Goal: Transaction & Acquisition: Purchase product/service

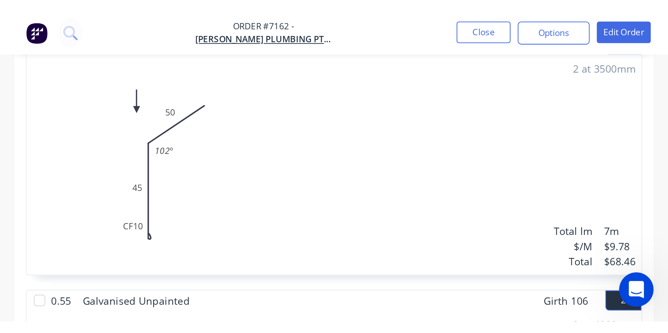
scroll to position [148, 0]
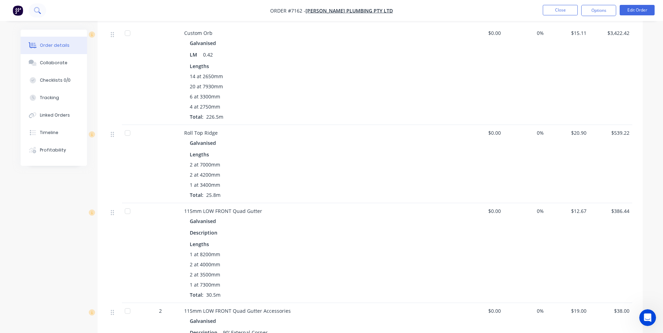
click at [35, 16] on button at bounding box center [37, 10] width 17 height 14
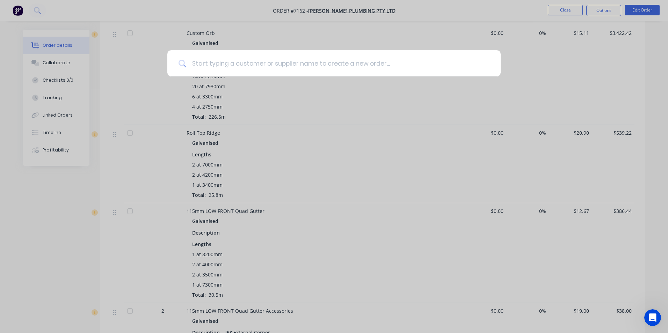
click at [245, 59] on input at bounding box center [337, 63] width 303 height 26
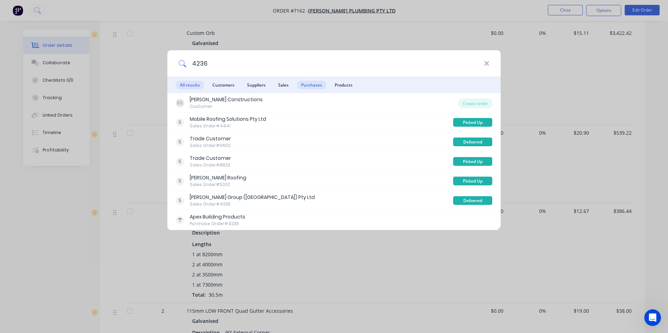
type input "4236"
click at [303, 81] on span "Purchases" at bounding box center [311, 85] width 29 height 9
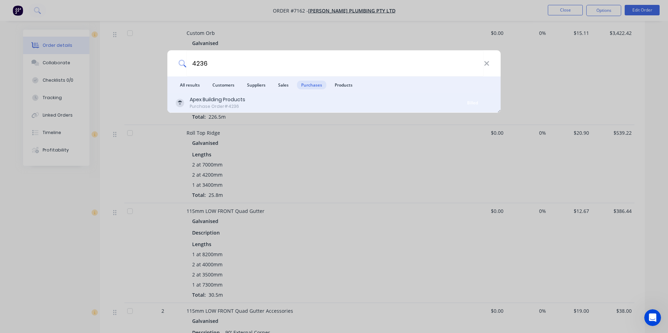
click at [298, 100] on div "Apex Building Products Purchase Order #4236" at bounding box center [315, 103] width 278 height 14
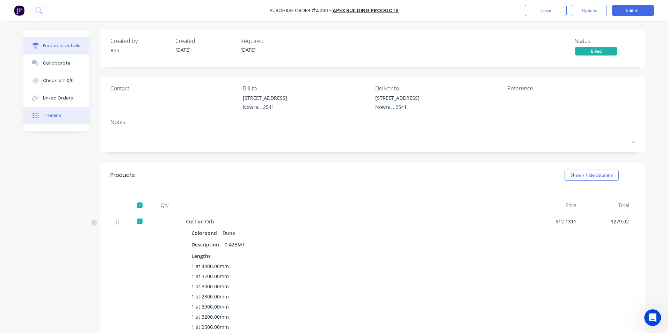
click at [61, 116] on button "Timeline" at bounding box center [56, 115] width 66 height 17
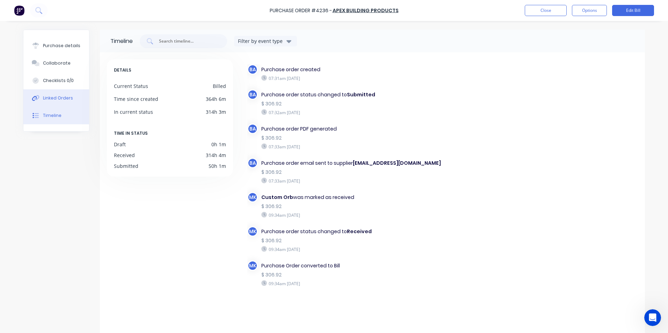
click at [60, 102] on button "Linked Orders" at bounding box center [56, 97] width 66 height 17
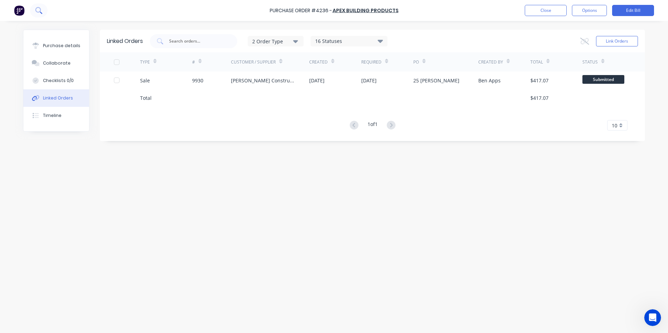
click at [41, 9] on icon at bounding box center [38, 10] width 6 height 6
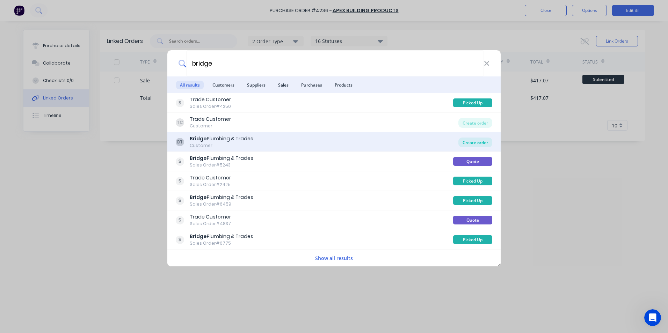
type input "bridge"
click at [483, 143] on div "Create order" at bounding box center [476, 143] width 34 height 10
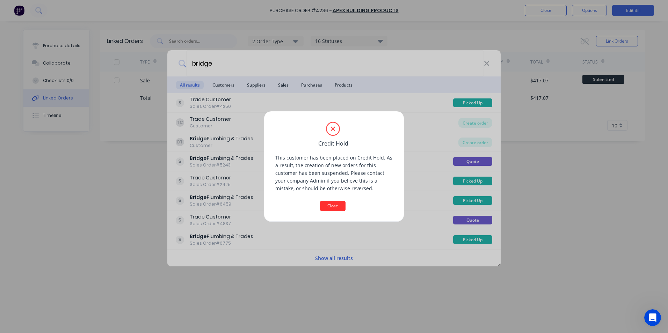
click at [333, 206] on button "Close" at bounding box center [333, 206] width 26 height 10
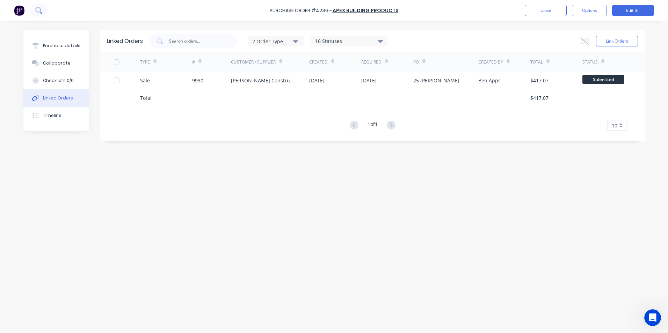
click at [38, 13] on icon at bounding box center [38, 10] width 7 height 7
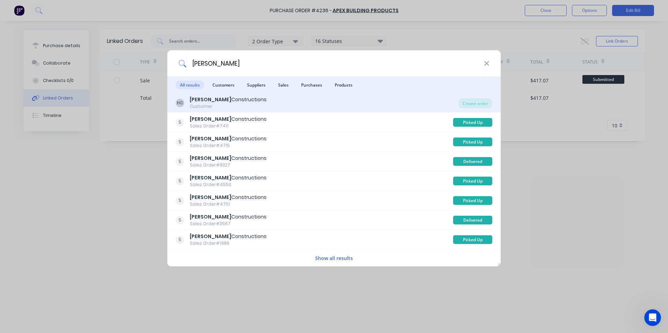
type input "hobbs"
click at [303, 100] on div "HC Hobbs Constructions Customer" at bounding box center [317, 103] width 283 height 14
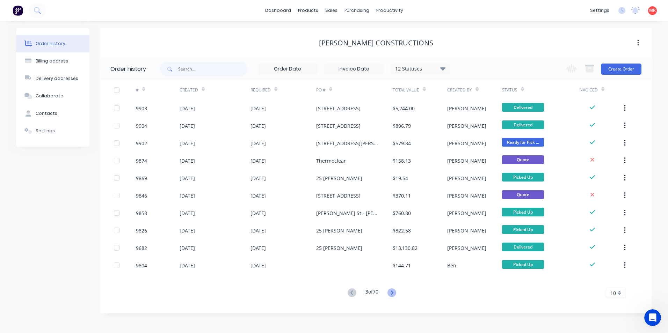
click at [395, 296] on icon at bounding box center [392, 293] width 9 height 9
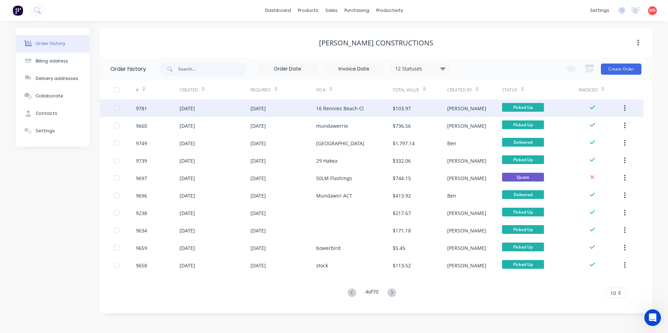
click at [366, 114] on div "16 Rennies Beach Cl" at bounding box center [354, 108] width 77 height 17
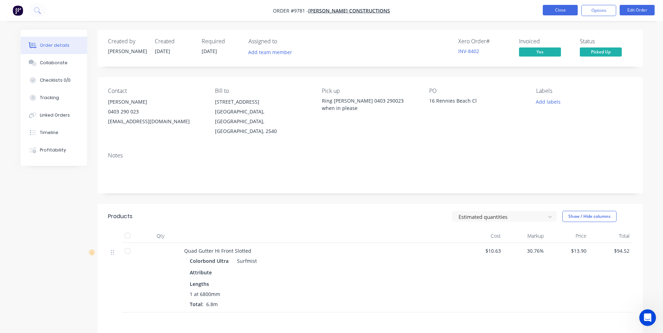
click at [558, 8] on button "Close" at bounding box center [560, 10] width 35 height 10
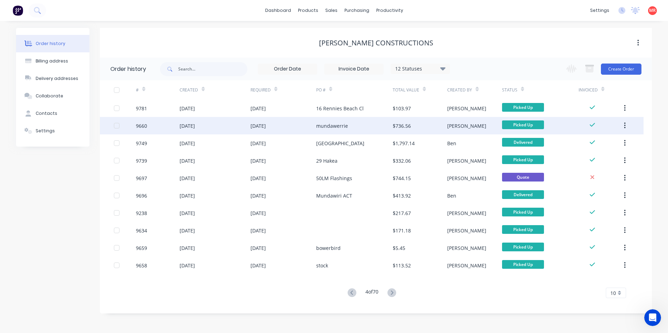
click at [330, 131] on div "mundawerrie" at bounding box center [354, 125] width 77 height 17
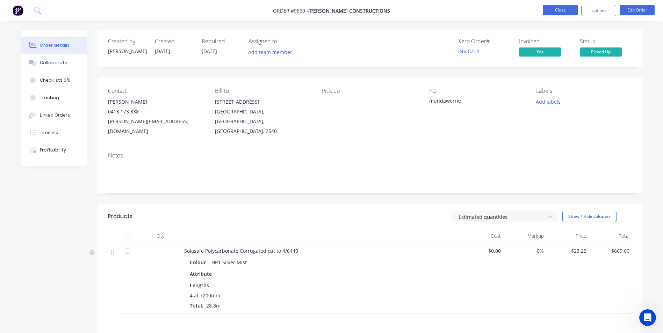
click at [550, 10] on button "Close" at bounding box center [560, 10] width 35 height 10
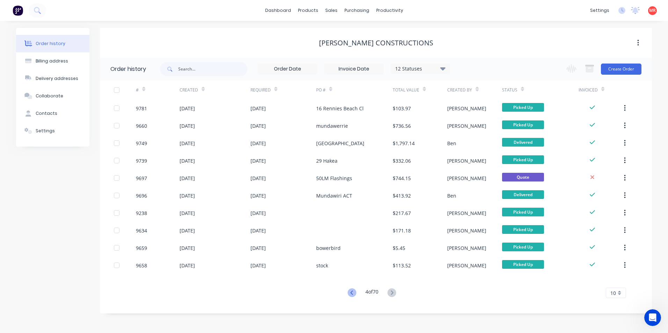
click at [352, 292] on icon at bounding box center [352, 293] width 9 height 9
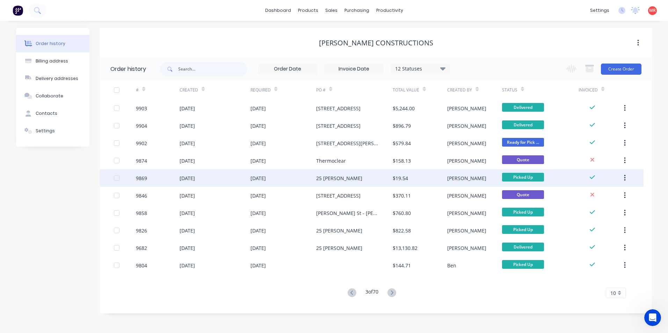
click at [342, 179] on div "25 Simmons - Harden" at bounding box center [339, 178] width 46 height 7
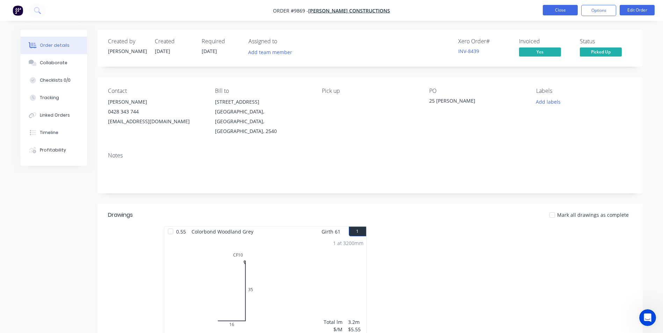
click at [555, 7] on button "Close" at bounding box center [560, 10] width 35 height 10
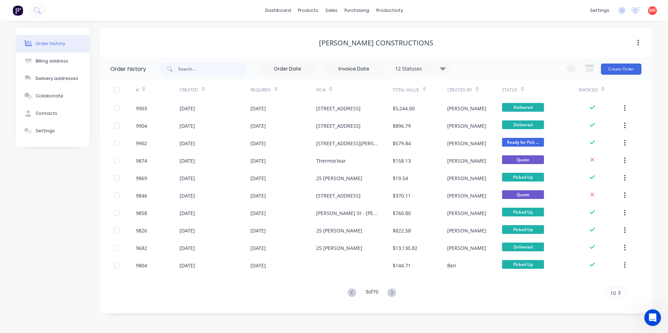
click at [391, 299] on div "# Created Required PO # Total Value Created By Status Invoiced 9903 25 Sep 2025…" at bounding box center [372, 193] width 544 height 227
click at [352, 296] on icon at bounding box center [352, 293] width 9 height 9
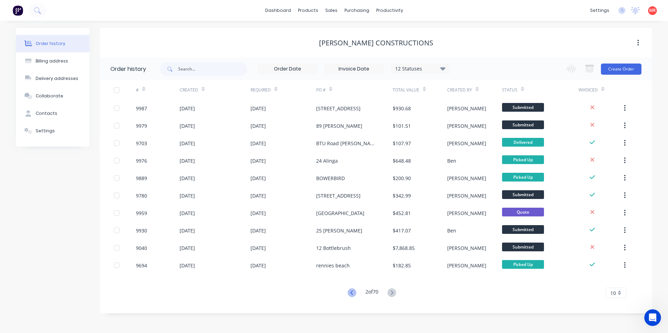
click at [352, 296] on icon at bounding box center [352, 293] width 9 height 9
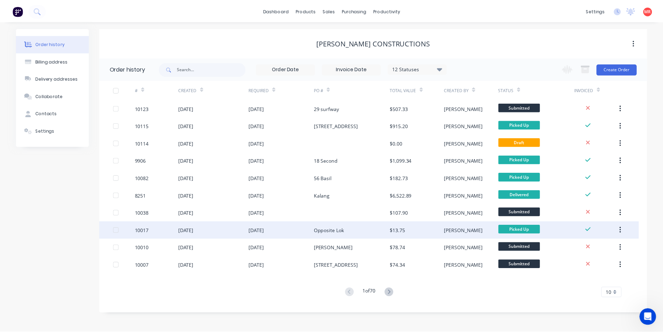
scroll to position [148, 0]
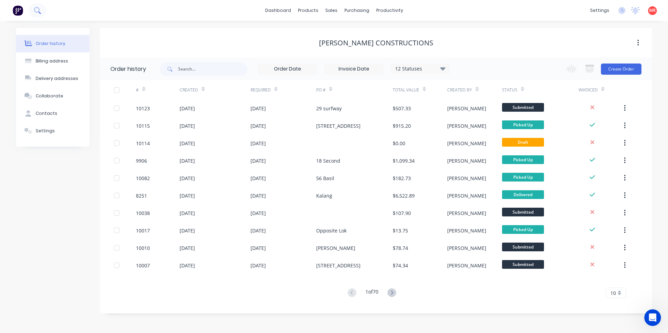
click at [39, 12] on icon at bounding box center [39, 13] width 2 height 2
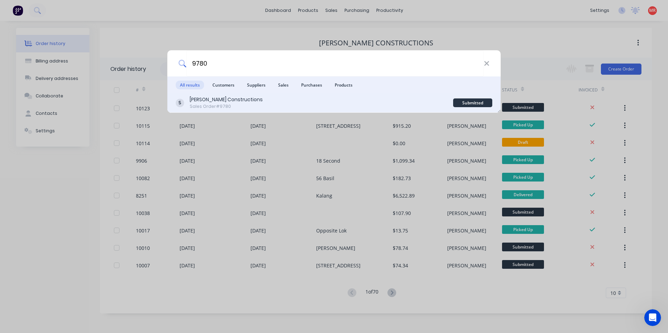
type input "9780"
click at [379, 101] on div "Hobbs Constructions Sales Order #9780" at bounding box center [315, 103] width 278 height 14
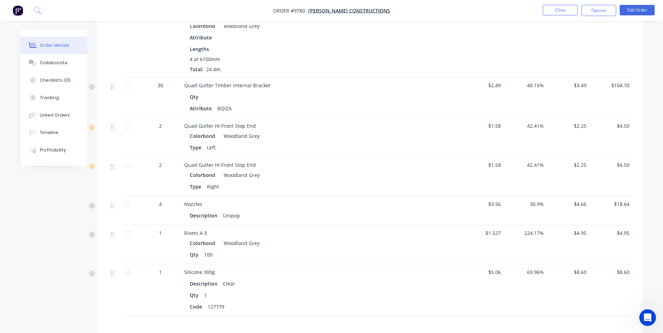
scroll to position [245, 0]
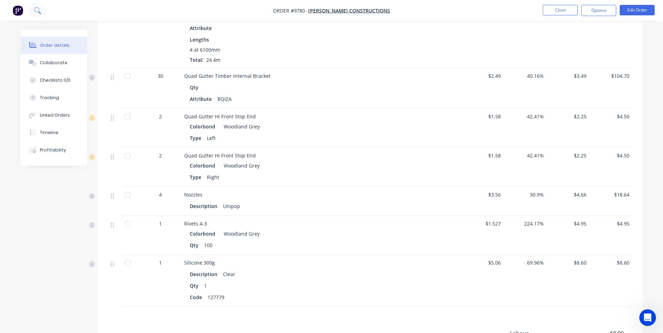
click at [37, 8] on icon at bounding box center [37, 10] width 6 height 6
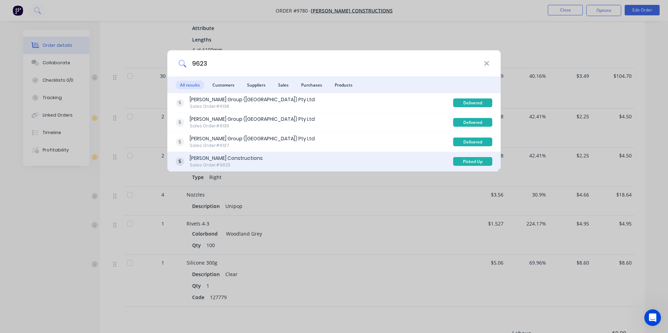
type input "9623"
click at [323, 159] on div "Hobbs Constructions Sales Order #9623" at bounding box center [315, 162] width 278 height 14
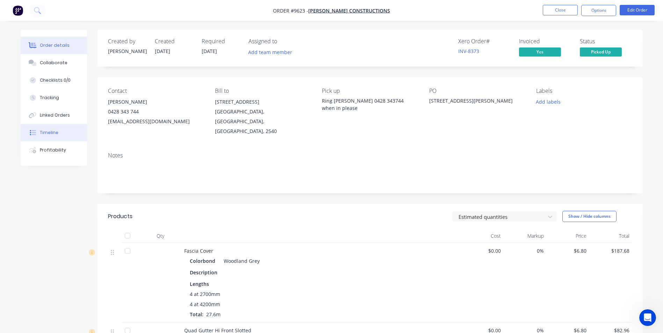
click at [52, 133] on div "Timeline" at bounding box center [49, 133] width 19 height 6
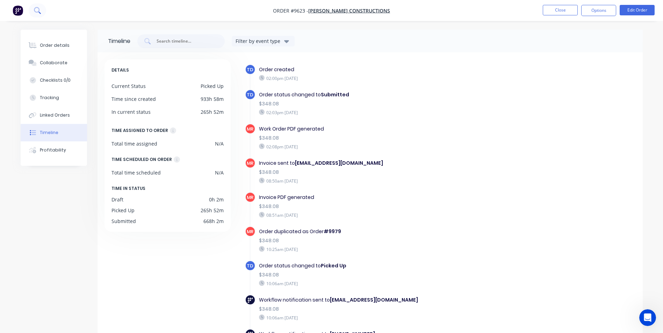
click at [37, 12] on icon at bounding box center [37, 10] width 7 height 7
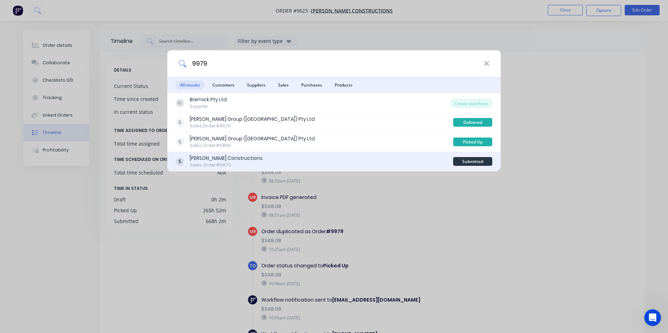
type input "9979"
click at [316, 162] on div "Hobbs Constructions Sales Order #9979" at bounding box center [315, 162] width 278 height 14
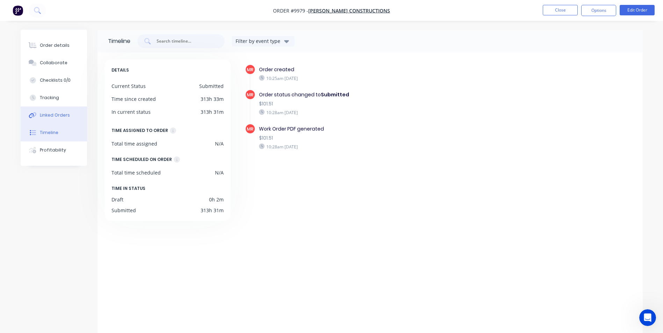
click at [56, 113] on div "Linked Orders" at bounding box center [55, 115] width 30 height 6
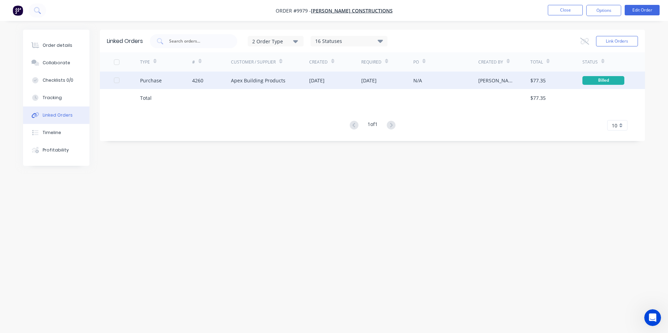
click at [217, 77] on div "4260" at bounding box center [211, 80] width 39 height 17
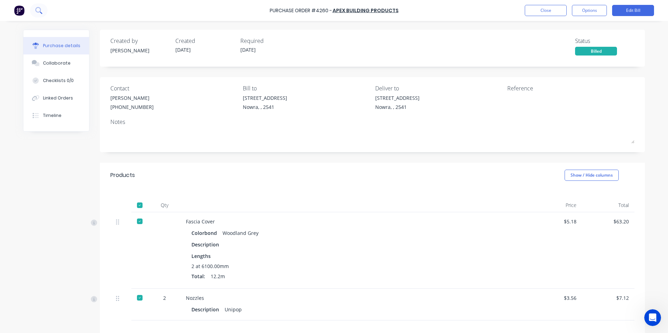
click at [38, 9] on icon at bounding box center [38, 10] width 7 height 7
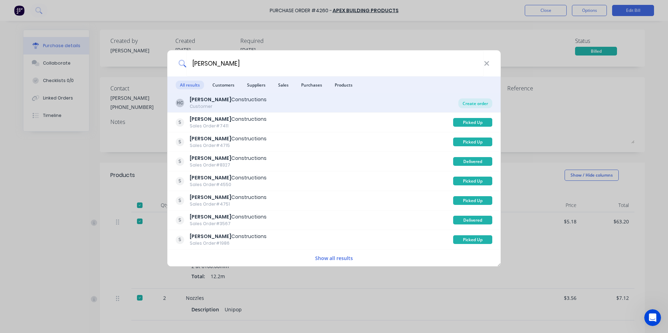
type input "hobbs"
click at [475, 105] on div "Create order" at bounding box center [476, 104] width 34 height 10
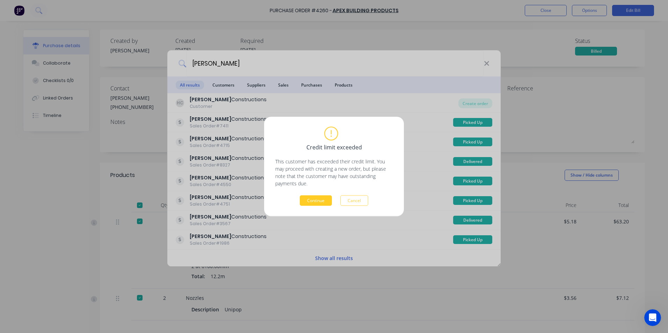
click at [313, 202] on button "Continue" at bounding box center [316, 201] width 32 height 10
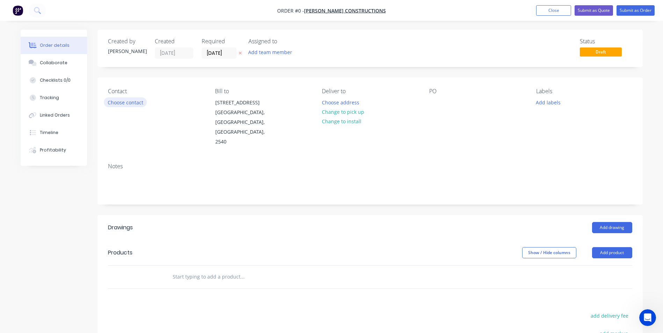
click at [143, 102] on button "Choose contact" at bounding box center [125, 102] width 43 height 9
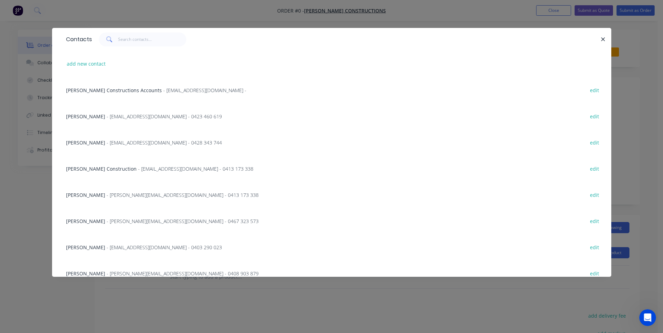
click at [115, 193] on span "- jason@hobbsconstructions.com.au - 0413 173 338" at bounding box center [183, 195] width 152 height 7
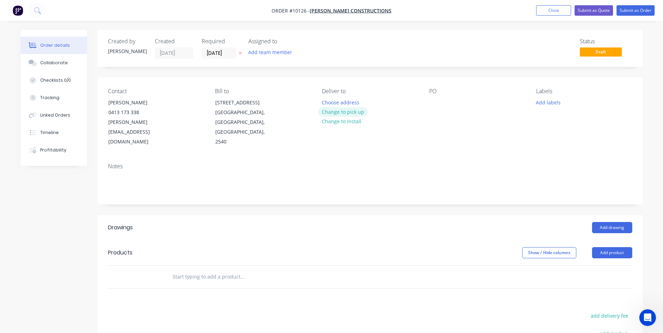
click at [335, 115] on button "Change to pick up" at bounding box center [343, 111] width 50 height 9
click at [438, 101] on div at bounding box center [434, 103] width 11 height 10
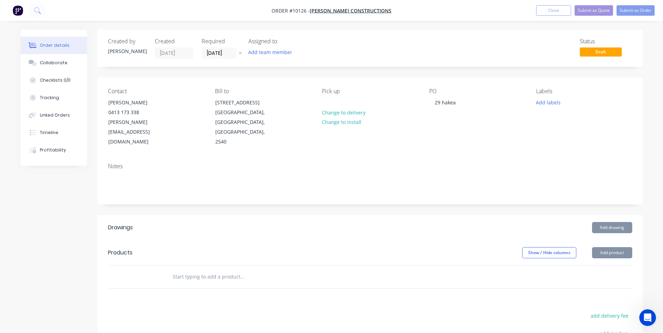
click at [200, 270] on input "text" at bounding box center [242, 277] width 140 height 14
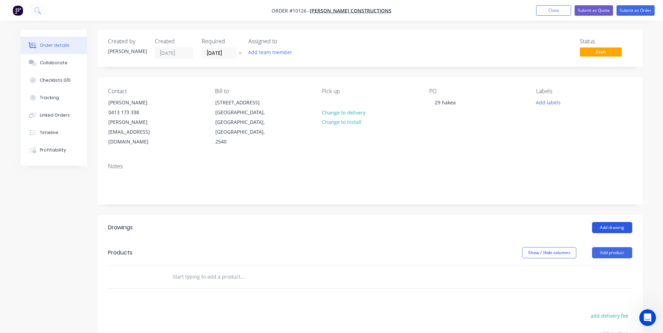
click at [606, 222] on button "Add drawing" at bounding box center [612, 227] width 40 height 11
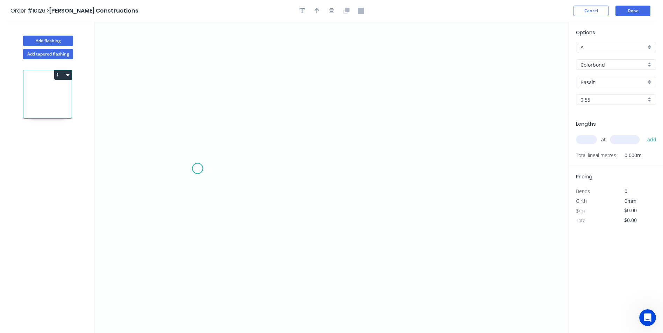
click at [198, 169] on icon "0" at bounding box center [331, 178] width 474 height 312
click at [308, 166] on icon "0" at bounding box center [331, 178] width 474 height 312
click at [307, 125] on icon "0 ?" at bounding box center [331, 178] width 474 height 312
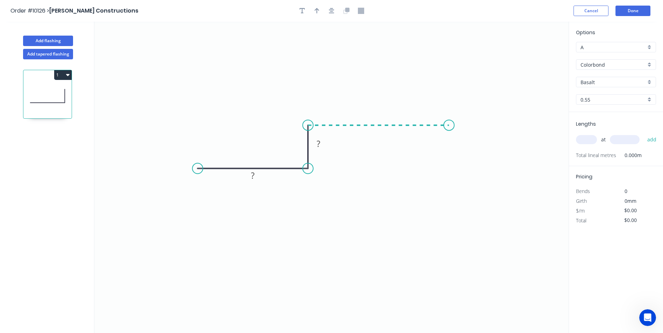
click at [449, 119] on icon "0 ? ?" at bounding box center [331, 178] width 474 height 312
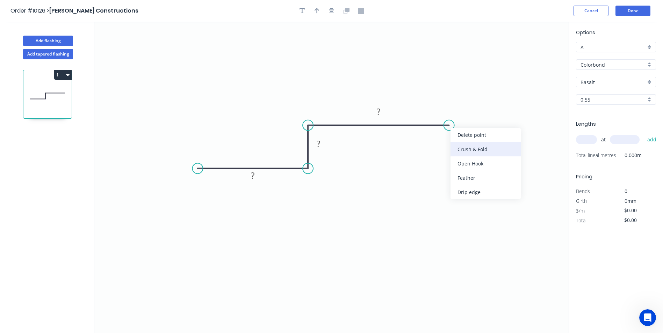
click at [461, 148] on div "Crush & Fold" at bounding box center [486, 149] width 70 height 14
drag, startPoint x: 196, startPoint y: 169, endPoint x: 177, endPoint y: 169, distance: 18.9
click at [177, 169] on circle at bounding box center [177, 169] width 10 height 10
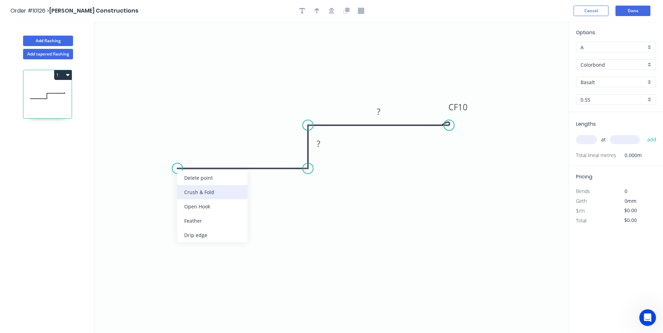
click at [184, 186] on div "Crush & Fold" at bounding box center [212, 192] width 70 height 14
click at [192, 194] on div "Flip bend" at bounding box center [211, 195] width 70 height 14
click at [241, 177] on tspan "?" at bounding box center [242, 176] width 3 height 12
click at [383, 57] on icon "0 CF 10 60 15 CF 10 60" at bounding box center [331, 178] width 474 height 312
type input "$11.10"
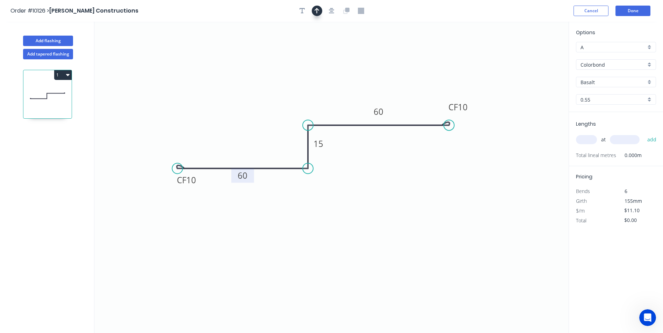
click at [317, 9] on icon "button" at bounding box center [317, 11] width 5 height 6
click at [535, 58] on icon "0 CF 10 60 15 CF 10 60" at bounding box center [331, 178] width 474 height 312
click at [534, 58] on icon at bounding box center [533, 48] width 6 height 22
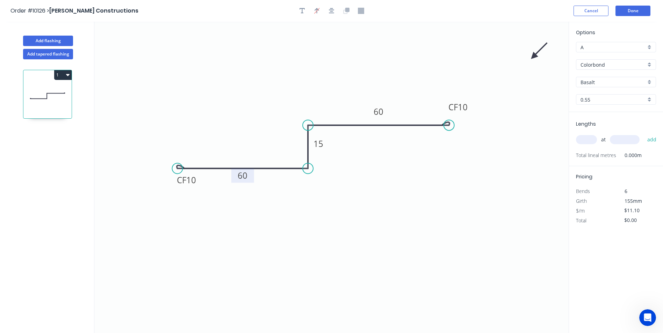
click at [534, 58] on icon "0 CF 10 60 15 CF 10 60" at bounding box center [331, 178] width 474 height 312
click at [534, 55] on icon at bounding box center [539, 51] width 20 height 20
click at [534, 55] on icon at bounding box center [539, 62] width 20 height 20
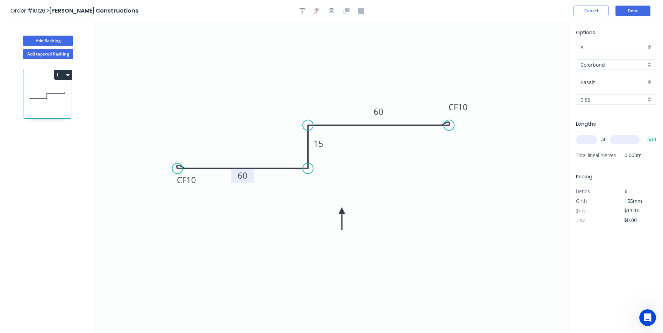
drag, startPoint x: 533, startPoint y: 58, endPoint x: 342, endPoint y: 211, distance: 245.2
click at [342, 211] on icon at bounding box center [342, 219] width 6 height 22
click at [647, 78] on div "Basalt" at bounding box center [616, 82] width 80 height 10
click at [608, 122] on div "Paperbark" at bounding box center [615, 116] width 79 height 12
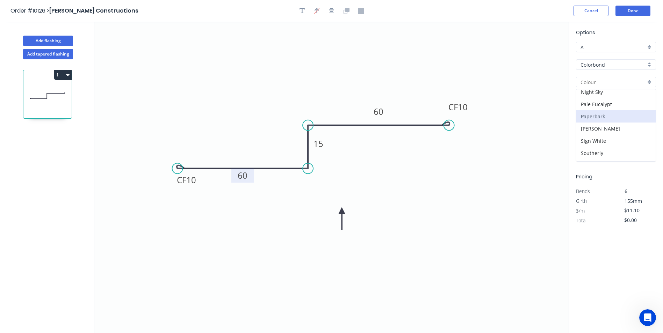
type input "Paperbark"
click at [586, 141] on input "text" at bounding box center [586, 139] width 21 height 9
type input "1"
type input "2900"
click at [644, 134] on button "add" at bounding box center [652, 140] width 16 height 12
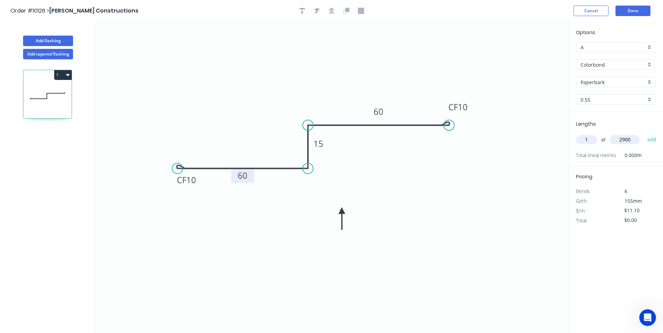
type input "$32.19"
click at [56, 38] on button "Add flashing" at bounding box center [48, 41] width 50 height 10
type input "$0.00"
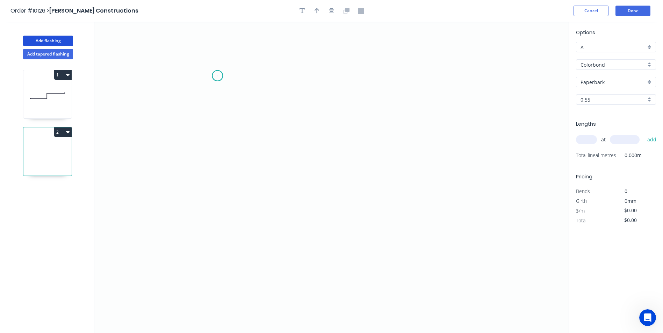
click at [217, 76] on icon "0" at bounding box center [331, 178] width 474 height 312
drag, startPoint x: 220, startPoint y: 204, endPoint x: 393, endPoint y: 206, distance: 172.3
click at [221, 204] on icon "0" at bounding box center [331, 178] width 474 height 312
click at [394, 206] on icon "0 ?" at bounding box center [331, 178] width 474 height 312
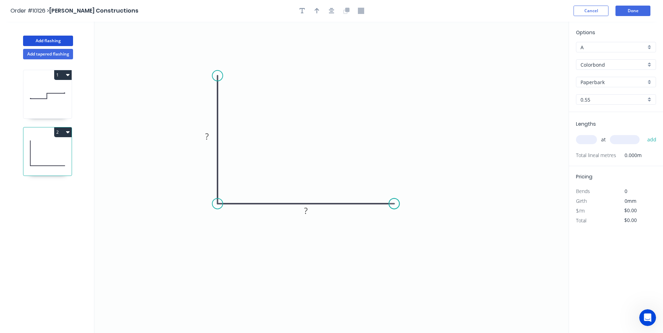
click at [394, 206] on circle at bounding box center [394, 204] width 10 height 10
click at [240, 98] on div "Crush & Fold" at bounding box center [256, 99] width 70 height 14
click at [404, 223] on div "Crush & Fold" at bounding box center [425, 227] width 70 height 14
click at [238, 101] on div "Flip bend" at bounding box center [252, 99] width 70 height 14
click at [208, 135] on tspan "?" at bounding box center [206, 137] width 3 height 12
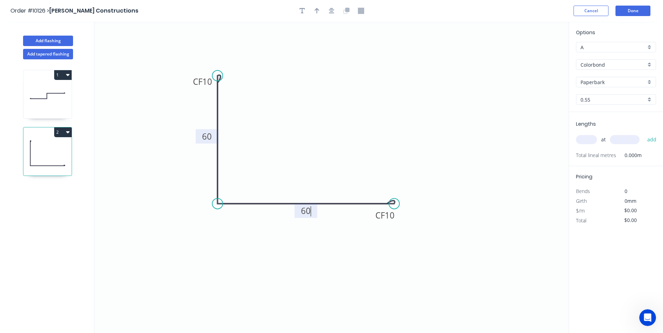
click at [246, 114] on icon "0 CF 10 60 CF 10 60" at bounding box center [331, 178] width 474 height 312
type input "$8.87"
click at [318, 11] on icon "button" at bounding box center [317, 11] width 5 height 6
click at [535, 52] on icon "0 CF 10 60 CF 10 60" at bounding box center [331, 178] width 474 height 312
click at [536, 52] on icon "0 CF 10 60 CF 10 60" at bounding box center [331, 178] width 474 height 312
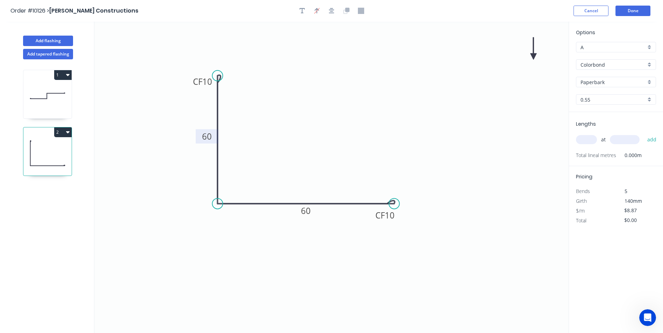
click at [536, 57] on icon "0 CF 10 60 CF 10 60" at bounding box center [331, 178] width 474 height 312
click at [536, 56] on icon at bounding box center [533, 48] width 6 height 22
click at [536, 56] on icon at bounding box center [541, 56] width 22 height 6
click at [536, 56] on icon "0 CF 10 60 CF 10 60" at bounding box center [331, 178] width 474 height 312
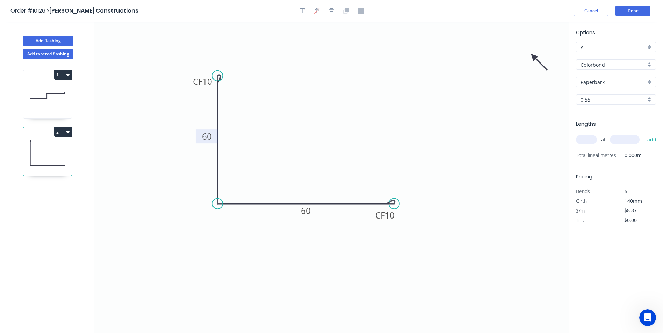
click at [534, 58] on icon at bounding box center [539, 62] width 20 height 20
click at [534, 58] on icon at bounding box center [533, 64] width 6 height 22
drag, startPoint x: 507, startPoint y: 73, endPoint x: 427, endPoint y: 119, distance: 92.0
click at [216, 259] on icon "0 CF 10 60 CF 10 60" at bounding box center [331, 178] width 474 height 312
click at [533, 58] on icon at bounding box center [528, 62] width 20 height 20
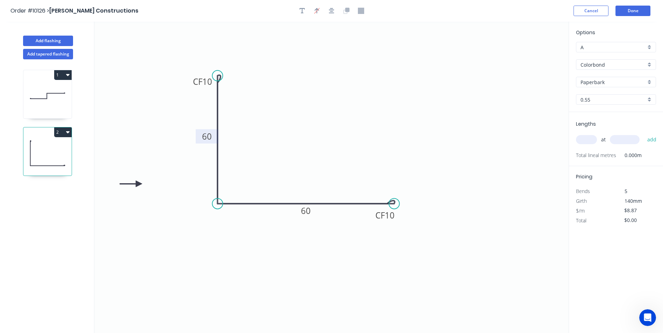
drag, startPoint x: 533, startPoint y: 58, endPoint x: 139, endPoint y: 184, distance: 413.7
click at [139, 184] on icon at bounding box center [131, 184] width 22 height 6
click at [587, 138] on input "text" at bounding box center [586, 139] width 21 height 9
type input "1"
type input "2500"
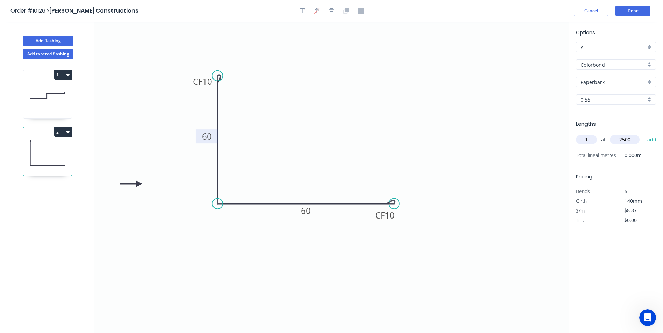
click at [644, 134] on button "add" at bounding box center [652, 140] width 16 height 12
click at [69, 133] on icon "button" at bounding box center [67, 132] width 3 height 6
click at [40, 149] on div "Duplicate" at bounding box center [39, 150] width 54 height 10
type input "$0.00"
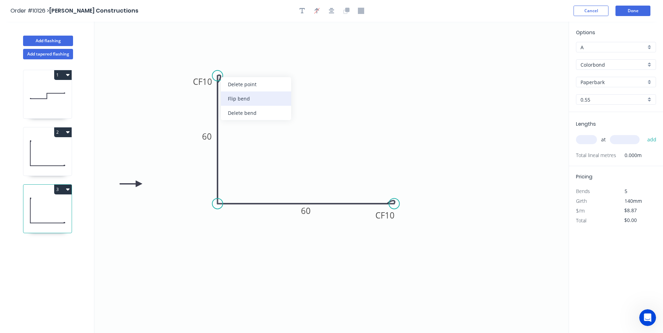
click at [226, 97] on div "Flip bend" at bounding box center [256, 99] width 70 height 14
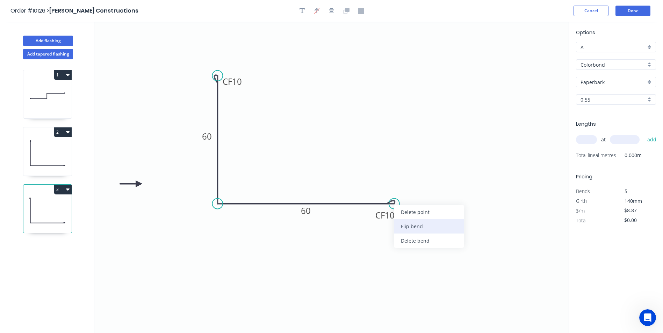
click at [404, 226] on div "Flip bend" at bounding box center [429, 227] width 70 height 14
click at [136, 184] on icon at bounding box center [131, 184] width 22 height 6
click at [136, 184] on icon at bounding box center [133, 178] width 20 height 20
drag, startPoint x: 139, startPoint y: 184, endPoint x: 308, endPoint y: 137, distance: 175.2
click at [308, 137] on icon at bounding box center [307, 129] width 6 height 22
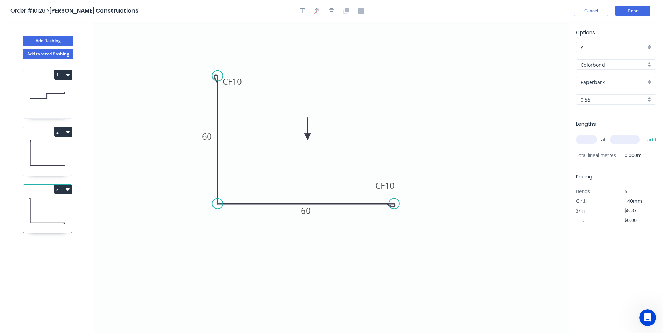
click at [586, 137] on input "text" at bounding box center [586, 139] width 21 height 9
type input "2"
type input "2200"
click at [644, 134] on button "add" at bounding box center [652, 140] width 16 height 12
click at [64, 132] on button "2" at bounding box center [62, 133] width 17 height 10
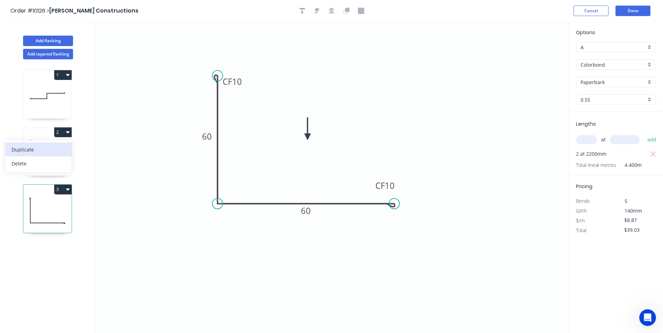
click at [49, 154] on div "Duplicate" at bounding box center [39, 150] width 54 height 10
type input "$0.00"
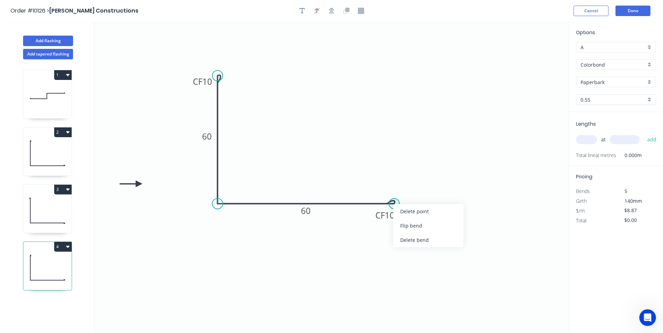
click at [396, 201] on circle at bounding box center [394, 204] width 10 height 10
click at [418, 213] on div "Delete point" at bounding box center [431, 210] width 70 height 14
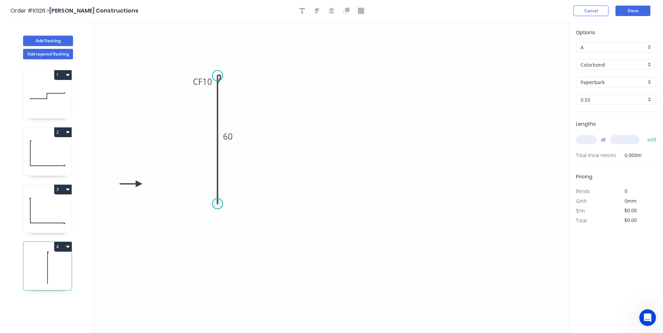
click at [215, 203] on circle at bounding box center [217, 204] width 10 height 10
click at [446, 203] on icon "0 CF 10 60" at bounding box center [331, 178] width 474 height 312
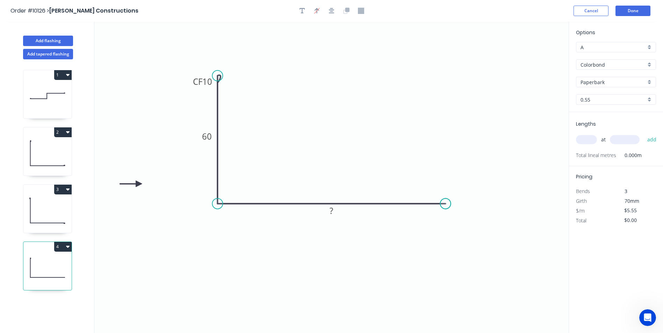
click at [446, 203] on circle at bounding box center [445, 204] width 10 height 10
click at [206, 137] on tspan "60" at bounding box center [207, 137] width 10 height 12
drag, startPoint x: 311, startPoint y: 100, endPoint x: 312, endPoint y: 78, distance: 22.0
click at [311, 100] on icon "0 CF 10 180 100" at bounding box center [331, 178] width 474 height 312
type input "$10.14"
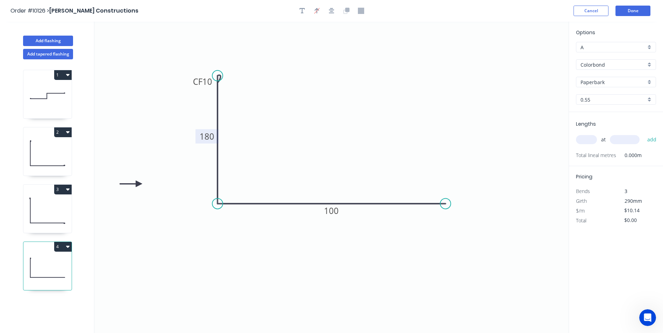
click at [593, 141] on input "text" at bounding box center [586, 139] width 21 height 9
type input "1"
type input "3200"
click at [644, 134] on button "add" at bounding box center [652, 140] width 16 height 12
type input "$32.45"
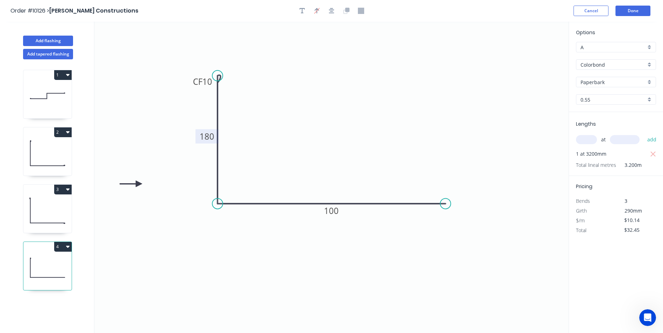
click at [60, 189] on button "3" at bounding box center [62, 190] width 17 height 10
click at [42, 207] on div "Duplicate" at bounding box center [39, 207] width 54 height 10
type input "$8.87"
type input "$0.00"
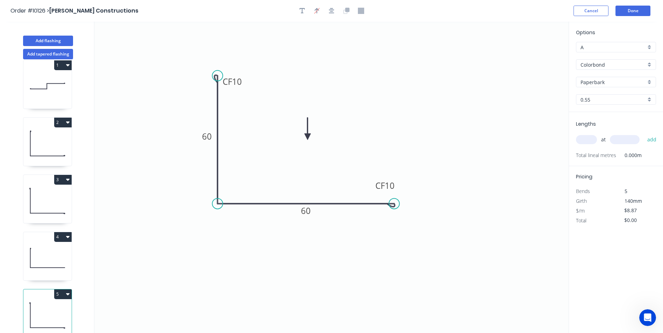
scroll to position [15, 0]
click at [208, 137] on tspan "60" at bounding box center [207, 137] width 10 height 12
type input "$7.71"
click at [371, 62] on icon "0 CF 10 12 CF 10 60" at bounding box center [331, 178] width 474 height 312
click at [587, 137] on input "text" at bounding box center [586, 139] width 21 height 9
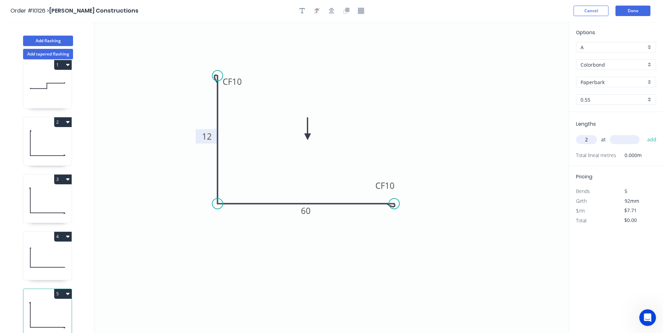
type input "2"
type input "1600"
click at [644, 134] on button "add" at bounding box center [652, 140] width 16 height 12
type input "$24.67"
type input "2"
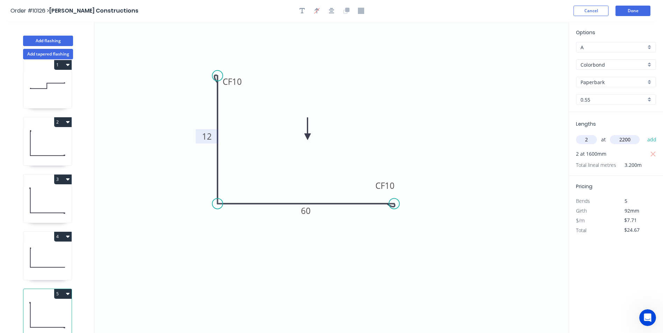
type input "2200"
click at [644, 134] on button "add" at bounding box center [652, 140] width 16 height 12
type input "$58.60"
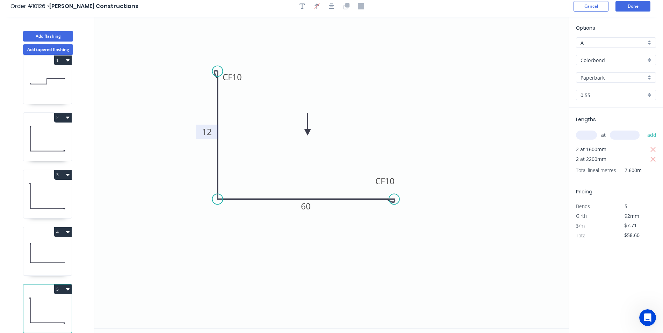
scroll to position [0, 0]
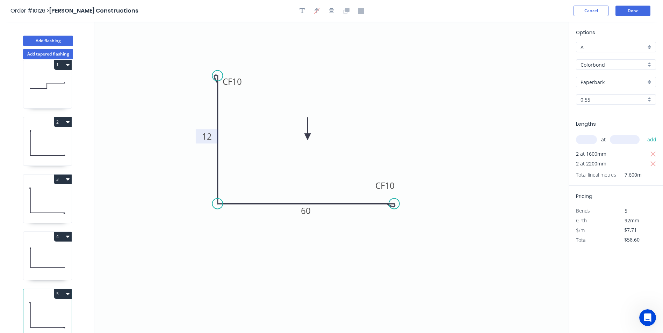
click at [206, 132] on tspan "12" at bounding box center [207, 137] width 10 height 12
click at [244, 222] on icon "0 CF 10 15 CF 10 60" at bounding box center [331, 178] width 474 height 312
click at [636, 10] on button "Done" at bounding box center [633, 11] width 35 height 10
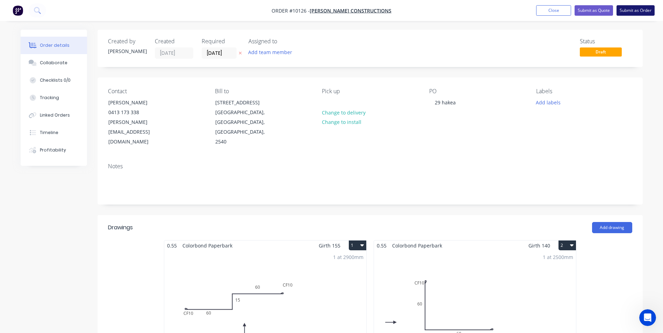
click at [637, 10] on button "Submit as Order" at bounding box center [636, 10] width 38 height 10
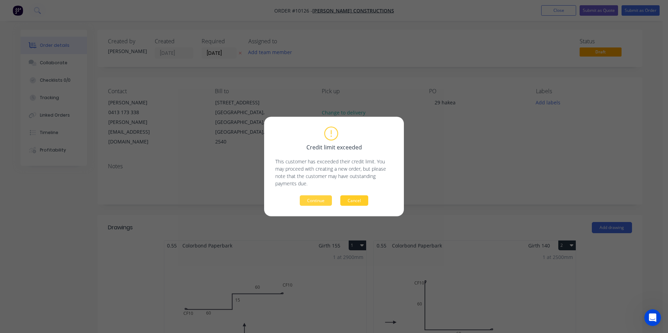
click at [347, 203] on button "Cancel" at bounding box center [354, 201] width 28 height 10
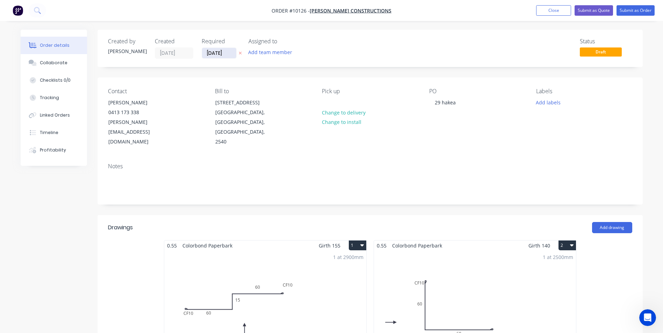
click at [218, 53] on input "[DATE]" at bounding box center [219, 53] width 34 height 10
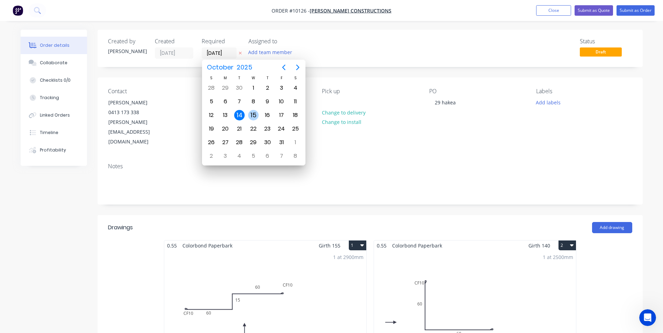
click at [251, 116] on div "15" at bounding box center [253, 115] width 10 height 10
type input "[DATE]"
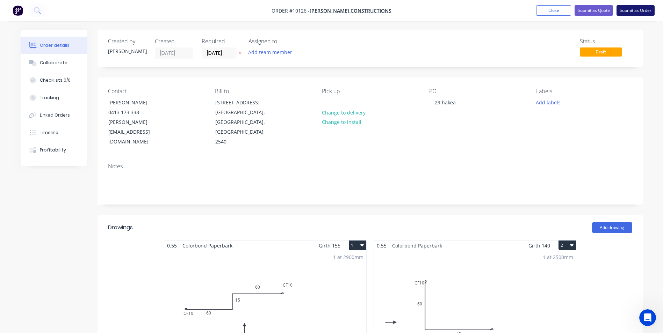
click at [625, 10] on button "Submit as Order" at bounding box center [636, 10] width 38 height 10
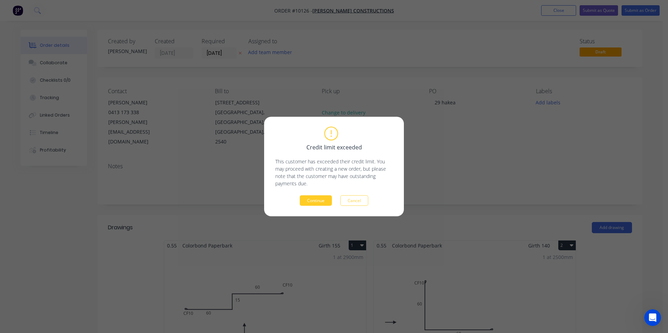
click at [313, 202] on button "Continue" at bounding box center [316, 201] width 32 height 10
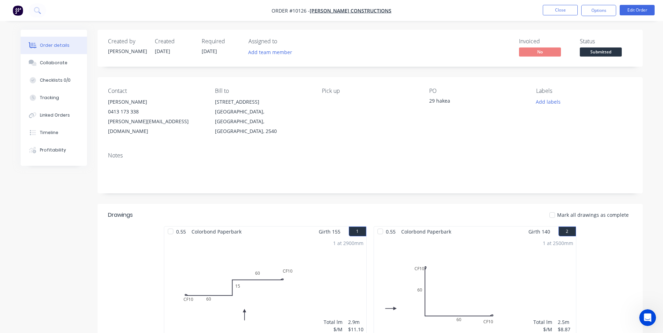
scroll to position [140, 0]
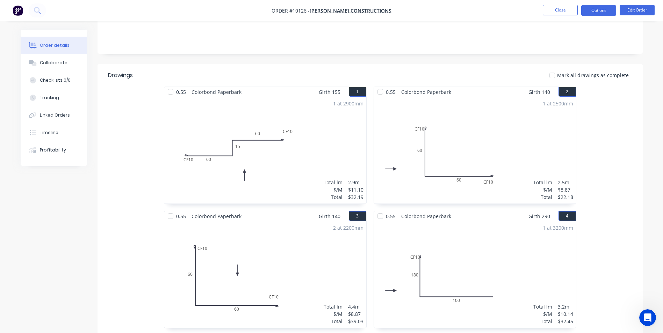
click at [604, 8] on button "Options" at bounding box center [598, 10] width 35 height 11
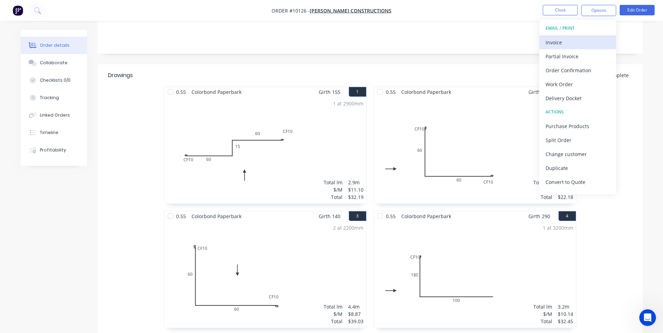
click at [575, 39] on div "Invoice" at bounding box center [578, 42] width 64 height 10
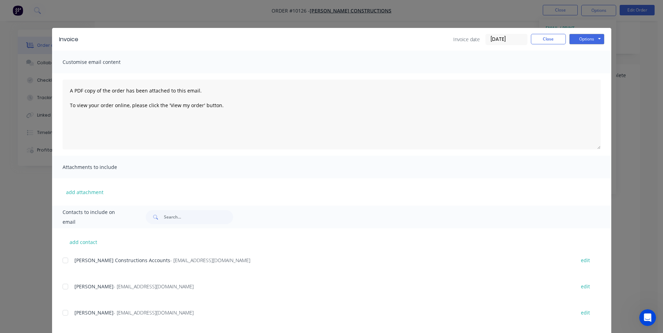
click at [527, 41] on div "Invoice date 14/10/25 Close Options Preview Print Email" at bounding box center [528, 39] width 151 height 11
click at [544, 38] on button "Close" at bounding box center [548, 39] width 35 height 10
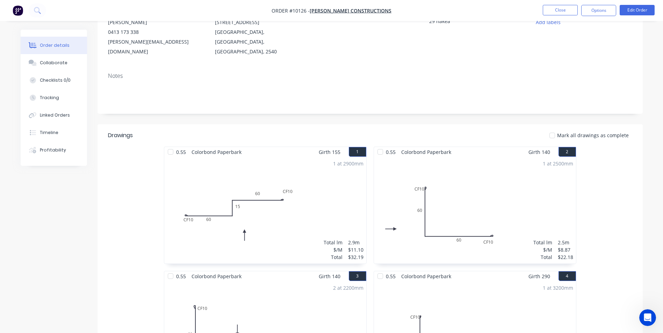
scroll to position [0, 0]
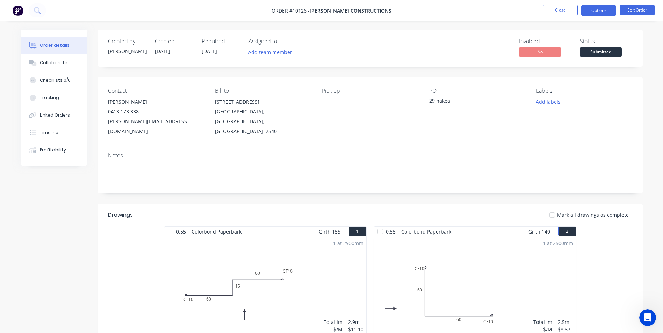
click at [586, 12] on button "Options" at bounding box center [598, 10] width 35 height 11
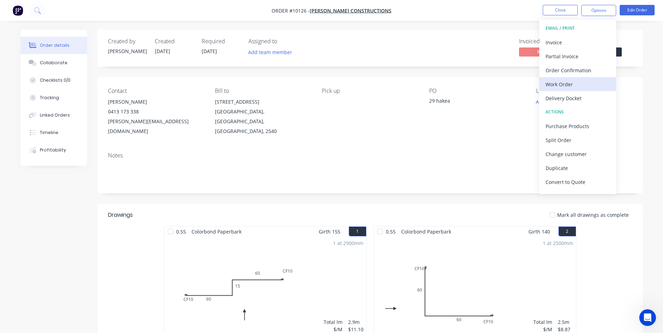
click at [557, 81] on div "Work Order" at bounding box center [578, 84] width 64 height 10
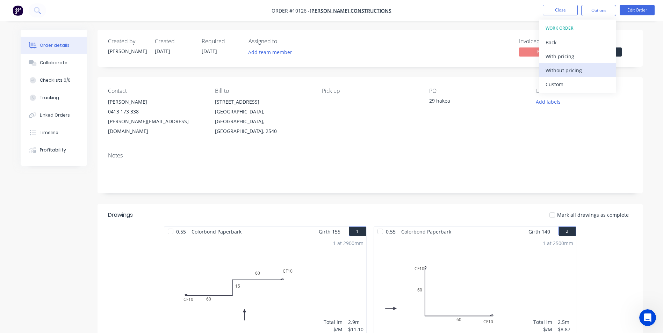
click at [555, 72] on div "Without pricing" at bounding box center [578, 70] width 64 height 10
click at [582, 73] on div "Order Confirmation" at bounding box center [578, 70] width 64 height 10
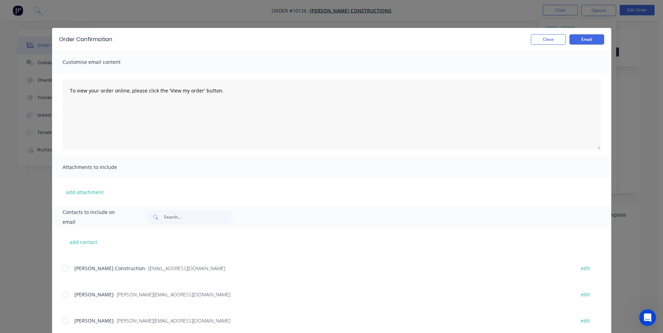
scroll to position [70, 0]
click at [65, 296] on div at bounding box center [65, 296] width 14 height 14
click at [581, 38] on button "Email" at bounding box center [586, 39] width 35 height 10
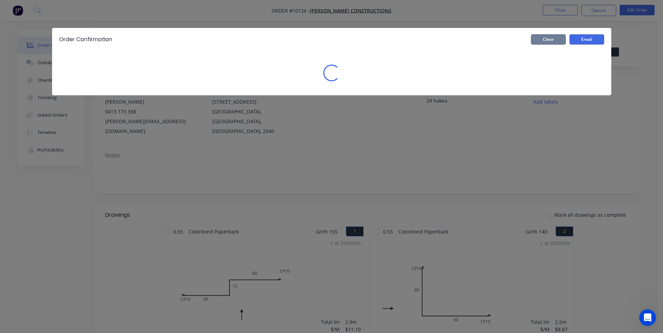
click at [557, 38] on button "Close" at bounding box center [548, 39] width 35 height 10
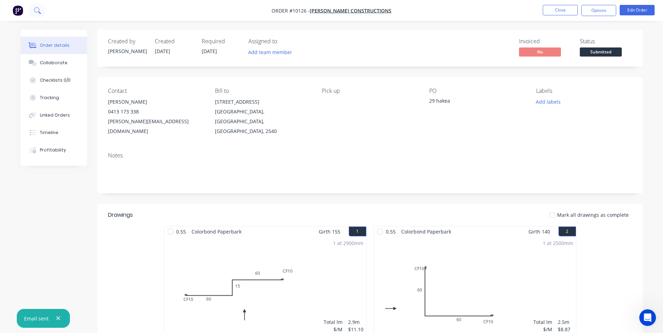
click at [39, 11] on icon at bounding box center [37, 10] width 6 height 6
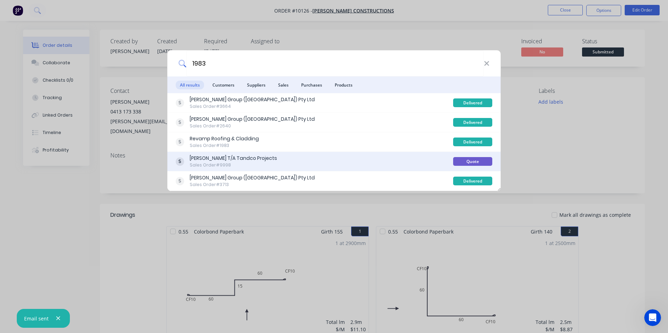
type input "1983"
click at [259, 164] on div "Sales Order #9998" at bounding box center [233, 165] width 87 height 6
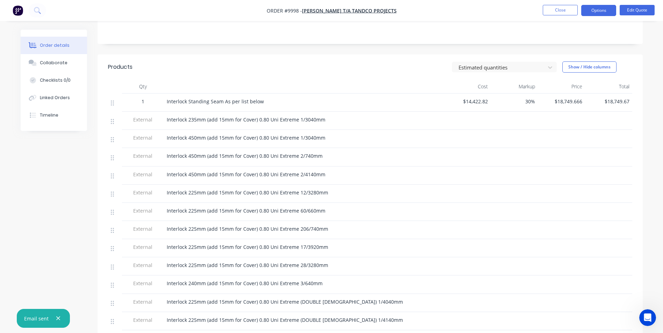
scroll to position [58, 0]
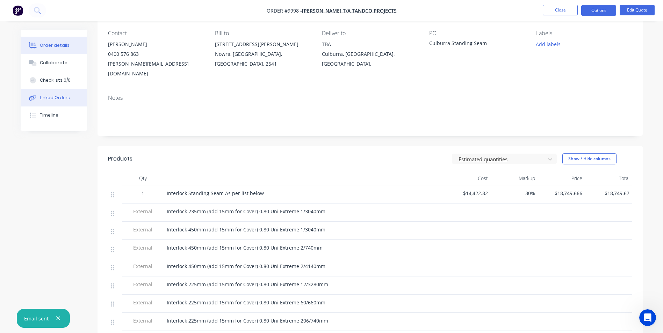
click at [58, 96] on div "Linked Orders" at bounding box center [55, 98] width 30 height 6
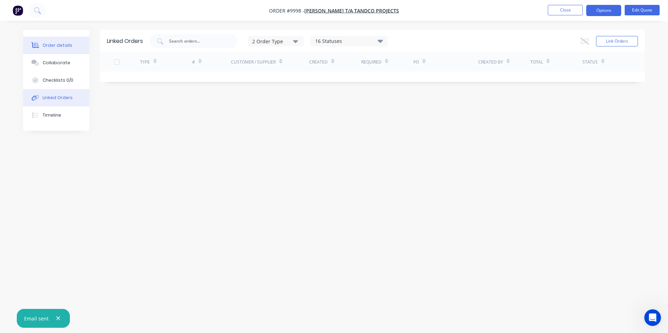
click at [62, 50] on button "Order details" at bounding box center [56, 45] width 66 height 17
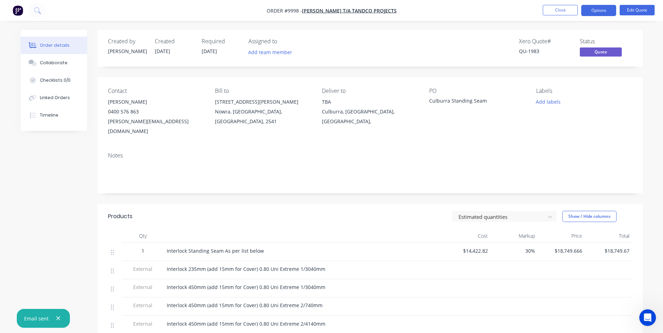
scroll to position [148, 0]
click at [38, 14] on button at bounding box center [37, 10] width 17 height 14
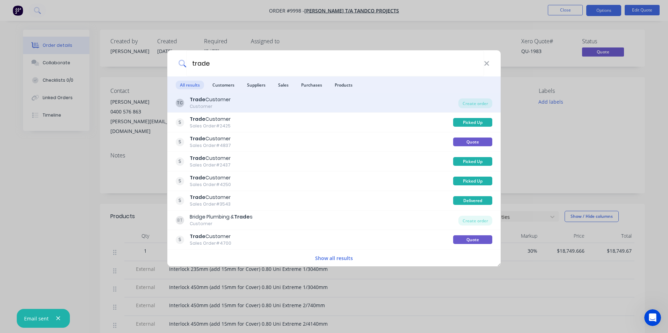
type input "trade"
click at [335, 100] on div "TC Trade Customer Customer" at bounding box center [317, 103] width 283 height 14
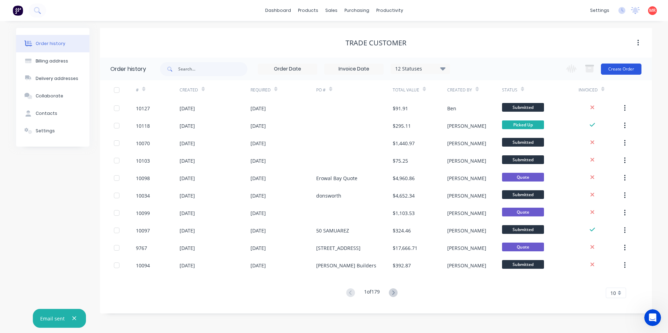
click at [610, 66] on button "Create Order" at bounding box center [621, 69] width 41 height 11
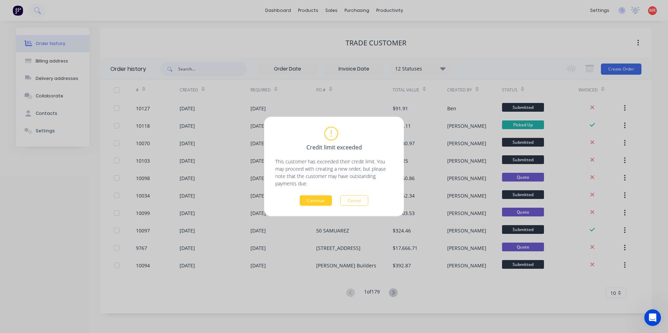
click at [316, 196] on button "Continue" at bounding box center [316, 201] width 32 height 10
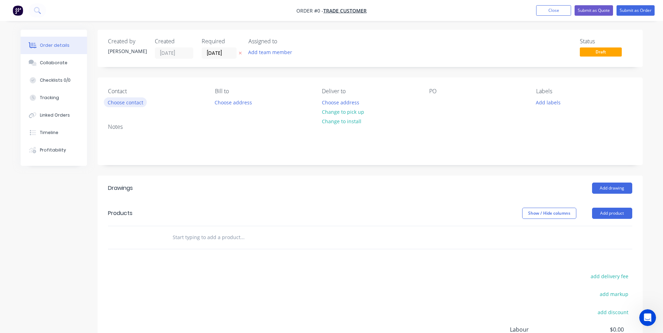
click at [134, 100] on button "Choose contact" at bounding box center [125, 102] width 43 height 9
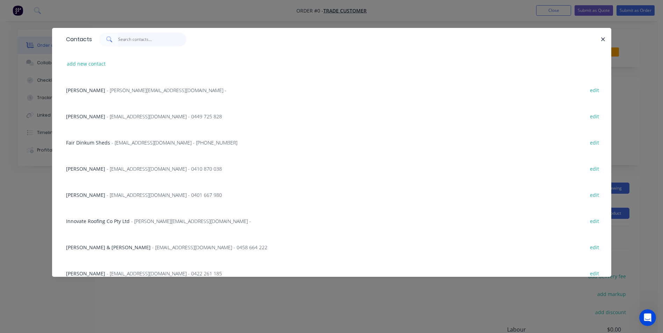
click at [128, 42] on input "text" at bounding box center [152, 40] width 68 height 14
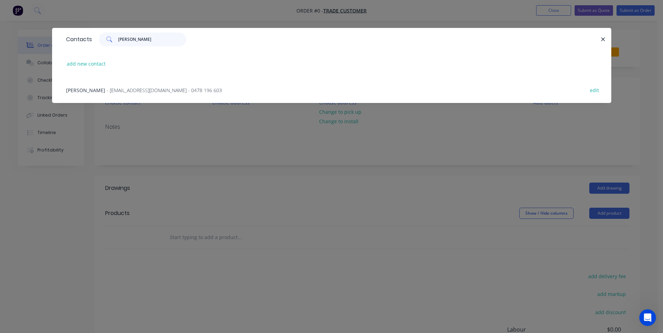
type input "tony"
click at [138, 86] on div "Tony Abernethy - factory@sdsaustralia.com - 0478 196 603 edit" at bounding box center [332, 90] width 538 height 26
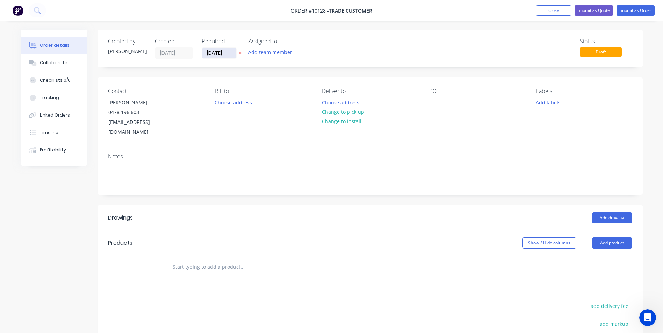
click at [220, 56] on input "[DATE]" at bounding box center [219, 53] width 34 height 10
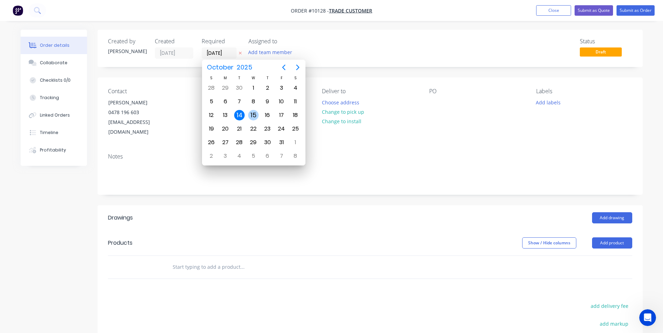
click at [255, 117] on div "15" at bounding box center [253, 115] width 10 height 10
type input "[DATE]"
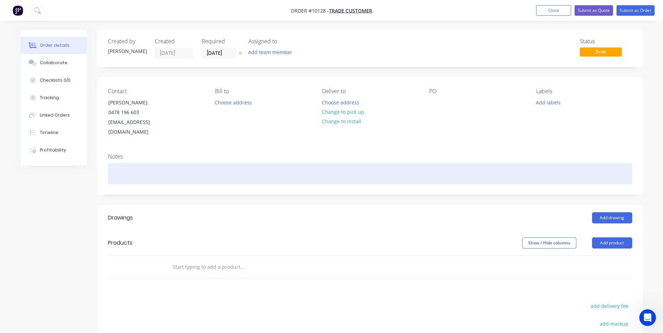
click at [150, 163] on div at bounding box center [370, 173] width 524 height 21
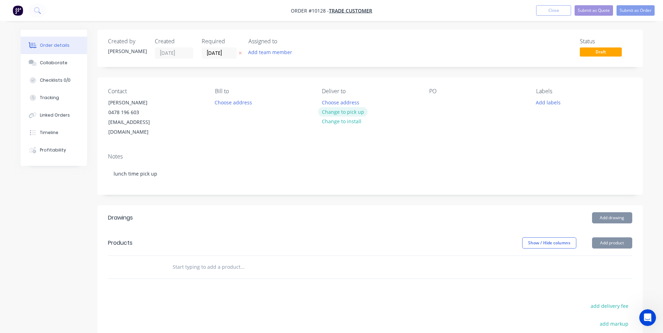
click at [354, 114] on button "Change to pick up" at bounding box center [343, 111] width 50 height 9
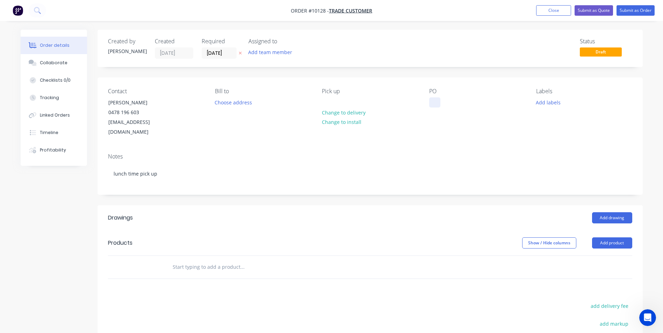
click at [436, 105] on div at bounding box center [434, 103] width 11 height 10
click at [611, 213] on button "Add drawing" at bounding box center [612, 218] width 40 height 11
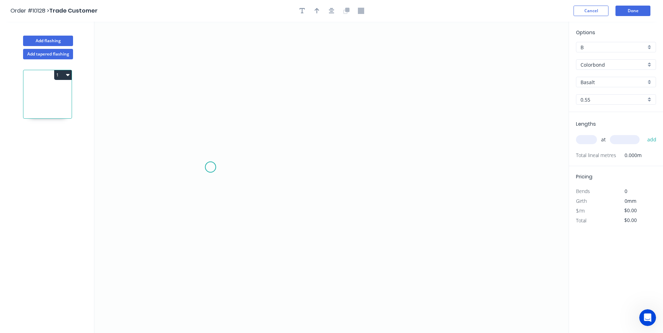
click at [203, 170] on icon "0" at bounding box center [331, 178] width 474 height 312
click at [220, 154] on icon "0" at bounding box center [331, 178] width 474 height 312
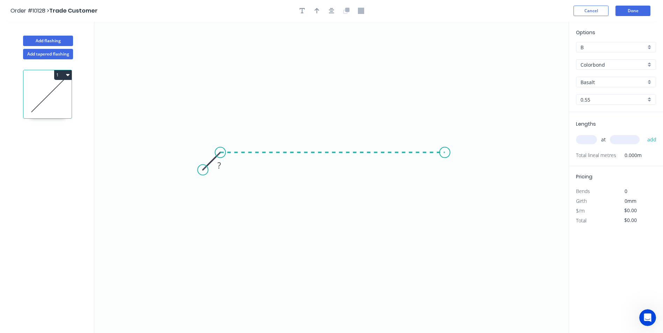
click at [445, 157] on icon "0 ?" at bounding box center [331, 178] width 474 height 312
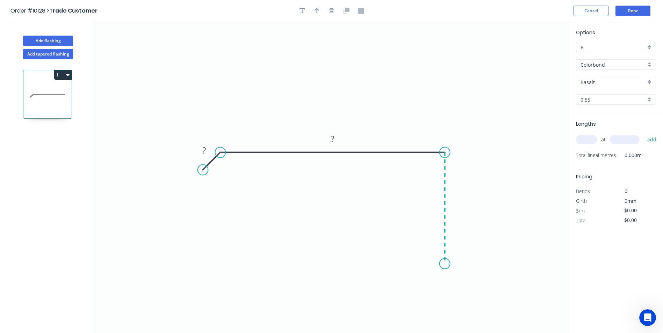
click at [447, 264] on icon "0 ? ?" at bounding box center [331, 178] width 474 height 312
click at [416, 266] on icon at bounding box center [430, 265] width 29 height 2
drag, startPoint x: 416, startPoint y: 266, endPoint x: 416, endPoint y: 262, distance: 4.5
click at [416, 262] on circle at bounding box center [416, 264] width 10 height 10
click at [208, 151] on rect at bounding box center [204, 151] width 14 height 10
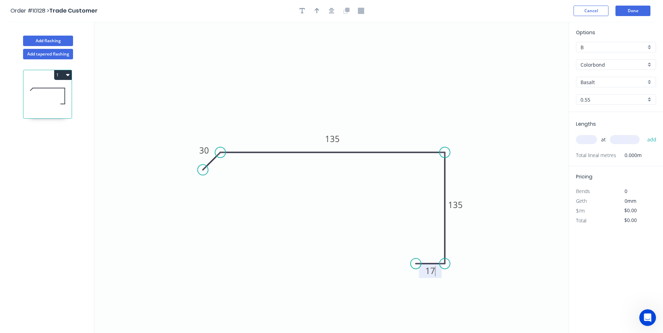
click at [243, 205] on icon "0 30 135 135 17" at bounding box center [331, 178] width 474 height 312
type input "$16.81"
drag, startPoint x: 207, startPoint y: 173, endPoint x: 209, endPoint y: 167, distance: 6.9
click at [209, 167] on circle at bounding box center [209, 167] width 10 height 10
click at [229, 169] on tspan "º" at bounding box center [229, 168] width 3 height 12
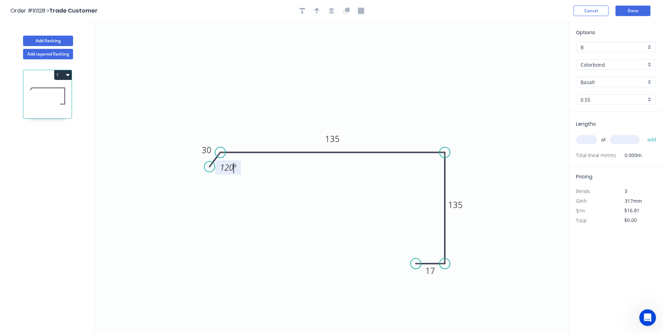
click at [320, 200] on icon "0 30 135 135 17 120 º" at bounding box center [331, 178] width 474 height 312
click at [646, 81] on div "Basalt" at bounding box center [616, 82] width 80 height 10
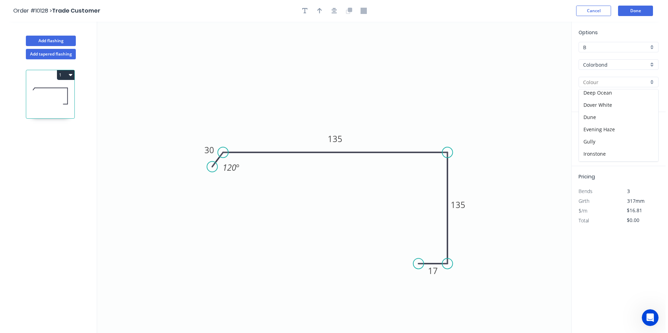
scroll to position [140, 0]
drag, startPoint x: 615, startPoint y: 115, endPoint x: 604, endPoint y: 113, distance: 11.3
click at [615, 115] on div "Monument" at bounding box center [615, 115] width 79 height 12
type input "Monument"
click at [584, 141] on input "text" at bounding box center [586, 139] width 21 height 9
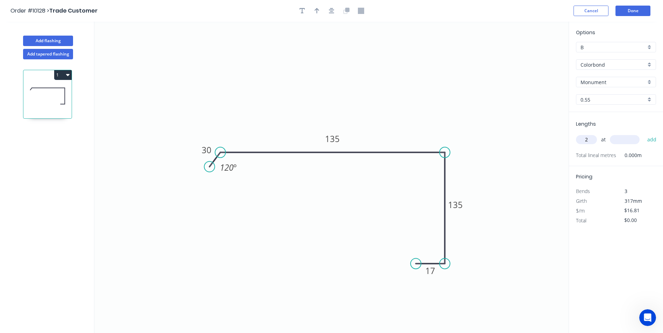
type input "2"
type input "2610"
click at [644, 134] on button "add" at bounding box center [652, 140] width 16 height 12
type input "$87.75"
type input "1"
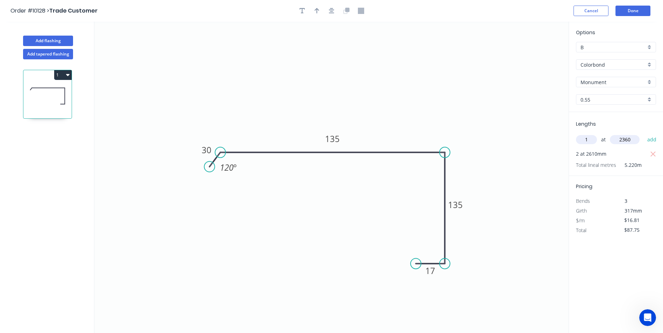
type input "2360"
click at [644, 134] on button "add" at bounding box center [652, 140] width 16 height 12
type input "$127.42"
click at [623, 12] on button "Done" at bounding box center [633, 11] width 35 height 10
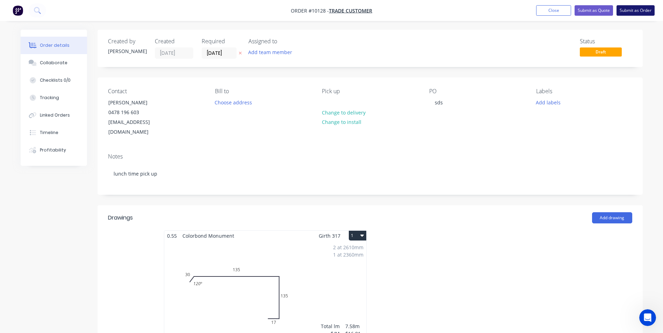
click at [621, 11] on button "Submit as Order" at bounding box center [636, 10] width 38 height 10
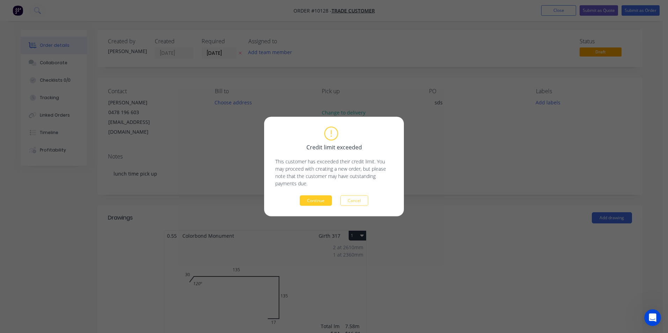
click at [317, 206] on button "Continue" at bounding box center [316, 201] width 32 height 10
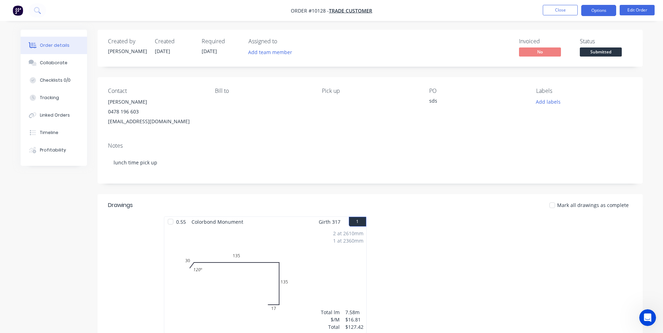
click at [594, 15] on button "Options" at bounding box center [598, 10] width 35 height 11
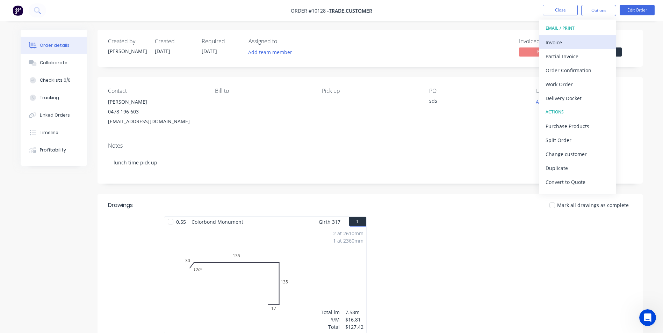
click at [562, 41] on div "Invoice" at bounding box center [578, 42] width 64 height 10
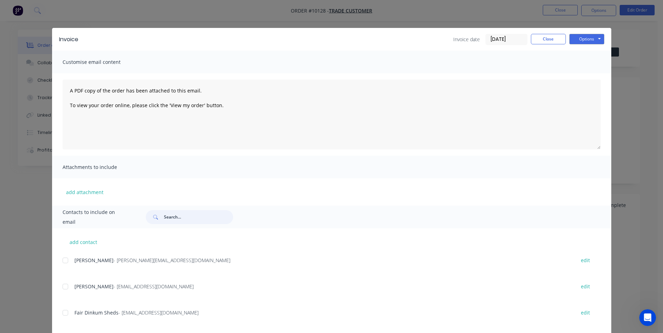
click at [184, 222] on input "text" at bounding box center [198, 217] width 69 height 14
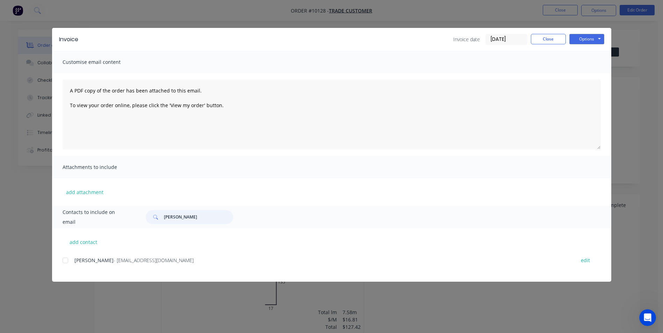
click at [69, 261] on div at bounding box center [65, 261] width 14 height 14
type input "tony"
click at [576, 38] on button "Options" at bounding box center [586, 39] width 35 height 10
click at [589, 72] on button "Email" at bounding box center [591, 75] width 45 height 12
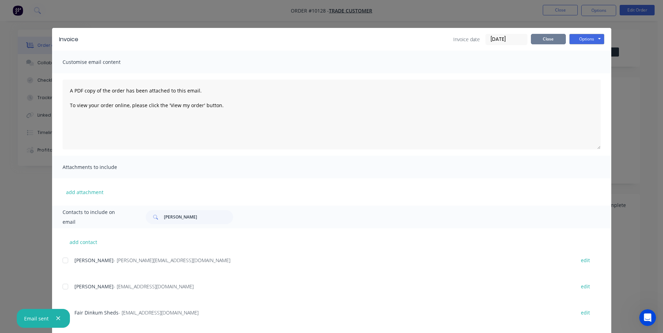
click at [550, 42] on button "Close" at bounding box center [548, 39] width 35 height 10
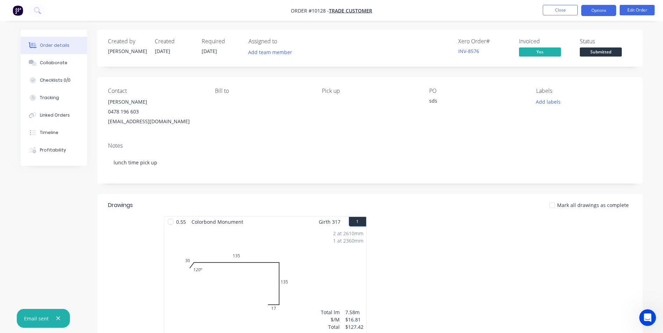
click at [595, 6] on button "Options" at bounding box center [598, 10] width 35 height 11
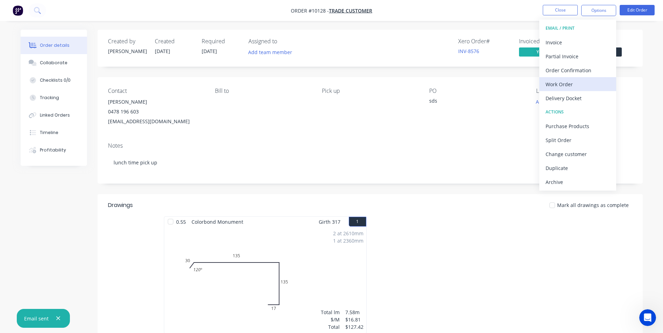
click at [565, 82] on div "Work Order" at bounding box center [578, 84] width 64 height 10
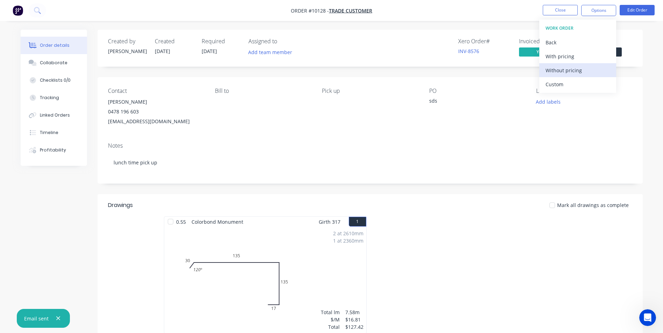
click at [565, 71] on div "Without pricing" at bounding box center [578, 70] width 64 height 10
click at [20, 10] on img "button" at bounding box center [18, 10] width 10 height 10
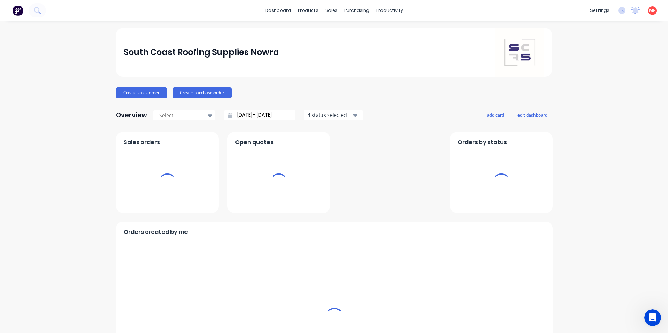
drag, startPoint x: 331, startPoint y: 12, endPoint x: 315, endPoint y: 50, distance: 42.0
click at [331, 12] on div "sales" at bounding box center [331, 10] width 19 height 10
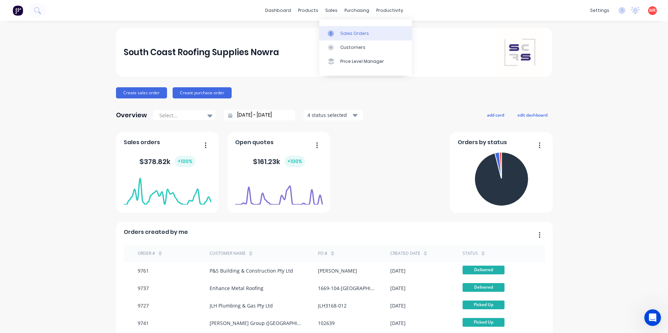
click at [340, 35] on link "Sales Orders" at bounding box center [366, 33] width 93 height 14
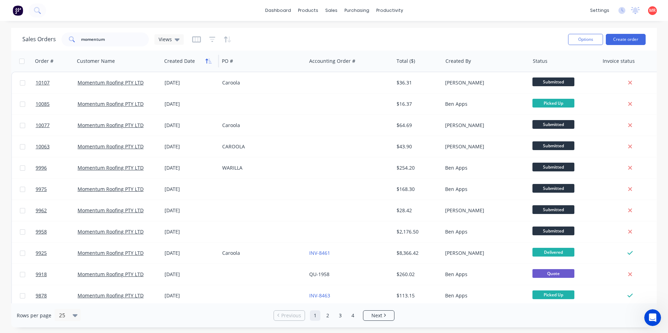
click at [210, 59] on icon "button" at bounding box center [209, 61] width 6 height 6
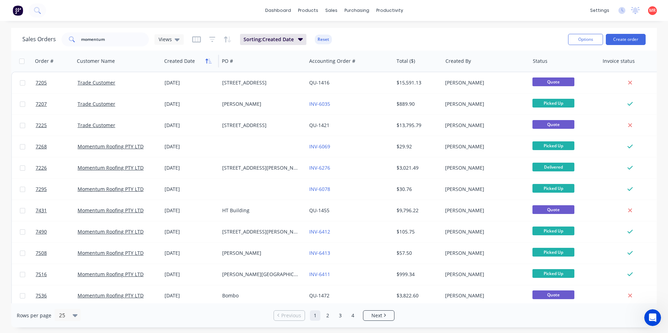
click at [208, 60] on icon "button" at bounding box center [209, 61] width 6 height 6
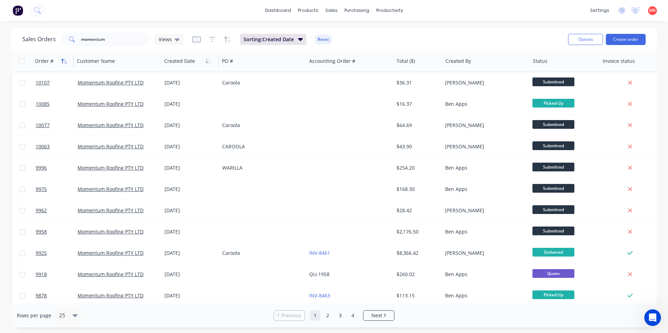
click at [64, 59] on icon "button" at bounding box center [64, 61] width 6 height 6
drag, startPoint x: 119, startPoint y: 36, endPoint x: 22, endPoint y: 38, distance: 96.8
click at [22, 38] on div "Sales Orders momentum Views Sorting: Created Date, Order # Reset Options Create…" at bounding box center [334, 39] width 646 height 23
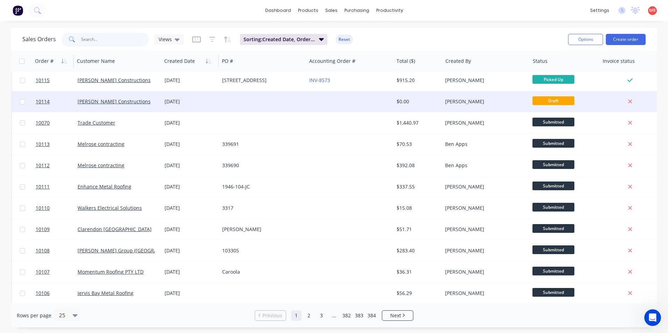
scroll to position [304, 0]
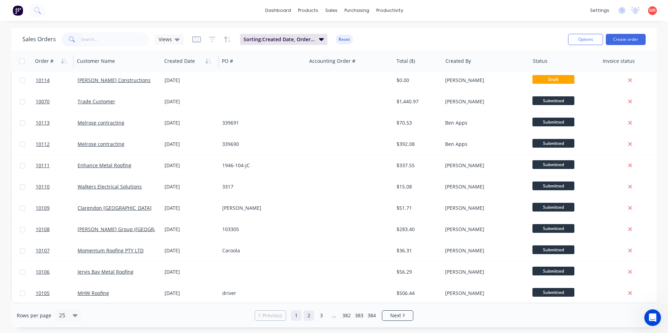
click at [307, 315] on link "2" at bounding box center [309, 316] width 10 height 10
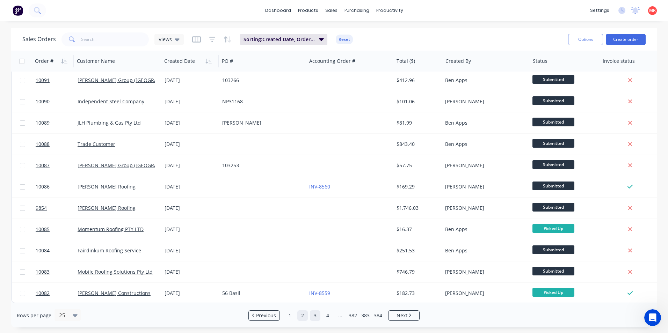
click at [314, 314] on link "3" at bounding box center [315, 316] width 10 height 10
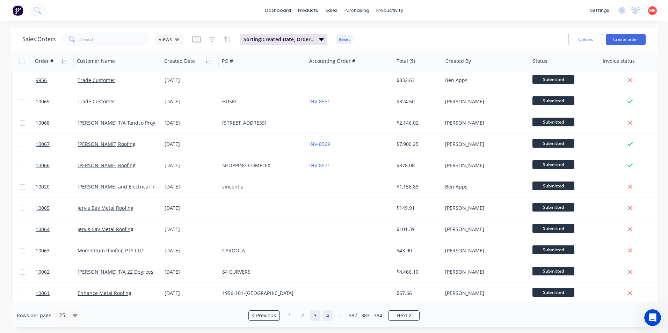
click at [326, 319] on link "4" at bounding box center [328, 316] width 10 height 10
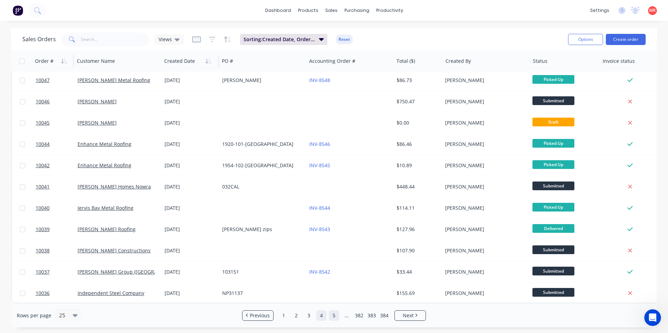
click at [333, 318] on link "5" at bounding box center [334, 316] width 10 height 10
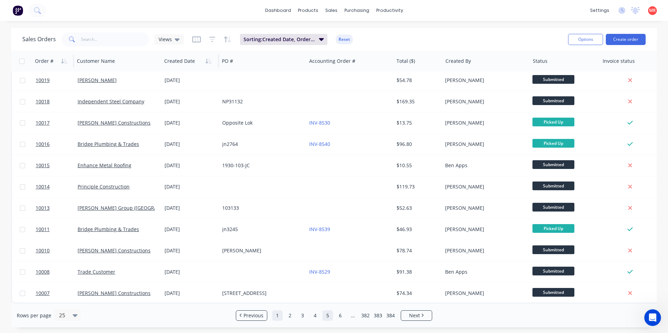
click at [277, 316] on link "1" at bounding box center [277, 316] width 10 height 10
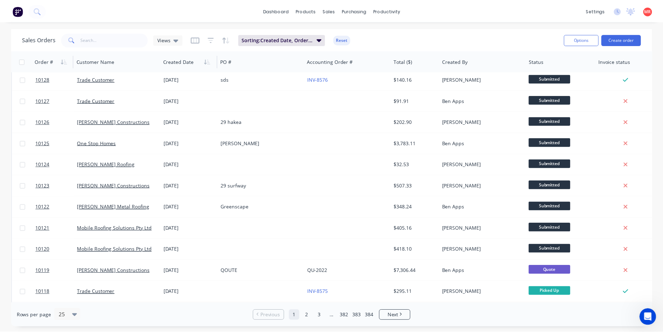
scroll to position [0, 0]
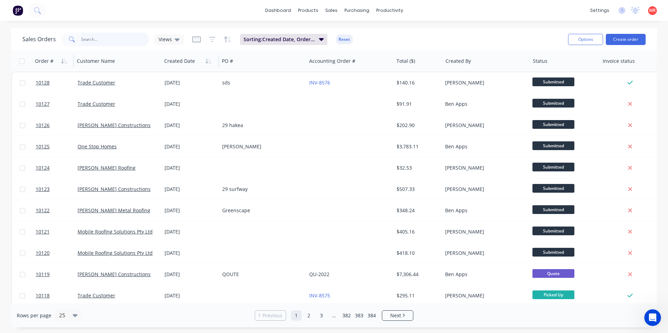
click at [106, 43] on input "text" at bounding box center [115, 40] width 68 height 14
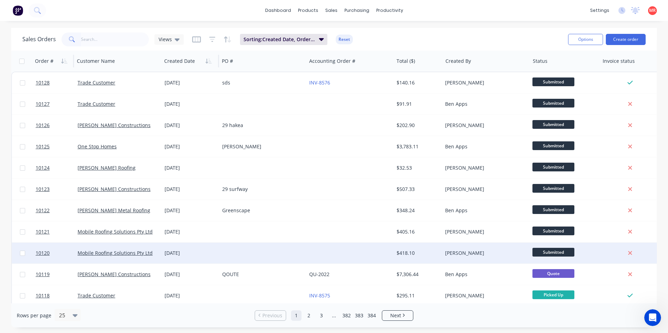
click at [207, 252] on div "[DATE]" at bounding box center [191, 253] width 52 height 7
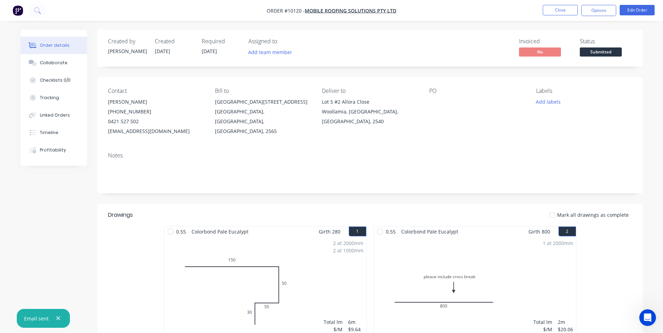
click at [331, 112] on div "Woollamia, New South Wales, Australia, 2540" at bounding box center [370, 117] width 96 height 20
click at [627, 11] on button "Edit Order" at bounding box center [637, 10] width 35 height 10
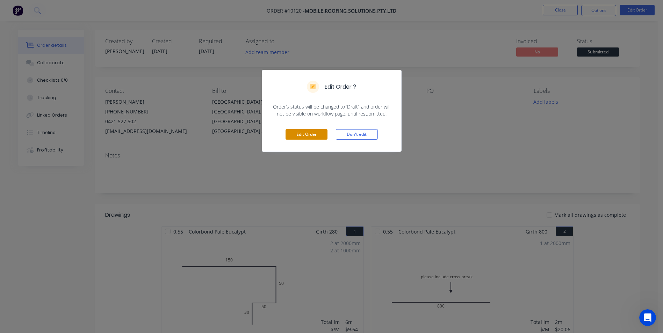
click at [289, 135] on button "Edit Order" at bounding box center [307, 134] width 42 height 10
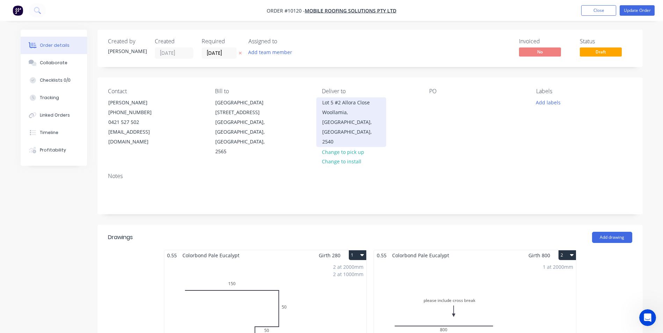
click at [331, 117] on div "Woollamia, New South Wales, Australia, 2540" at bounding box center [351, 127] width 58 height 39
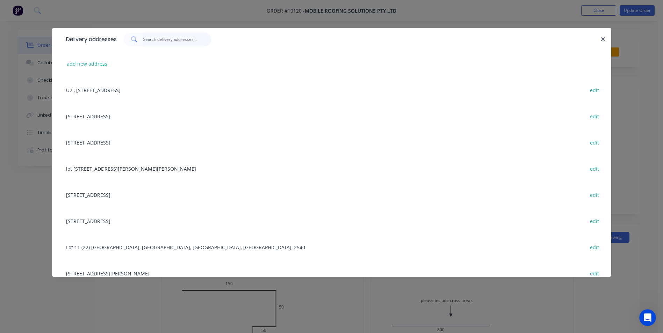
click at [162, 41] on input "text" at bounding box center [177, 40] width 68 height 14
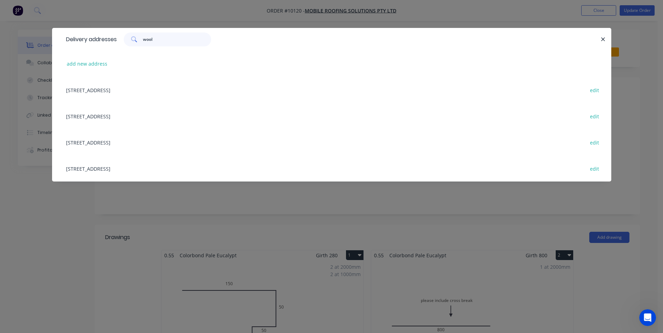
type input "wool"
click at [125, 93] on div "Lot 138A (290) Woollamia Road, Woollamia, New South Wales, Australia, 2540 edit" at bounding box center [332, 90] width 538 height 26
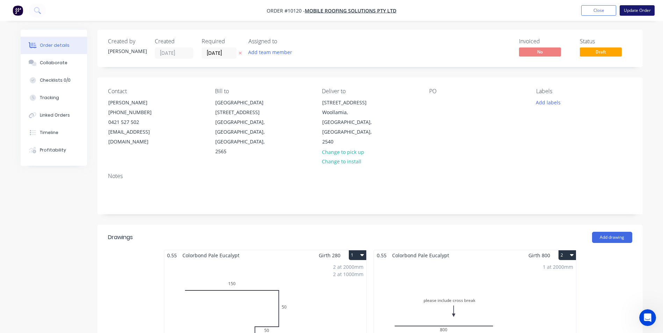
click at [633, 9] on button "Update Order" at bounding box center [637, 10] width 35 height 10
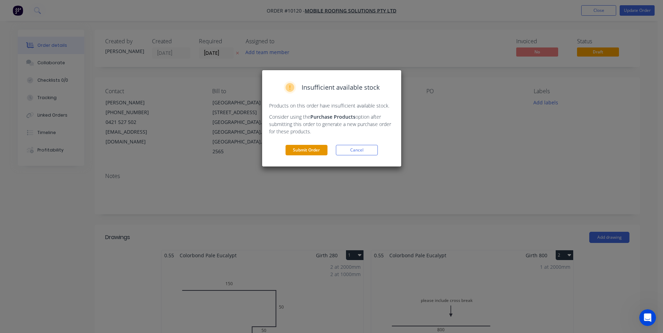
click at [288, 153] on button "Submit Order" at bounding box center [307, 150] width 42 height 10
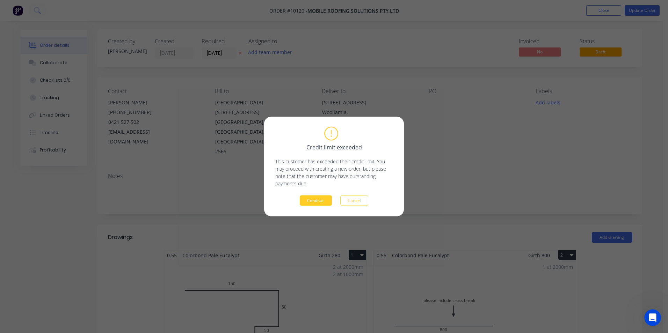
click at [307, 200] on button "Continue" at bounding box center [316, 201] width 32 height 10
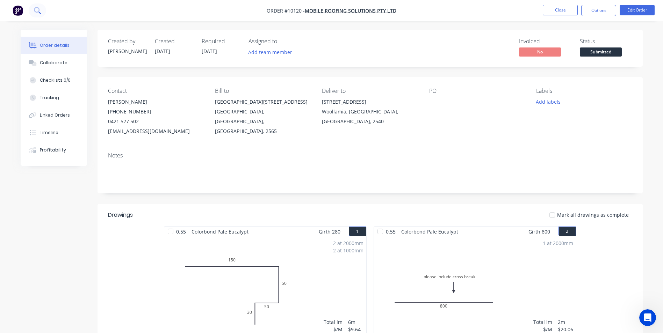
click at [37, 14] on icon at bounding box center [37, 10] width 7 height 7
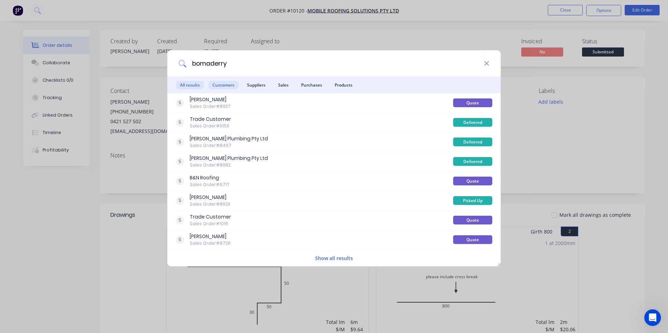
click at [226, 84] on span "Customers" at bounding box center [223, 85] width 30 height 9
type input "b"
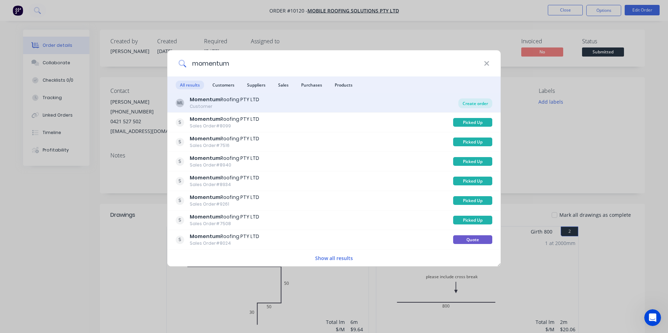
type input "momentum"
click at [471, 103] on div "Create order" at bounding box center [476, 104] width 34 height 10
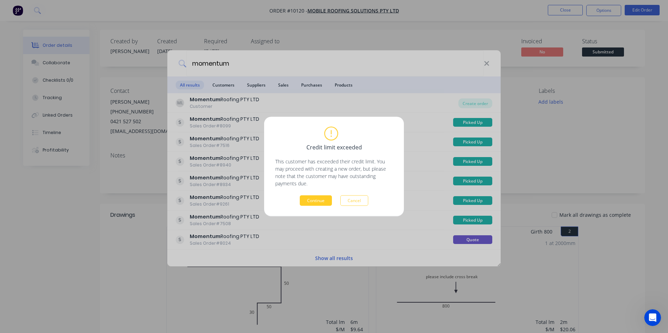
click at [314, 200] on button "Continue" at bounding box center [316, 201] width 32 height 10
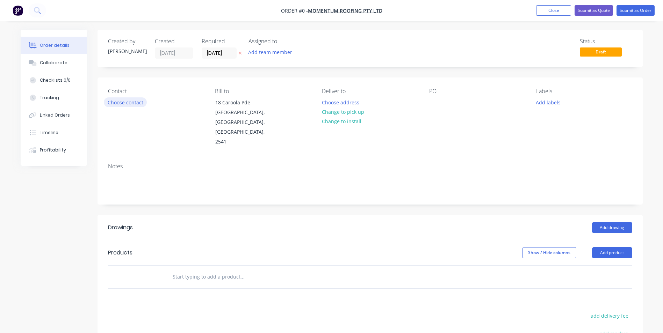
click at [143, 103] on button "Choose contact" at bounding box center [125, 102] width 43 height 9
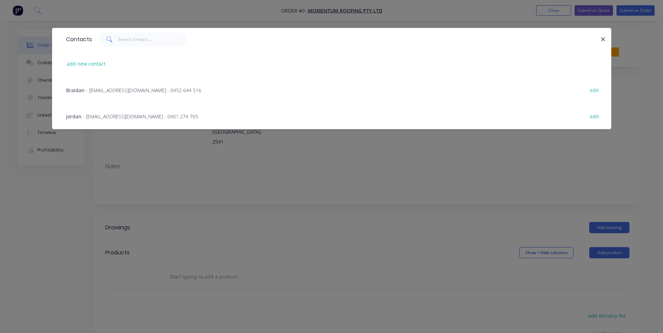
click at [121, 120] on span "- jordan@momentumroofing.com.au - 0401 274 705" at bounding box center [140, 116] width 115 height 7
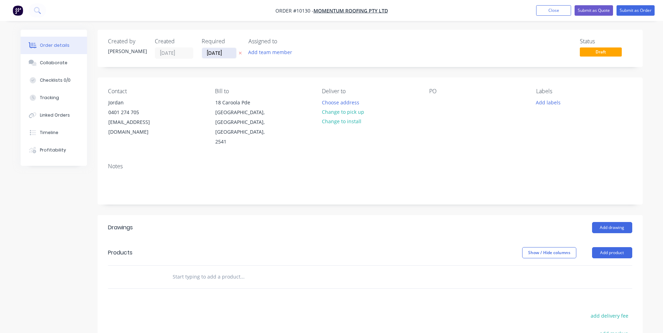
click at [213, 54] on input "[DATE]" at bounding box center [219, 53] width 34 height 10
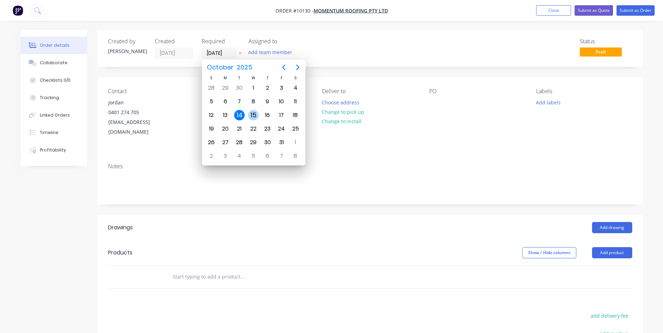
click at [254, 117] on div "15" at bounding box center [253, 115] width 10 height 10
type input "[DATE]"
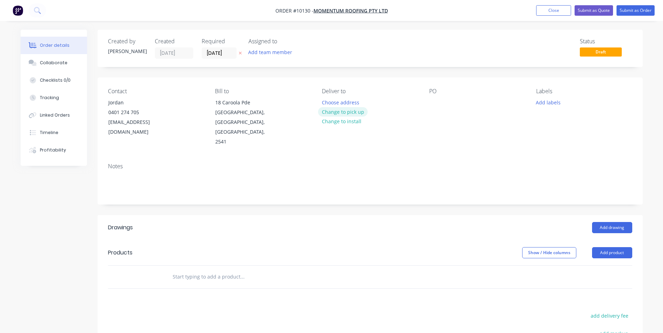
click at [345, 116] on button "Change to pick up" at bounding box center [343, 111] width 50 height 9
click at [434, 104] on div at bounding box center [434, 103] width 11 height 10
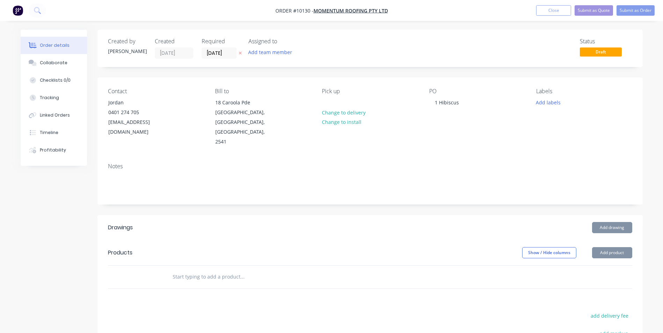
click at [214, 270] on input "text" at bounding box center [242, 277] width 140 height 14
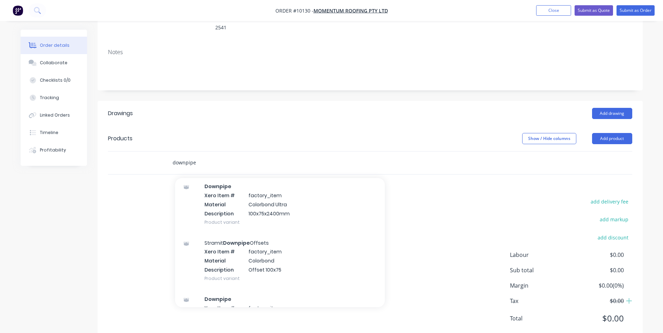
scroll to position [3050, 0]
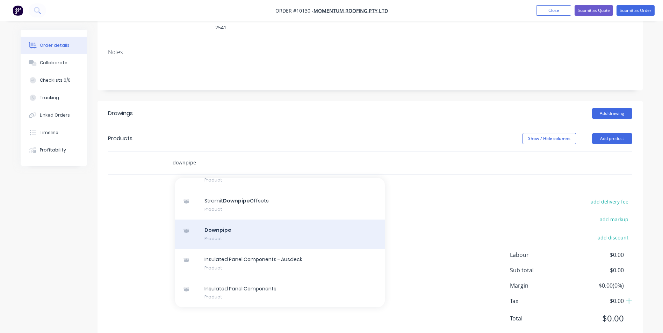
type input "downpipe"
click at [239, 223] on div "Downpipe Product" at bounding box center [280, 234] width 210 height 29
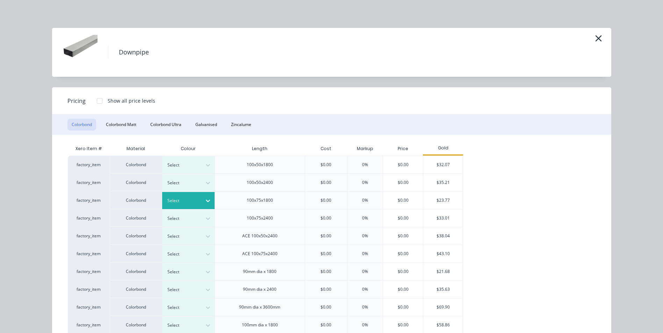
click at [202, 201] on div at bounding box center [208, 200] width 13 height 11
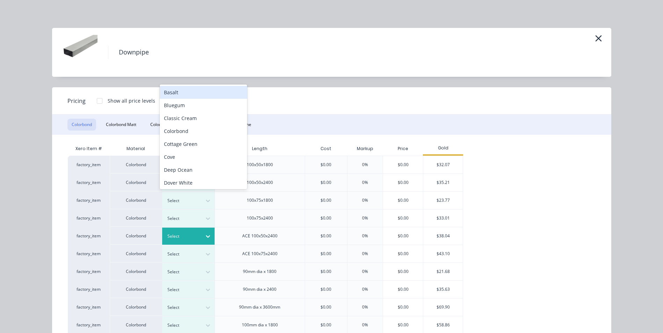
click at [202, 228] on div at bounding box center [208, 236] width 13 height 17
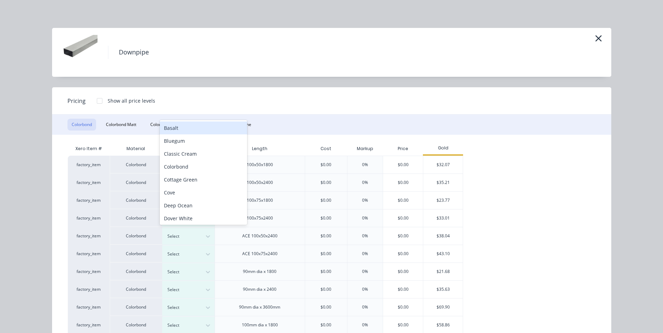
scroll to position [4, 0]
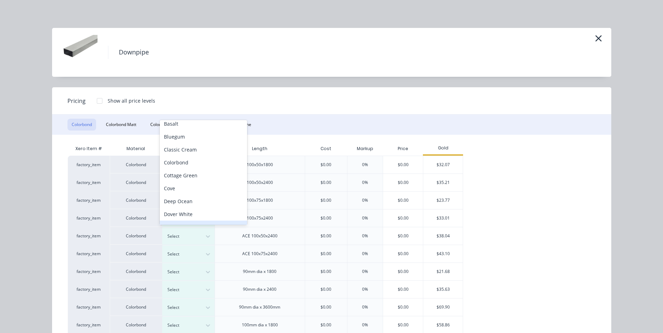
click at [280, 215] on div "100x75x2400" at bounding box center [260, 218] width 90 height 18
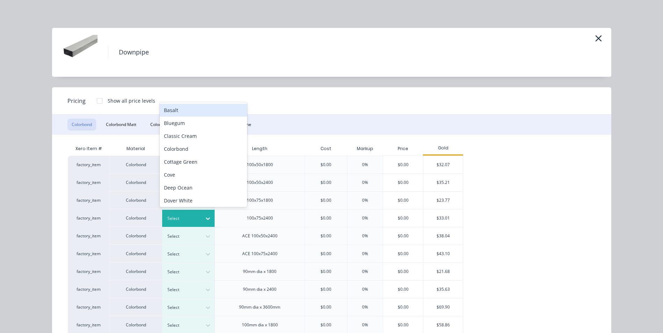
click at [180, 218] on div at bounding box center [182, 219] width 31 height 8
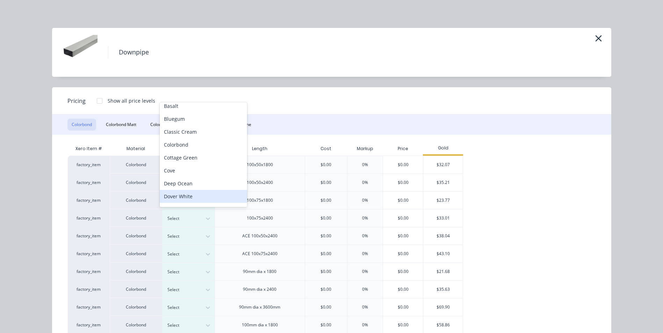
click at [187, 193] on div "Dover White" at bounding box center [203, 196] width 87 height 13
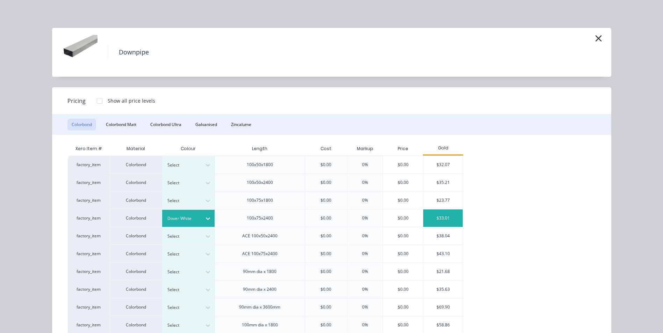
click at [446, 215] on div "$33.01" at bounding box center [443, 218] width 40 height 17
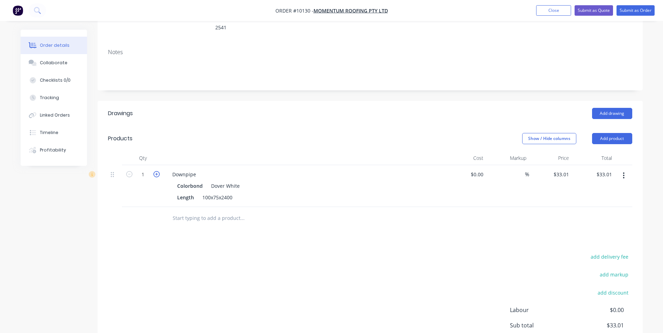
click at [156, 171] on icon "button" at bounding box center [156, 174] width 6 height 6
type input "2"
type input "$66.02"
click at [156, 171] on icon "button" at bounding box center [156, 174] width 6 height 6
type input "3"
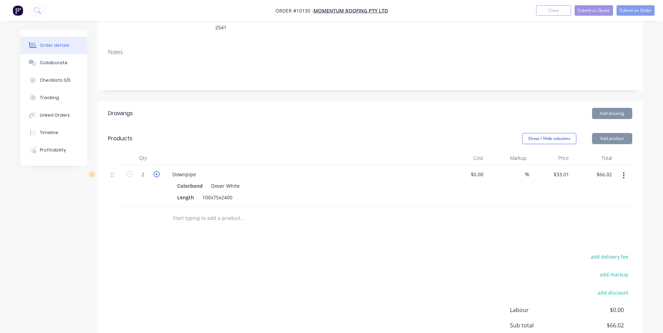
type input "$99.03"
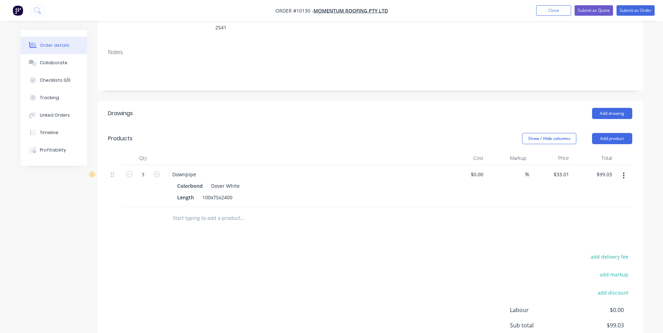
click at [214, 211] on input "text" at bounding box center [242, 218] width 140 height 14
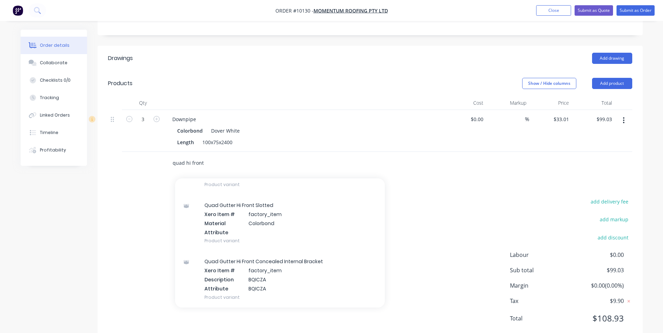
scroll to position [1014, 0]
type input "quad hi front"
click at [300, 204] on div "Quad Gutter Hi Front Slotted Xero Item # factory_item Material Colorbond Attrib…" at bounding box center [280, 220] width 210 height 56
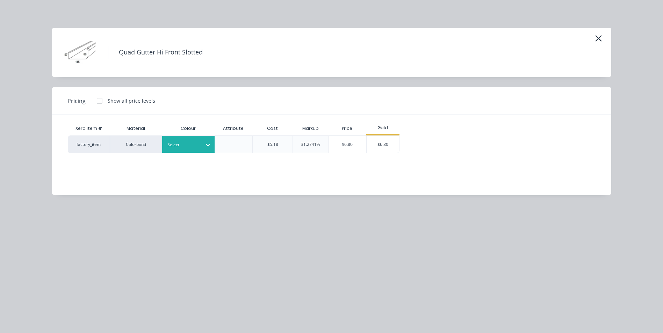
click at [200, 145] on div "Select" at bounding box center [182, 145] width 39 height 9
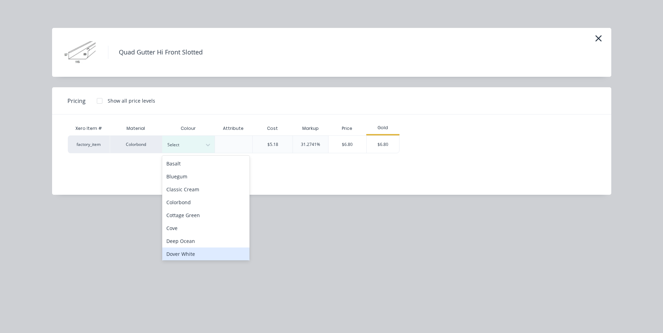
click at [193, 251] on div "Dover White" at bounding box center [205, 254] width 87 height 13
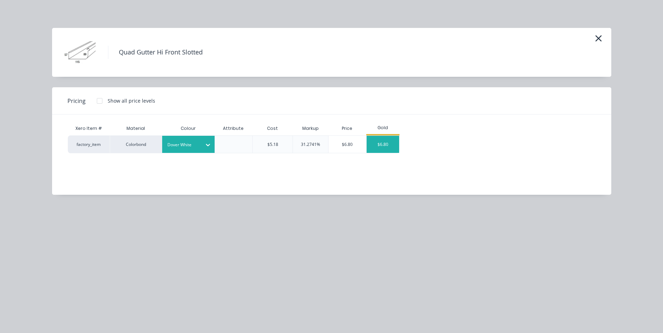
click at [388, 143] on div "$6.80" at bounding box center [383, 144] width 33 height 17
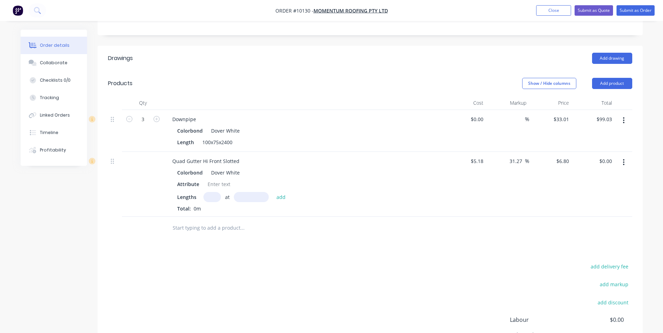
click at [217, 192] on input "text" at bounding box center [211, 197] width 17 height 10
type input "1"
type input "6800"
click at [273, 192] on button "add" at bounding box center [281, 196] width 16 height 9
type input "$46.24"
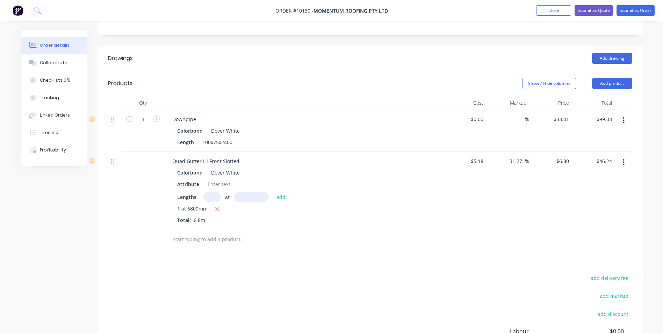
click at [218, 233] on input "text" at bounding box center [242, 240] width 140 height 14
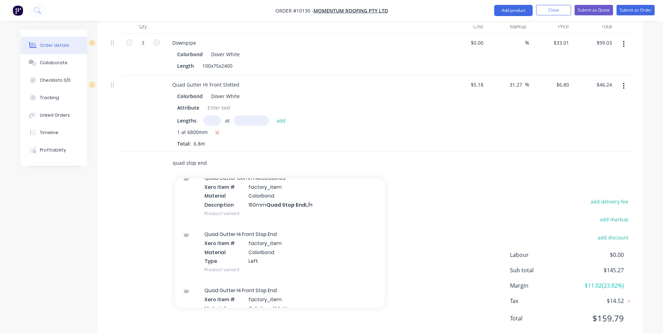
scroll to position [385, 0]
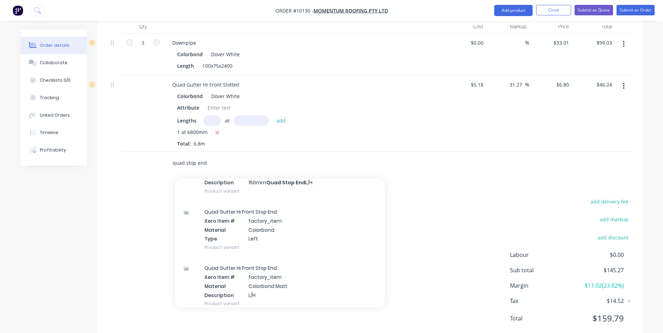
type input "quad stop end"
click at [302, 209] on div "Quad Gutter Hi Front Stop End Xero Item # factory_item Material Colorbond Type …" at bounding box center [280, 230] width 210 height 56
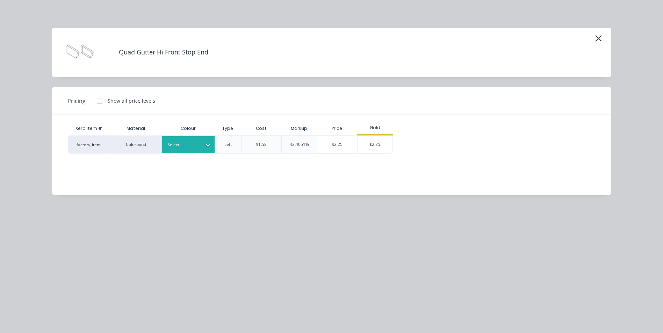
click at [185, 144] on div at bounding box center [182, 145] width 31 height 8
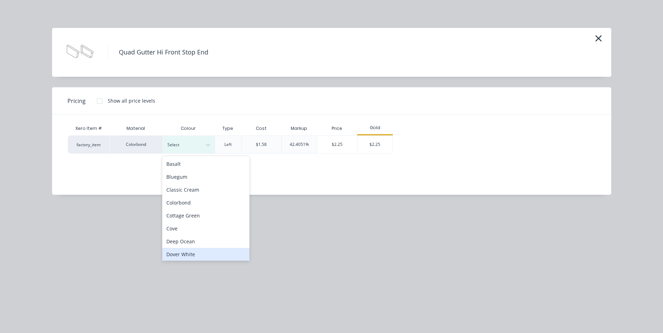
click at [199, 253] on div "Dover White" at bounding box center [205, 254] width 87 height 13
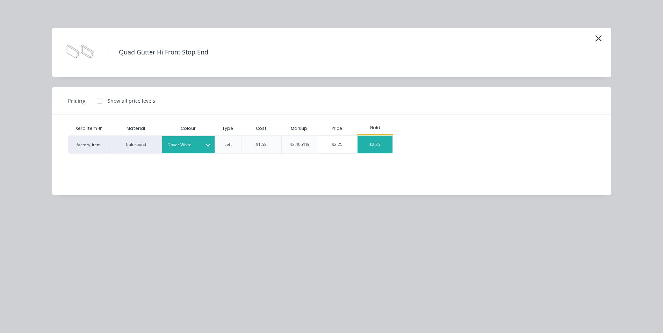
click at [371, 142] on div "$2.25" at bounding box center [375, 144] width 35 height 17
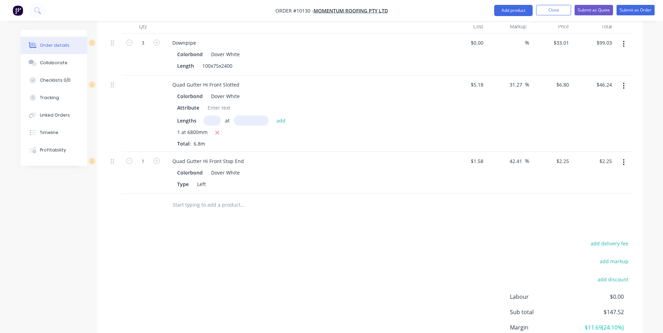
click at [625, 156] on button "button" at bounding box center [624, 162] width 16 height 13
click at [613, 190] on div "Duplicate" at bounding box center [599, 195] width 54 height 10
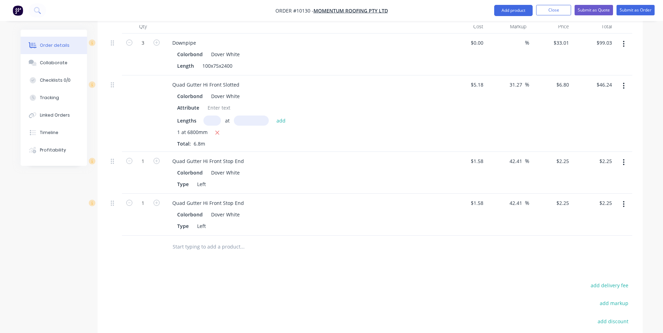
click at [624, 201] on icon "button" at bounding box center [624, 205] width 2 height 8
click at [586, 218] on div "Edit" at bounding box center [599, 223] width 54 height 10
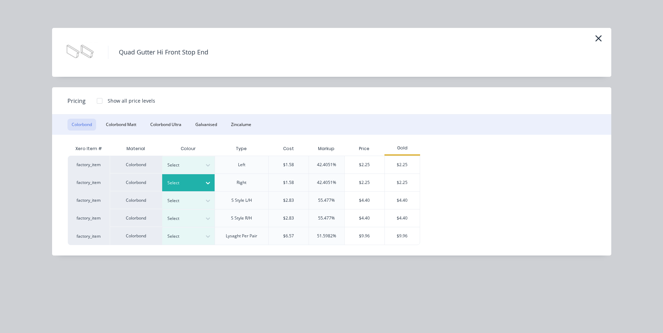
click at [200, 182] on div "Select" at bounding box center [182, 183] width 39 height 9
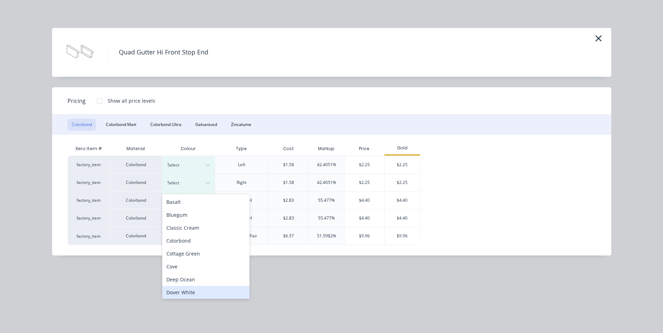
click at [189, 292] on div "Dover White" at bounding box center [205, 292] width 87 height 13
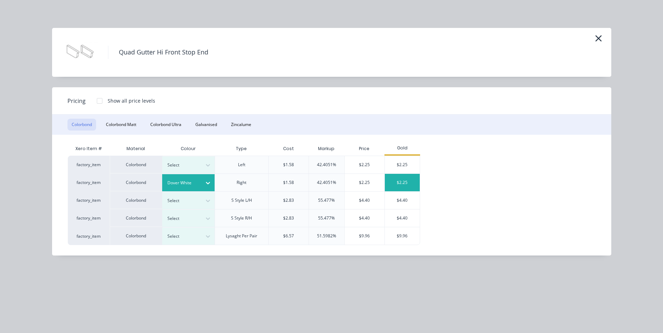
click at [414, 182] on div "$2.25" at bounding box center [402, 182] width 35 height 17
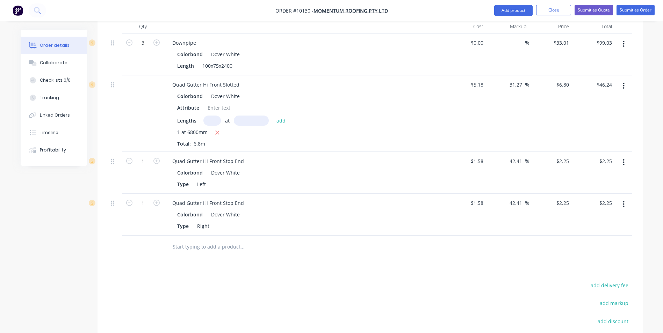
click at [180, 240] on input "text" at bounding box center [242, 247] width 140 height 14
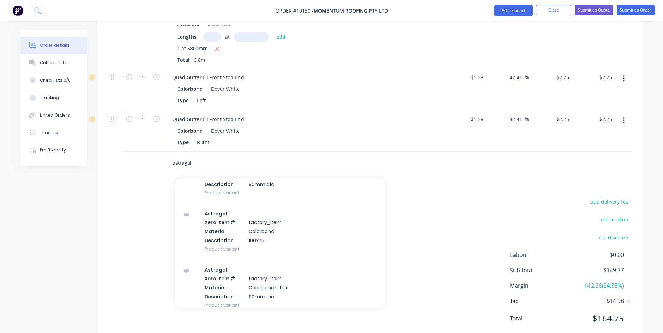
scroll to position [280, 0]
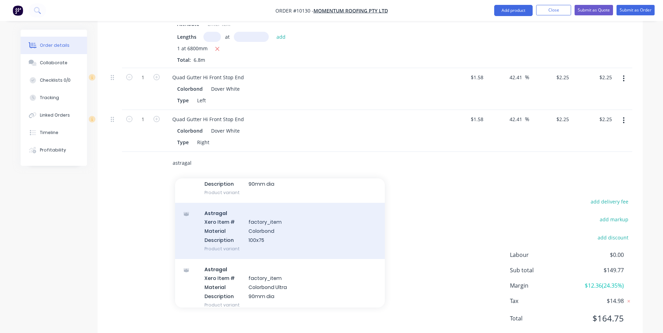
type input "astragal"
click at [243, 220] on div "Astragal Xero Item # factory_item Material Colorbond Description 100x75 Product…" at bounding box center [280, 231] width 210 height 56
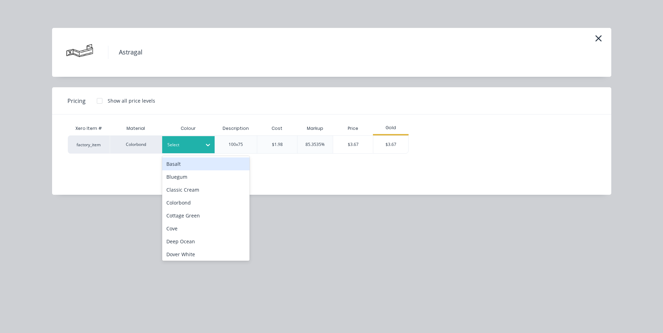
click at [194, 146] on div at bounding box center [182, 145] width 31 height 8
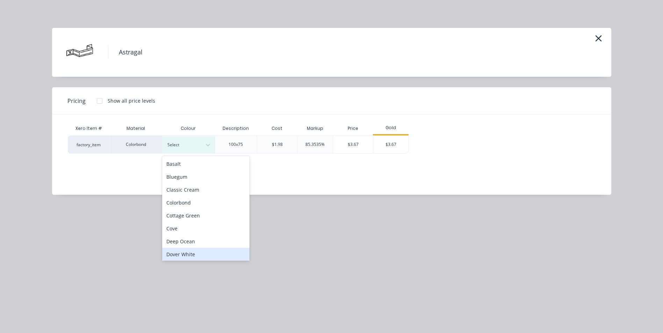
click at [193, 259] on div "Dover White" at bounding box center [205, 254] width 87 height 13
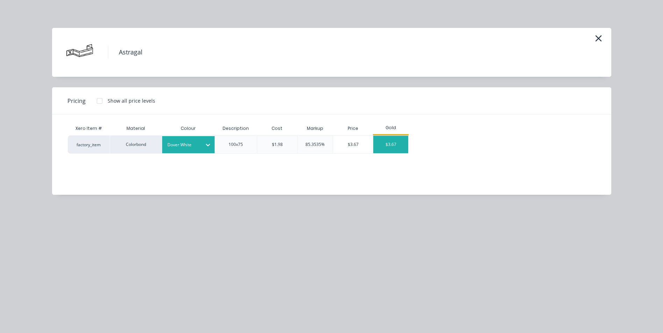
click at [385, 143] on div "$3.67" at bounding box center [390, 144] width 35 height 17
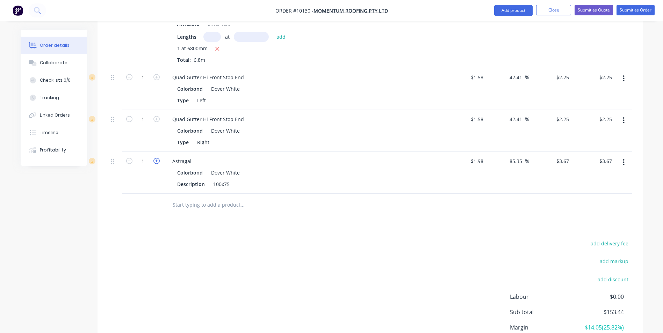
click at [154, 158] on icon "button" at bounding box center [156, 161] width 6 height 6
type input "2"
type input "$7.34"
click at [154, 158] on icon "button" at bounding box center [156, 161] width 6 height 6
type input "3"
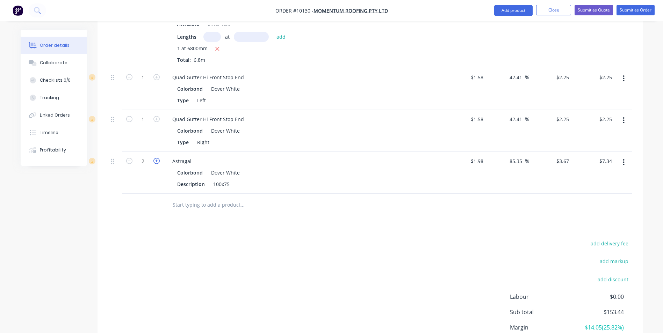
type input "$11.01"
click at [154, 158] on icon "button" at bounding box center [156, 161] width 6 height 6
type input "4"
type input "$14.68"
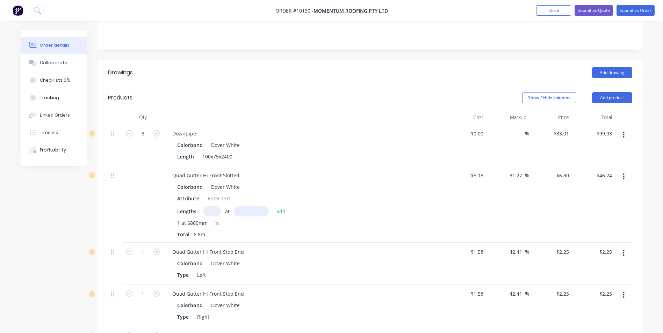
scroll to position [0, 0]
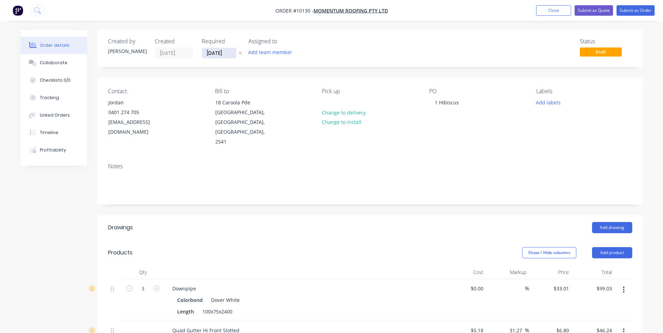
click at [230, 55] on input "[DATE]" at bounding box center [219, 53] width 34 height 10
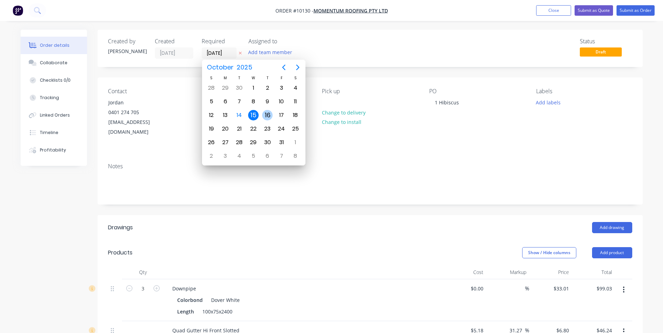
click at [267, 115] on div "16" at bounding box center [267, 115] width 10 height 10
type input "16/10/25"
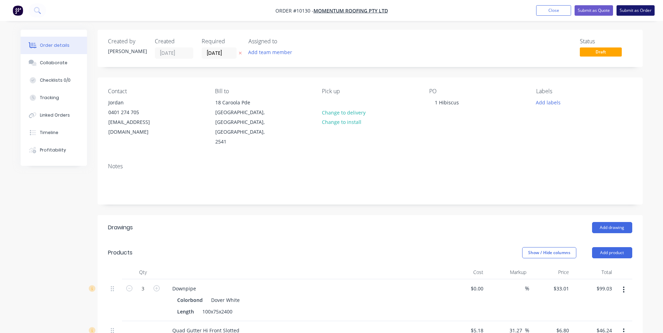
click at [631, 9] on button "Submit as Order" at bounding box center [636, 10] width 38 height 10
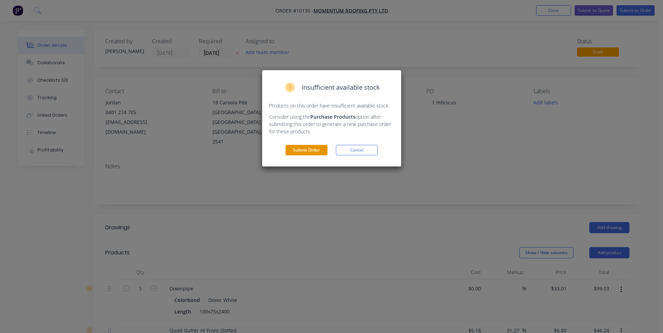
click at [299, 148] on button "Submit Order" at bounding box center [307, 150] width 42 height 10
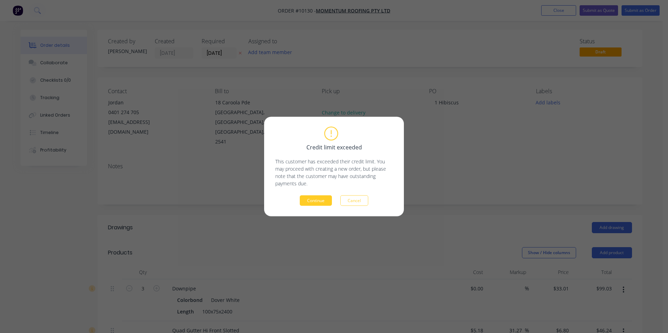
click at [315, 196] on button "Continue" at bounding box center [316, 201] width 32 height 10
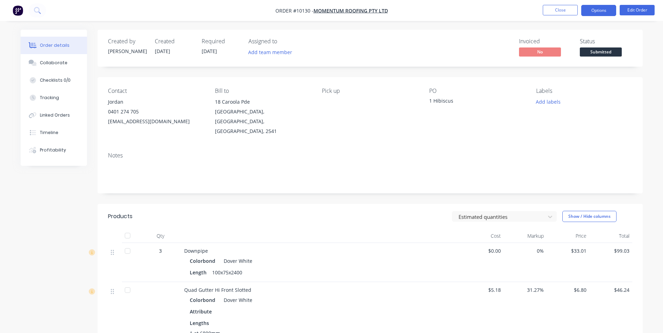
click at [592, 11] on button "Options" at bounding box center [598, 10] width 35 height 11
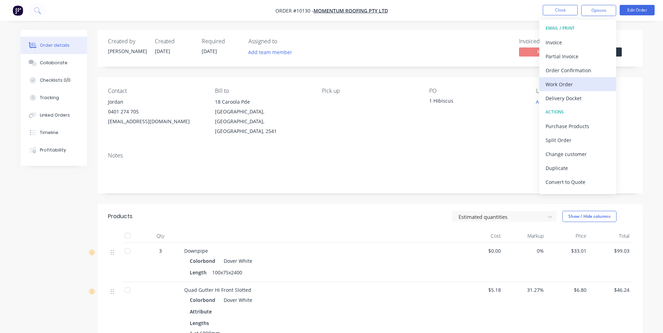
click at [574, 82] on div "Work Order" at bounding box center [578, 84] width 64 height 10
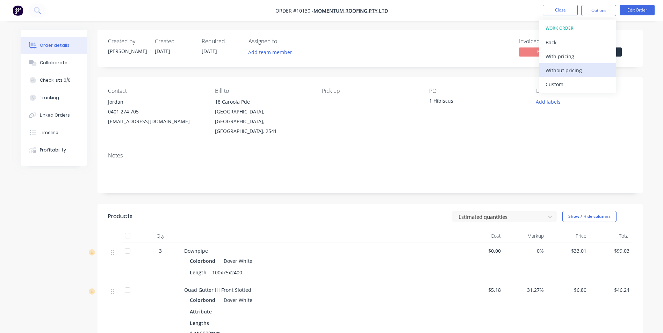
click at [577, 68] on div "Without pricing" at bounding box center [578, 70] width 64 height 10
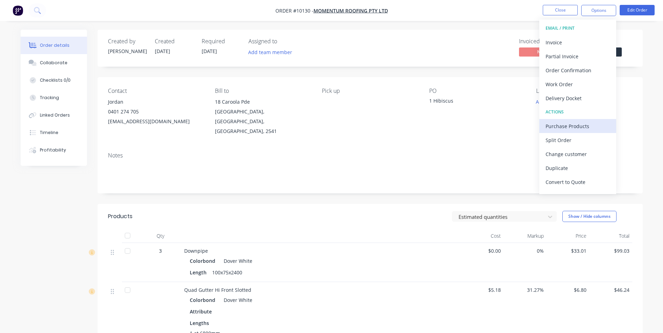
click at [576, 122] on div "Purchase Products" at bounding box center [578, 126] width 64 height 10
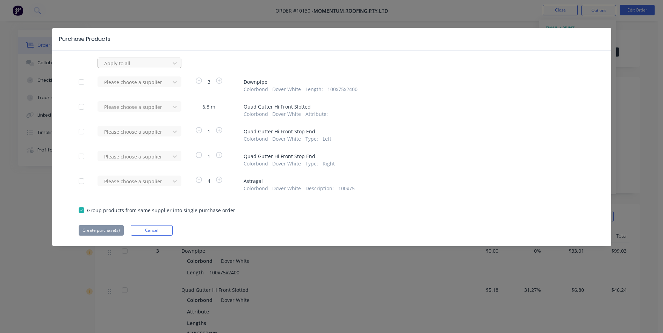
click at [137, 63] on div at bounding box center [134, 63] width 63 height 9
type input "apex"
click at [131, 79] on div "Apex Building Products" at bounding box center [140, 78] width 84 height 13
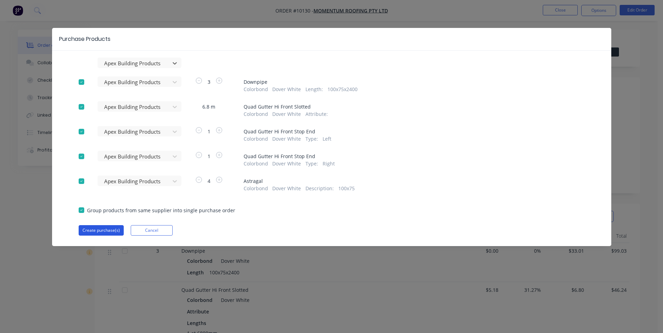
click at [109, 232] on button "Create purchase(s)" at bounding box center [101, 230] width 45 height 10
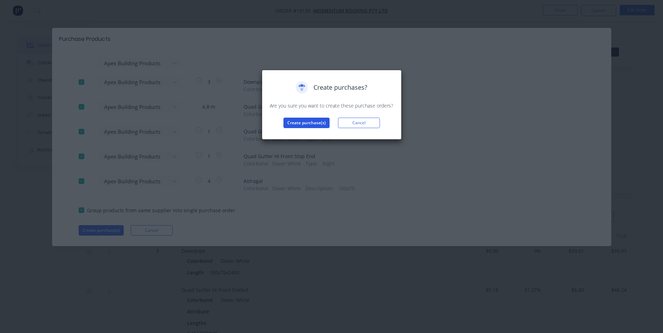
click at [298, 123] on button "Create purchase(s)" at bounding box center [306, 123] width 46 height 10
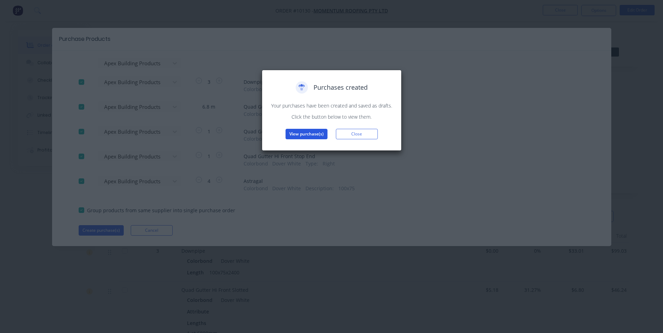
click at [316, 135] on button "View purchase(s)" at bounding box center [307, 134] width 42 height 10
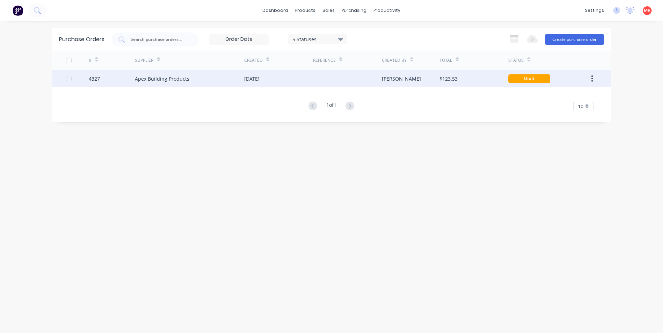
click at [371, 85] on div at bounding box center [347, 78] width 69 height 17
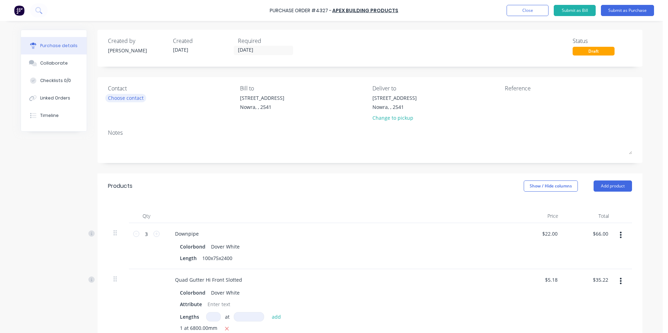
click at [121, 100] on div "Choose contact" at bounding box center [126, 97] width 36 height 7
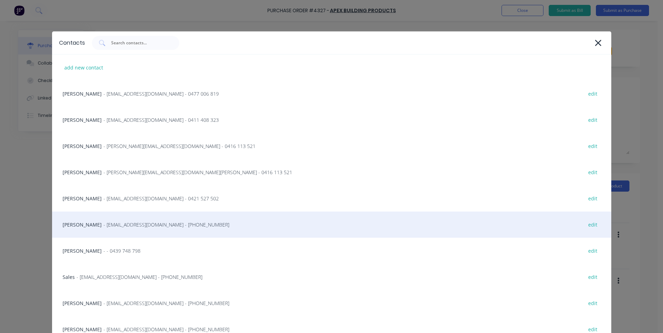
click at [146, 228] on span "- [EMAIL_ADDRESS][DOMAIN_NAME] - [PHONE_NUMBER]" at bounding box center [166, 224] width 126 height 7
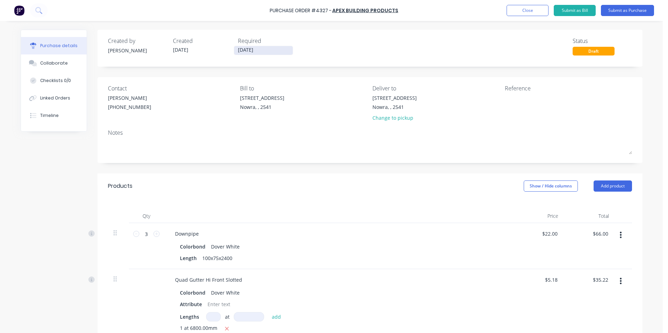
click at [267, 48] on input "[DATE]" at bounding box center [263, 50] width 59 height 9
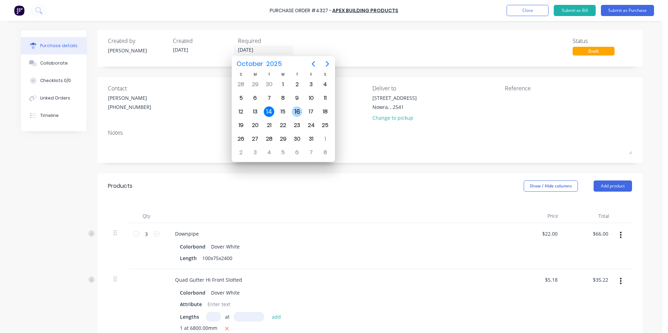
click at [294, 112] on div "16" at bounding box center [297, 112] width 10 height 10
type input "16/10/25"
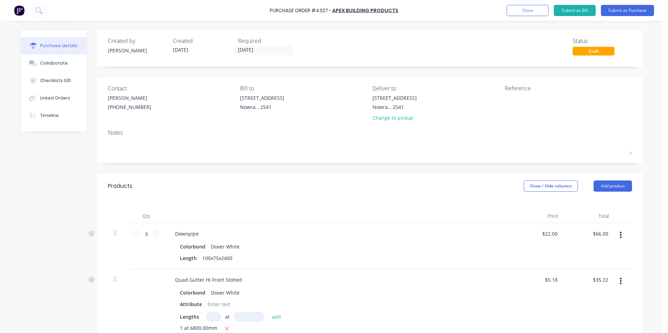
click at [343, 170] on div "Created by Matt Created 14/10/25 Required 16/10/25 Status Draft Contact Matt (0…" at bounding box center [370, 331] width 545 height 602
click at [616, 12] on button "Submit as Purchase" at bounding box center [627, 10] width 53 height 11
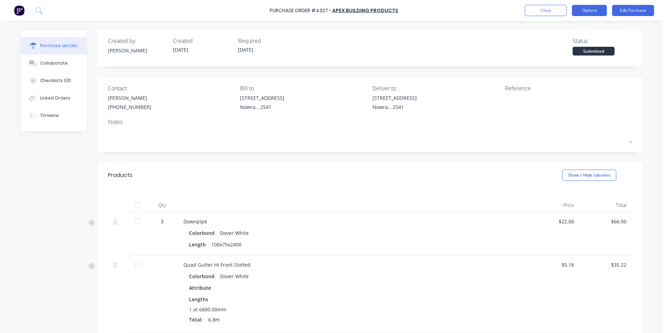
click at [598, 15] on button "Options" at bounding box center [589, 10] width 35 height 11
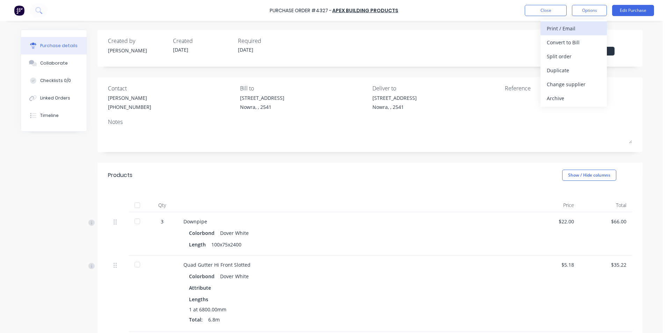
click at [564, 33] on div "Print / Email" at bounding box center [574, 28] width 54 height 10
click at [568, 54] on div "Without pricing" at bounding box center [574, 56] width 54 height 10
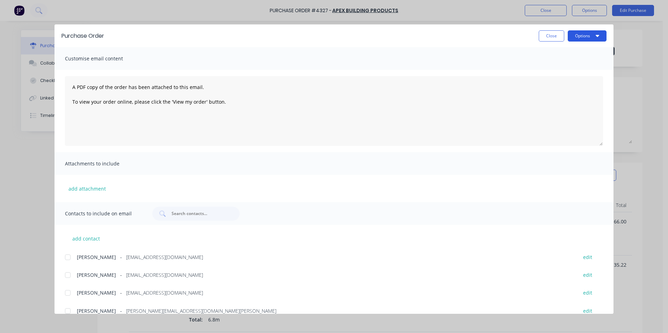
click at [572, 38] on button "Options" at bounding box center [587, 35] width 39 height 11
click at [563, 63] on div "Print" at bounding box center [574, 68] width 54 height 10
click at [557, 34] on button "Close" at bounding box center [552, 35] width 26 height 11
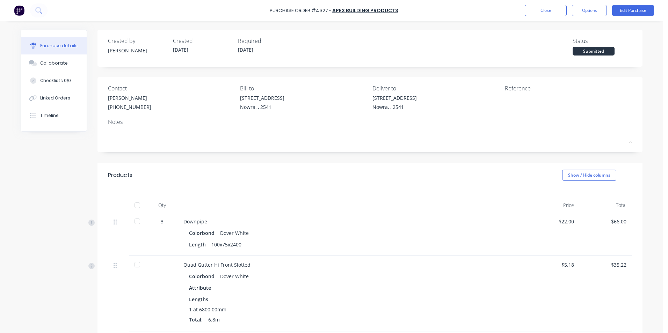
click at [581, 16] on div "Purchase Order #4327 - Apex Building Products Close Options Edit Purchase" at bounding box center [334, 10] width 668 height 21
click at [581, 13] on button "Options" at bounding box center [589, 10] width 35 height 11
click at [571, 27] on div "Print / Email" at bounding box center [574, 28] width 54 height 10
click at [575, 42] on div "With pricing" at bounding box center [574, 42] width 54 height 10
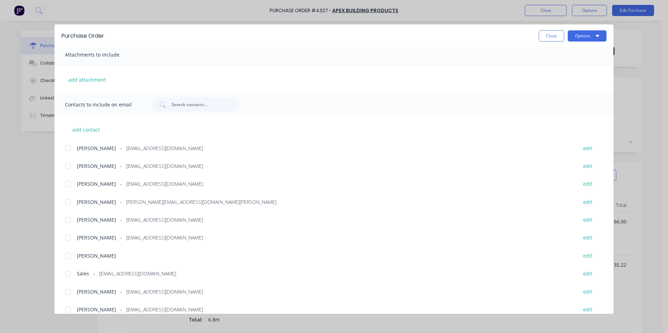
scroll to position [118, 0]
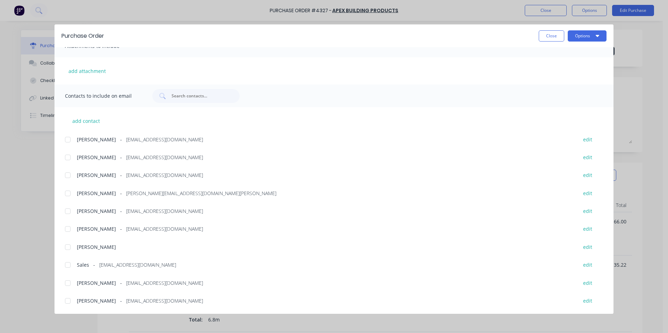
click at [71, 264] on div at bounding box center [68, 265] width 14 height 14
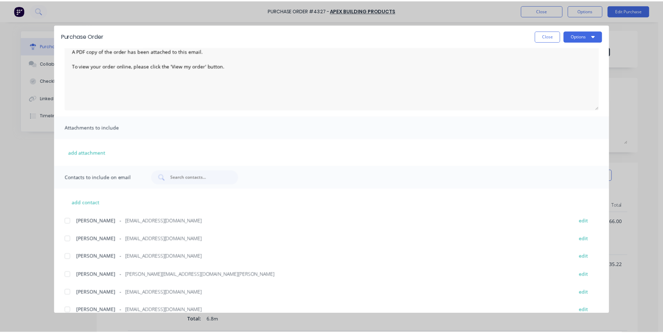
scroll to position [0, 0]
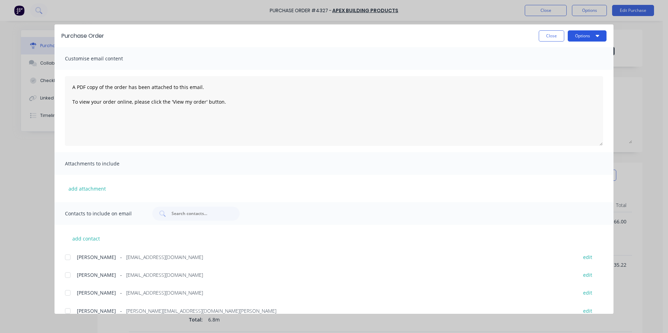
click at [590, 37] on button "Options" at bounding box center [587, 35] width 39 height 11
click at [581, 80] on div "Email" at bounding box center [574, 82] width 54 height 10
click at [545, 33] on button "Close" at bounding box center [552, 35] width 26 height 11
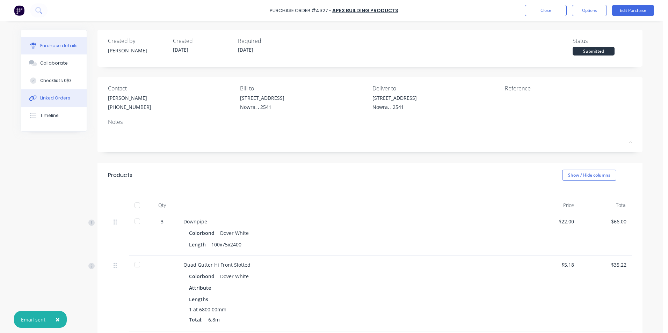
click at [60, 99] on div "Linked Orders" at bounding box center [55, 98] width 30 height 6
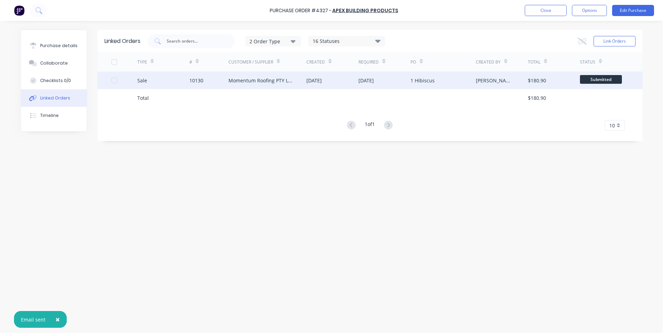
click at [369, 77] on div "16 Oct 2025" at bounding box center [366, 80] width 15 height 7
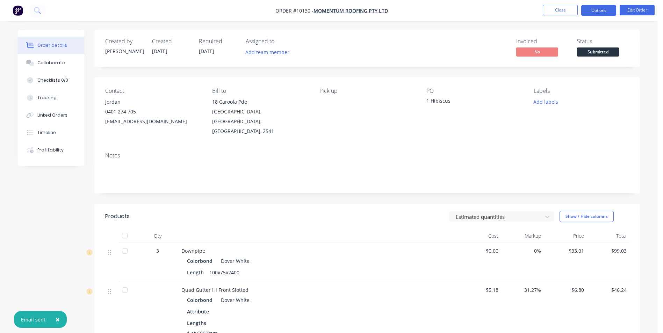
click at [607, 13] on button "Options" at bounding box center [598, 10] width 35 height 11
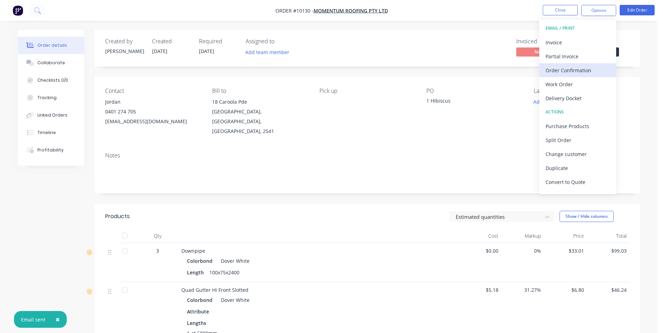
click at [578, 71] on div "Order Confirmation" at bounding box center [578, 70] width 64 height 10
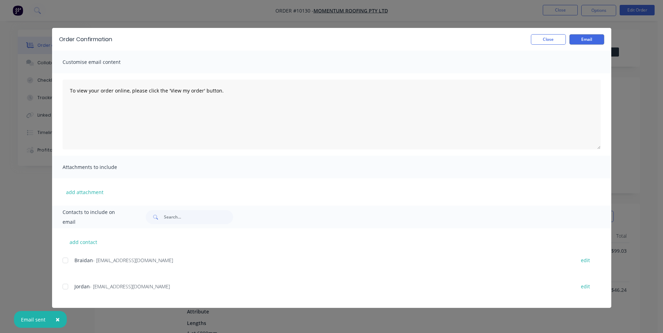
click at [71, 287] on div at bounding box center [65, 287] width 14 height 14
click at [587, 40] on button "Email" at bounding box center [586, 39] width 35 height 10
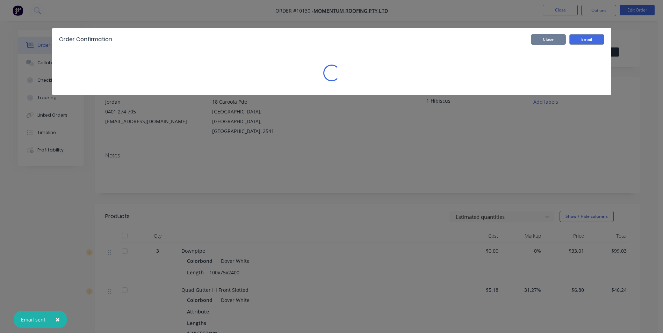
click at [563, 40] on button "Close" at bounding box center [548, 39] width 35 height 10
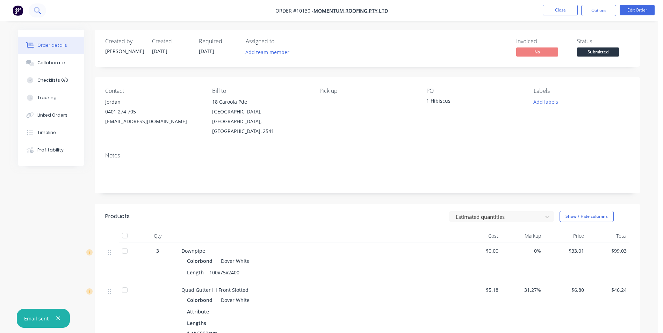
click at [36, 10] on icon at bounding box center [37, 10] width 7 height 7
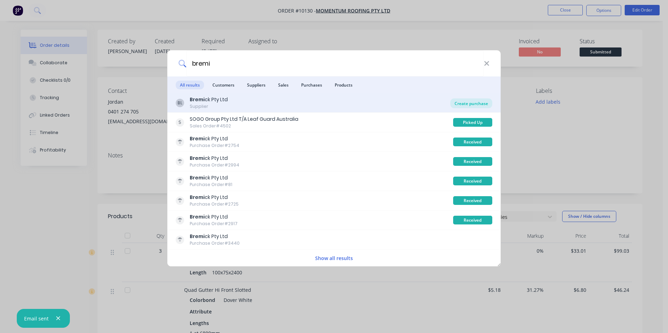
type input "bremi"
click at [458, 106] on div "Create purchase" at bounding box center [472, 104] width 42 height 10
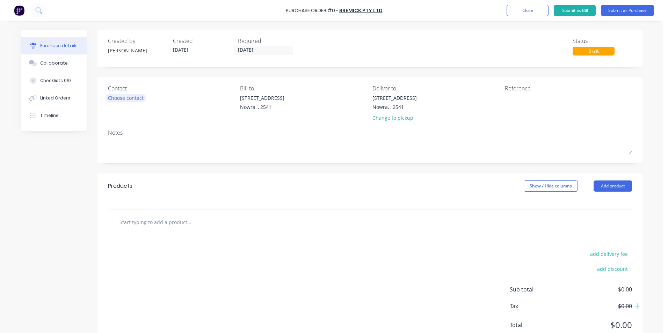
click at [124, 99] on div "Choose contact" at bounding box center [126, 97] width 36 height 7
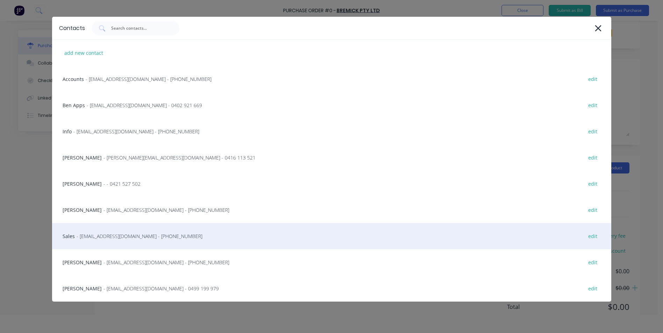
scroll to position [35, 0]
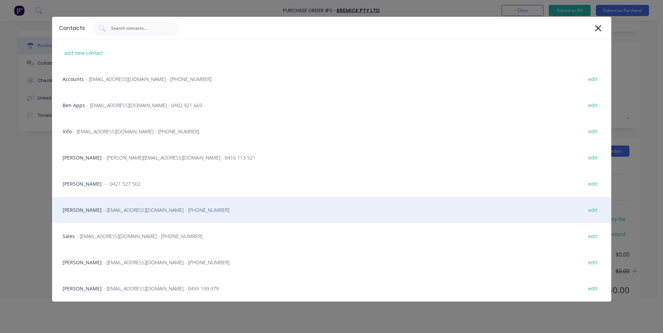
click at [125, 207] on span "- Info@scrs.net.au - (02) 4411 1090" at bounding box center [166, 210] width 126 height 7
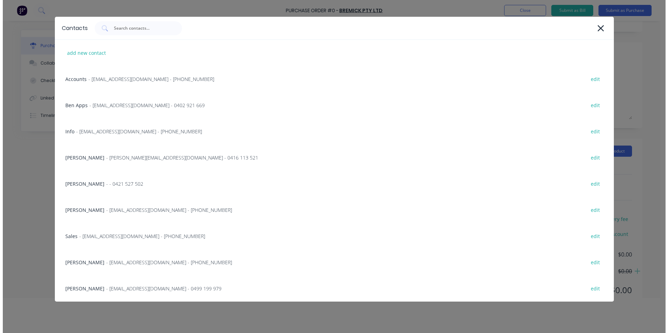
scroll to position [0, 0]
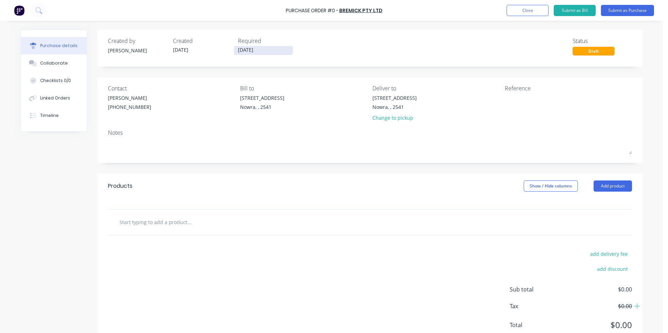
click at [251, 53] on input "[DATE]" at bounding box center [263, 50] width 59 height 9
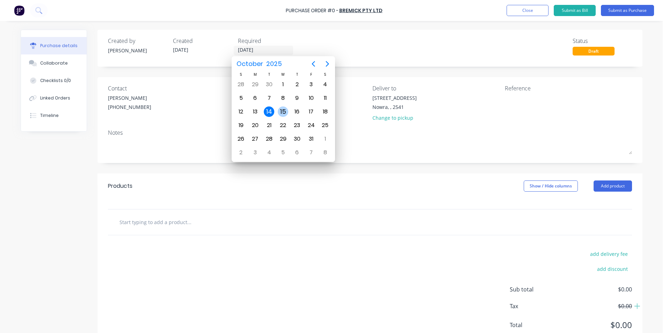
click at [282, 114] on div "15" at bounding box center [283, 112] width 10 height 10
type input "[DATE]"
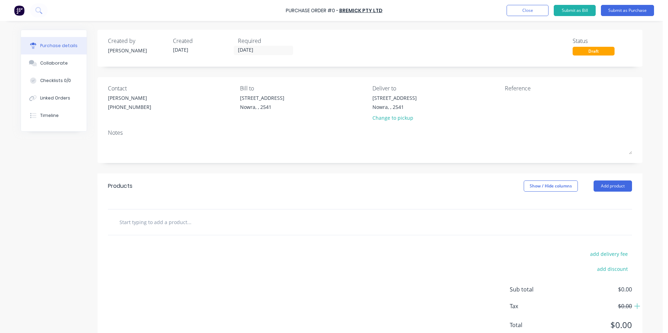
click at [156, 223] on input "text" at bounding box center [189, 222] width 140 height 14
click at [187, 223] on input "vortex hex" at bounding box center [189, 222] width 140 height 14
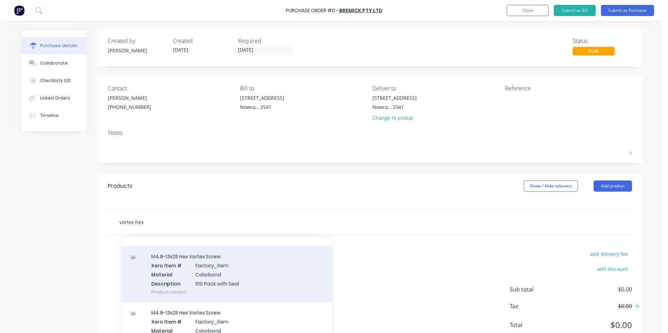
scroll to position [105, 0]
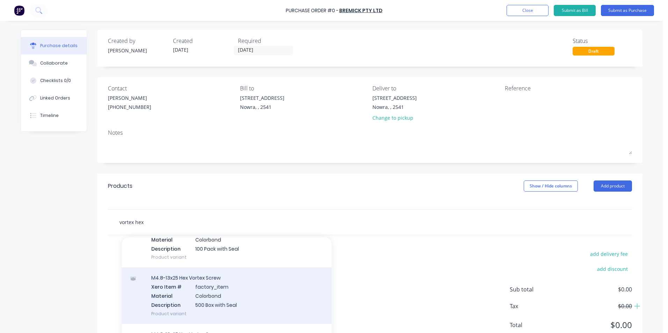
type input "vortex hex"
click at [217, 292] on div "M4.8-13x25 Hex Vortex Screw Xero Item # factory_item Material Colorbond Descrip…" at bounding box center [227, 296] width 210 height 56
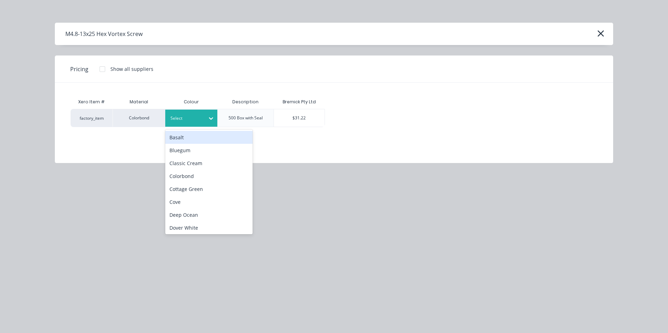
click at [198, 111] on div "Select" at bounding box center [191, 118] width 52 height 17
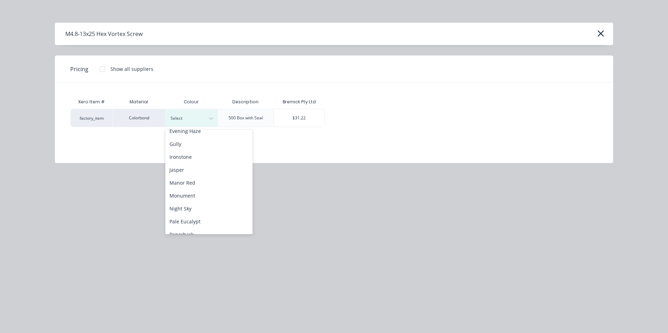
scroll to position [140, 0]
click at [204, 143] on div "Ironstone" at bounding box center [208, 140] width 87 height 13
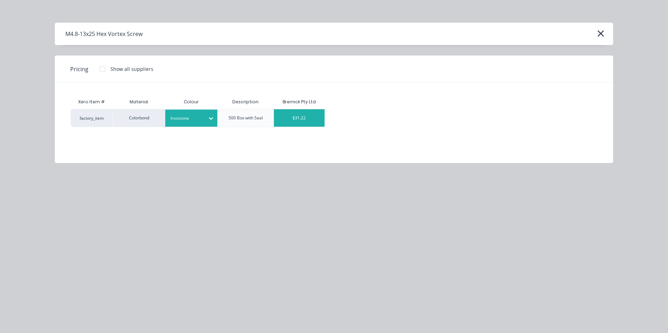
click at [307, 116] on div "$31.22" at bounding box center [299, 117] width 51 height 17
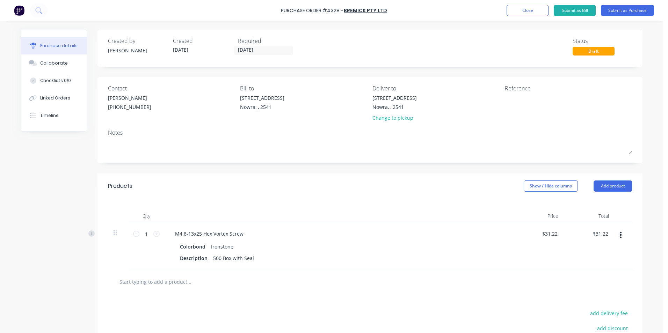
click at [622, 231] on button "button" at bounding box center [621, 235] width 16 height 13
click at [607, 270] on button "Duplicate" at bounding box center [599, 268] width 59 height 14
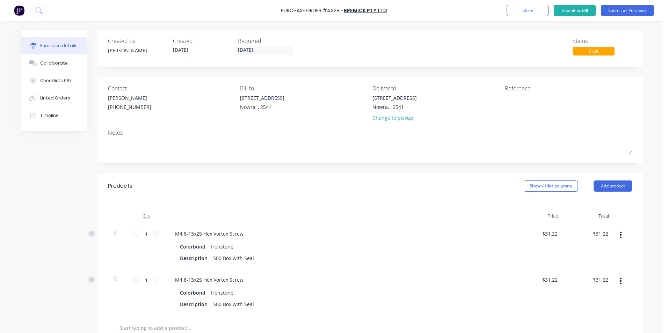
click at [621, 237] on button "button" at bounding box center [621, 235] width 16 height 13
click at [606, 272] on button "Duplicate" at bounding box center [599, 268] width 59 height 14
click at [620, 238] on button "button" at bounding box center [621, 235] width 16 height 13
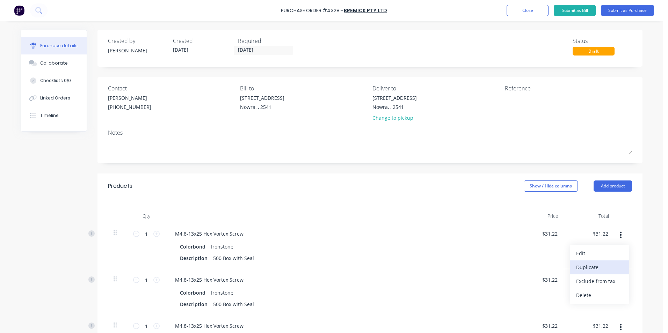
drag, startPoint x: 604, startPoint y: 263, endPoint x: 616, endPoint y: 242, distance: 24.5
click at [604, 263] on button "Duplicate" at bounding box center [599, 268] width 59 height 14
click at [621, 234] on button "button" at bounding box center [621, 235] width 16 height 13
drag, startPoint x: 603, startPoint y: 265, endPoint x: 617, endPoint y: 241, distance: 27.5
click at [603, 264] on button "Duplicate" at bounding box center [599, 268] width 59 height 14
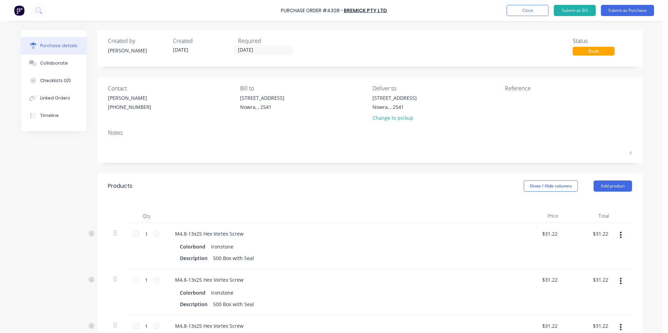
click at [620, 236] on icon "button" at bounding box center [621, 235] width 2 height 8
click at [596, 268] on button "Duplicate" at bounding box center [599, 268] width 59 height 14
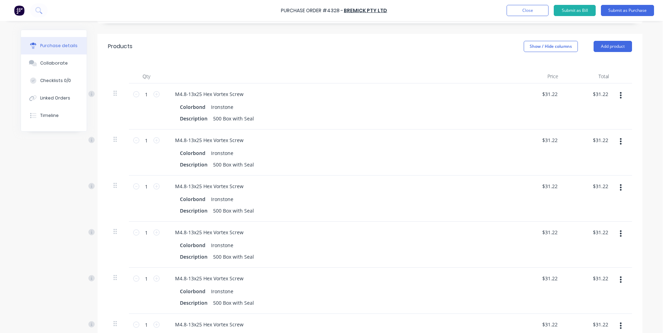
click at [617, 143] on button "button" at bounding box center [621, 141] width 16 height 13
click at [587, 164] on button "Edit" at bounding box center [599, 160] width 59 height 14
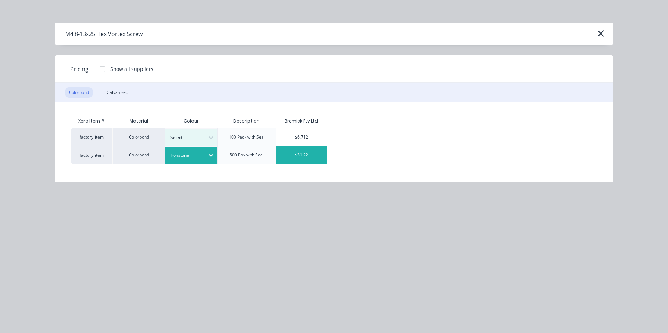
click at [191, 155] on div at bounding box center [186, 156] width 31 height 8
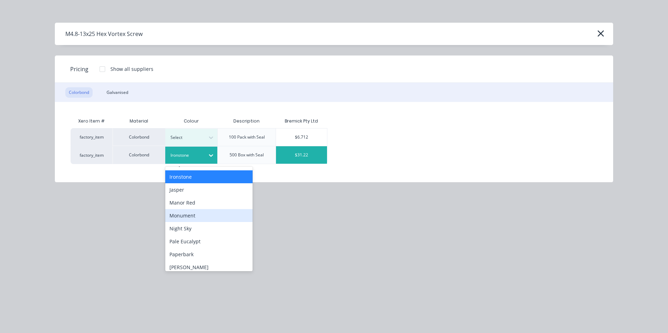
click at [196, 215] on div "Monument" at bounding box center [208, 215] width 87 height 13
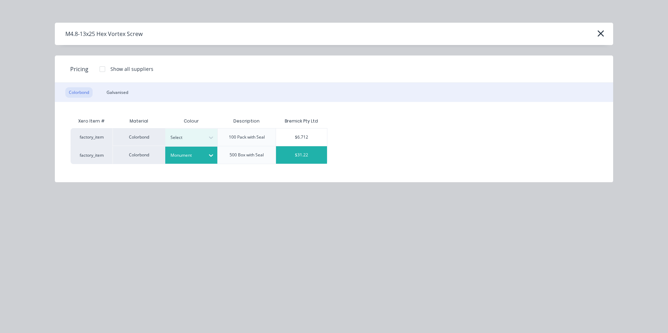
click at [306, 153] on div "$31.22" at bounding box center [301, 154] width 51 height 17
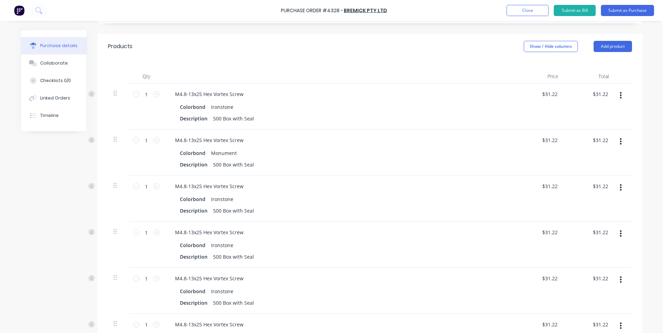
click at [620, 187] on button "button" at bounding box center [621, 187] width 16 height 13
click at [581, 209] on button "Edit" at bounding box center [599, 206] width 59 height 14
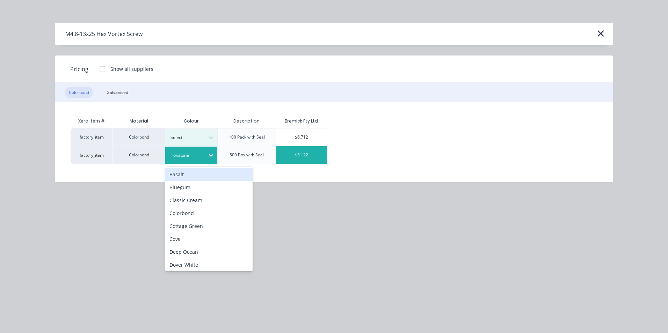
click at [211, 155] on icon at bounding box center [211, 155] width 7 height 7
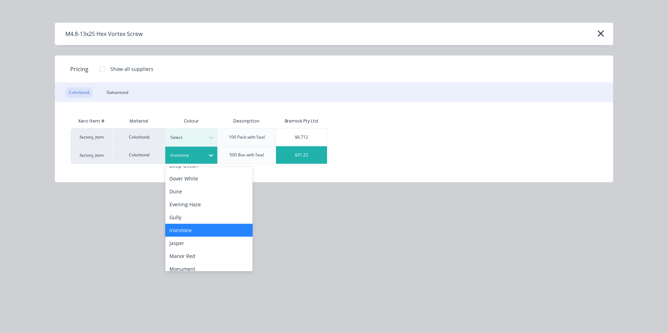
scroll to position [105, 0]
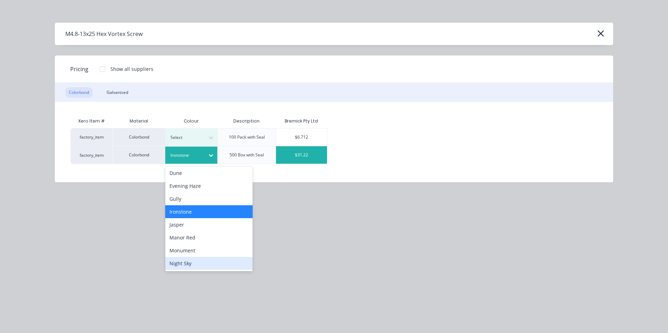
click at [193, 262] on div "Night Sky" at bounding box center [208, 263] width 87 height 13
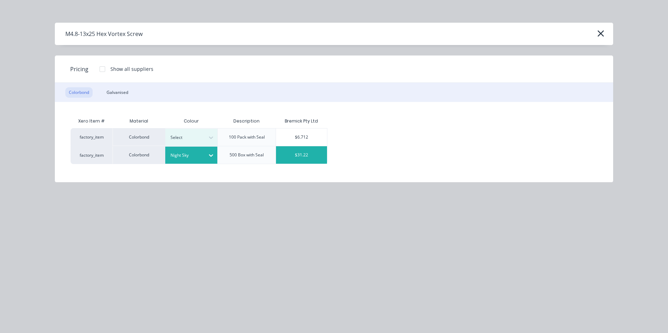
click at [296, 158] on div "$31.22" at bounding box center [301, 154] width 51 height 17
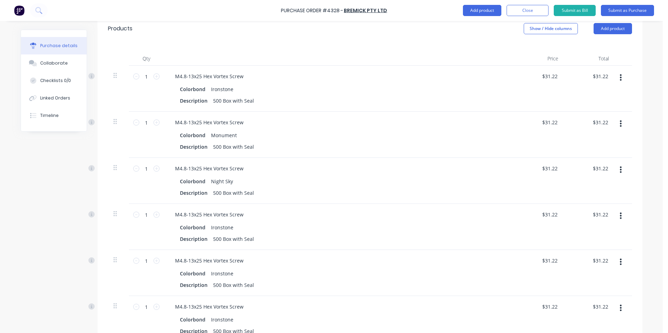
scroll to position [175, 0]
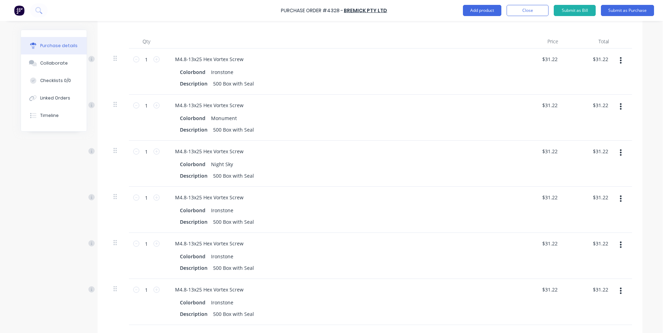
click at [620, 199] on icon "button" at bounding box center [621, 199] width 2 height 6
click at [581, 217] on button "Edit" at bounding box center [599, 217] width 59 height 14
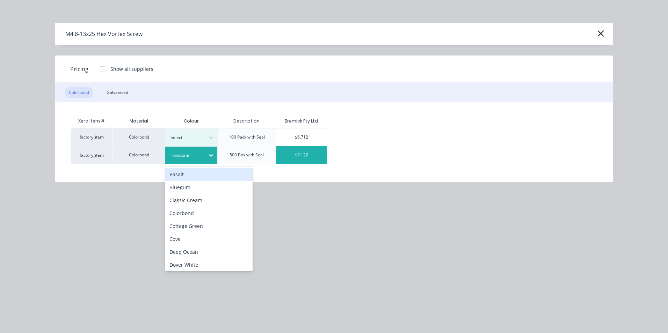
click at [202, 158] on div at bounding box center [186, 156] width 31 height 8
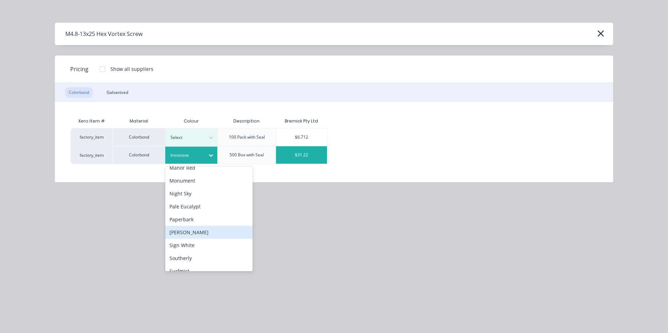
click at [193, 229] on div "[PERSON_NAME]" at bounding box center [208, 232] width 87 height 13
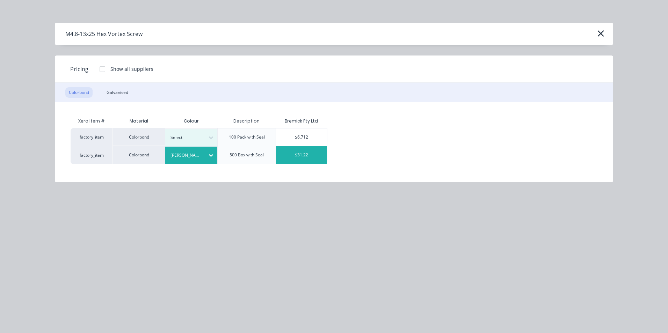
click at [293, 155] on div "$31.22" at bounding box center [301, 154] width 51 height 17
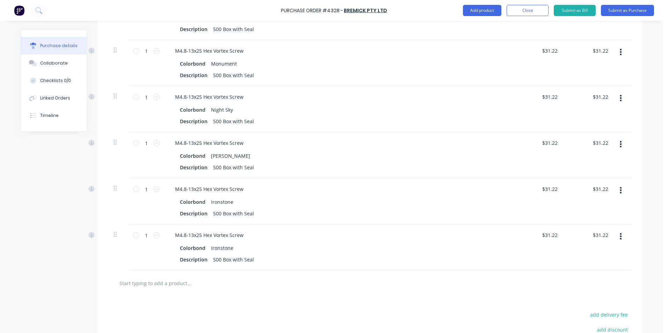
scroll to position [245, 0]
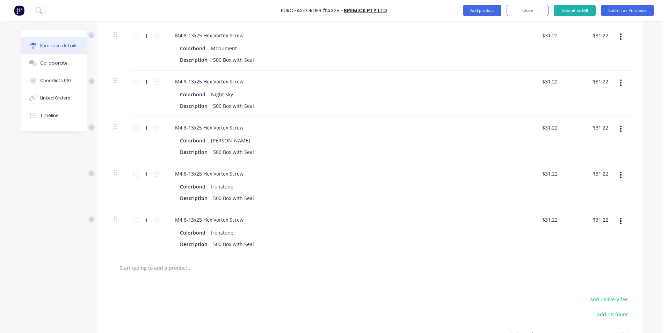
click at [620, 224] on icon "button" at bounding box center [621, 221] width 2 height 6
click at [597, 245] on button "Edit" at bounding box center [599, 240] width 59 height 14
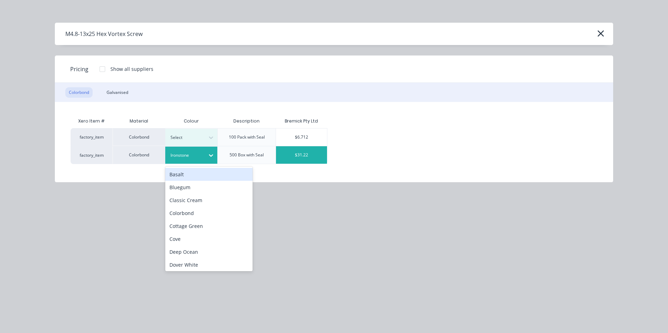
click at [216, 156] on div at bounding box center [211, 155] width 13 height 11
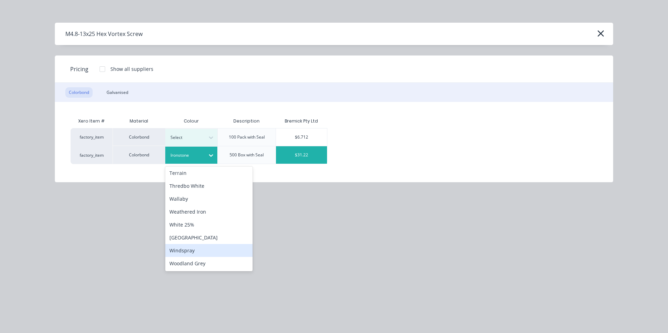
click at [201, 249] on div "Windspray" at bounding box center [208, 250] width 87 height 13
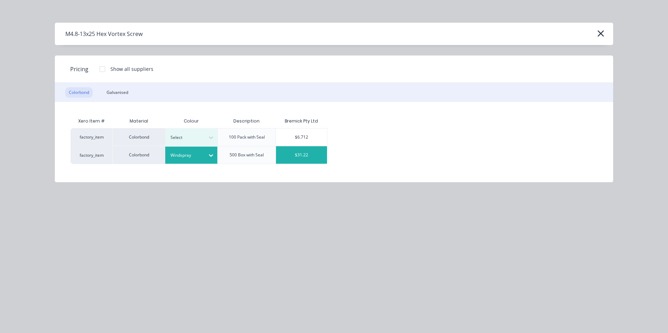
click at [298, 153] on div "$31.22" at bounding box center [301, 154] width 51 height 17
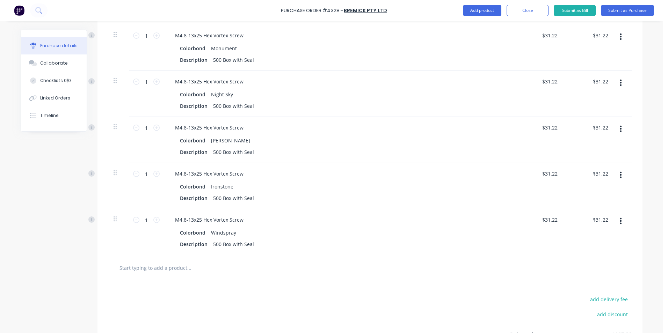
click at [620, 220] on icon "button" at bounding box center [621, 221] width 2 height 8
click at [590, 255] on button "Duplicate" at bounding box center [599, 254] width 59 height 14
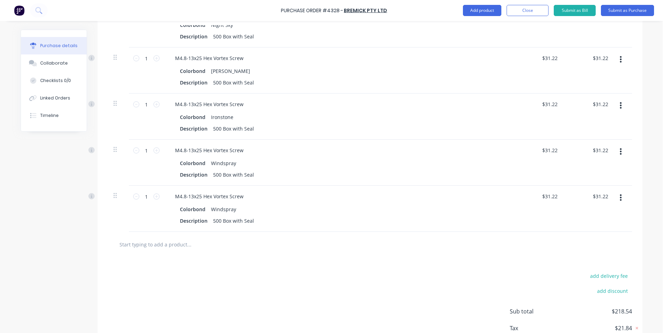
scroll to position [315, 0]
click at [621, 198] on button "button" at bounding box center [621, 197] width 16 height 13
click at [597, 214] on button "Edit" at bounding box center [599, 216] width 59 height 14
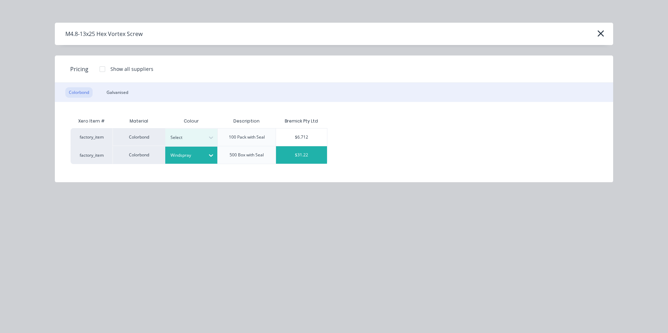
click at [197, 159] on div "Windspray" at bounding box center [185, 155] width 39 height 9
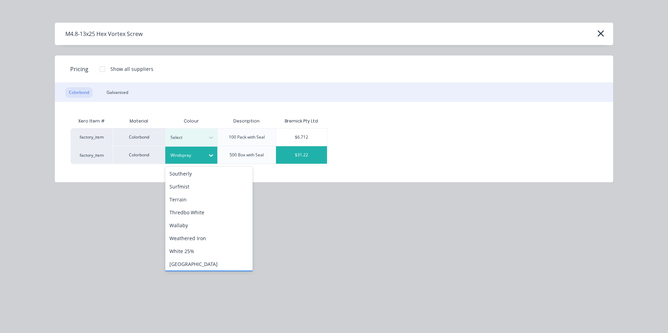
scroll to position [286, 0]
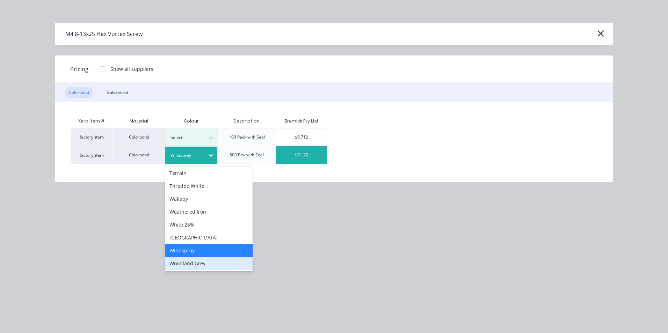
click at [199, 265] on div "Woodland Grey" at bounding box center [208, 263] width 87 height 13
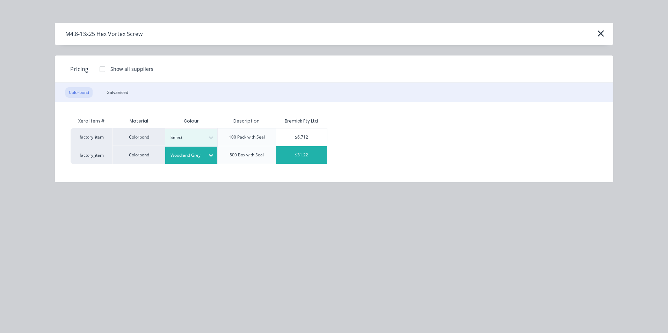
click at [297, 158] on div "$31.22" at bounding box center [301, 154] width 51 height 17
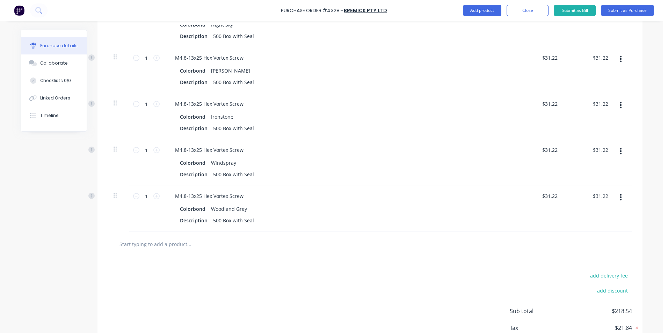
scroll to position [280, 0]
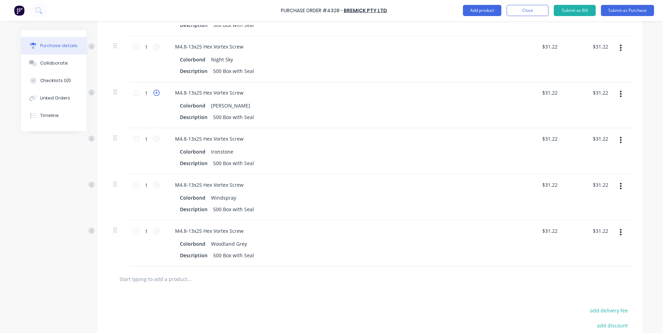
click at [155, 91] on icon at bounding box center [156, 93] width 6 height 6
type input "2"
type input "$62.44"
click at [155, 91] on icon at bounding box center [156, 93] width 6 height 6
type input "3"
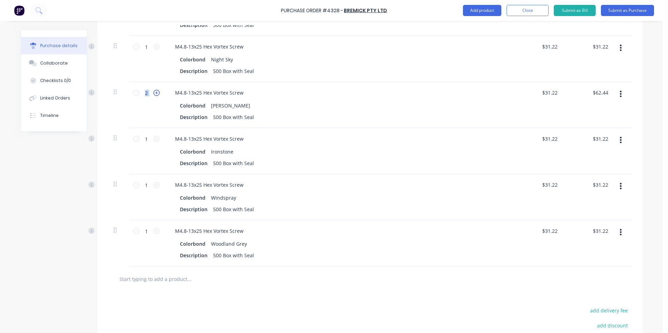
type input "$93.66"
click at [155, 91] on icon at bounding box center [156, 93] width 6 height 6
type input "4"
type input "$124.88"
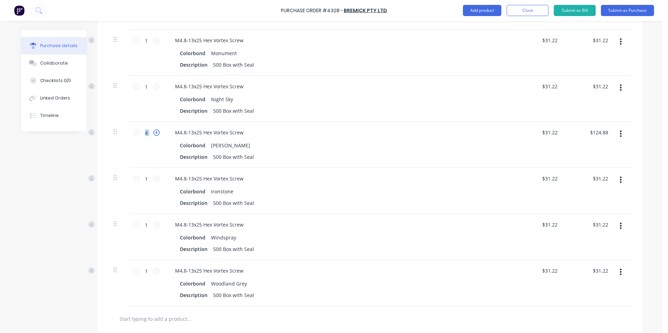
scroll to position [175, 0]
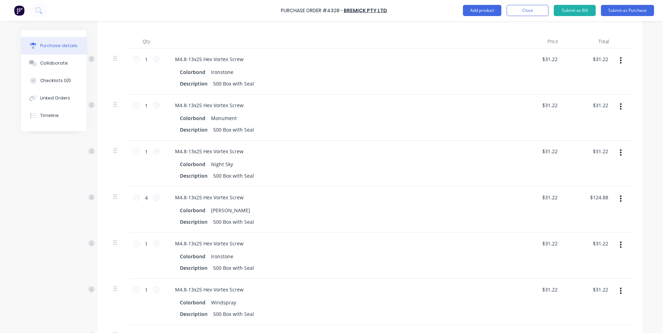
click at [152, 109] on div "1 1" at bounding box center [147, 105] width 24 height 10
click at [153, 106] on icon at bounding box center [156, 105] width 6 height 6
type input "2"
type input "$62.44"
click at [153, 106] on icon at bounding box center [156, 105] width 6 height 6
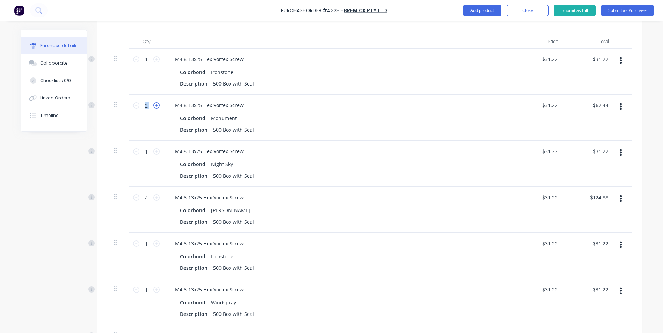
type input "3"
type input "$93.66"
click at [153, 106] on icon at bounding box center [156, 105] width 6 height 6
type input "4"
type input "$124.88"
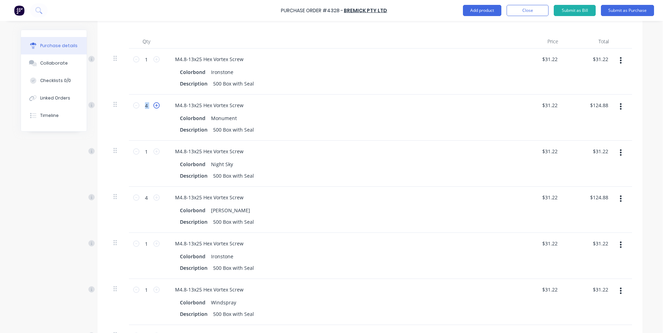
click at [153, 106] on icon at bounding box center [156, 105] width 6 height 6
type input "5"
type input "$156.10"
drag, startPoint x: 153, startPoint y: 106, endPoint x: 136, endPoint y: 107, distance: 17.5
click at [136, 107] on icon at bounding box center [136, 105] width 6 height 6
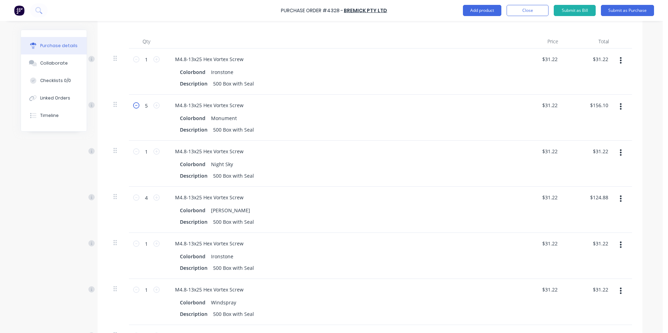
type input "4"
type input "$124.88"
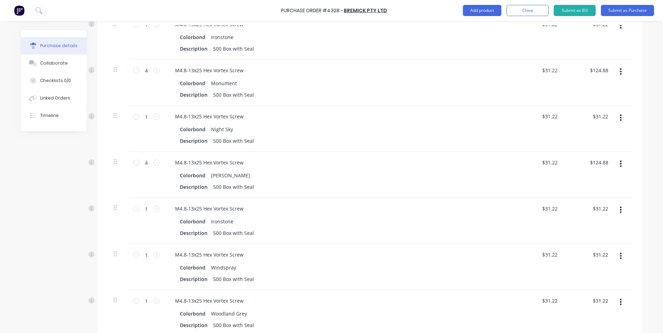
scroll to position [360, 0]
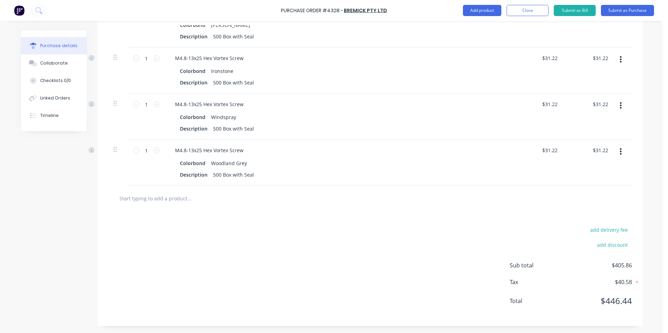
click at [619, 150] on button "button" at bounding box center [621, 151] width 16 height 13
click at [596, 186] on button "Duplicate" at bounding box center [599, 184] width 59 height 14
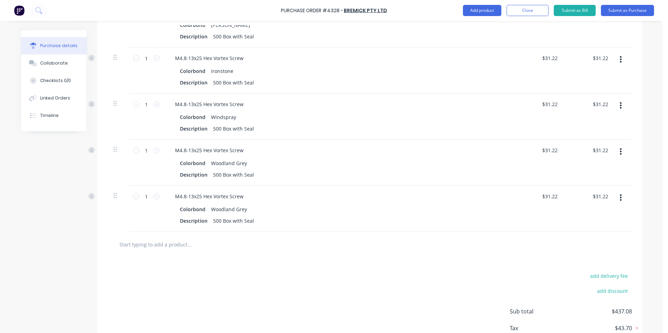
click at [620, 195] on button "button" at bounding box center [621, 198] width 16 height 13
click at [596, 230] on button "Duplicate" at bounding box center [599, 230] width 59 height 14
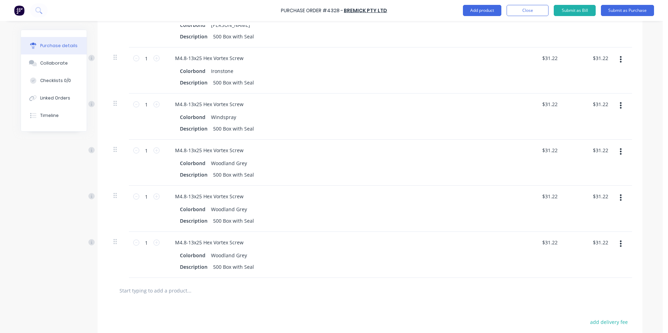
click at [621, 199] on button "button" at bounding box center [621, 198] width 16 height 13
click at [598, 229] on button "Duplicate" at bounding box center [599, 230] width 59 height 14
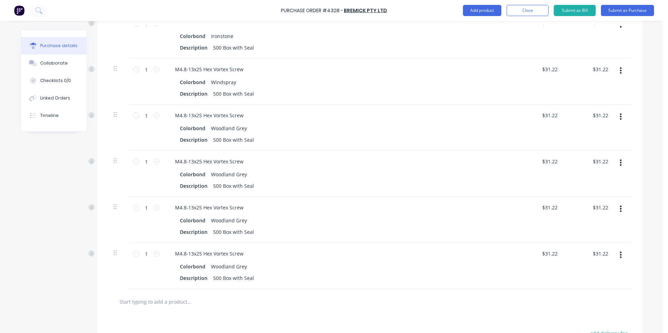
click at [617, 161] on button "button" at bounding box center [621, 163] width 16 height 13
click at [598, 184] on button "Edit" at bounding box center [599, 181] width 59 height 14
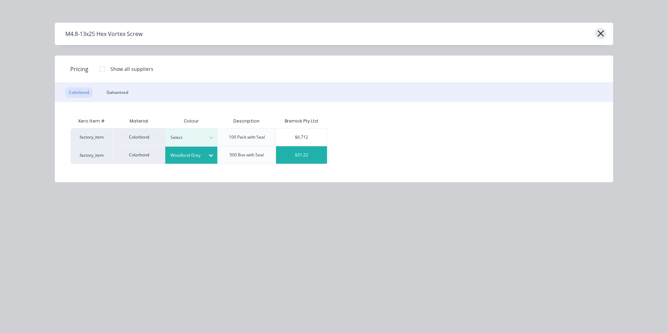
click at [600, 39] on button "button" at bounding box center [600, 33] width 11 height 11
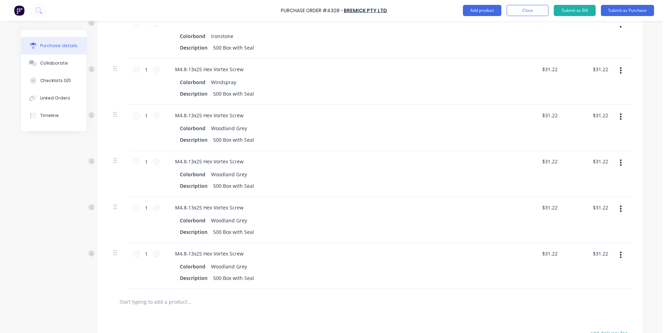
click at [620, 164] on button "button" at bounding box center [621, 163] width 16 height 13
click at [594, 194] on button "Duplicate" at bounding box center [599, 195] width 59 height 14
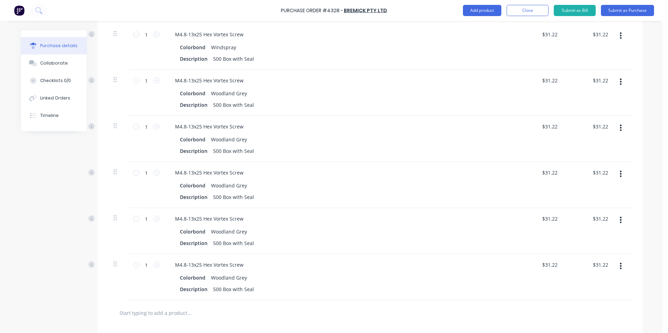
click at [620, 128] on icon "button" at bounding box center [621, 128] width 2 height 8
click at [596, 143] on button "Edit" at bounding box center [599, 146] width 59 height 14
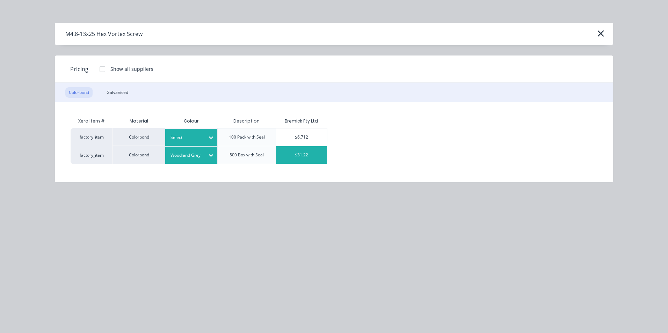
click at [208, 138] on icon at bounding box center [211, 137] width 7 height 7
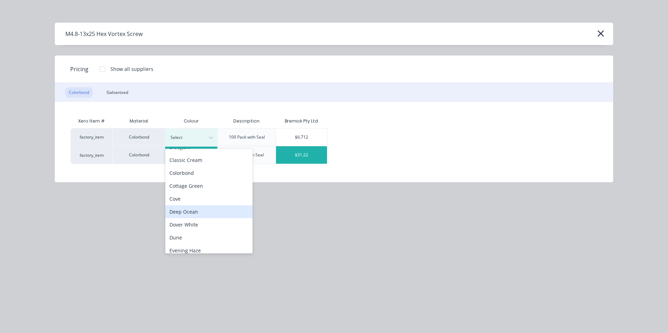
scroll to position [35, 0]
click at [193, 224] on div "Dune" at bounding box center [208, 225] width 87 height 13
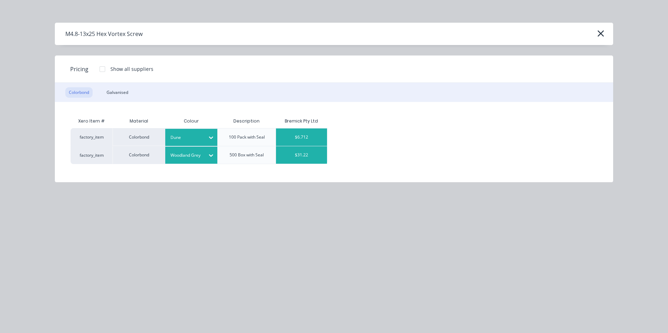
click at [297, 132] on div "$6.712" at bounding box center [301, 137] width 51 height 17
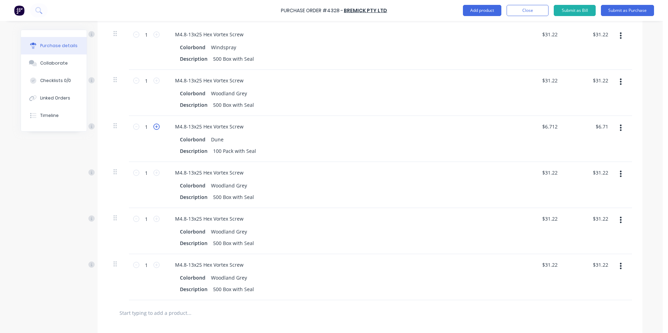
click at [156, 128] on icon at bounding box center [156, 127] width 6 height 6
type input "2"
type input "$13.42"
click at [156, 128] on icon at bounding box center [156, 127] width 6 height 6
type input "3"
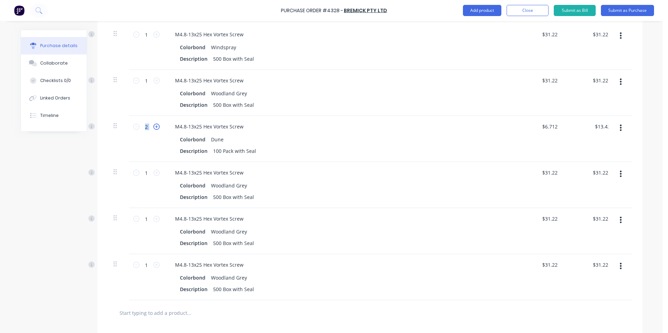
type input "$20.13"
click at [620, 174] on icon "button" at bounding box center [621, 174] width 2 height 6
click at [603, 198] on button "Edit" at bounding box center [599, 193] width 59 height 14
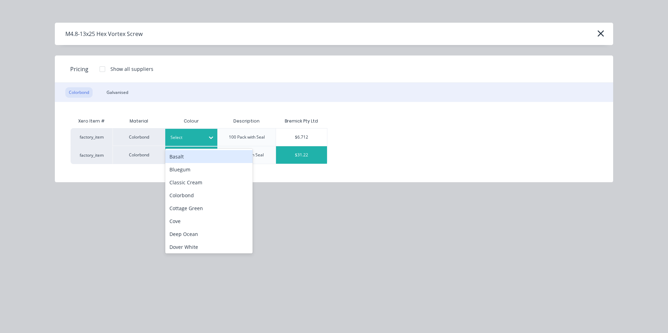
click at [204, 140] on div "Select" at bounding box center [185, 137] width 39 height 9
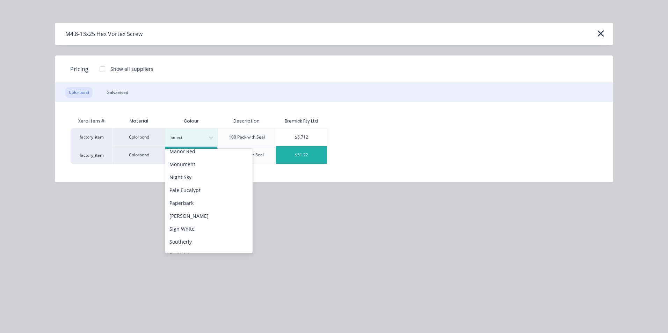
scroll to position [146, 0]
click at [192, 193] on div "Monument" at bounding box center [208, 191] width 87 height 13
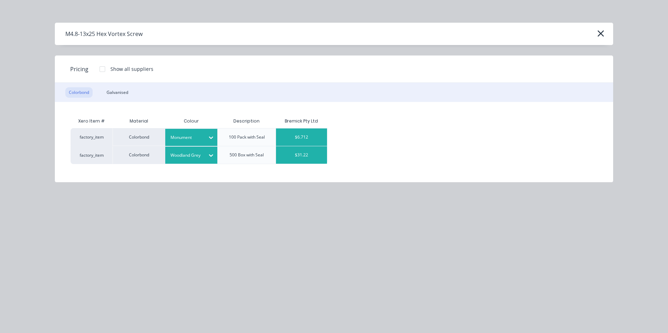
click at [307, 136] on div "$6.712" at bounding box center [301, 137] width 51 height 17
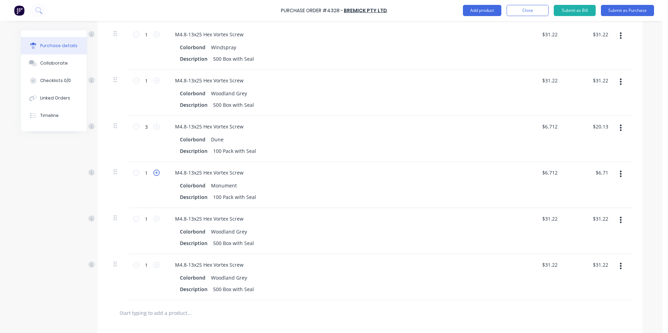
click at [153, 170] on icon at bounding box center [156, 173] width 6 height 6
type input "2"
type input "$13.42"
click at [153, 170] on icon at bounding box center [156, 173] width 6 height 6
type input "3"
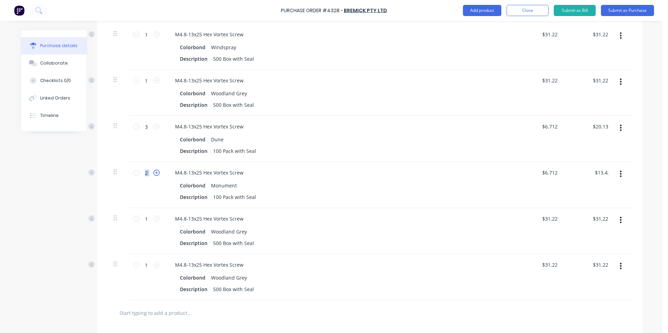
type input "$20.13"
click at [153, 170] on icon at bounding box center [156, 173] width 6 height 6
type input "4"
type input "$26.84"
click at [153, 172] on icon at bounding box center [156, 173] width 6 height 6
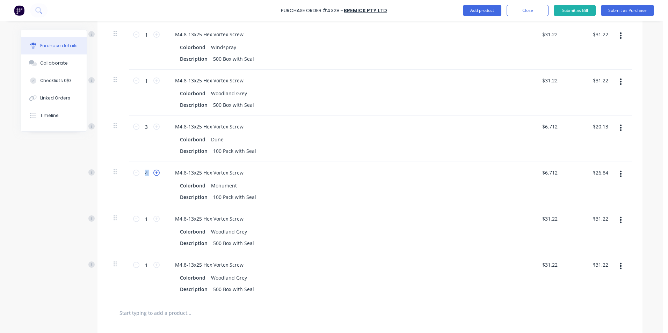
type input "5"
type input "$33.55"
click at [153, 172] on icon at bounding box center [156, 173] width 6 height 6
type input "6"
type input "$40.26"
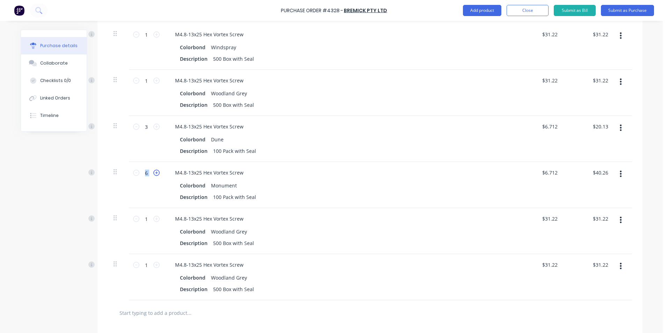
click at [153, 172] on icon at bounding box center [156, 173] width 6 height 6
type input "7"
type input "$46.97"
click at [153, 172] on icon at bounding box center [156, 173] width 6 height 6
type input "8"
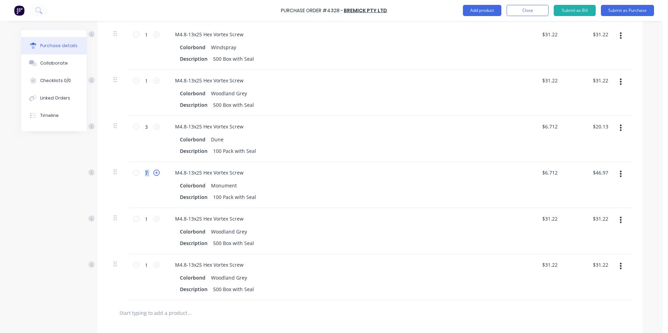
type input "$53.68"
click at [614, 220] on button "button" at bounding box center [621, 220] width 16 height 13
click at [599, 241] on button "Edit" at bounding box center [599, 239] width 59 height 14
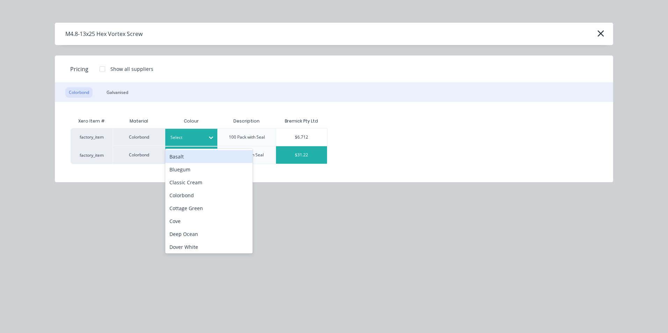
click at [188, 137] on div at bounding box center [186, 138] width 31 height 8
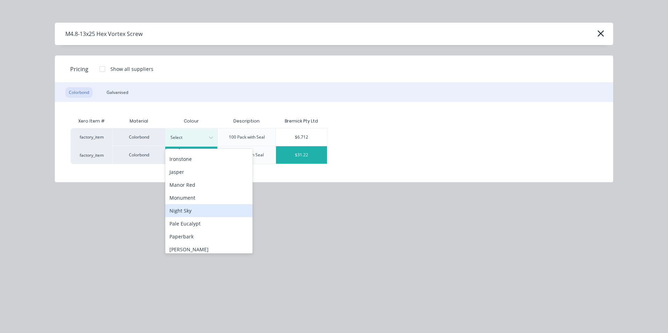
click at [204, 211] on div "Night Sky" at bounding box center [208, 210] width 87 height 13
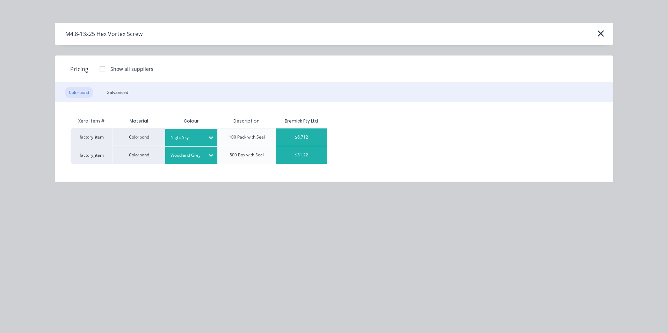
click at [306, 139] on div "$6.712" at bounding box center [301, 137] width 51 height 17
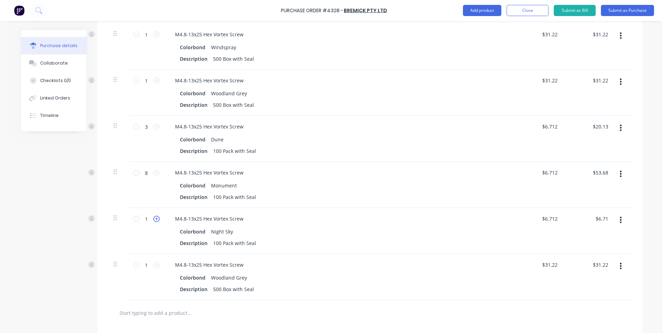
click at [155, 218] on icon at bounding box center [156, 219] width 6 height 6
type input "2"
type input "$13.42"
click at [617, 266] on button "button" at bounding box center [621, 266] width 16 height 13
click at [595, 284] on button "Edit" at bounding box center [599, 285] width 59 height 14
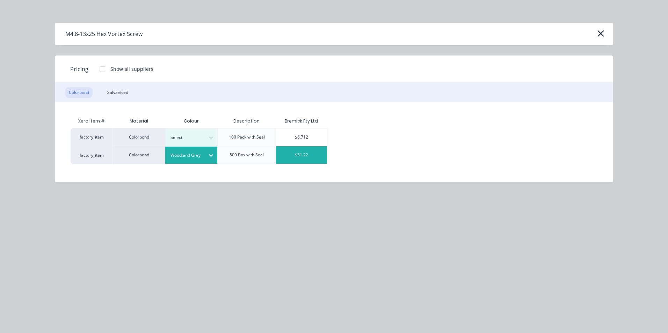
click at [185, 159] on div "Woodland Grey" at bounding box center [185, 155] width 39 height 9
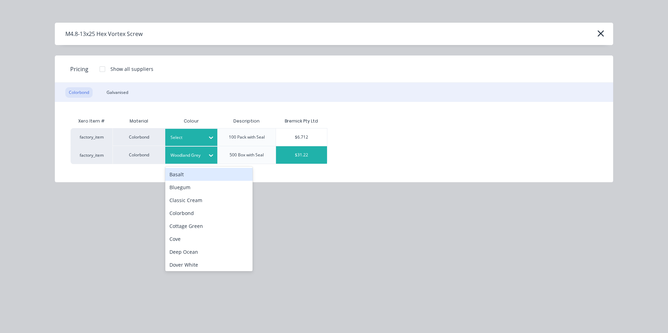
click at [188, 140] on div at bounding box center [186, 138] width 31 height 8
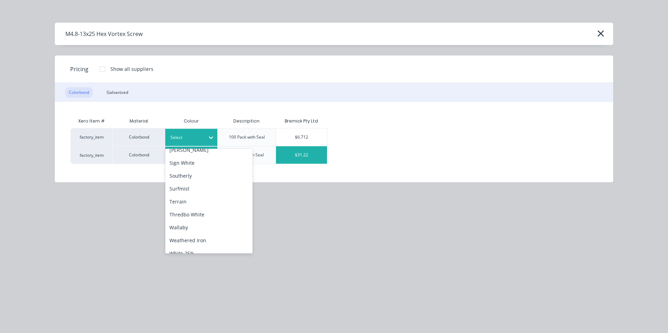
scroll to position [181, 0]
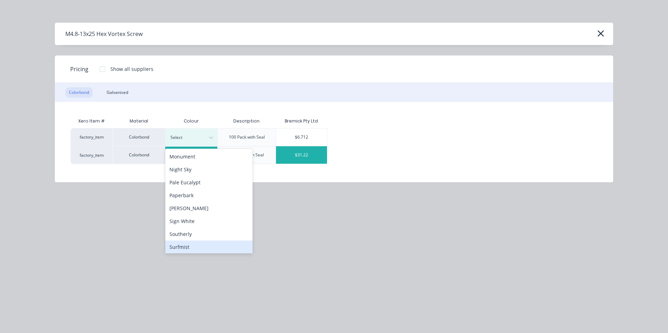
click at [196, 245] on div "Surfmist" at bounding box center [208, 247] width 87 height 13
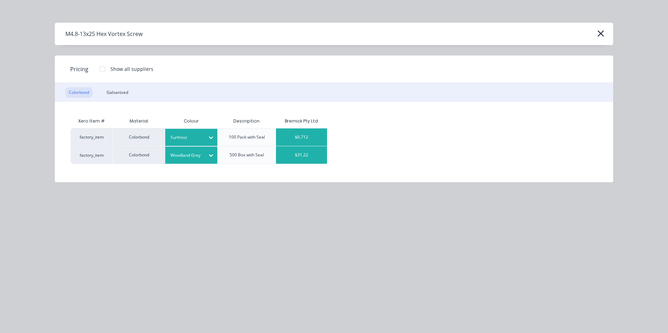
click at [294, 137] on div "$6.712" at bounding box center [301, 137] width 51 height 17
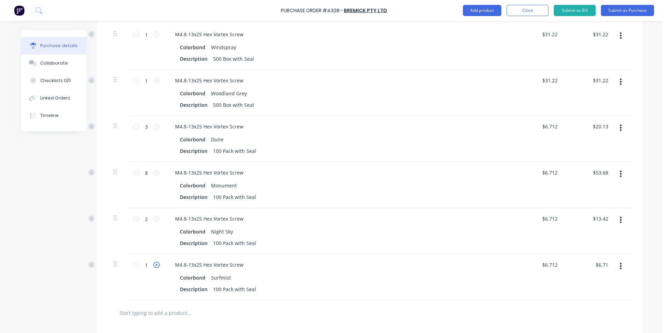
click at [153, 267] on icon at bounding box center [156, 265] width 6 height 6
type input "2"
type input "$13.42"
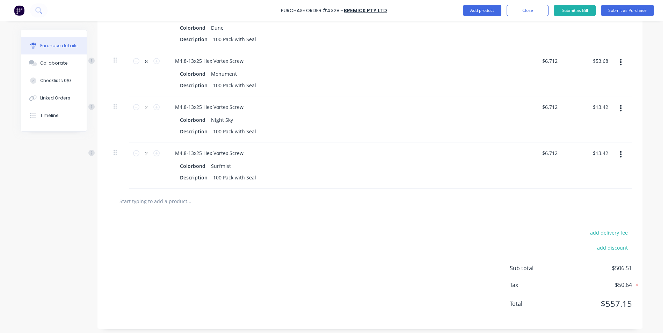
scroll to position [545, 0]
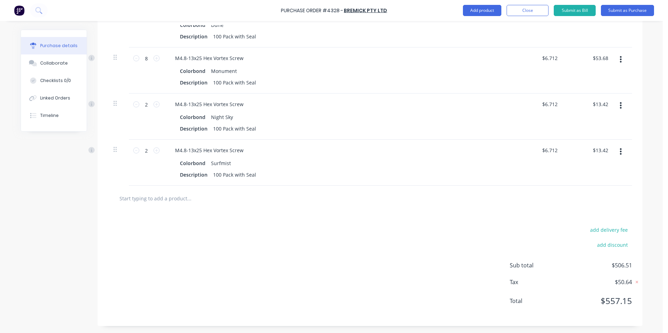
click at [129, 195] on input "text" at bounding box center [189, 199] width 140 height 14
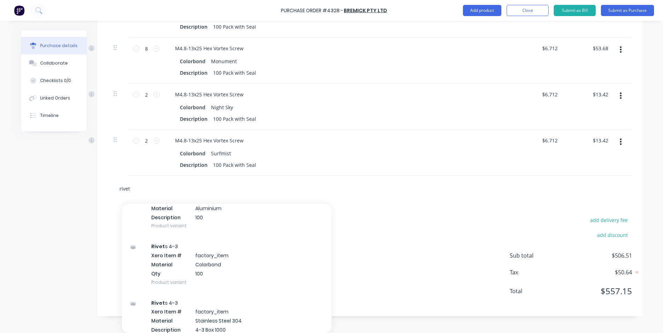
scroll to position [140, 0]
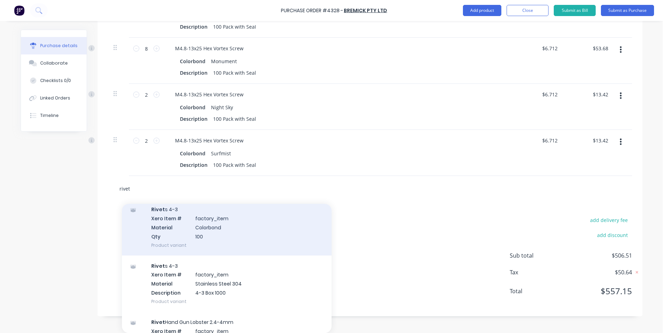
type input "rivet"
click at [202, 237] on div "Rivet s 4-3 Xero Item # factory_item Material Colorbond Qty 100 Product variant" at bounding box center [227, 227] width 210 height 56
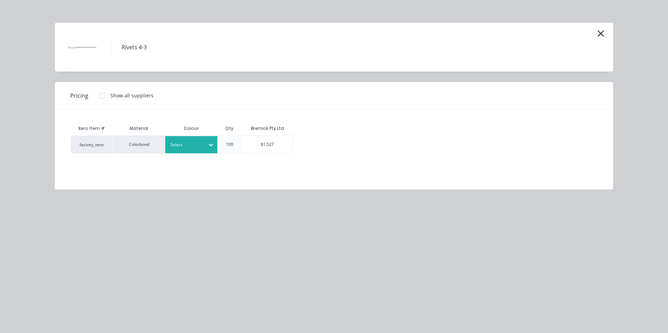
click at [191, 148] on div at bounding box center [186, 145] width 31 height 8
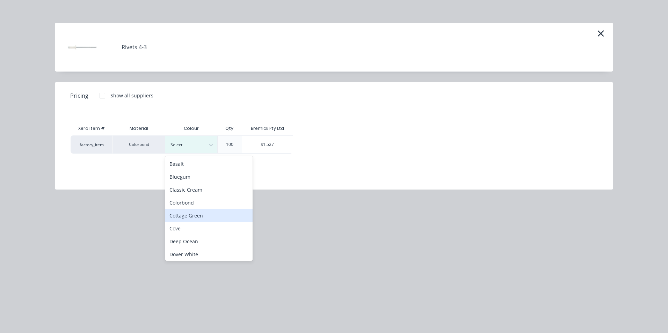
click at [195, 217] on div "Cottage Green" at bounding box center [208, 215] width 87 height 13
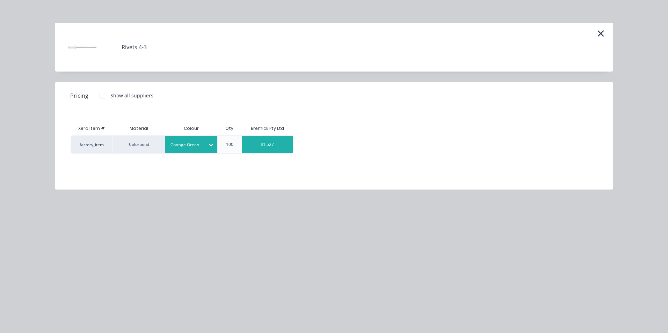
click at [268, 147] on div "$1.527" at bounding box center [267, 144] width 51 height 17
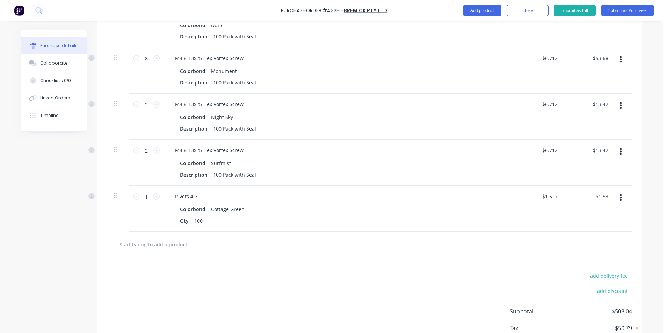
scroll to position [555, 0]
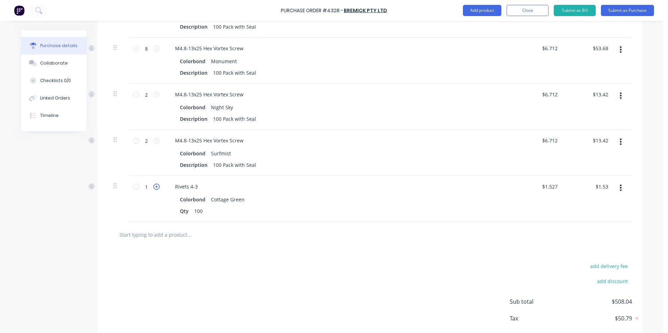
click at [156, 187] on icon at bounding box center [156, 187] width 6 height 6
type input "2"
type input "$3.05"
click at [156, 187] on icon at bounding box center [156, 187] width 6 height 6
type input "3"
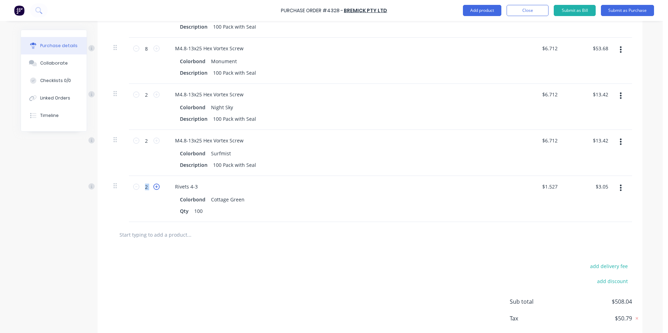
type input "$4.58"
click at [156, 187] on icon at bounding box center [156, 187] width 6 height 6
type input "4"
type input "$6.11"
click at [156, 187] on icon at bounding box center [156, 187] width 6 height 6
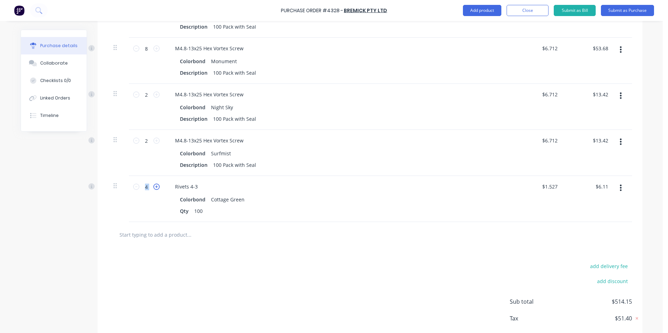
type input "5"
type input "$7.64"
click at [156, 187] on icon at bounding box center [156, 187] width 6 height 6
type input "6"
type input "$9.16"
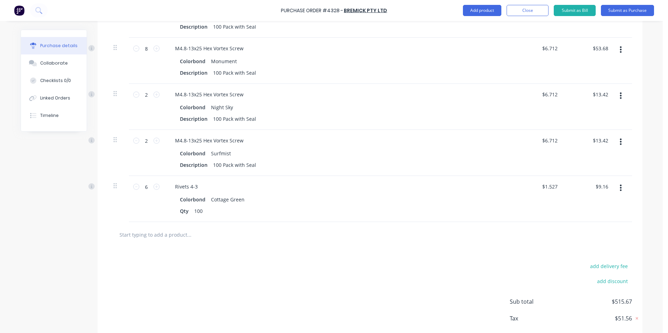
click at [620, 189] on icon "button" at bounding box center [621, 188] width 2 height 8
click at [599, 219] on button "Duplicate" at bounding box center [599, 221] width 59 height 14
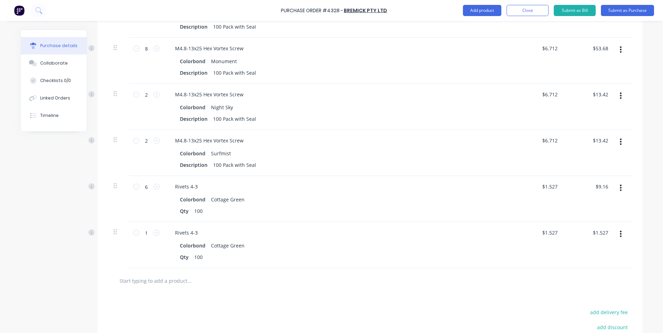
click at [620, 233] on button "button" at bounding box center [621, 234] width 16 height 13
click at [607, 264] on button "Duplicate" at bounding box center [599, 267] width 59 height 14
click at [620, 232] on button "button" at bounding box center [621, 234] width 16 height 13
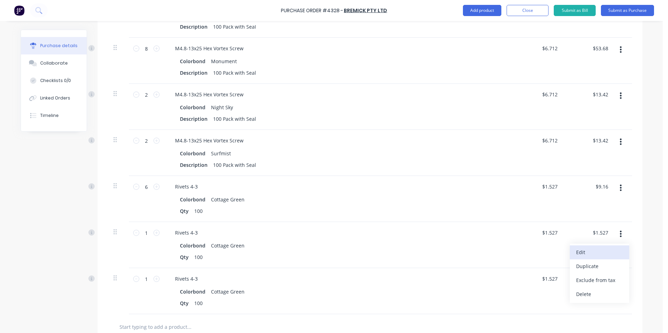
click at [592, 258] on button "Edit" at bounding box center [599, 253] width 59 height 14
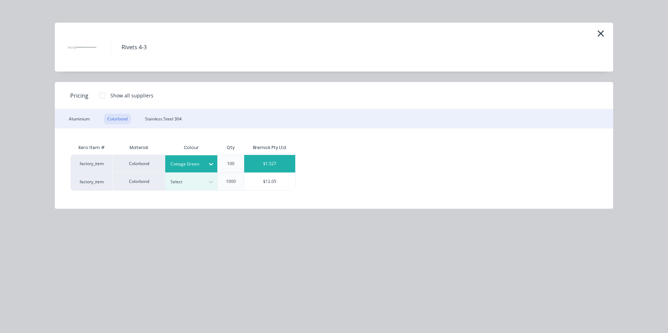
click at [204, 164] on div "Cottage Green" at bounding box center [185, 164] width 39 height 9
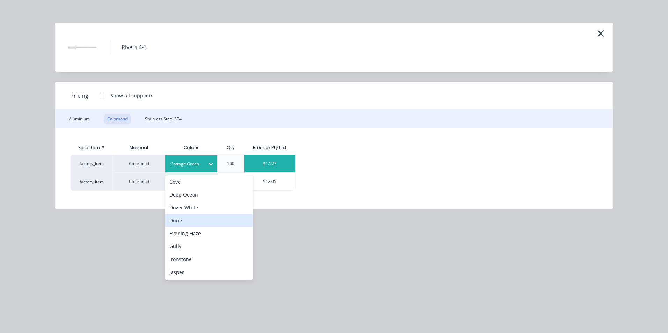
scroll to position [140, 0]
click at [212, 223] on div "Monument" at bounding box center [208, 224] width 87 height 13
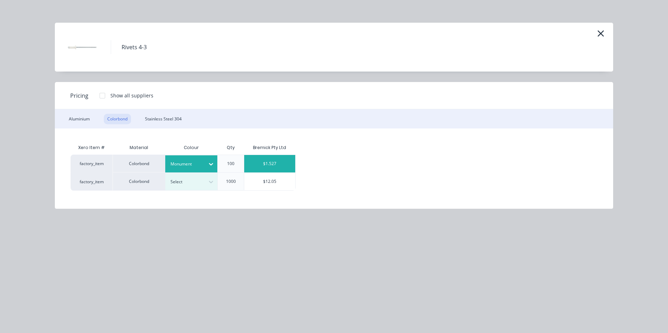
click at [261, 166] on div "$1.527" at bounding box center [269, 163] width 51 height 17
type input "$1.53"
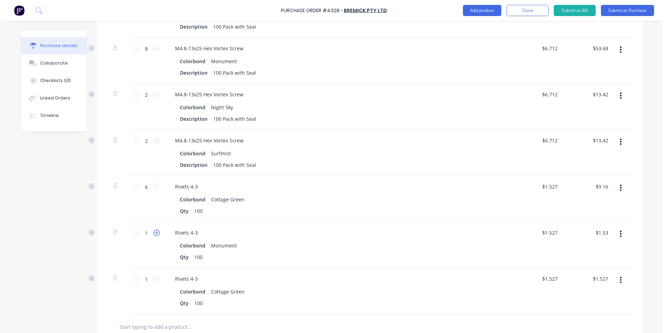
click at [155, 233] on icon at bounding box center [156, 233] width 6 height 6
type input "2"
type input "$3.06"
click at [155, 233] on icon at bounding box center [156, 233] width 6 height 6
type input "3"
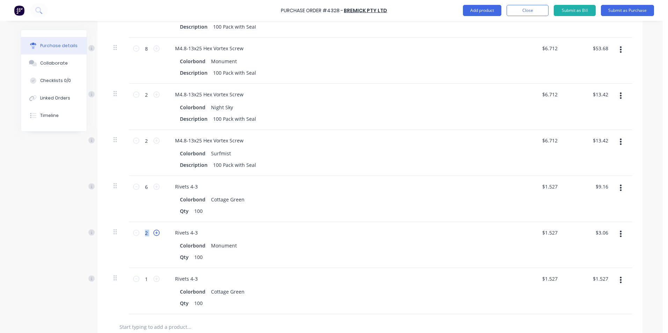
type input "$4.59"
click at [155, 233] on icon at bounding box center [156, 233] width 6 height 6
type input "4"
type input "$6.12"
click at [155, 233] on icon at bounding box center [156, 233] width 6 height 6
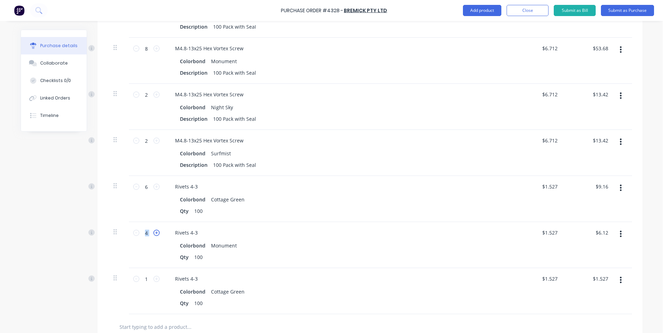
type input "5"
type input "$7.65"
click at [155, 233] on icon at bounding box center [156, 233] width 6 height 6
type input "6"
type input "$9.18"
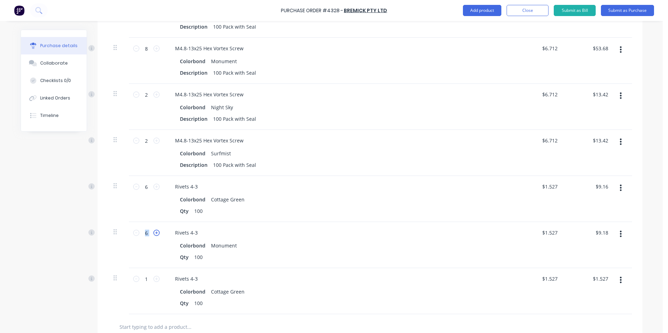
click at [155, 233] on icon at bounding box center [156, 233] width 6 height 6
type input "7"
type input "$10.71"
click at [155, 233] on icon at bounding box center [156, 233] width 6 height 6
type input "8"
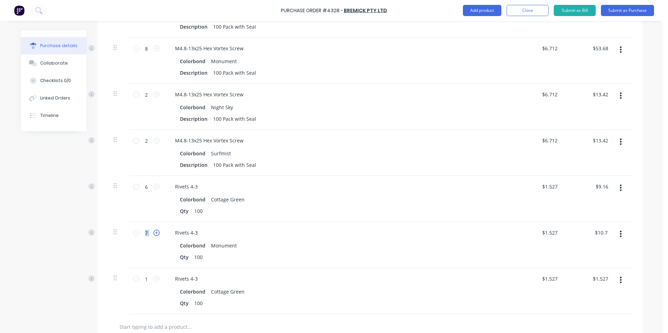
type input "$12.24"
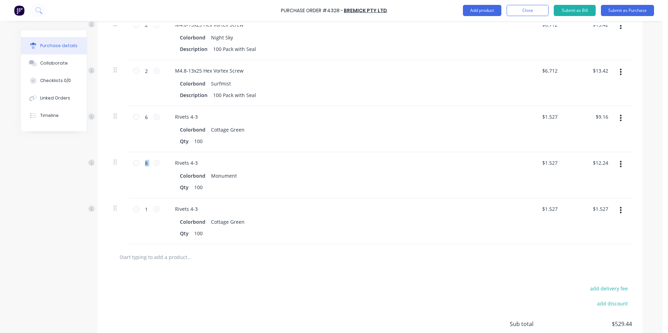
click at [616, 209] on button "button" at bounding box center [621, 210] width 16 height 13
click at [598, 225] on button "Edit" at bounding box center [599, 229] width 59 height 14
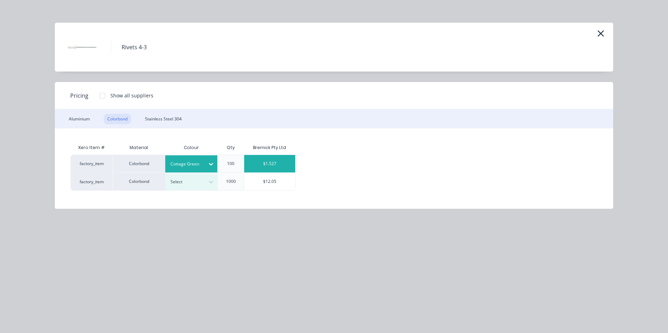
click at [190, 165] on div at bounding box center [186, 164] width 31 height 8
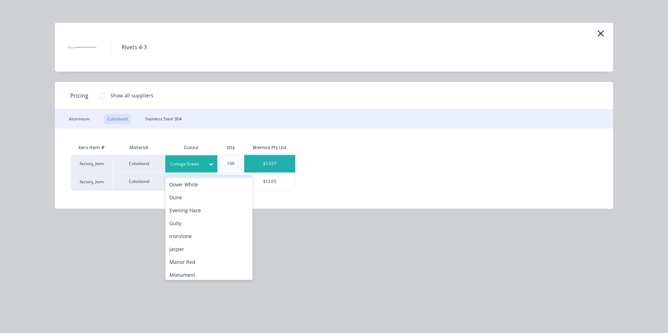
scroll to position [175, 0]
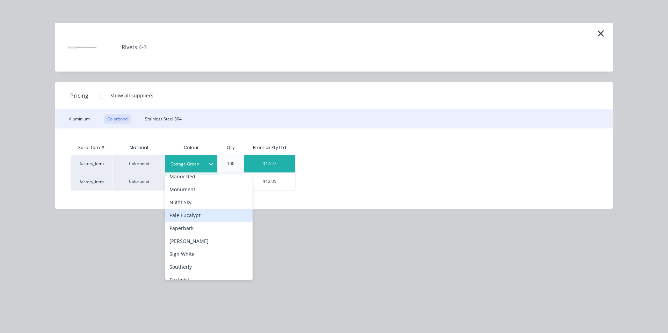
click at [205, 215] on div "Pale Eucalypt" at bounding box center [208, 215] width 87 height 13
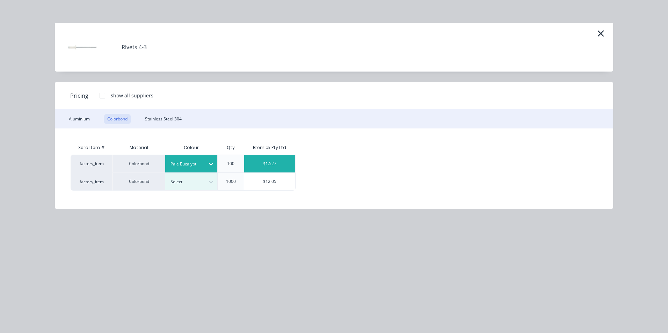
click at [276, 164] on div "$1.527" at bounding box center [269, 163] width 51 height 17
type input "$1.53"
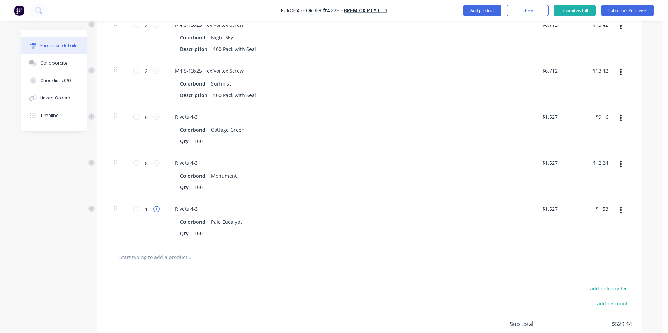
click at [155, 211] on icon at bounding box center [156, 209] width 6 height 6
type input "2"
type input "$3.06"
click at [155, 211] on icon at bounding box center [156, 209] width 6 height 6
type input "3"
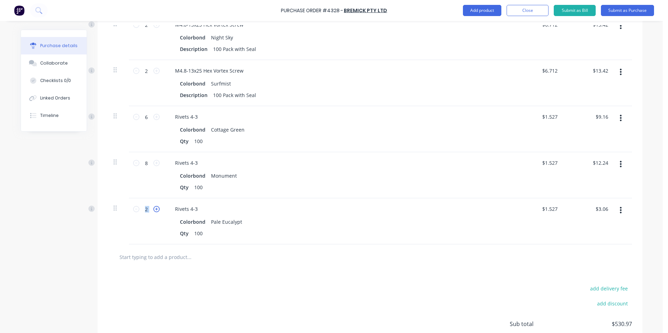
type input "$4.59"
click at [155, 211] on icon at bounding box center [156, 209] width 6 height 6
type input "4"
type input "$6.12"
click at [155, 211] on icon at bounding box center [156, 209] width 6 height 6
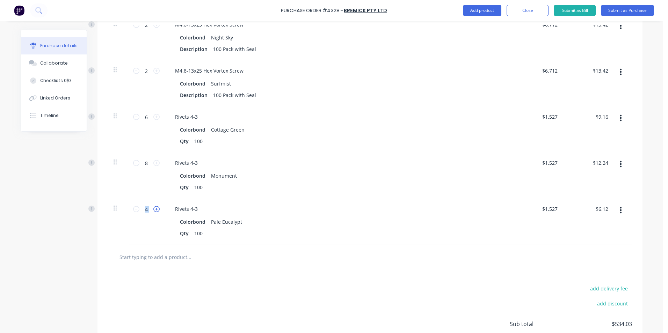
type input "5"
type input "$7.65"
click at [155, 211] on icon at bounding box center [156, 209] width 6 height 6
type input "6"
type input "$9.18"
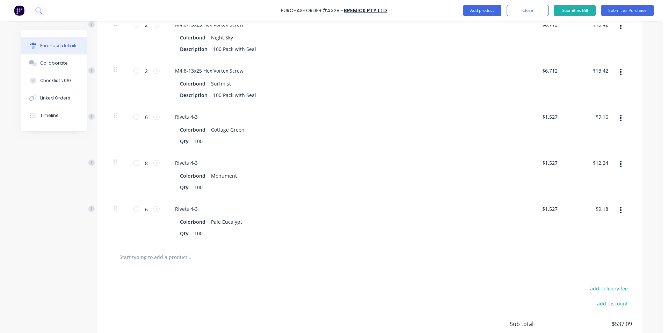
click at [175, 256] on input "text" at bounding box center [189, 257] width 140 height 14
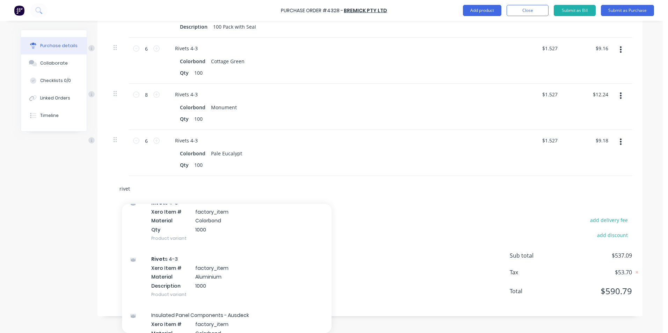
scroll to position [489, 0]
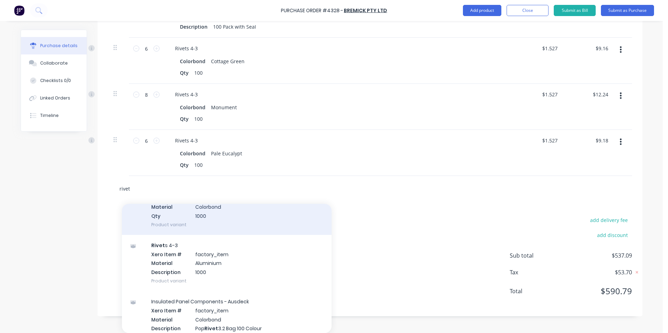
type input "rivet"
click at [203, 221] on div "Rivet s 4-3 Xero Item # factory_item Material Colorbond Qty 1000 Product variant" at bounding box center [227, 207] width 210 height 56
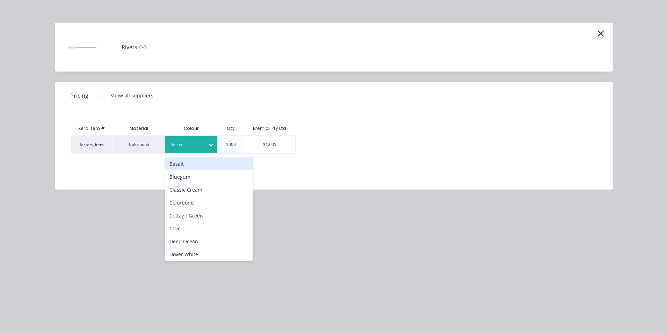
click at [193, 146] on div at bounding box center [186, 145] width 31 height 8
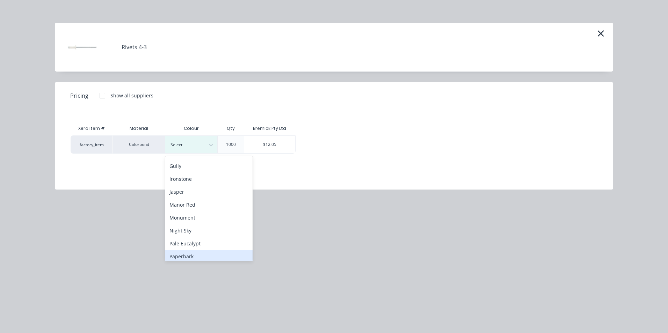
scroll to position [140, 0]
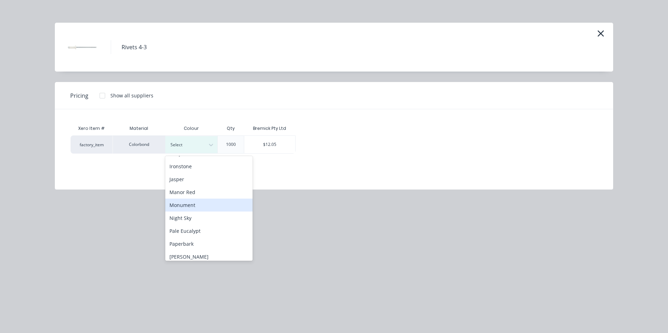
click at [197, 206] on div "Monument" at bounding box center [208, 205] width 87 height 13
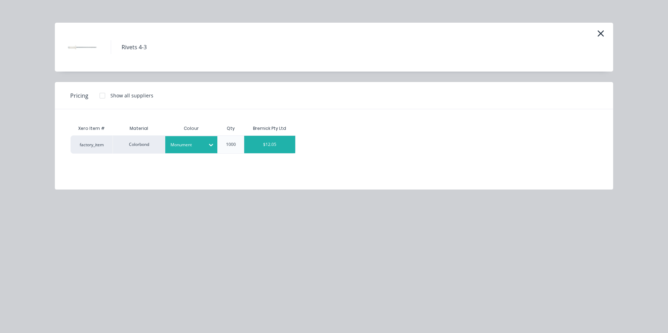
click at [270, 143] on div "$12.05" at bounding box center [269, 144] width 51 height 17
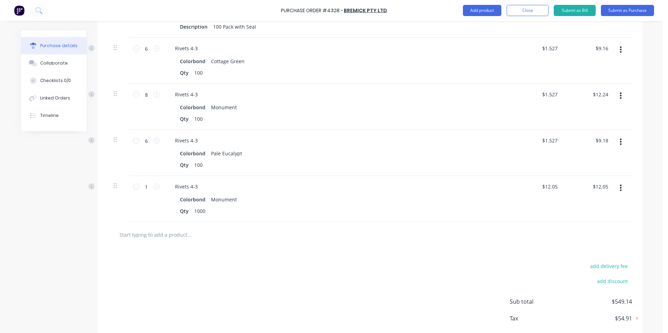
click at [177, 231] on input "text" at bounding box center [189, 235] width 140 height 14
type input "m"
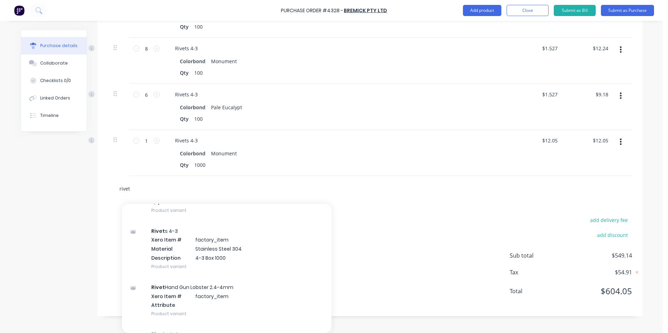
scroll to position [245, 0]
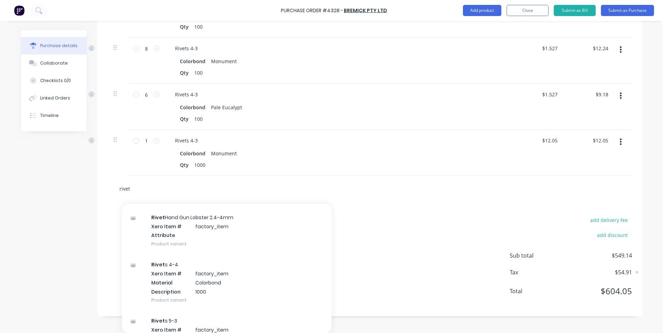
type input "rivet"
click at [187, 282] on div "Rivet s 4-4 Xero Item # factory_item Material Colorbond Description 1000 Produc…" at bounding box center [227, 282] width 210 height 56
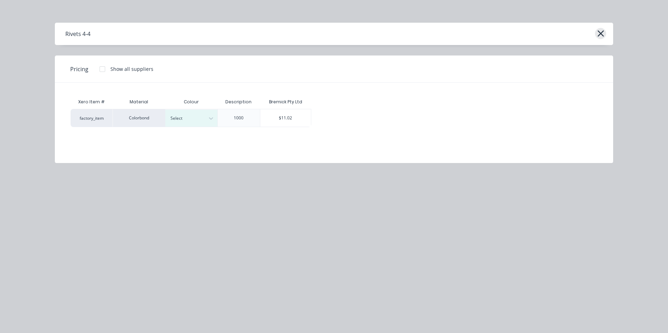
click at [600, 35] on icon "button" at bounding box center [600, 34] width 7 height 10
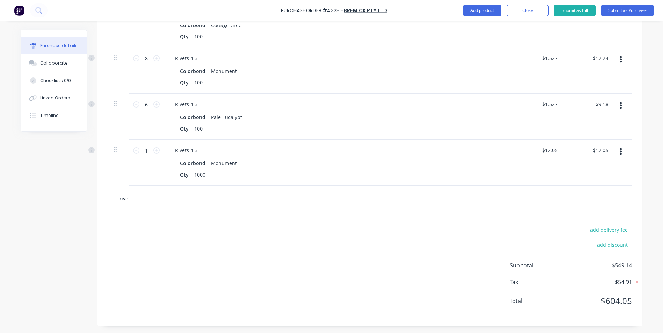
click at [131, 201] on div "rivet" at bounding box center [370, 199] width 524 height 26
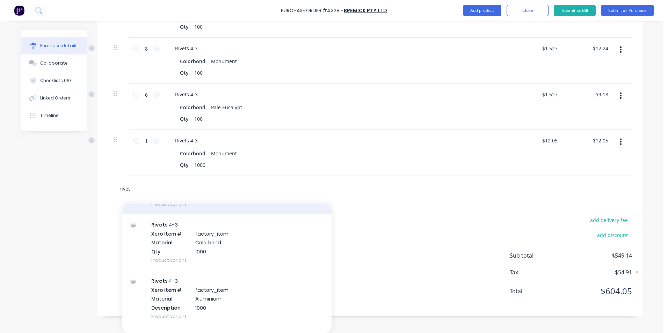
scroll to position [454, 0]
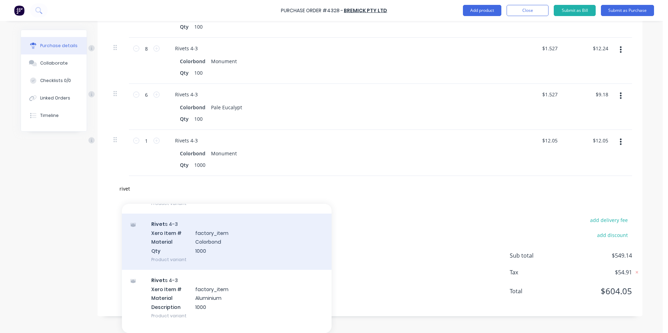
click at [186, 246] on div "Rivet s 4-3 Xero Item # factory_item Material Colorbond Qty 1000 Product variant" at bounding box center [227, 242] width 210 height 56
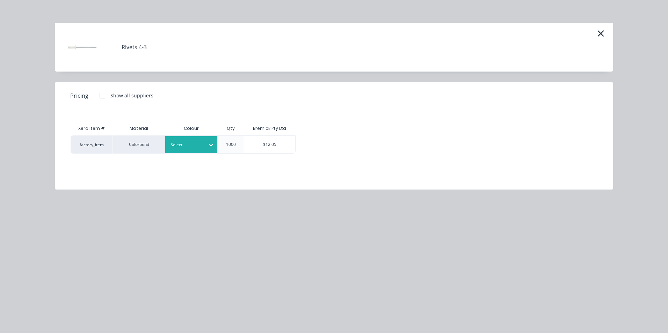
click at [172, 148] on div at bounding box center [186, 145] width 31 height 8
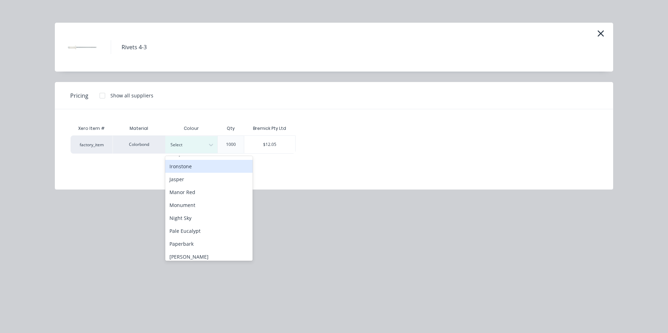
scroll to position [175, 0]
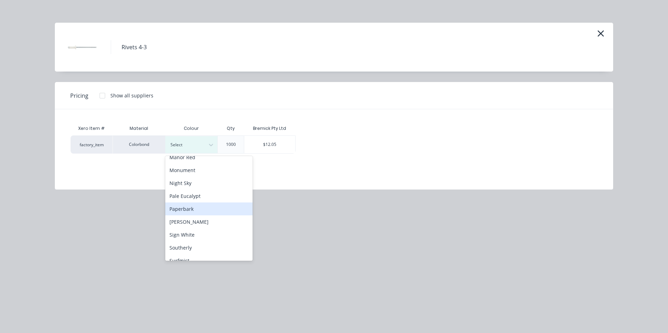
click at [198, 209] on div "Paperbark" at bounding box center [208, 209] width 87 height 13
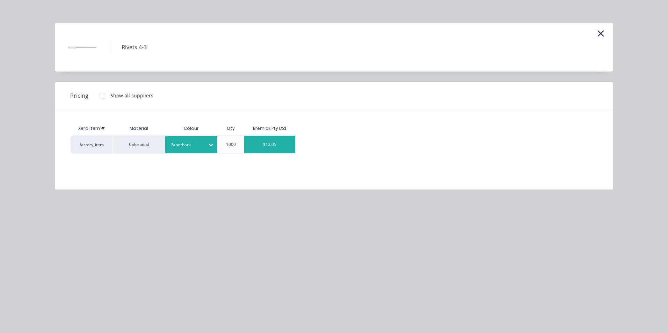
click at [268, 143] on div "$12.05" at bounding box center [269, 144] width 51 height 17
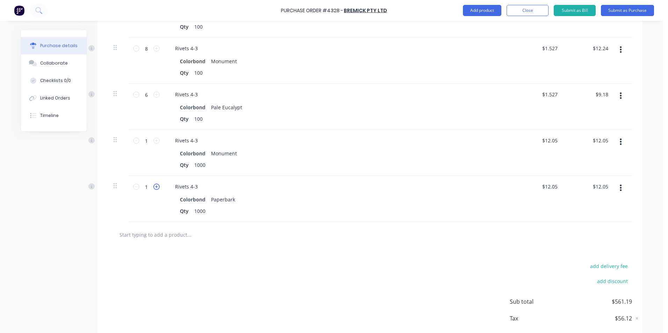
click at [153, 187] on icon at bounding box center [156, 187] width 6 height 6
type input "2"
type input "$24.10"
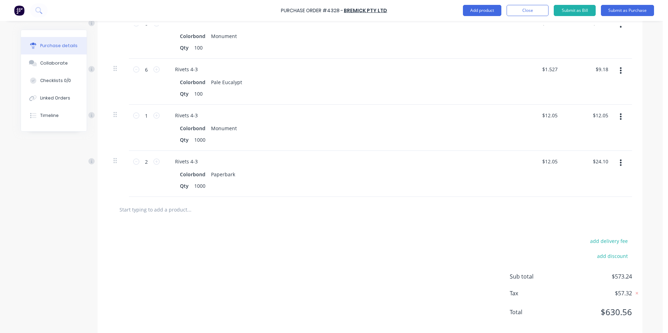
scroll to position [776, 0]
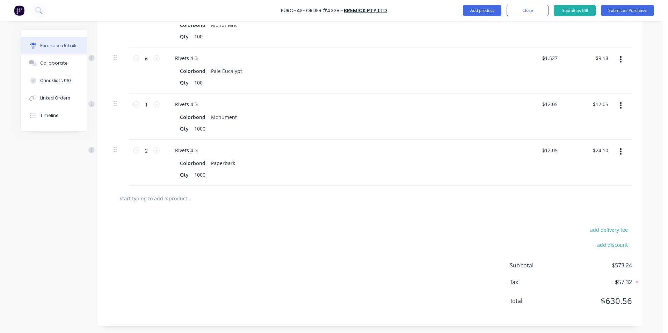
click at [174, 200] on input "text" at bounding box center [189, 199] width 140 height 14
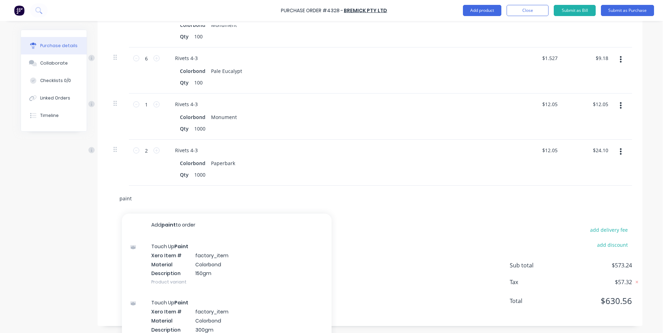
scroll to position [785, 0]
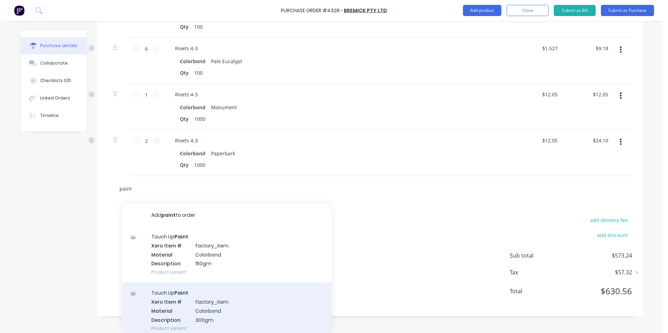
type input "paint"
click at [212, 300] on div "Touch Up Paint Xero Item # factory_item Material Colorbond Description 300gm Pr…" at bounding box center [227, 311] width 210 height 56
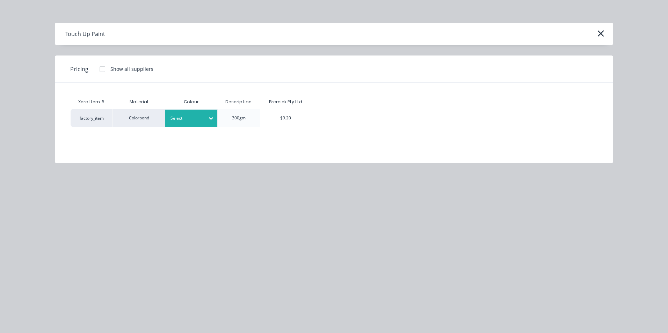
click at [205, 118] on div at bounding box center [211, 118] width 13 height 11
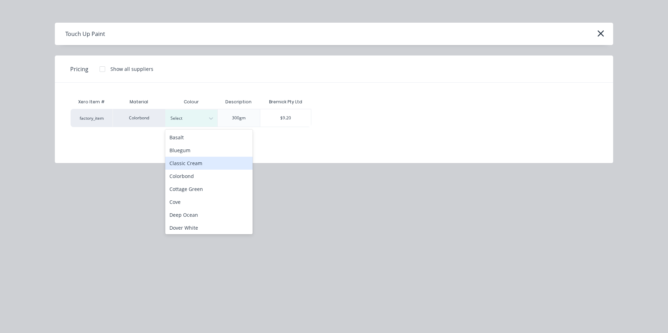
click at [195, 162] on div "Classic Cream" at bounding box center [208, 163] width 87 height 13
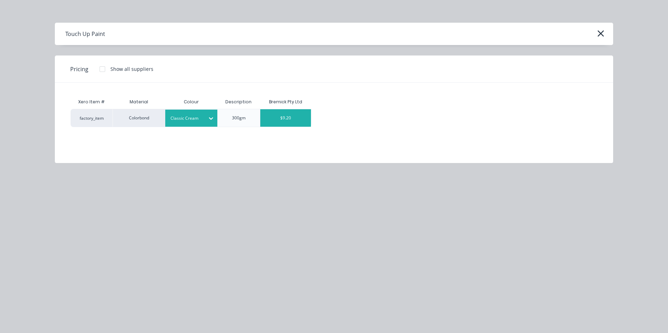
click at [296, 115] on div "$9.20" at bounding box center [285, 117] width 51 height 17
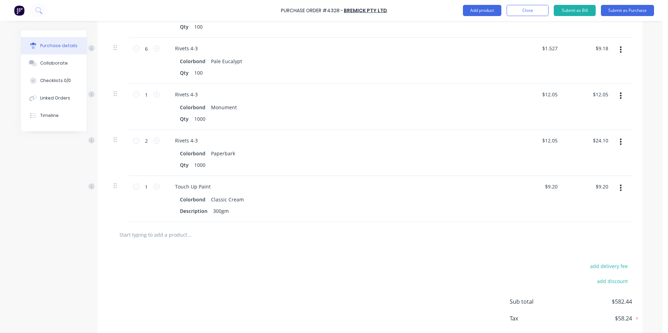
click at [621, 192] on button "button" at bounding box center [621, 188] width 16 height 13
drag, startPoint x: 604, startPoint y: 220, endPoint x: 614, endPoint y: 195, distance: 26.8
click at [604, 220] on button "Duplicate" at bounding box center [599, 221] width 59 height 14
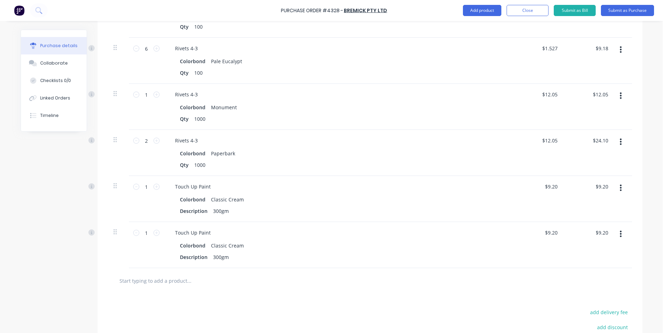
click at [617, 190] on button "button" at bounding box center [621, 188] width 16 height 13
click at [602, 216] on button "Duplicate" at bounding box center [599, 221] width 59 height 14
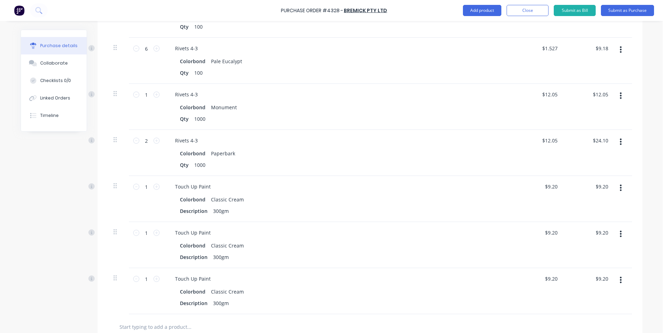
click at [620, 191] on icon "button" at bounding box center [621, 188] width 2 height 6
click at [599, 220] on button "Duplicate" at bounding box center [599, 221] width 59 height 14
click at [621, 185] on button "button" at bounding box center [621, 188] width 16 height 13
click at [597, 220] on button "Duplicate" at bounding box center [599, 221] width 59 height 14
click at [620, 188] on button "button" at bounding box center [621, 188] width 16 height 13
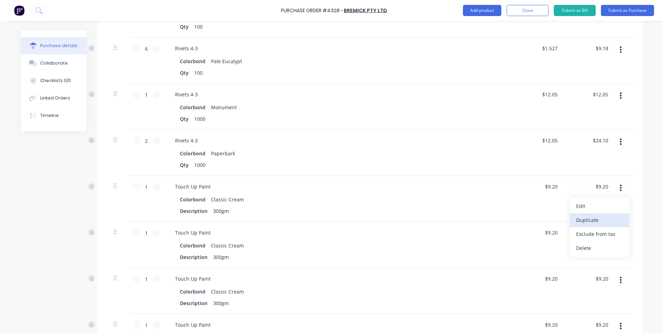
click at [604, 217] on button "Duplicate" at bounding box center [599, 221] width 59 height 14
click at [620, 189] on button "button" at bounding box center [621, 188] width 16 height 13
click at [598, 218] on button "Duplicate" at bounding box center [599, 221] width 59 height 14
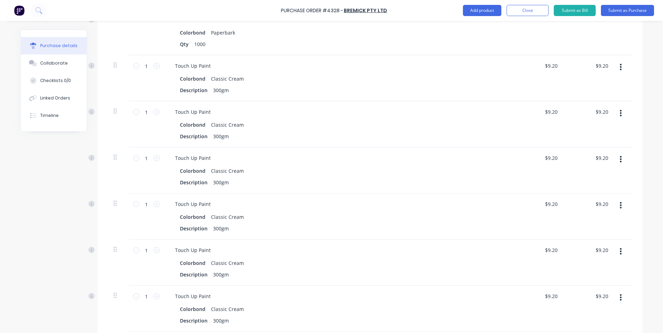
scroll to position [890, 0]
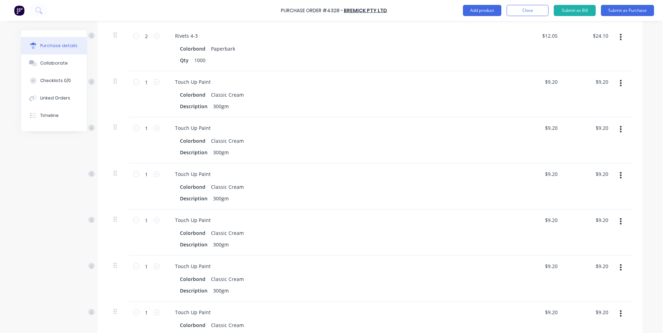
click at [620, 127] on icon "button" at bounding box center [621, 129] width 2 height 6
click at [591, 146] on button "Edit" at bounding box center [599, 148] width 59 height 14
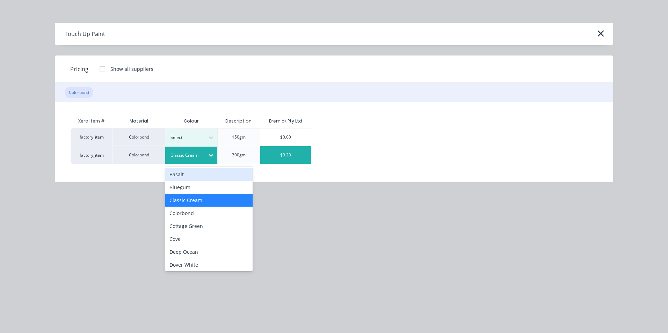
click at [204, 152] on div "Classic Cream" at bounding box center [185, 155] width 39 height 9
click at [192, 256] on div "Deep Ocean" at bounding box center [208, 252] width 87 height 13
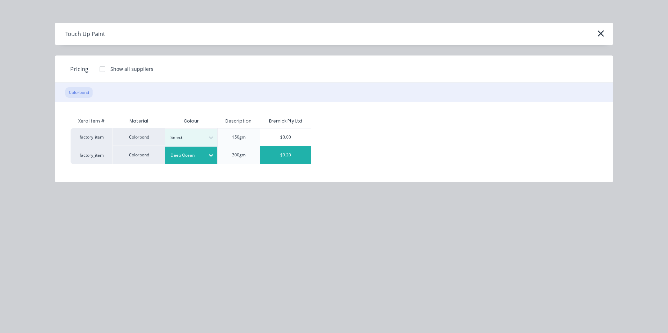
click at [273, 155] on div "$9.20" at bounding box center [285, 154] width 51 height 17
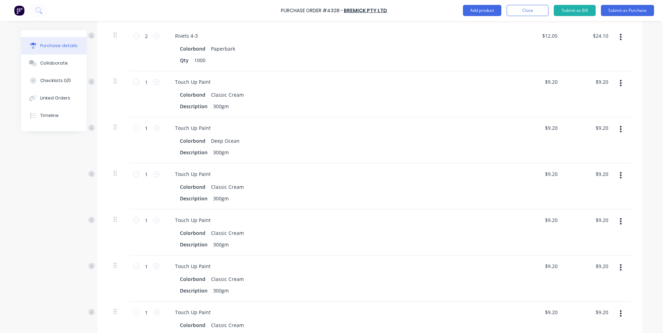
click at [613, 172] on button "button" at bounding box center [621, 175] width 16 height 13
click at [595, 191] on button "Edit" at bounding box center [599, 194] width 59 height 14
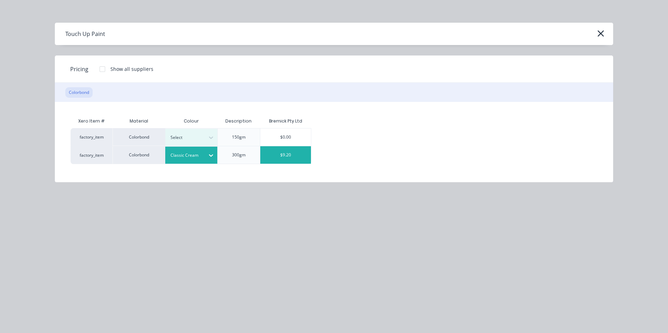
click at [181, 158] on div at bounding box center [186, 156] width 31 height 8
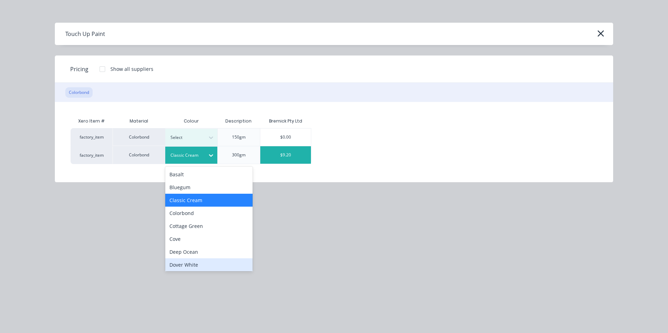
click at [189, 265] on div "Dover White" at bounding box center [208, 265] width 87 height 13
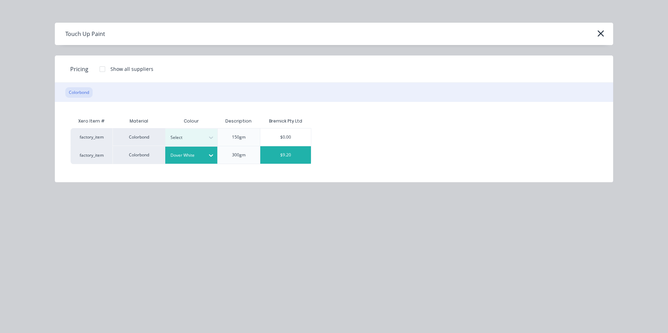
click at [273, 156] on div "$9.20" at bounding box center [285, 154] width 51 height 17
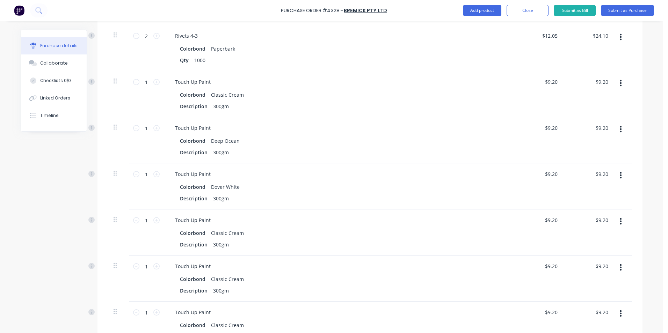
click at [620, 221] on icon "button" at bounding box center [621, 222] width 2 height 8
click at [598, 238] on button "Edit" at bounding box center [599, 240] width 59 height 14
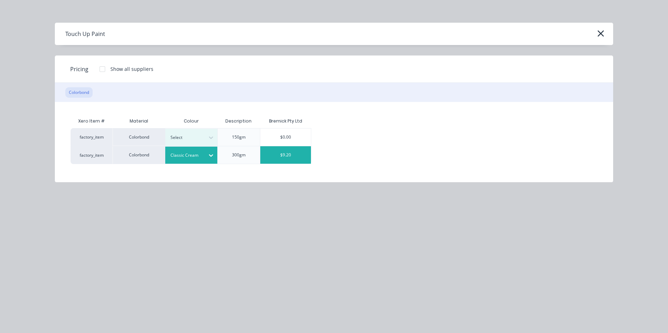
click at [179, 153] on div at bounding box center [186, 156] width 31 height 8
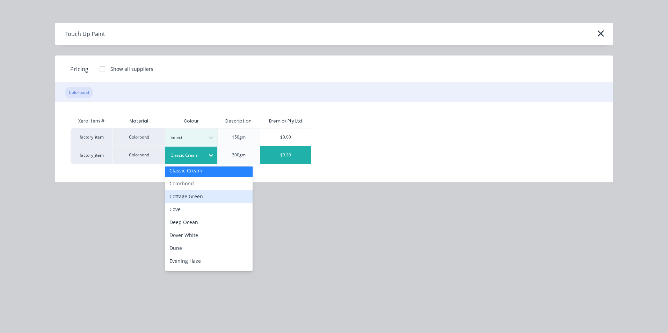
scroll to position [105, 0]
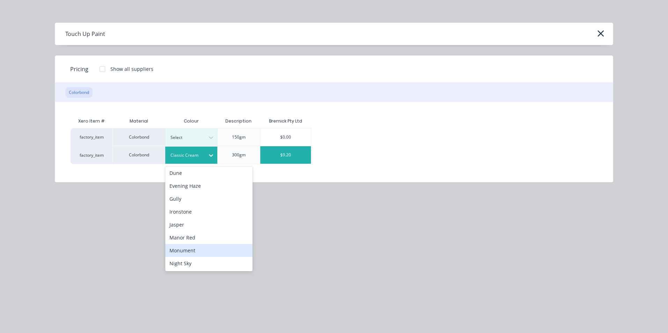
click at [195, 246] on div "Monument" at bounding box center [208, 250] width 87 height 13
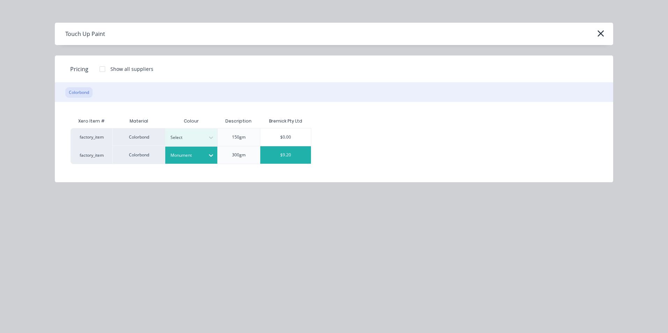
click at [281, 152] on div "$9.20" at bounding box center [285, 154] width 51 height 17
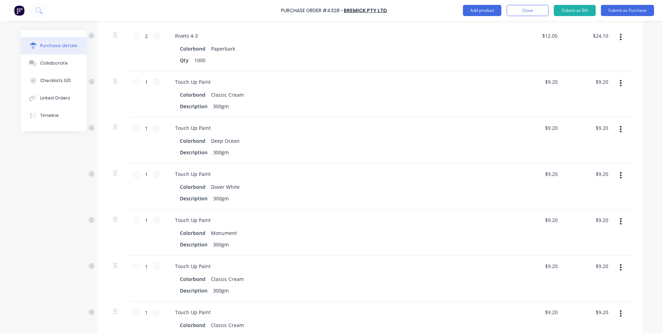
click at [157, 221] on div "1 1" at bounding box center [146, 233] width 35 height 46
click at [156, 221] on icon at bounding box center [156, 220] width 6 height 6
type input "2"
type input "$18.40"
click at [620, 270] on icon "button" at bounding box center [621, 268] width 2 height 8
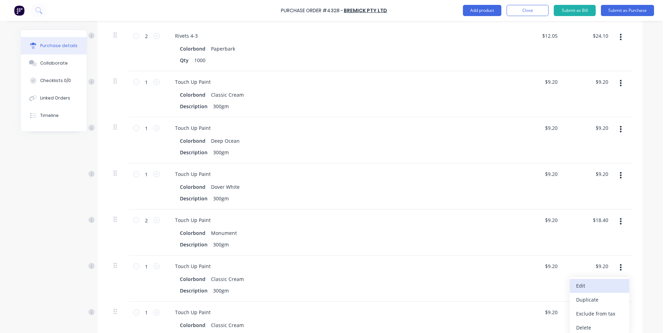
click at [595, 287] on button "Edit" at bounding box center [599, 286] width 59 height 14
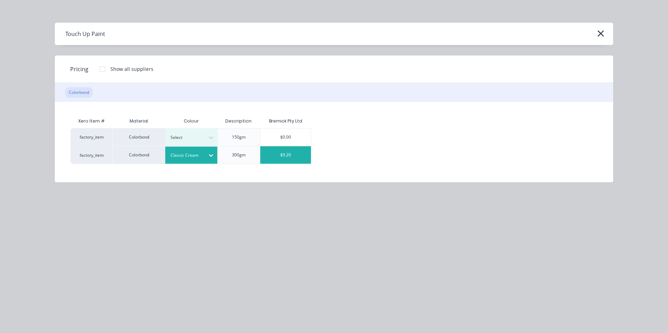
click at [204, 154] on div "Classic Cream" at bounding box center [185, 155] width 39 height 9
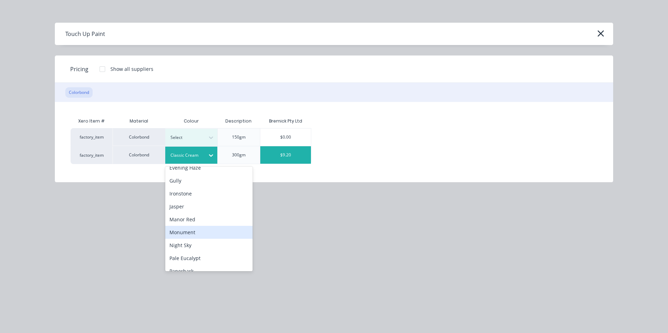
scroll to position [140, 0]
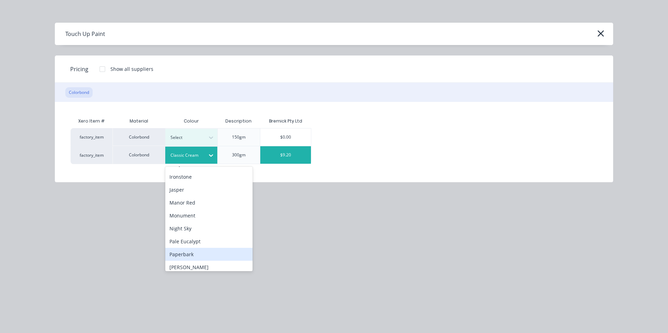
click at [195, 252] on div "Paperbark" at bounding box center [208, 254] width 87 height 13
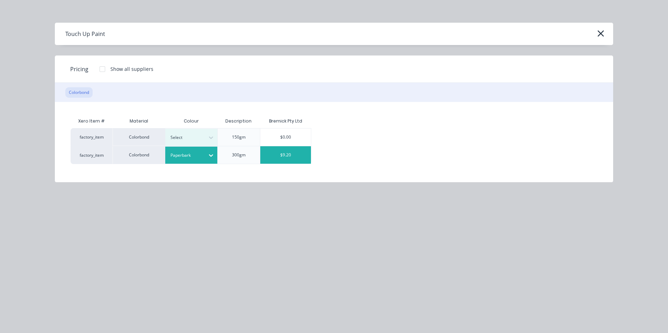
click at [286, 153] on div "$9.20" at bounding box center [285, 154] width 51 height 17
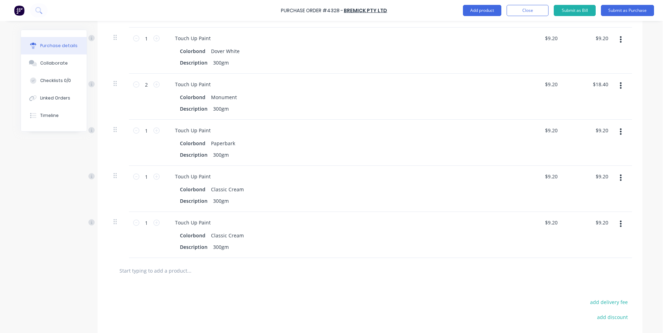
scroll to position [1030, 0]
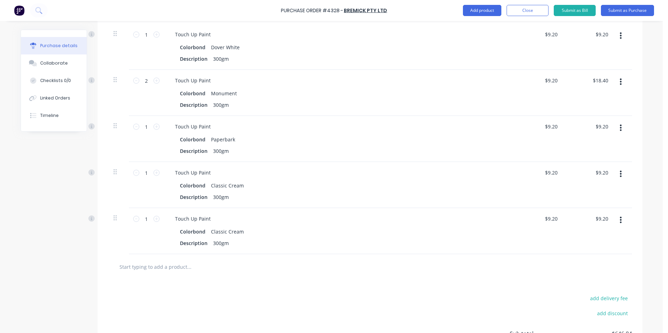
click at [621, 174] on button "button" at bounding box center [621, 174] width 16 height 13
click at [593, 191] on button "Edit" at bounding box center [599, 193] width 59 height 14
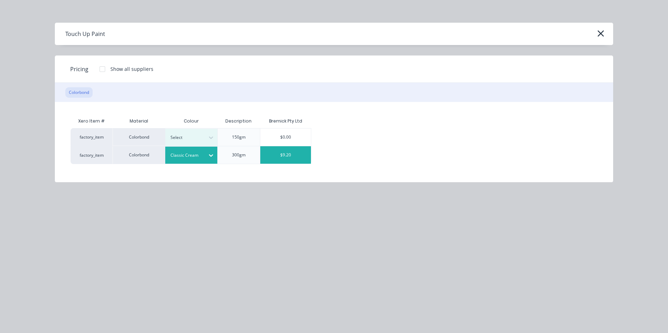
click at [199, 161] on div "Classic Cream" at bounding box center [191, 155] width 52 height 17
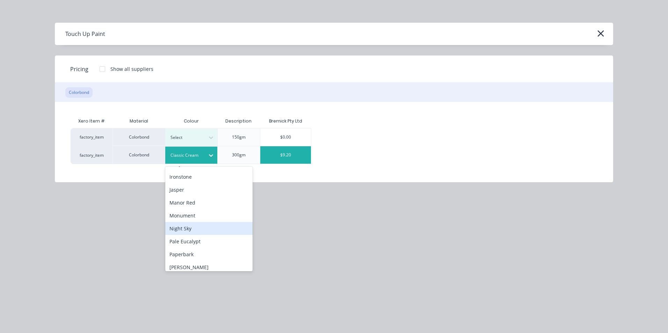
scroll to position [175, 0]
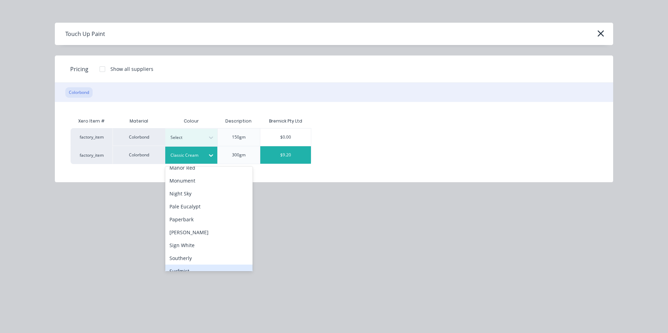
click at [199, 266] on div "Surfmist" at bounding box center [208, 271] width 87 height 13
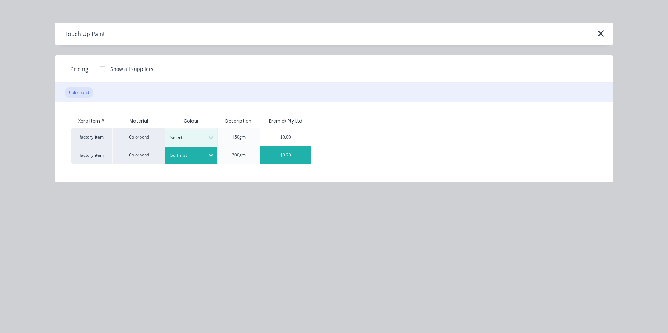
click at [276, 159] on div "$9.20" at bounding box center [285, 154] width 51 height 17
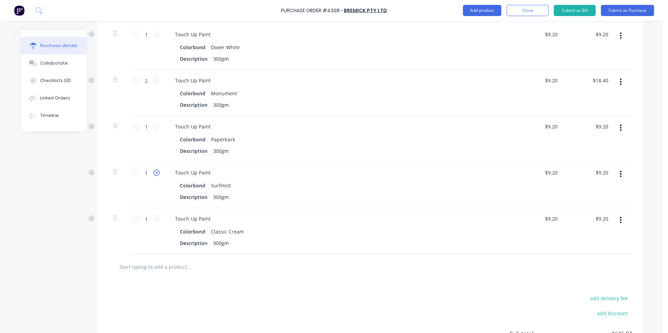
click at [155, 173] on icon at bounding box center [156, 173] width 6 height 6
type input "2"
type input "$18.40"
click at [153, 220] on icon at bounding box center [156, 219] width 6 height 6
type input "2"
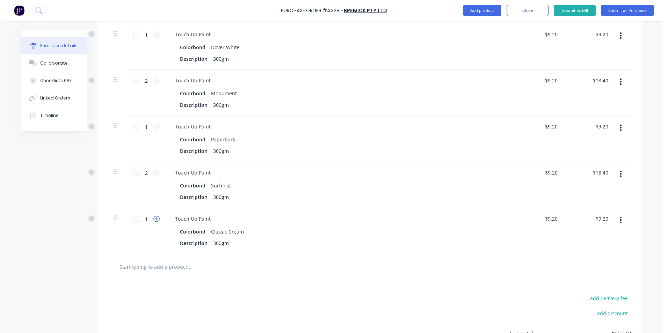
type input "$18.40"
click at [621, 221] on button "button" at bounding box center [621, 220] width 16 height 13
click at [601, 239] on button "Edit" at bounding box center [599, 239] width 59 height 14
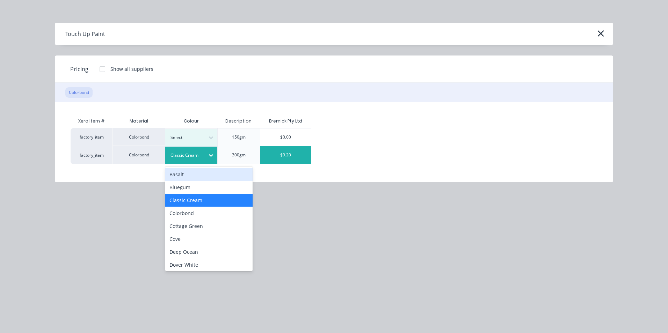
click at [216, 156] on div at bounding box center [211, 155] width 13 height 11
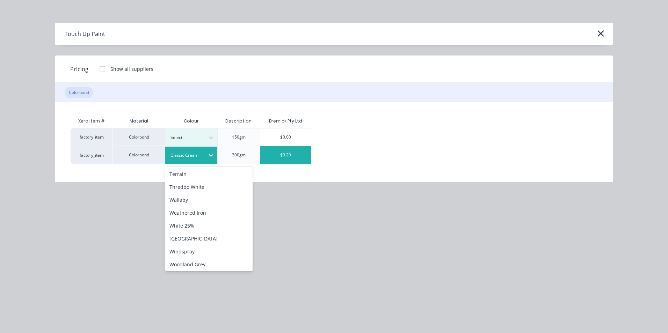
scroll to position [286, 0]
click at [200, 266] on div "Woodland Grey" at bounding box center [208, 263] width 87 height 13
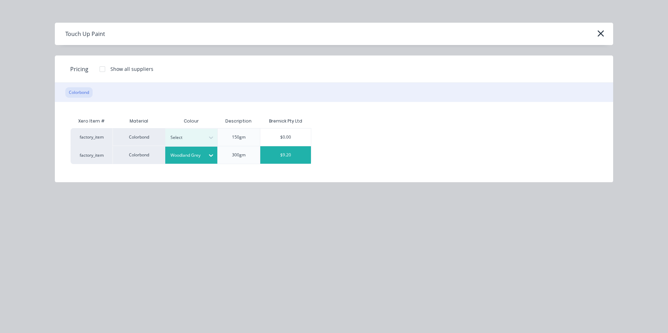
click at [290, 153] on div "$9.20" at bounding box center [285, 154] width 51 height 17
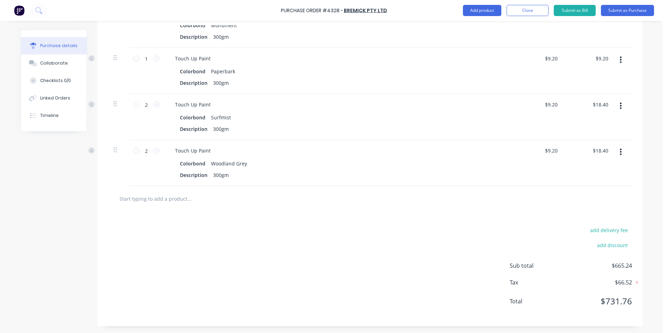
scroll to position [1099, 0]
click at [140, 202] on input "text" at bounding box center [189, 199] width 140 height 14
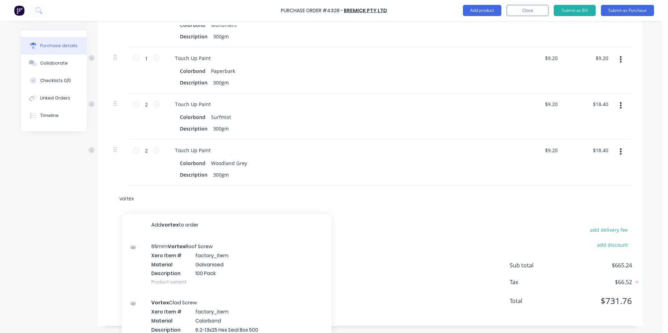
scroll to position [1108, 0]
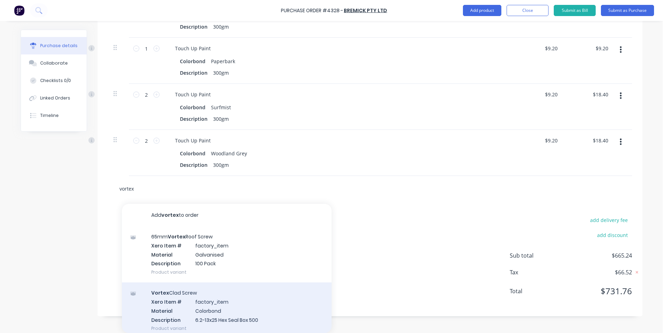
type input "vortex"
click at [220, 308] on div "Vortex Clad Screw Xero Item # factory_item Material Colorbond Description 6.2-1…" at bounding box center [227, 311] width 210 height 56
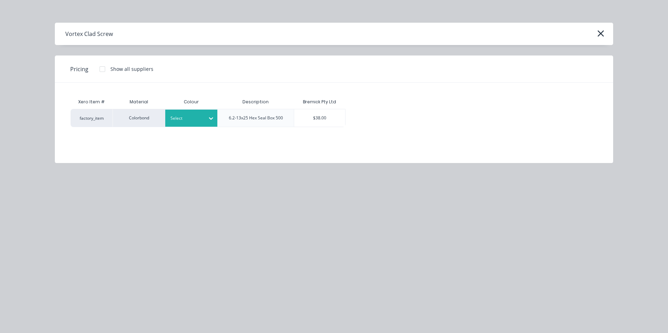
click at [203, 116] on div "Select" at bounding box center [185, 118] width 39 height 9
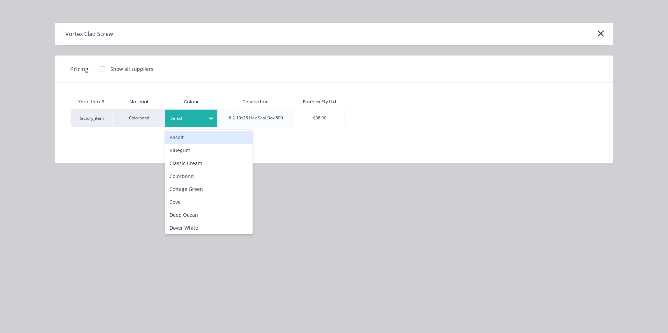
scroll to position [1099, 0]
click at [601, 31] on icon "button" at bounding box center [600, 34] width 7 height 10
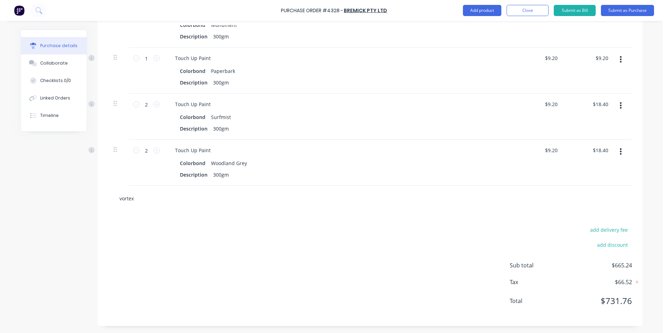
click at [145, 201] on div "vortex" at bounding box center [370, 199] width 524 height 26
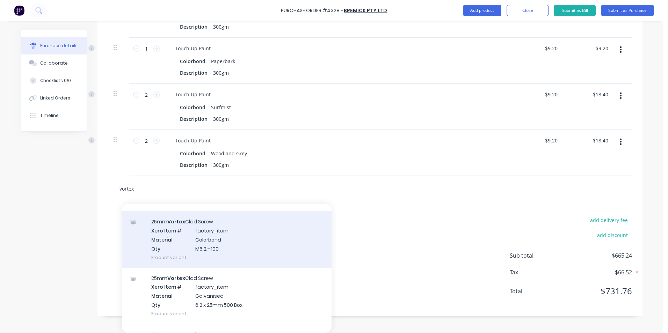
scroll to position [140, 0]
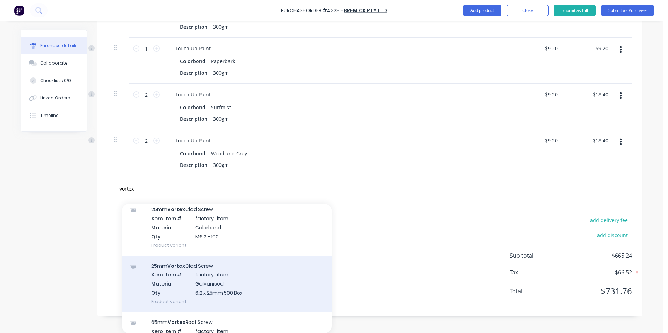
click at [231, 286] on div "25mm Vortex Clad Screw Xero Item # factory_item Material Galvanised Qty 6.2 x 2…" at bounding box center [227, 284] width 210 height 56
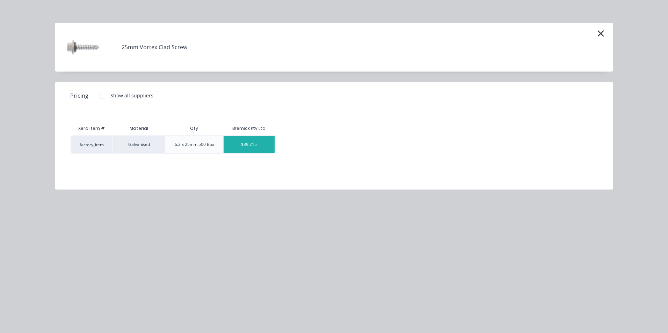
click at [252, 143] on div "$39.215" at bounding box center [249, 144] width 51 height 17
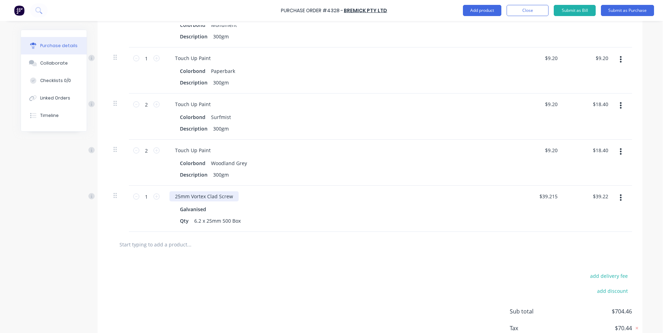
scroll to position [1108, 0]
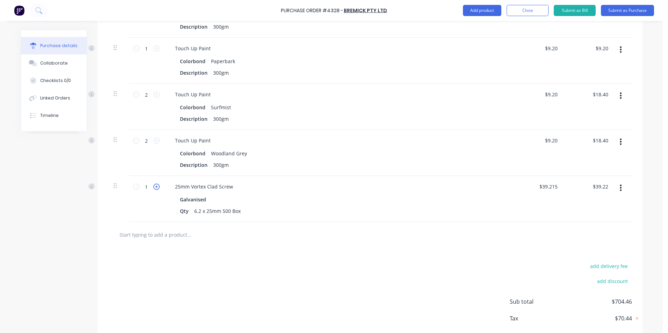
click at [155, 187] on icon at bounding box center [156, 187] width 6 height 6
type input "2"
type input "$78.43"
click at [176, 232] on input "text" at bounding box center [189, 235] width 140 height 14
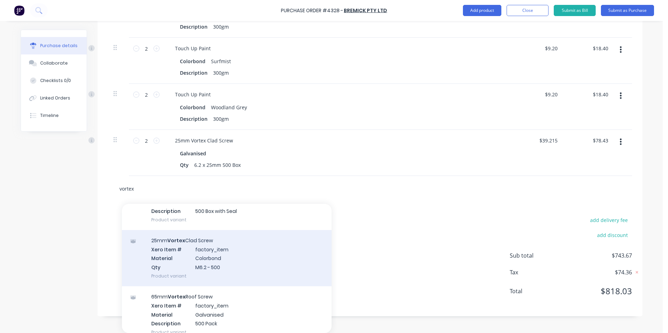
scroll to position [944, 0]
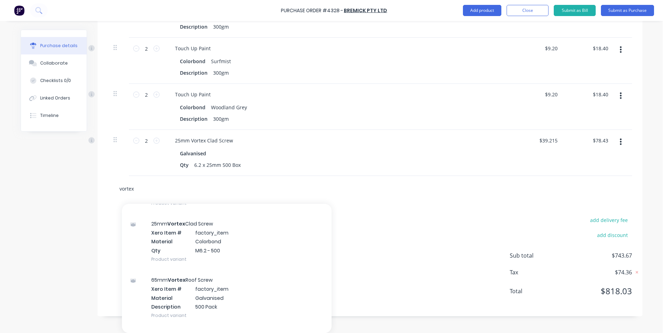
type input "vortex"
click at [346, 221] on div "add delivery fee add discount Sub total $743.67 Tax $74.36 Total $818.03" at bounding box center [370, 259] width 545 height 115
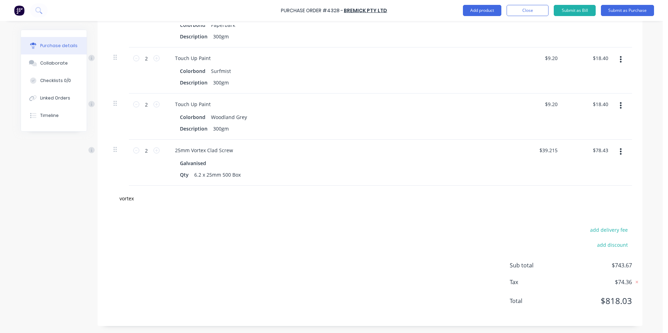
click at [619, 147] on button "button" at bounding box center [621, 151] width 16 height 13
click at [599, 181] on button "Duplicate" at bounding box center [599, 184] width 59 height 14
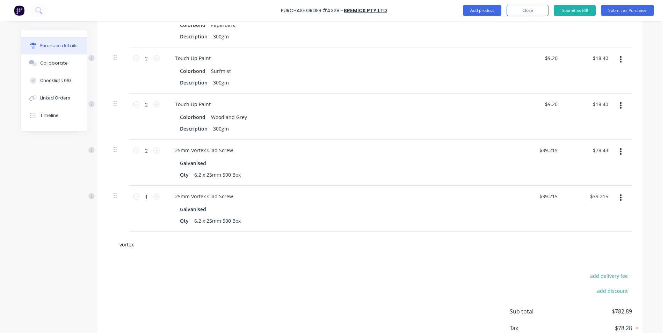
click at [621, 199] on button "button" at bounding box center [621, 198] width 16 height 13
click at [584, 216] on button "Edit" at bounding box center [599, 216] width 59 height 14
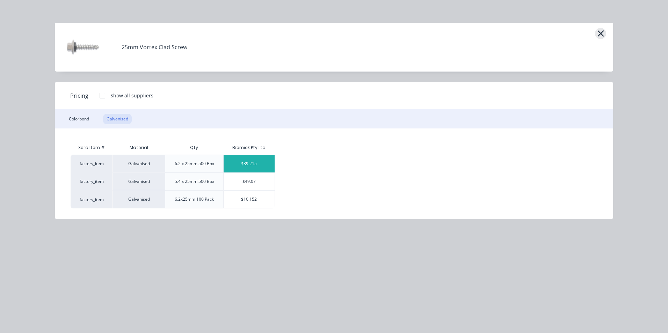
click at [599, 35] on icon "button" at bounding box center [600, 34] width 7 height 10
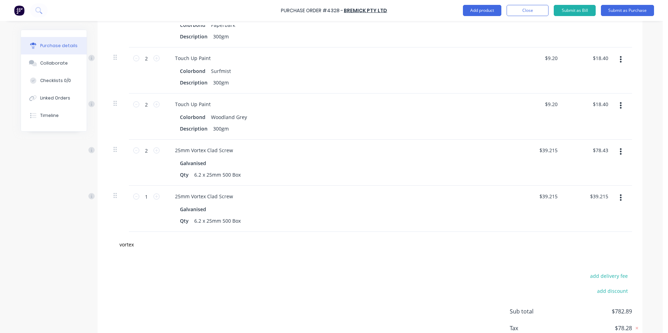
click at [620, 198] on icon "button" at bounding box center [621, 198] width 2 height 6
click at [609, 227] on button "Duplicate" at bounding box center [599, 230] width 59 height 14
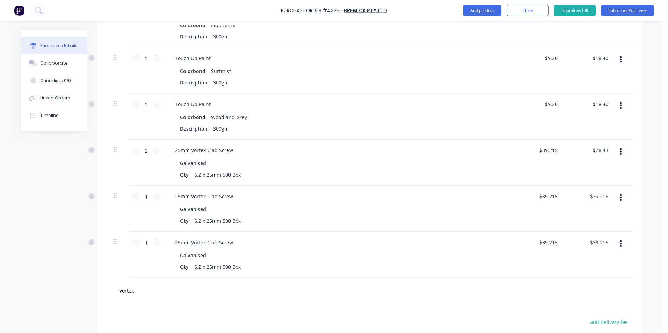
click at [622, 248] on button "button" at bounding box center [621, 244] width 16 height 13
click at [593, 268] on button "Edit" at bounding box center [599, 263] width 59 height 14
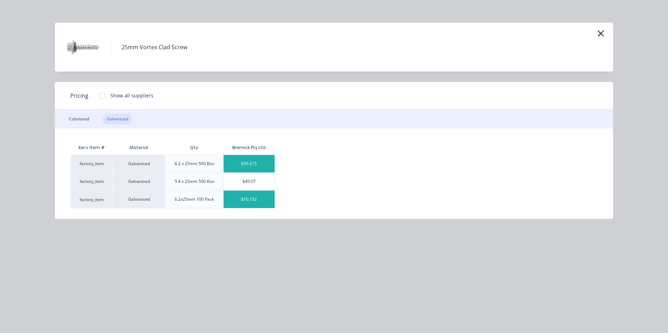
click at [257, 199] on div "$10.152" at bounding box center [249, 199] width 51 height 17
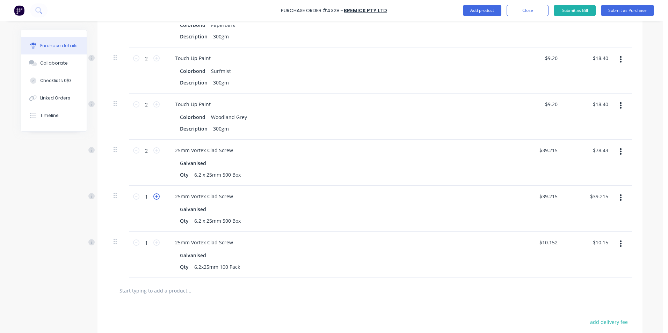
click at [155, 198] on icon at bounding box center [156, 197] width 6 height 6
type input "2"
type input "$78.43"
click at [156, 243] on icon at bounding box center [156, 243] width 6 height 6
type input "2"
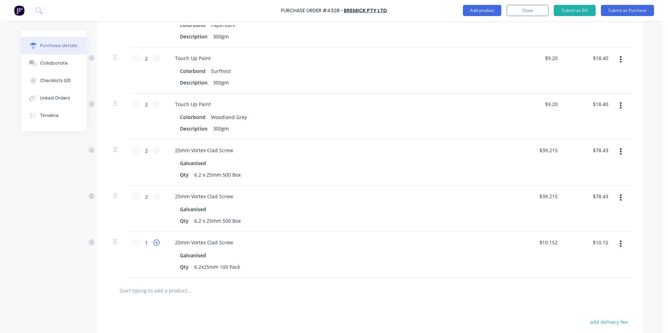
type input "$20.30"
click at [156, 243] on icon at bounding box center [156, 243] width 6 height 6
type input "3"
type input "$30.45"
click at [156, 243] on icon at bounding box center [156, 243] width 6 height 6
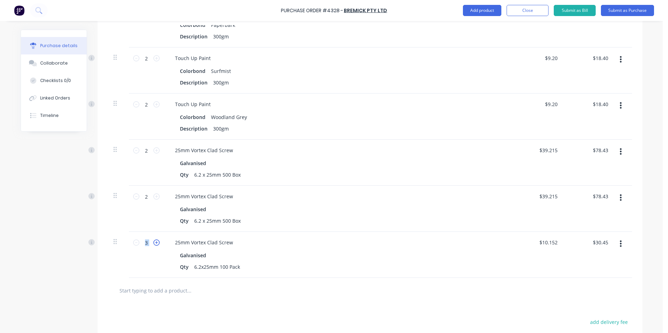
type input "4"
type input "$40.60"
click at [156, 243] on icon at bounding box center [156, 243] width 6 height 6
type input "5"
type input "$50.75"
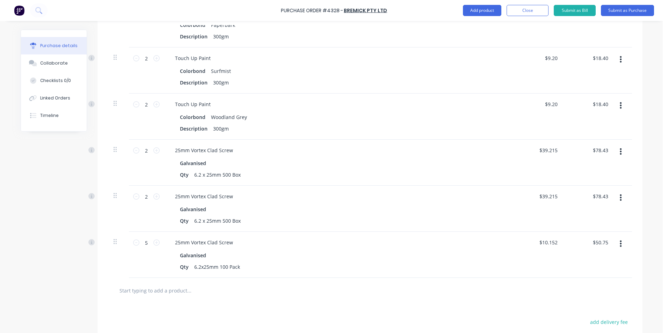
drag, startPoint x: 156, startPoint y: 243, endPoint x: 159, endPoint y: 285, distance: 41.7
click at [159, 285] on input "text" at bounding box center [189, 291] width 140 height 14
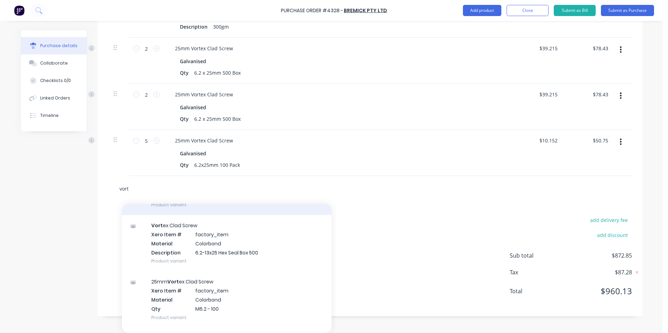
scroll to position [70, 0]
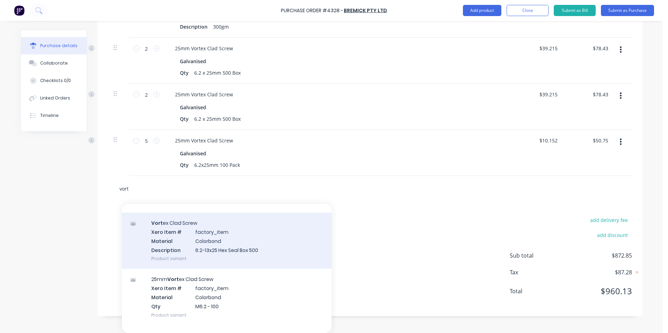
type input "vort"
click at [181, 255] on div "Vort ex Clad Screw Xero Item # factory_item Material Colorbond Description 6.2-…" at bounding box center [227, 241] width 210 height 56
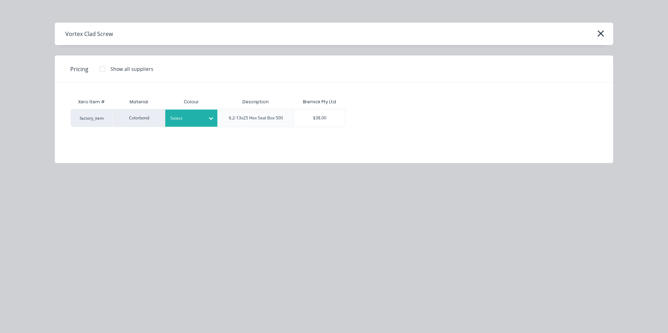
click at [180, 120] on div at bounding box center [186, 119] width 31 height 8
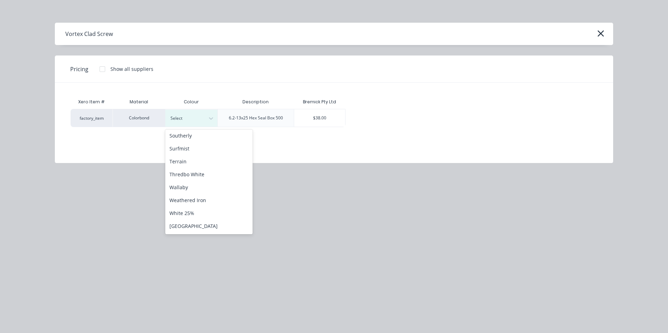
scroll to position [286, 0]
click at [193, 214] on div "Windspray" at bounding box center [208, 213] width 87 height 13
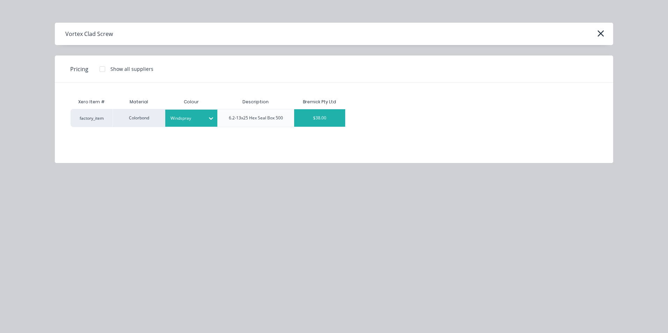
click at [316, 116] on div "$38.00" at bounding box center [319, 117] width 51 height 17
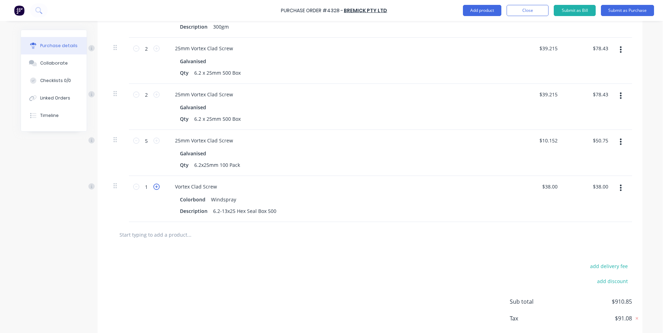
click at [153, 186] on icon at bounding box center [156, 187] width 6 height 6
type input "2"
type input "$76.00"
click at [620, 189] on icon "button" at bounding box center [621, 188] width 2 height 8
click at [599, 219] on button "Duplicate" at bounding box center [599, 221] width 59 height 14
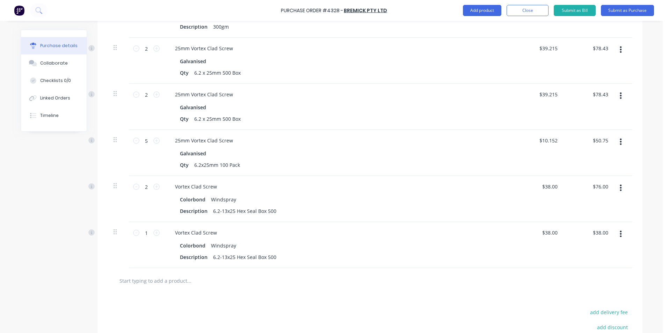
click at [154, 237] on div "1 1" at bounding box center [147, 233] width 24 height 10
click at [155, 233] on icon at bounding box center [156, 233] width 6 height 6
type input "2"
type input "$76.00"
click at [616, 236] on button "button" at bounding box center [621, 234] width 16 height 13
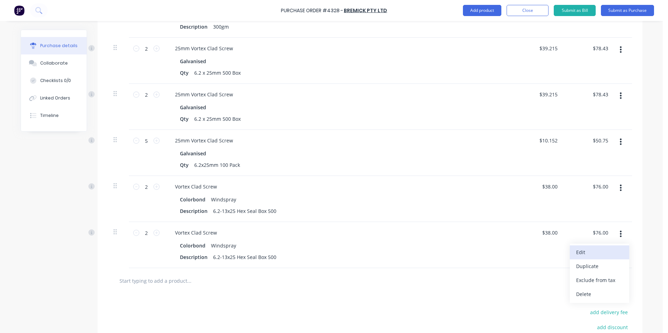
click at [588, 253] on button "Edit" at bounding box center [599, 253] width 59 height 14
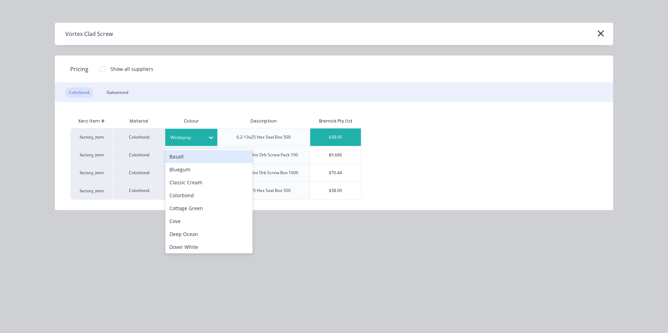
click at [200, 139] on div at bounding box center [186, 138] width 31 height 8
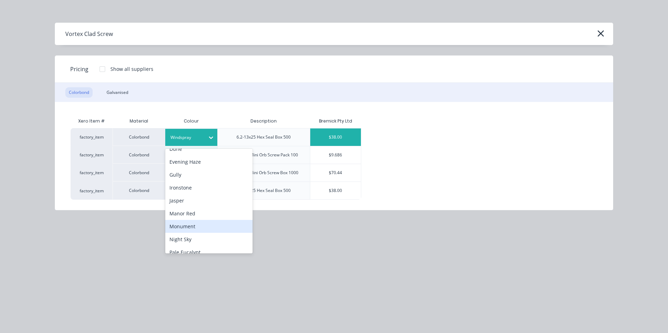
click at [195, 224] on div "Monument" at bounding box center [208, 226] width 87 height 13
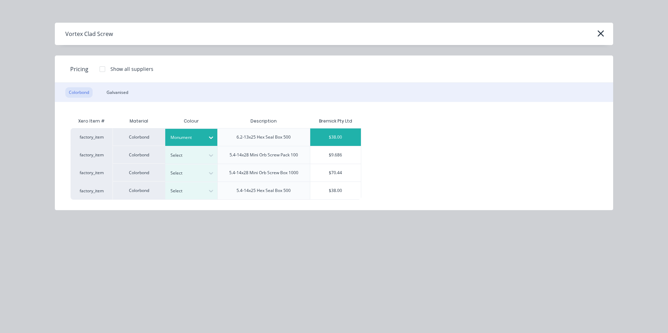
click at [345, 134] on div "$38.00" at bounding box center [335, 137] width 51 height 17
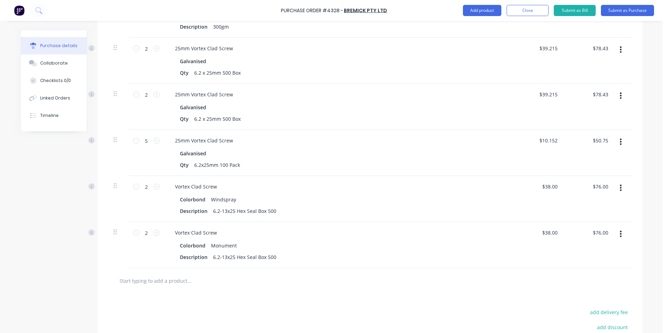
click at [620, 232] on button "button" at bounding box center [621, 234] width 16 height 13
click at [590, 269] on button "Duplicate" at bounding box center [599, 267] width 59 height 14
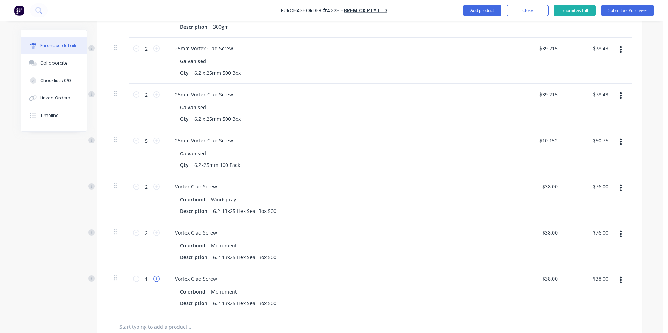
click at [153, 282] on icon at bounding box center [156, 279] width 6 height 6
type input "2"
type input "$76.00"
click at [153, 282] on icon at bounding box center [156, 279] width 6 height 6
type input "3"
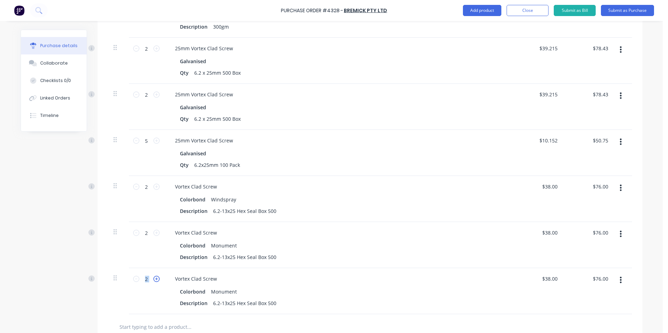
type input "$114.00"
click at [153, 282] on icon at bounding box center [156, 279] width 6 height 6
type input "4"
type input "$152.00"
click at [153, 282] on icon at bounding box center [156, 279] width 6 height 6
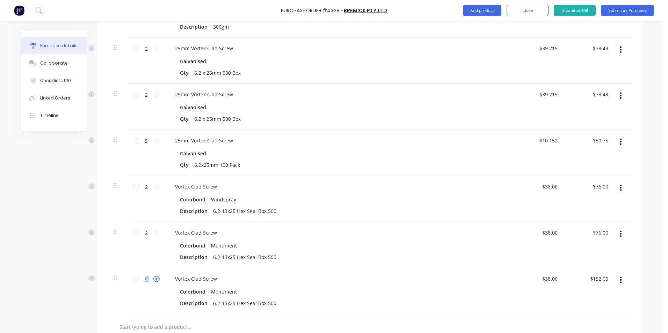
type input "5"
type input "$190.00"
click at [133, 280] on icon at bounding box center [136, 279] width 6 height 6
type input "4"
type input "$152.00"
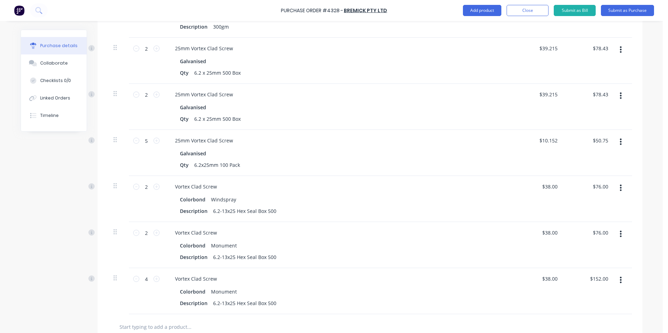
click at [620, 282] on button "button" at bounding box center [621, 280] width 16 height 13
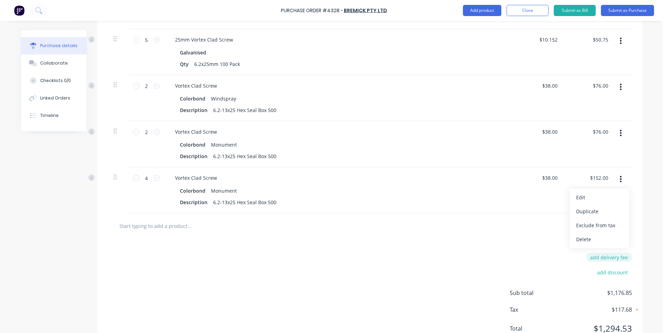
scroll to position [1352, 0]
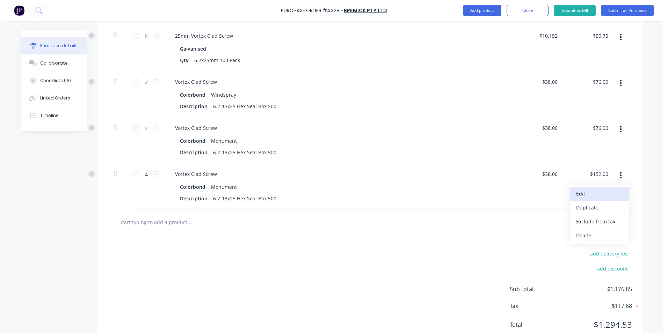
click at [594, 195] on button "Edit" at bounding box center [599, 194] width 59 height 14
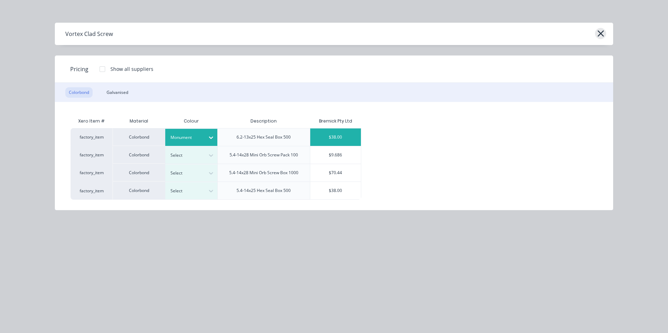
click at [600, 33] on icon "button" at bounding box center [601, 33] width 6 height 6
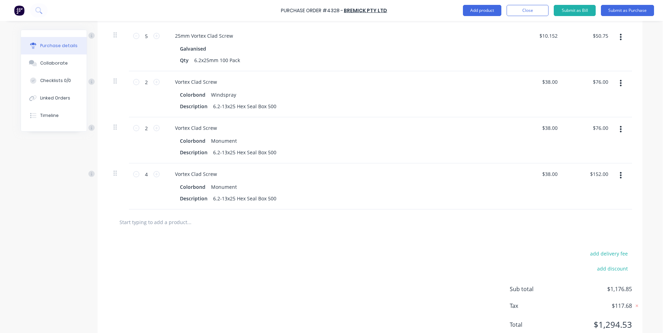
click at [620, 176] on icon "button" at bounding box center [621, 175] width 2 height 6
click at [164, 224] on input "text" at bounding box center [189, 222] width 140 height 14
click at [150, 225] on input "text" at bounding box center [189, 222] width 140 height 14
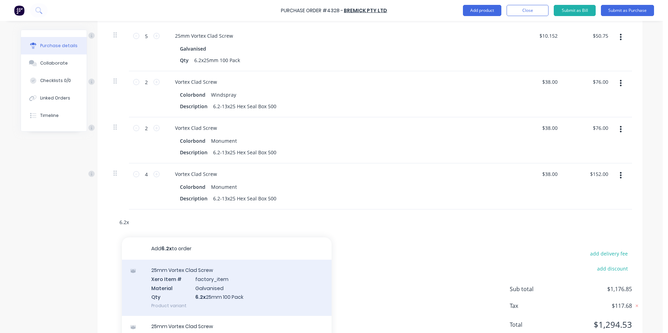
scroll to position [1376, 0]
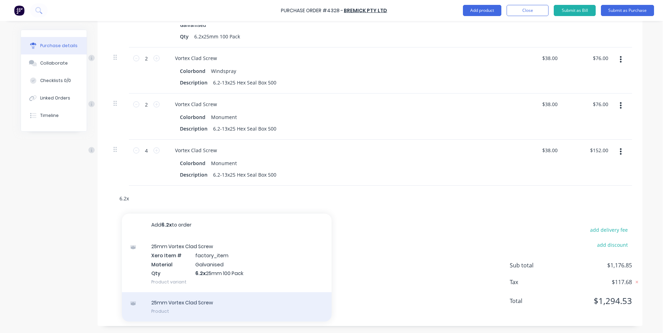
type input "6.2x"
click at [193, 305] on div "25mm Vortex Clad Screw Product" at bounding box center [227, 307] width 210 height 29
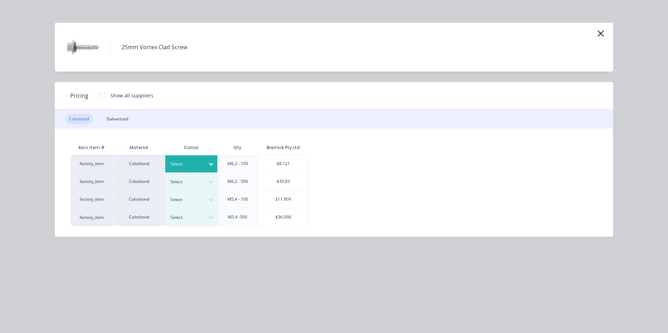
click at [179, 165] on div at bounding box center [186, 164] width 31 height 8
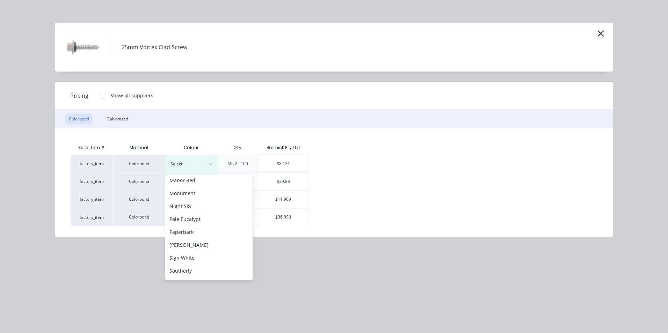
scroll to position [175, 0]
click at [196, 188] on div "Monument" at bounding box center [208, 189] width 87 height 13
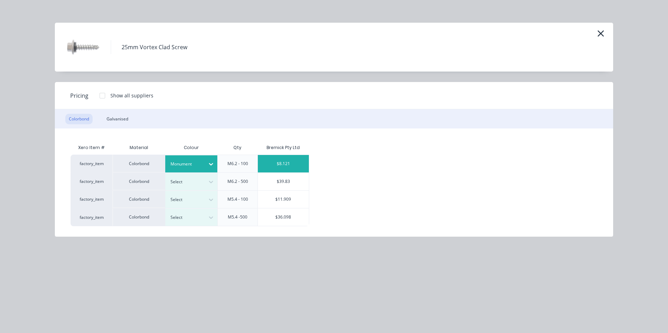
click at [283, 164] on div "$8.121" at bounding box center [283, 163] width 51 height 17
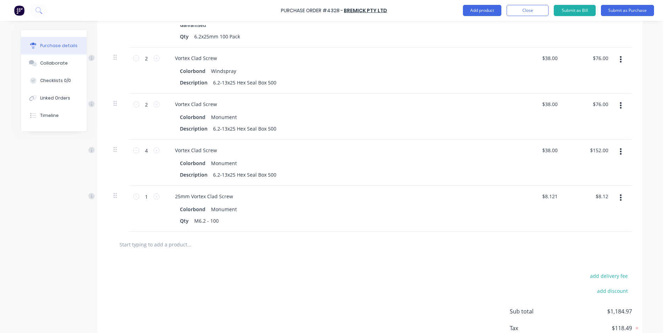
click at [620, 196] on button "button" at bounding box center [621, 198] width 16 height 13
click at [600, 228] on button "Duplicate" at bounding box center [599, 230] width 59 height 14
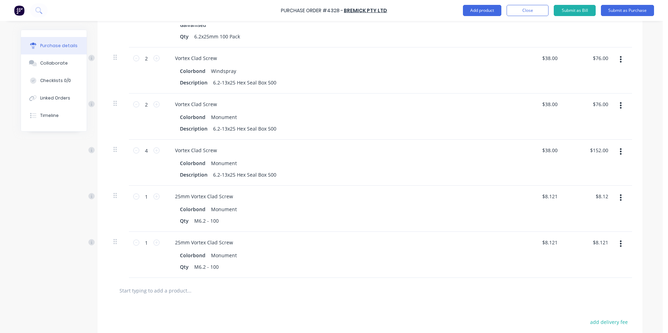
click at [620, 242] on icon "button" at bounding box center [621, 244] width 2 height 6
click at [590, 265] on button "Edit" at bounding box center [599, 263] width 59 height 14
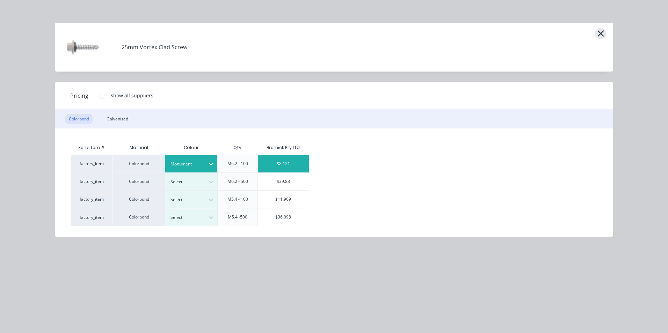
click at [599, 36] on icon "button" at bounding box center [601, 33] width 6 height 6
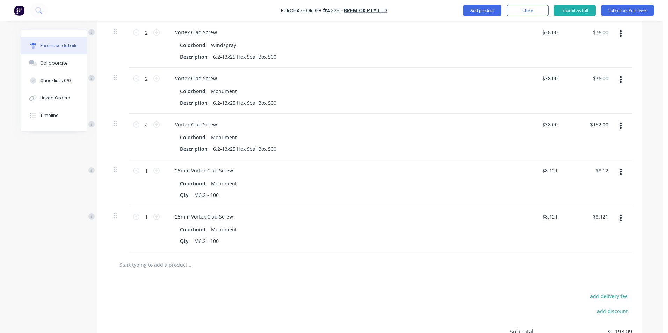
scroll to position [1468, 0]
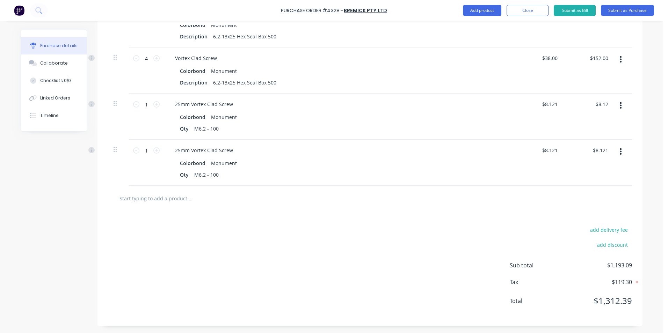
click at [620, 153] on icon "button" at bounding box center [621, 152] width 2 height 8
click at [583, 214] on button "Delete" at bounding box center [599, 212] width 59 height 14
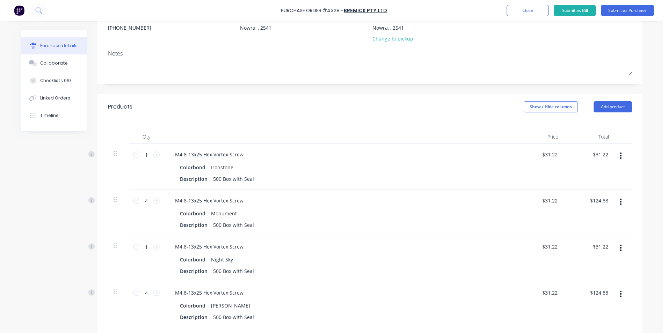
scroll to position [0, 0]
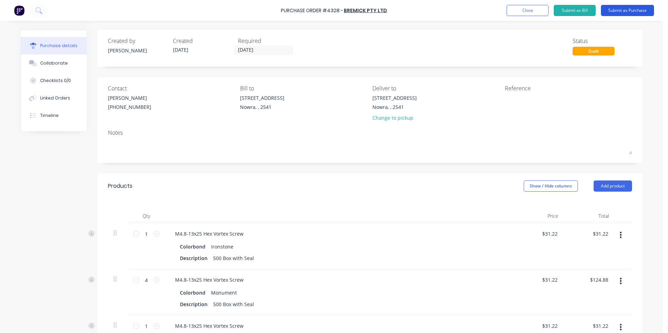
click at [622, 13] on button "Submit as Purchase" at bounding box center [627, 10] width 53 height 11
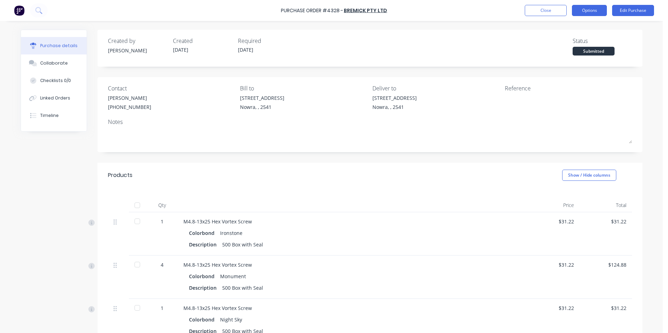
click at [595, 14] on button "Options" at bounding box center [589, 10] width 35 height 11
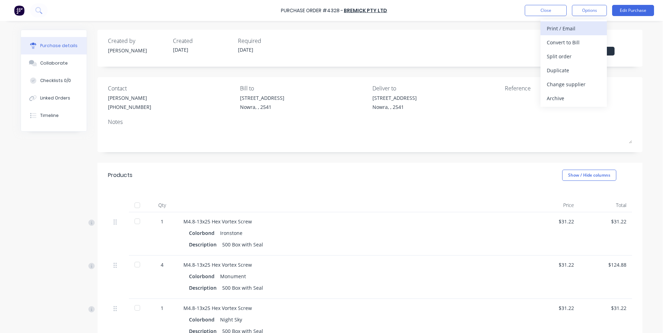
click at [590, 33] on div "Print / Email" at bounding box center [574, 28] width 54 height 10
click at [569, 44] on div "With pricing" at bounding box center [574, 42] width 54 height 10
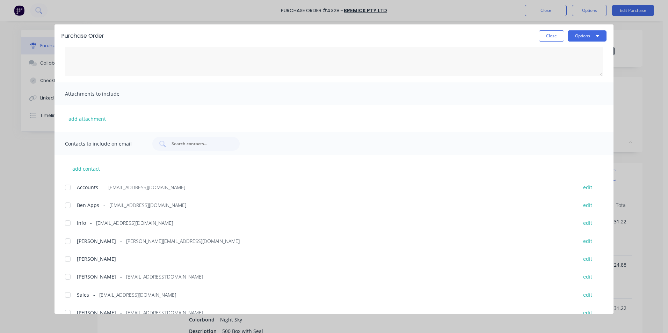
scroll to position [100, 0]
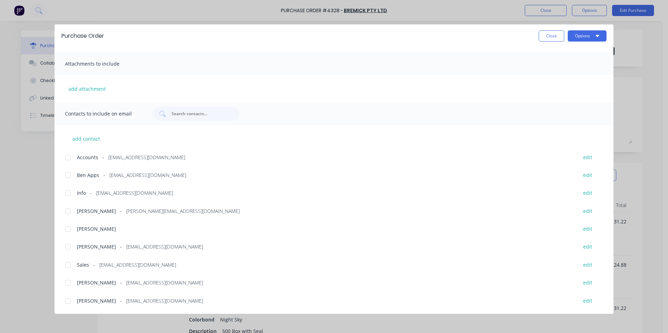
click at [70, 268] on div at bounding box center [68, 265] width 14 height 14
click at [583, 37] on button "Options" at bounding box center [587, 35] width 39 height 11
click at [579, 78] on div "Email" at bounding box center [574, 82] width 54 height 10
click at [546, 33] on button "Close" at bounding box center [552, 35] width 26 height 11
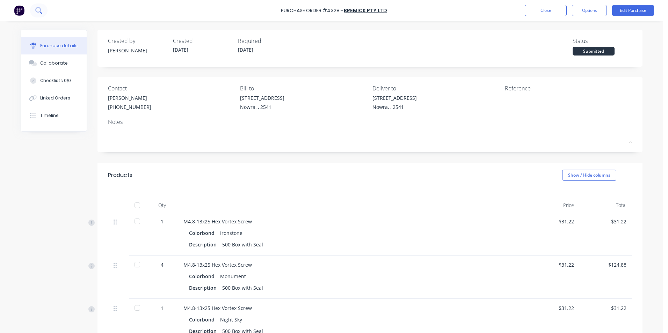
click at [40, 10] on icon at bounding box center [38, 10] width 6 height 6
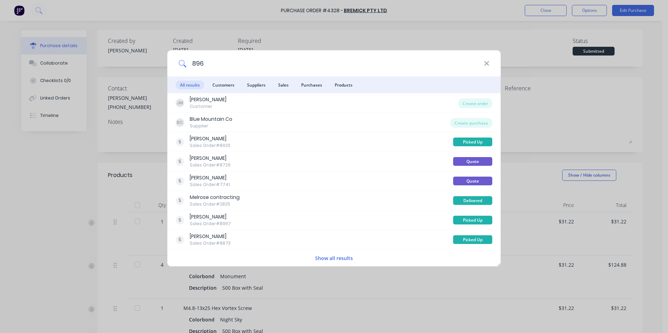
click at [265, 62] on input "896" at bounding box center [335, 63] width 298 height 26
type input "8"
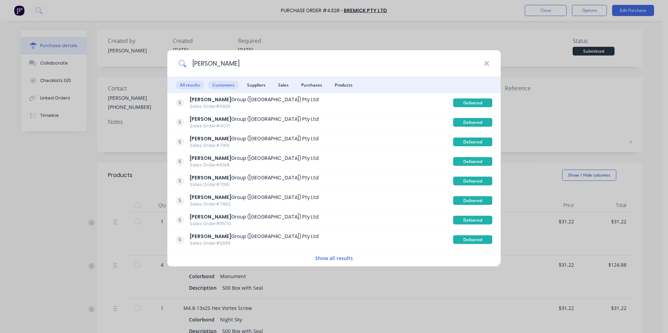
type input "parrish"
click at [218, 86] on span "Customers" at bounding box center [223, 85] width 30 height 9
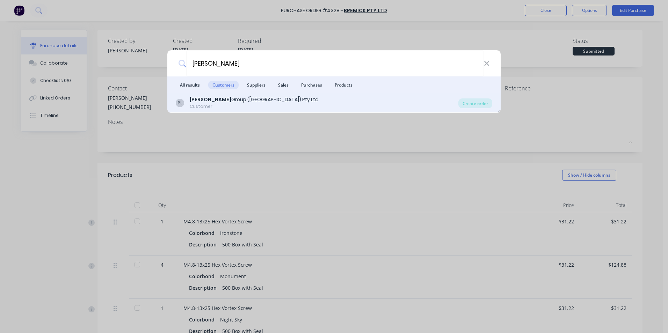
click at [269, 100] on div "PL Parrish Group (NSW) Pty Ltd Customer" at bounding box center [317, 103] width 283 height 14
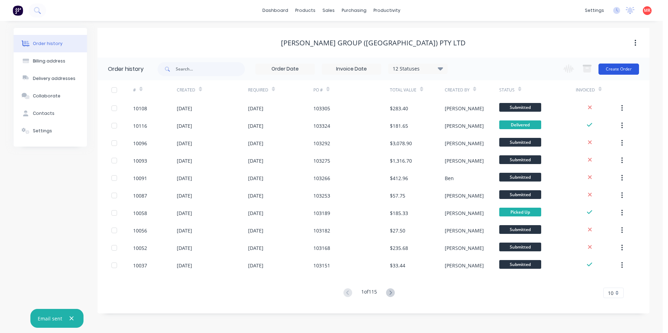
click at [610, 66] on button "Create Order" at bounding box center [619, 69] width 41 height 11
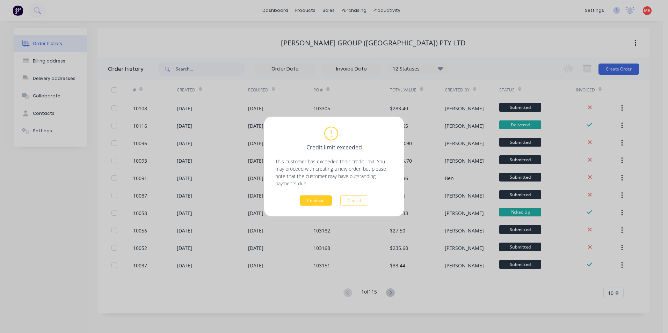
click at [313, 201] on button "Continue" at bounding box center [316, 201] width 32 height 10
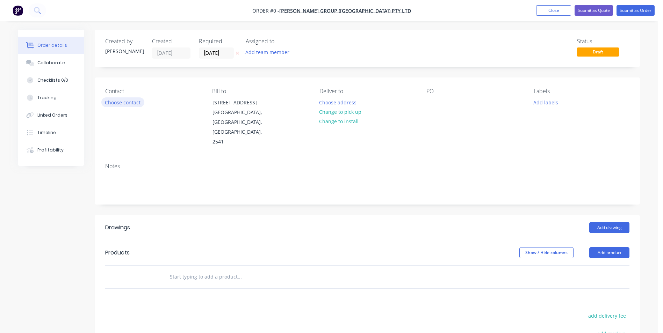
click at [128, 106] on button "Choose contact" at bounding box center [122, 102] width 43 height 9
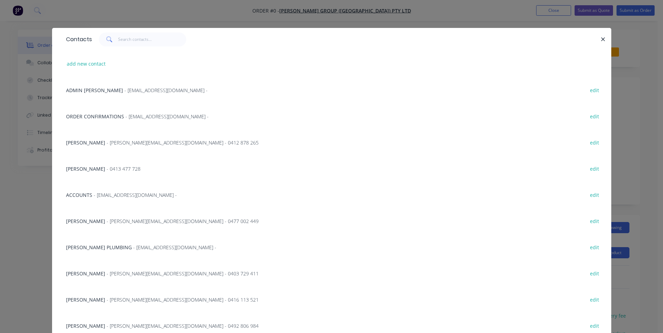
click at [107, 274] on span "- scott.t@parrishgroup.com.au - 0403 729 411" at bounding box center [183, 274] width 152 height 7
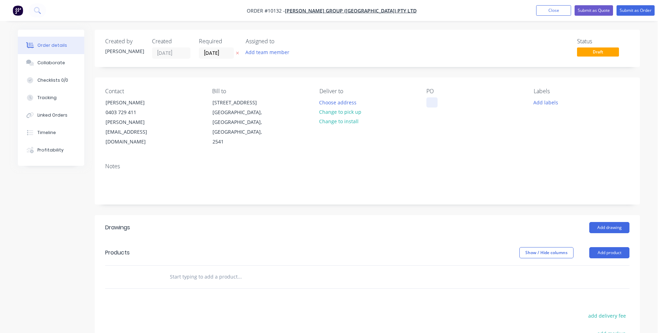
click at [429, 102] on div at bounding box center [431, 103] width 11 height 10
click at [332, 187] on div "Created by Matt Created 14/10/25 Required 14/10/25 Assigned to Add team member …" at bounding box center [367, 243] width 545 height 427
click at [340, 114] on button "Change to pick up" at bounding box center [341, 111] width 50 height 9
click at [640, 10] on button "Submit as Order" at bounding box center [636, 10] width 38 height 10
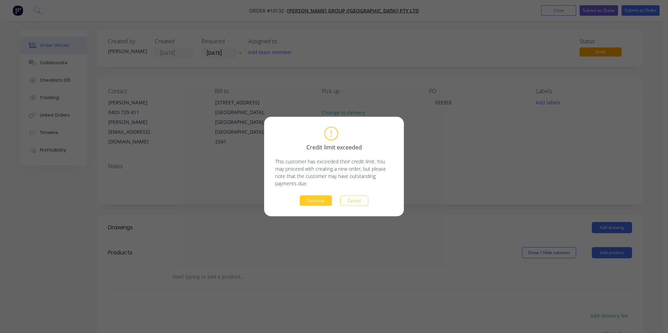
click at [310, 200] on button "Continue" at bounding box center [316, 201] width 32 height 10
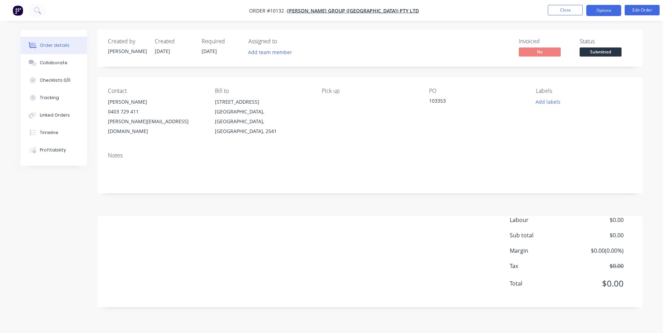
click at [600, 7] on button "Options" at bounding box center [604, 10] width 35 height 11
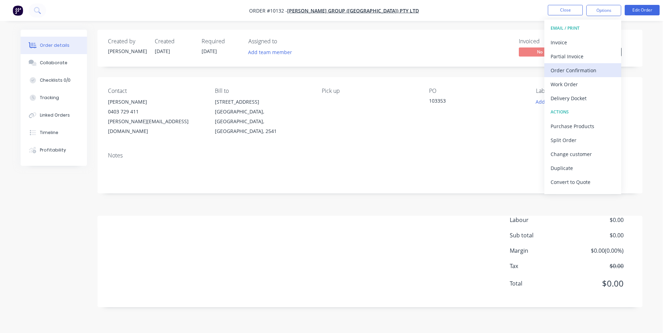
click at [565, 74] on div "Order Confirmation" at bounding box center [583, 70] width 64 height 10
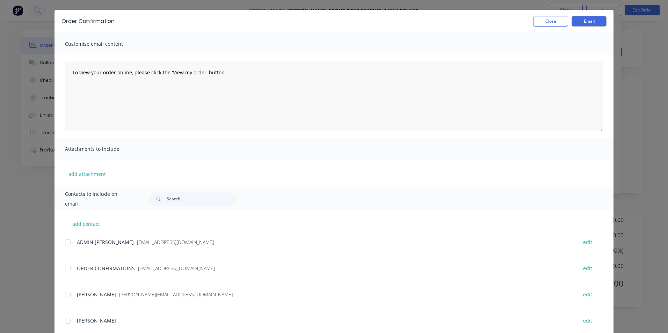
scroll to position [35, 0]
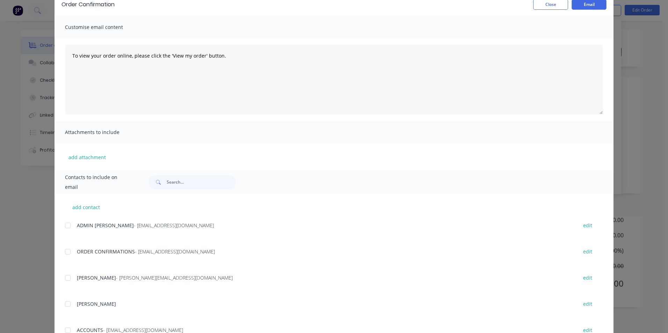
click at [71, 254] on div at bounding box center [68, 252] width 14 height 14
click at [588, 5] on button "Email" at bounding box center [589, 4] width 35 height 10
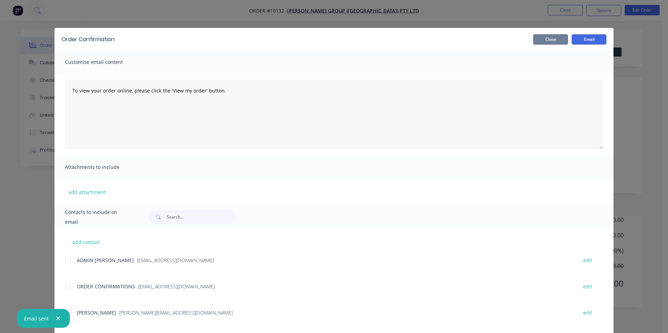
click at [555, 39] on button "Close" at bounding box center [550, 39] width 35 height 10
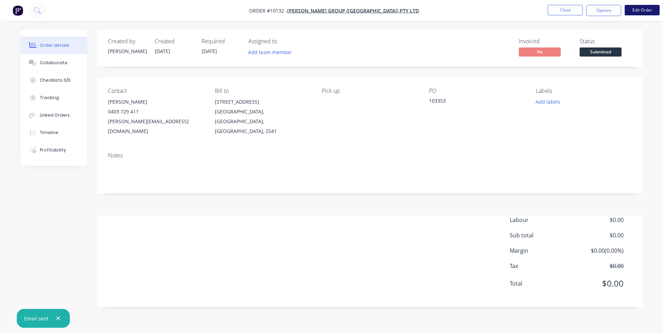
click at [632, 7] on button "Edit Order" at bounding box center [642, 10] width 35 height 10
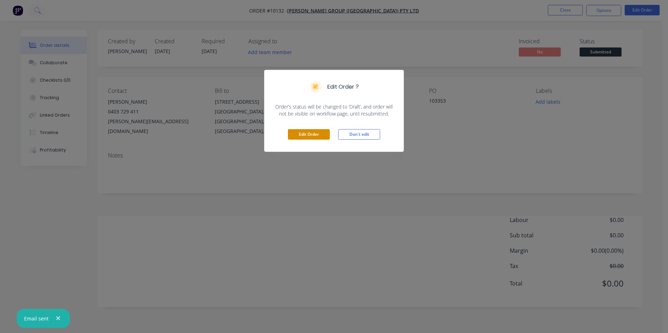
click at [308, 137] on button "Edit Order" at bounding box center [309, 134] width 42 height 10
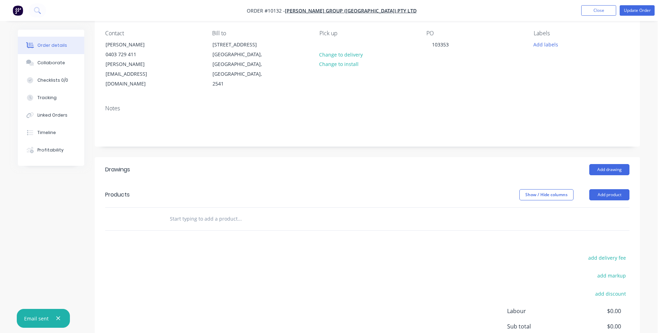
scroll to position [114, 0]
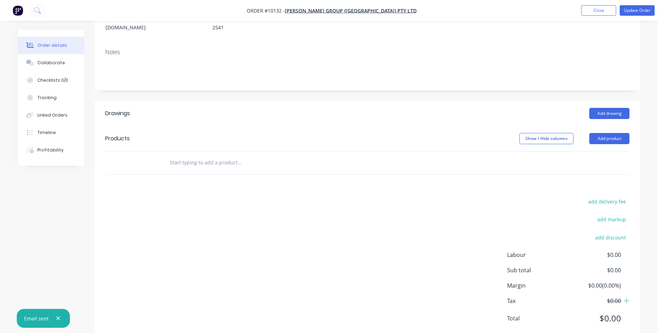
click at [205, 156] on input "text" at bounding box center [240, 163] width 140 height 14
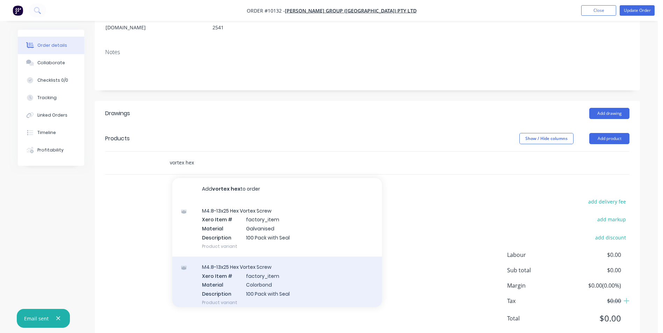
type input "vortex hex"
click at [288, 263] on div "M4.8-13x25 Hex Vortex Screw Xero Item # factory_item Material Colorbond Descrip…" at bounding box center [277, 285] width 210 height 56
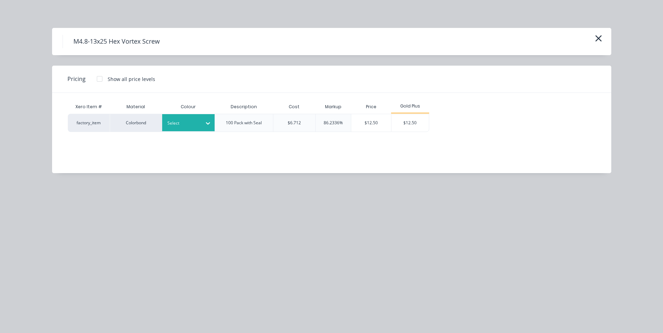
click at [184, 122] on div at bounding box center [182, 124] width 31 height 8
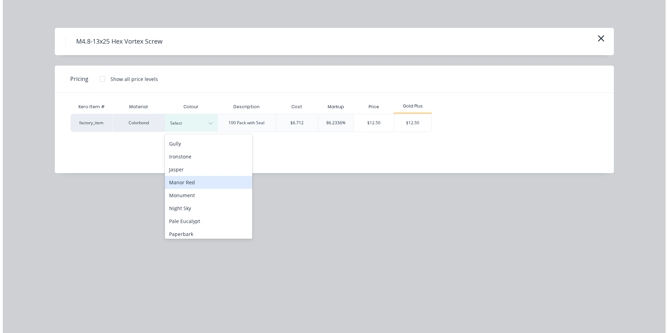
scroll to position [140, 0]
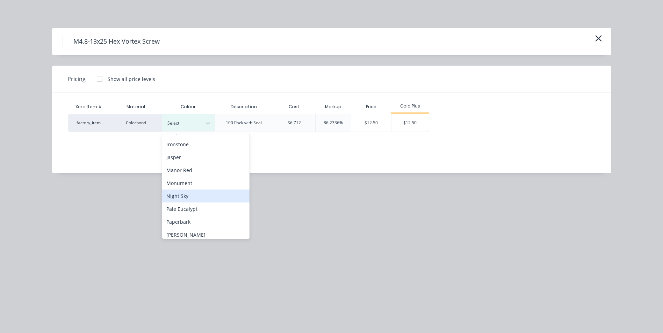
click at [198, 198] on div "Night Sky" at bounding box center [205, 196] width 87 height 13
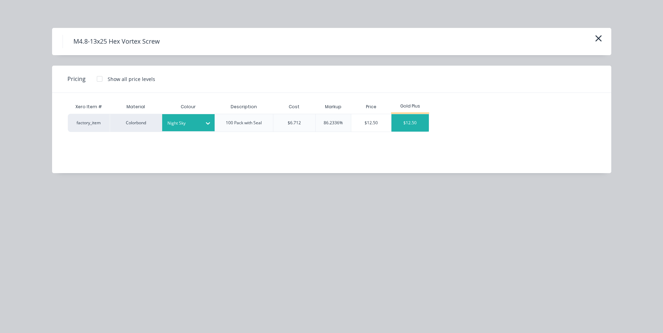
click at [409, 121] on div "$12.50" at bounding box center [410, 122] width 37 height 17
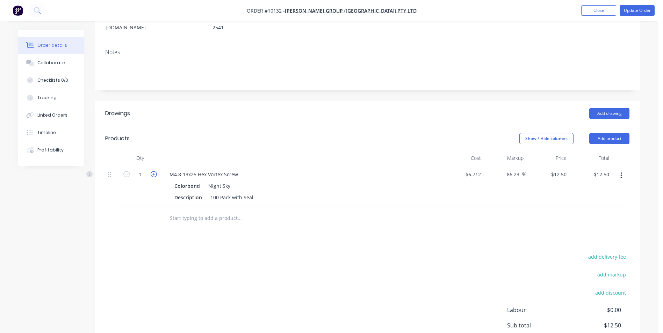
click at [155, 171] on icon "button" at bounding box center [154, 174] width 6 height 6
type input "2"
type input "$25.00"
click at [127, 171] on icon "button" at bounding box center [126, 174] width 6 height 6
type input "1"
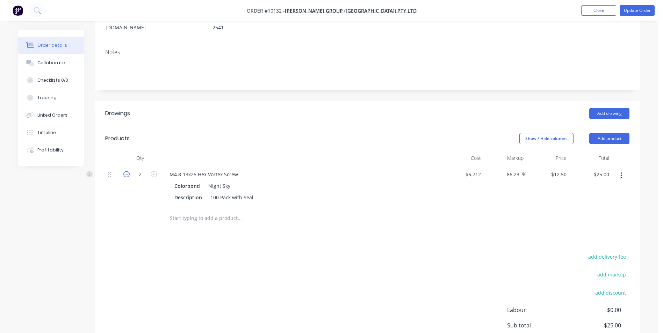
type input "$12.50"
click at [631, 12] on button "Update Order" at bounding box center [637, 10] width 35 height 10
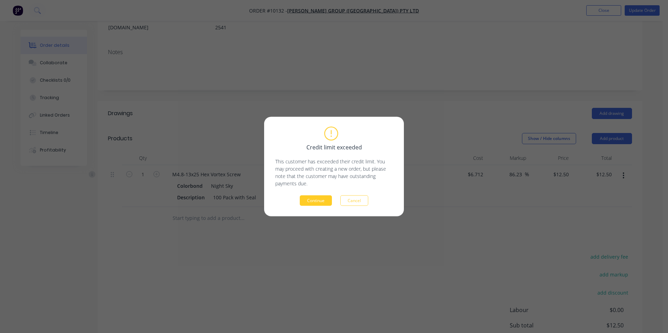
click at [324, 198] on button "Continue" at bounding box center [316, 201] width 32 height 10
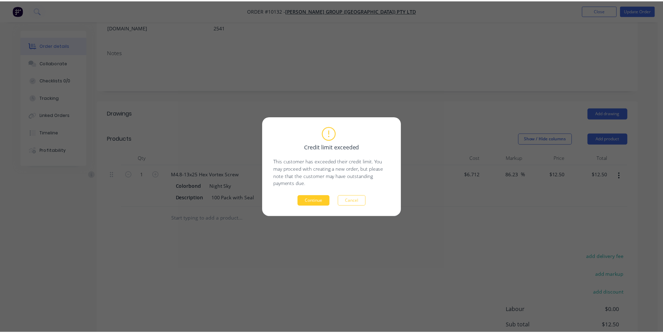
scroll to position [0, 0]
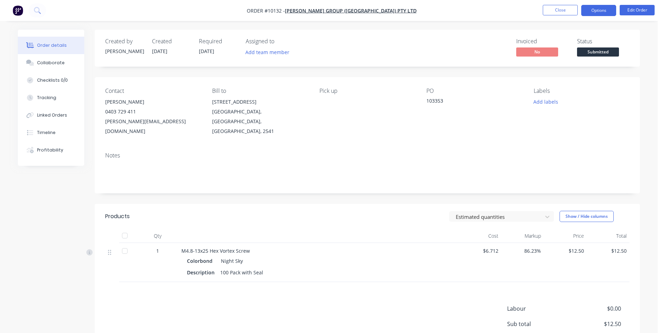
click at [603, 6] on button "Options" at bounding box center [598, 10] width 35 height 11
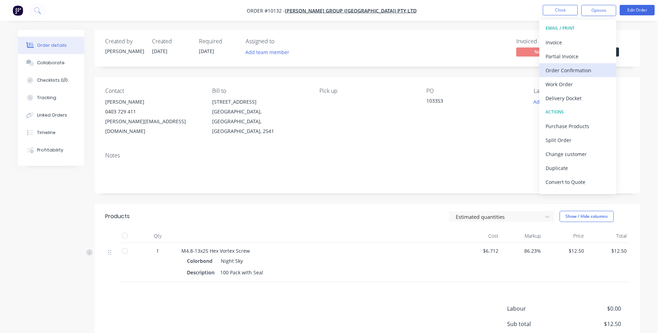
click at [576, 70] on div "Order Confirmation" at bounding box center [578, 70] width 64 height 10
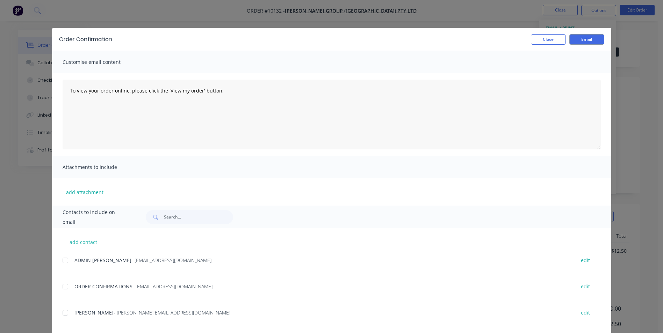
click at [64, 286] on div at bounding box center [65, 287] width 14 height 14
click at [579, 44] on button "Email" at bounding box center [586, 39] width 35 height 10
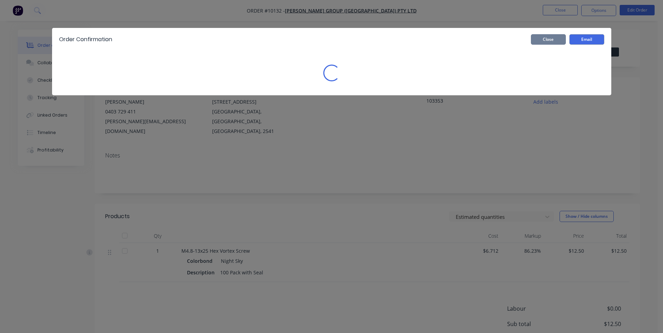
click at [550, 39] on button "Close" at bounding box center [548, 39] width 35 height 10
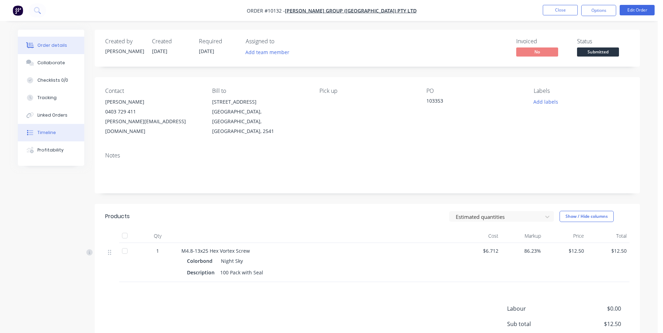
click at [61, 137] on button "Timeline" at bounding box center [51, 132] width 66 height 17
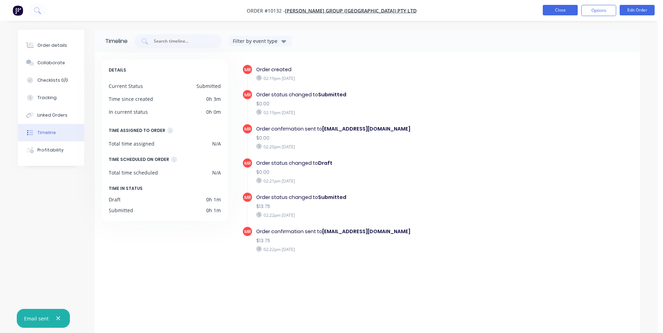
click at [552, 9] on button "Close" at bounding box center [560, 10] width 35 height 10
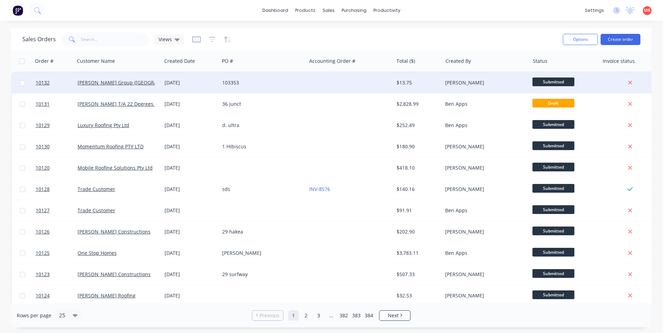
click at [278, 78] on div "103353" at bounding box center [263, 82] width 87 height 21
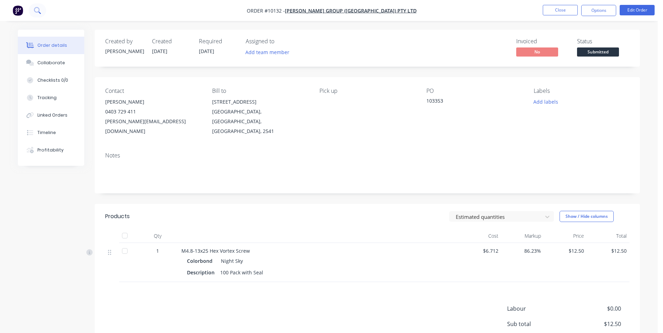
click at [41, 12] on icon at bounding box center [37, 10] width 7 height 7
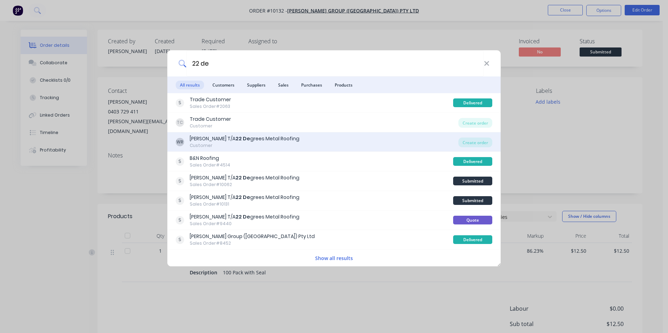
type input "22 de"
click at [341, 148] on div "WR Wayne Calford T/A 22 De grees Metal Roofing Customer" at bounding box center [317, 142] width 283 height 14
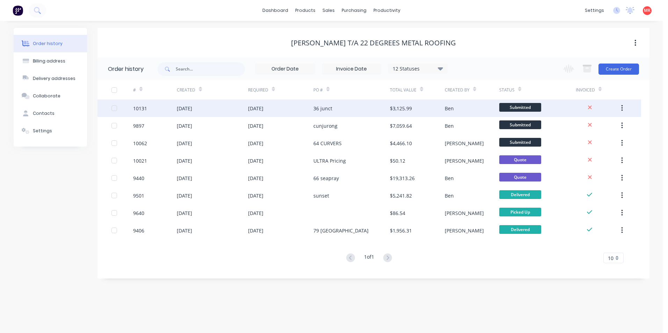
click at [308, 107] on div "20 Oct 2025" at bounding box center [281, 108] width 66 height 17
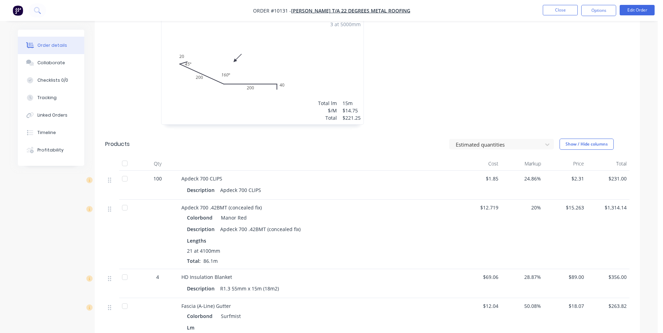
scroll to position [280, 0]
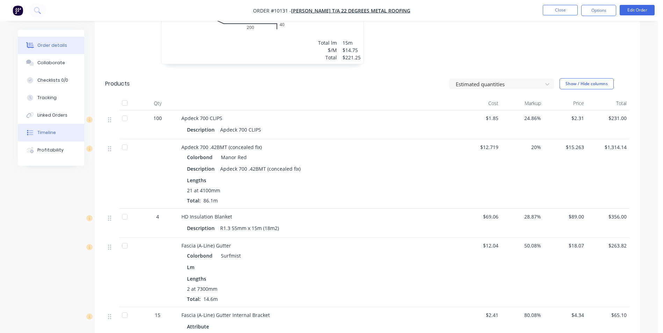
click at [58, 131] on button "Timeline" at bounding box center [51, 132] width 66 height 17
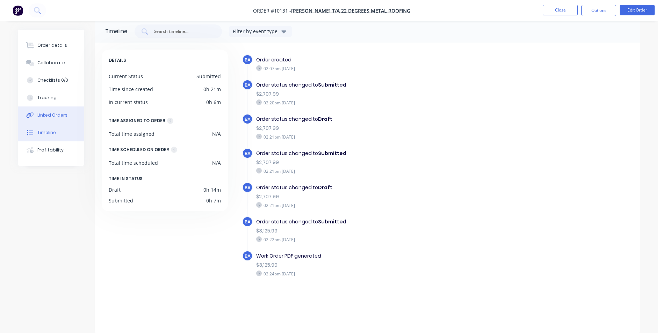
click at [57, 115] on div "Linked Orders" at bounding box center [52, 115] width 30 height 6
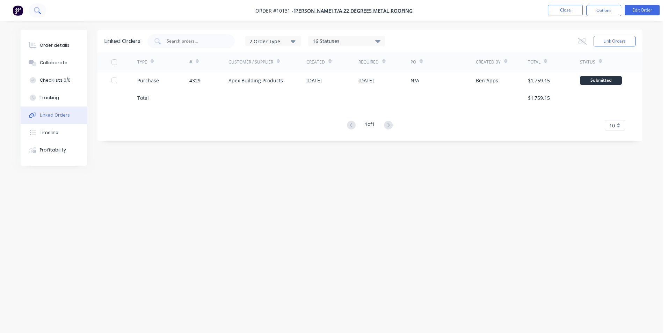
click at [37, 16] on button at bounding box center [37, 10] width 17 height 14
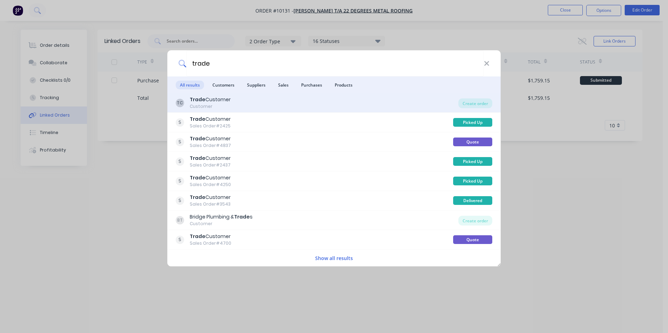
type input "trade"
click at [321, 106] on div "TC Trade Customer Customer" at bounding box center [317, 103] width 283 height 14
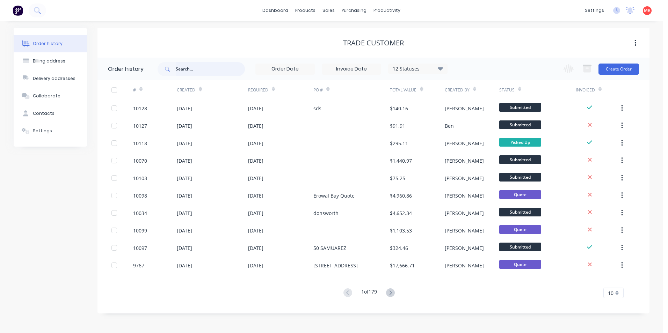
click at [189, 70] on input "text" at bounding box center [210, 69] width 69 height 14
type input "wall"
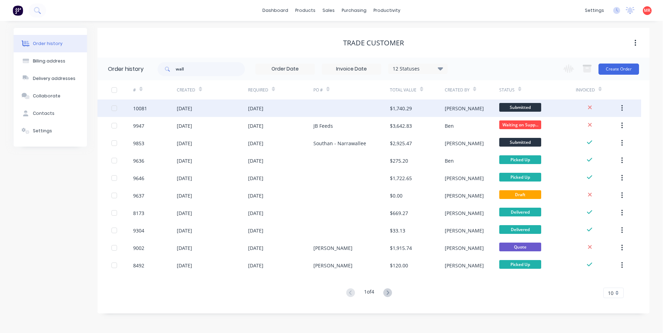
click at [297, 104] on div "10 Oct 2025" at bounding box center [281, 108] width 66 height 17
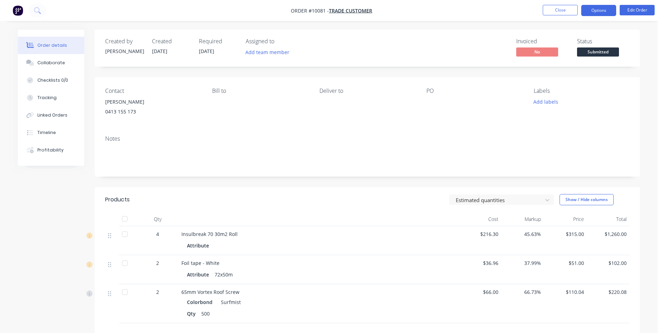
click at [601, 5] on button "Options" at bounding box center [598, 10] width 35 height 11
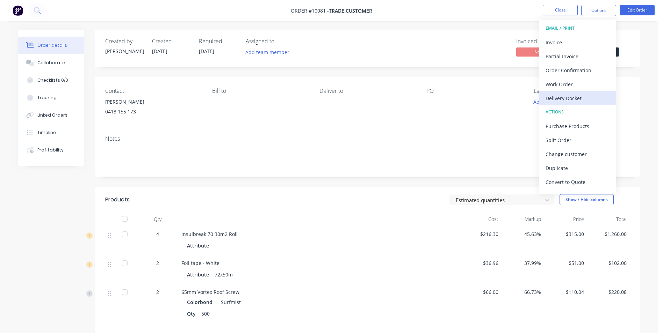
click at [568, 99] on div "Delivery Docket" at bounding box center [578, 98] width 64 height 10
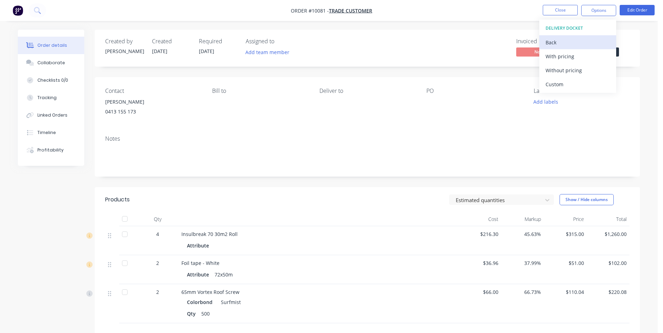
click at [568, 38] on div "Back" at bounding box center [578, 42] width 64 height 10
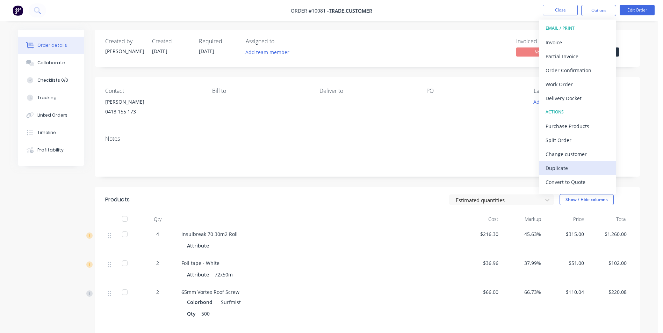
click at [566, 169] on div "Duplicate" at bounding box center [578, 168] width 64 height 10
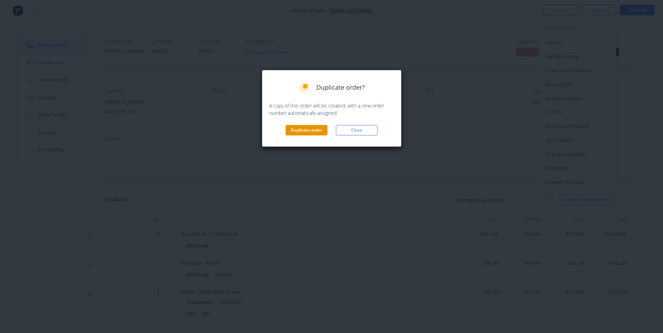
click at [305, 132] on button "Duplicate order" at bounding box center [307, 130] width 42 height 10
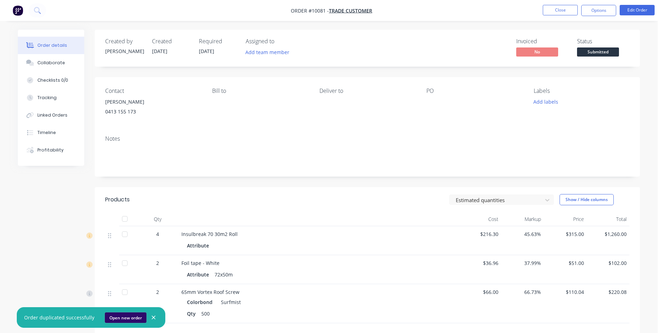
click at [113, 318] on button "Open new order" at bounding box center [126, 318] width 42 height 10
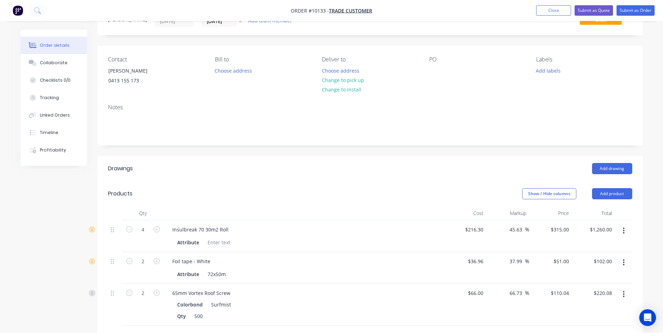
scroll to position [70, 0]
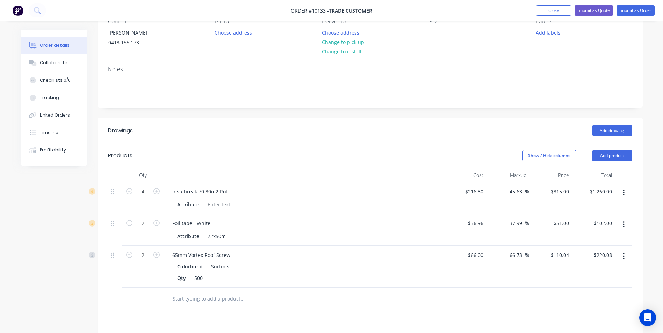
click at [623, 198] on button "button" at bounding box center [624, 193] width 16 height 13
click at [588, 251] on div "Delete" at bounding box center [599, 253] width 54 height 10
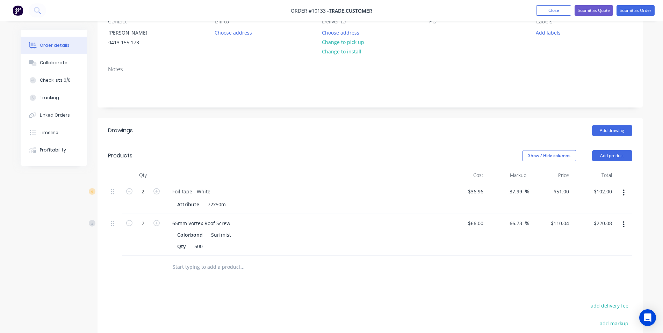
click at [626, 194] on button "button" at bounding box center [624, 193] width 16 height 13
click at [596, 254] on div "Delete" at bounding box center [599, 253] width 54 height 10
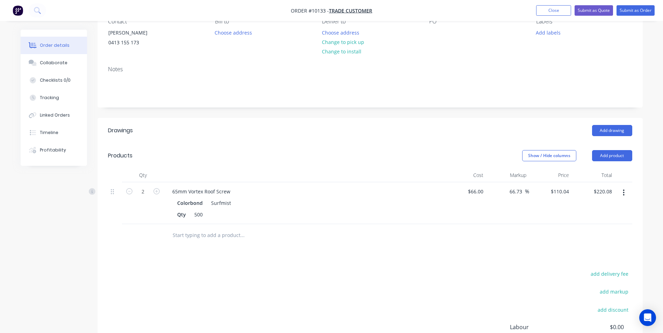
click at [626, 193] on button "button" at bounding box center [624, 193] width 16 height 13
click at [596, 251] on div "Delete" at bounding box center [599, 253] width 54 height 10
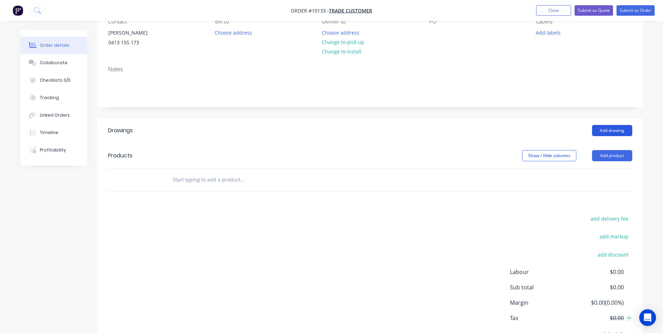
click at [605, 134] on button "Add drawing" at bounding box center [612, 130] width 40 height 11
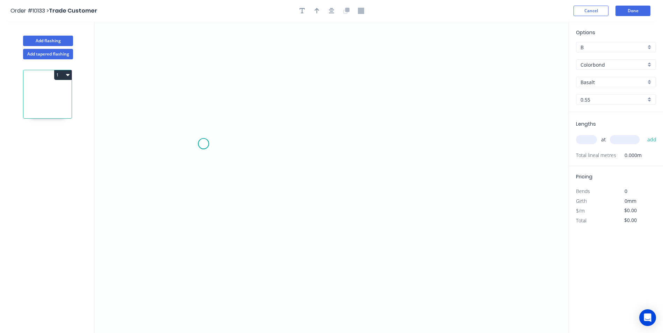
click at [203, 144] on icon "0" at bounding box center [331, 178] width 474 height 312
click at [174, 165] on icon "0" at bounding box center [331, 178] width 474 height 312
click at [359, 231] on icon "0 ?" at bounding box center [331, 178] width 474 height 312
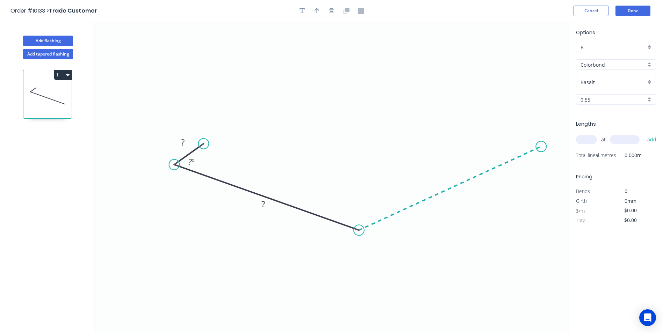
click at [541, 145] on icon "0 ? ? ? º" at bounding box center [331, 178] width 474 height 312
click at [509, 131] on icon at bounding box center [525, 138] width 32 height 14
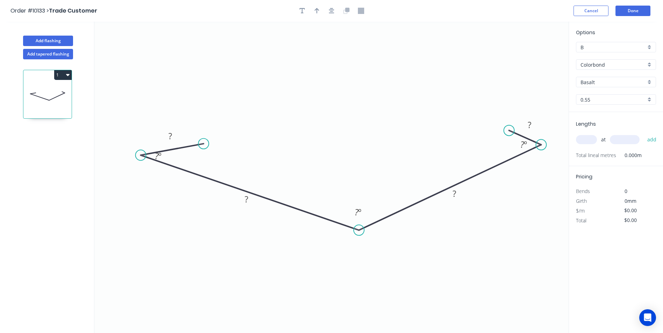
drag, startPoint x: 172, startPoint y: 165, endPoint x: 132, endPoint y: 152, distance: 42.2
click at [136, 152] on circle at bounding box center [141, 155] width 10 height 10
drag, startPoint x: 204, startPoint y: 142, endPoint x: 165, endPoint y: 132, distance: 40.0
click at [165, 132] on circle at bounding box center [165, 132] width 10 height 10
drag, startPoint x: 508, startPoint y: 127, endPoint x: 503, endPoint y: 129, distance: 5.2
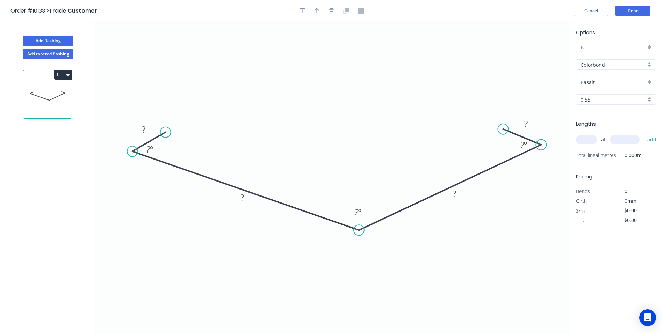
click at [503, 129] on circle at bounding box center [503, 129] width 10 height 10
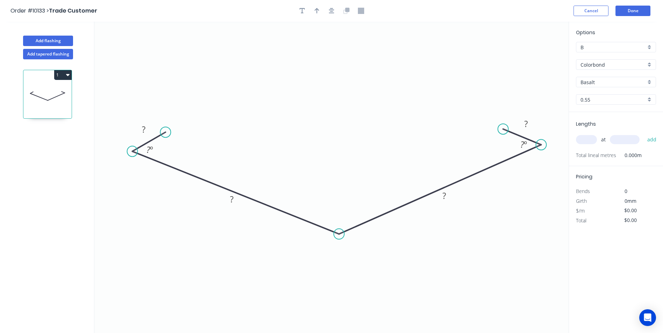
drag, startPoint x: 358, startPoint y: 233, endPoint x: 339, endPoint y: 235, distance: 18.6
click at [339, 235] on circle at bounding box center [339, 234] width 10 height 10
click at [139, 127] on rect at bounding box center [144, 130] width 14 height 10
click at [338, 77] on icon "0 25 220 220 25 45 º 45 º" at bounding box center [331, 178] width 474 height 312
type input "$19.91"
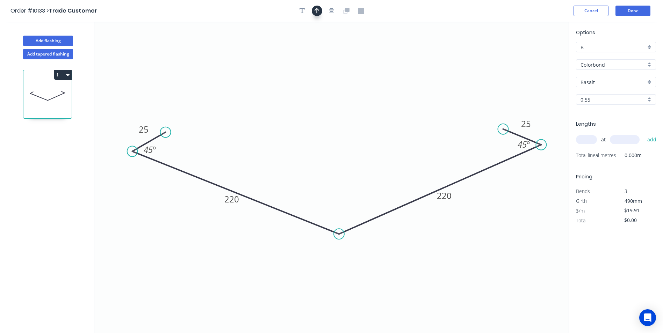
click at [317, 15] on button "button" at bounding box center [317, 11] width 10 height 10
drag, startPoint x: 534, startPoint y: 57, endPoint x: 356, endPoint y: 143, distance: 198.6
click at [372, 136] on icon at bounding box center [375, 124] width 6 height 22
click at [650, 48] on div "B" at bounding box center [616, 47] width 80 height 10
click at [624, 37] on div "Options A B C D E Colorbond Colorbond Colorbond Matt Colorbond Ultra Basalt Bas…" at bounding box center [616, 71] width 94 height 84
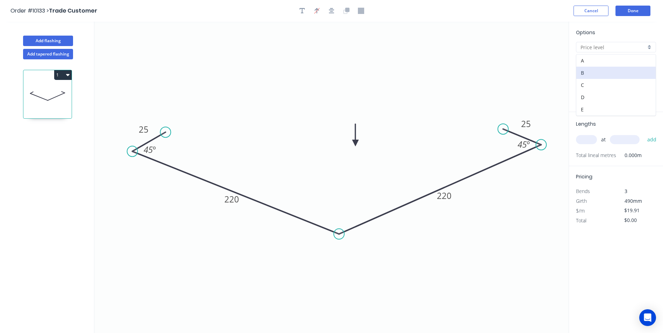
type input "B"
click at [650, 66] on div "Colorbond" at bounding box center [616, 64] width 80 height 10
click at [618, 124] on div "Zincalume" at bounding box center [615, 127] width 79 height 12
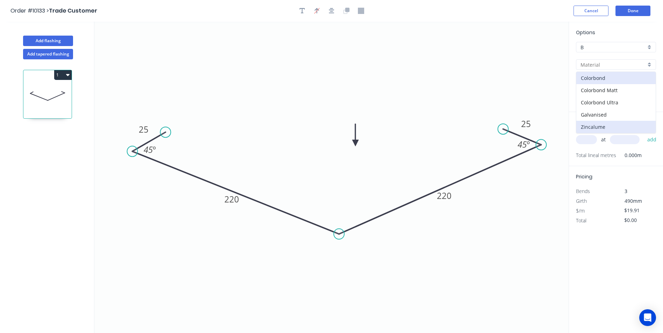
type input "Zincalume"
type input "Unpainted"
type input "$20.94"
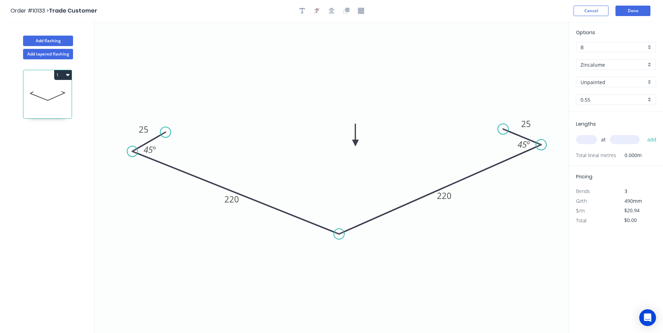
click at [588, 138] on input "text" at bounding box center [586, 139] width 21 height 9
type input "2"
type input "3400"
click at [644, 134] on button "add" at bounding box center [652, 140] width 16 height 12
type input "$142.39"
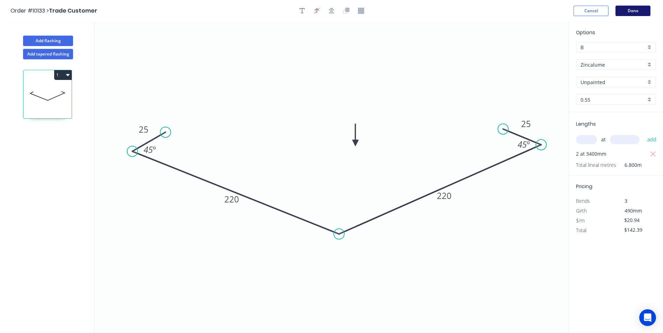
click at [629, 14] on button "Done" at bounding box center [633, 11] width 35 height 10
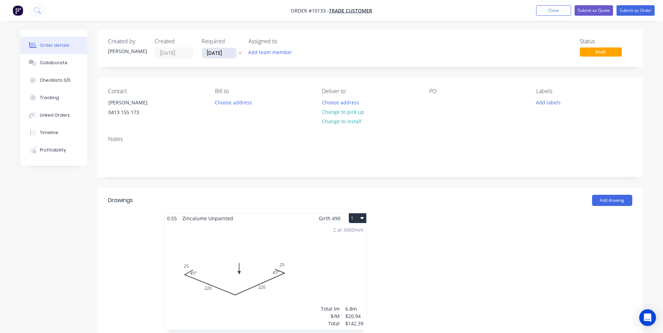
click at [219, 51] on input "[DATE]" at bounding box center [219, 53] width 34 height 10
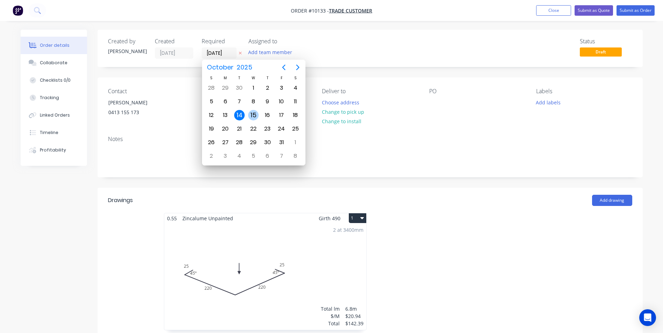
click at [257, 113] on div "15" at bounding box center [253, 115] width 10 height 10
type input "[DATE]"
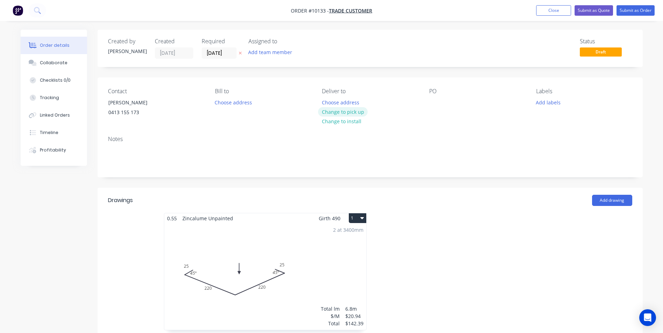
click at [346, 113] on button "Change to pick up" at bounding box center [343, 111] width 50 height 9
click at [434, 102] on div at bounding box center [434, 103] width 11 height 10
click at [631, 12] on button "Submit as Order" at bounding box center [636, 10] width 38 height 10
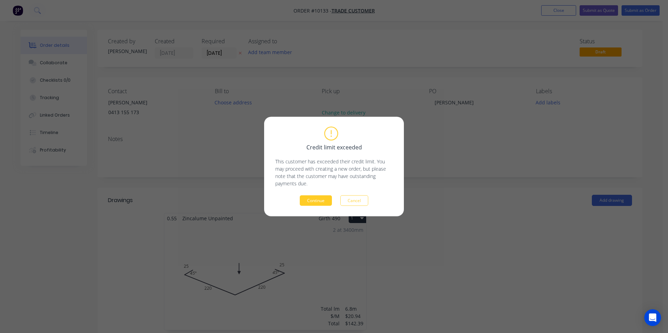
click at [315, 202] on button "Continue" at bounding box center [316, 201] width 32 height 10
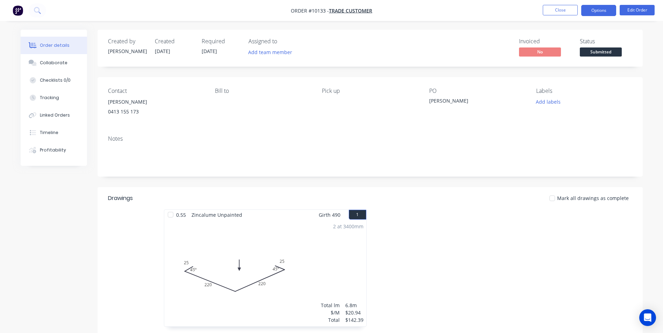
click at [600, 11] on button "Options" at bounding box center [598, 10] width 35 height 11
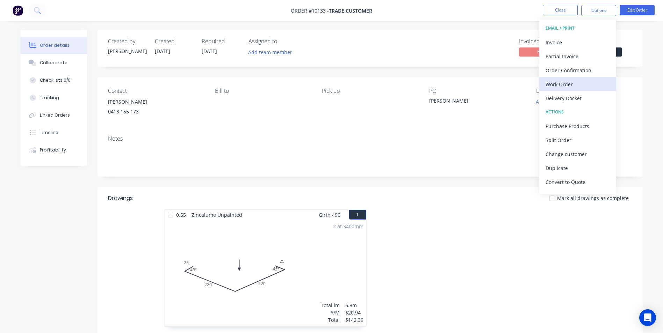
click at [562, 81] on div "Work Order" at bounding box center [578, 84] width 64 height 10
click at [563, 74] on div "Without pricing" at bounding box center [578, 70] width 64 height 10
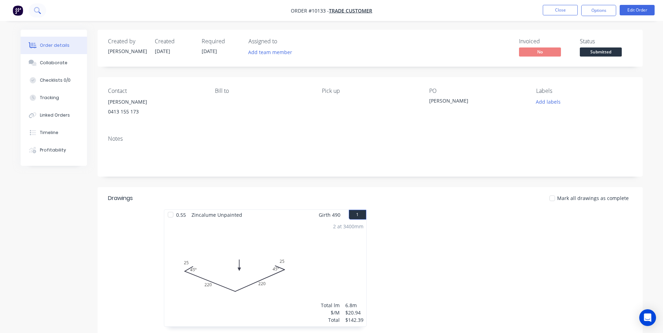
click at [37, 8] on icon at bounding box center [37, 10] width 6 height 6
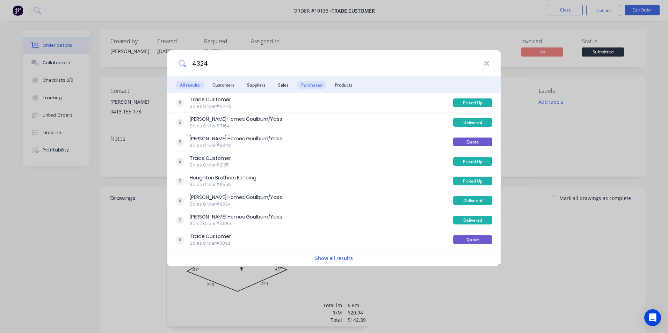
type input "4324"
click at [303, 84] on span "Purchases" at bounding box center [311, 85] width 29 height 9
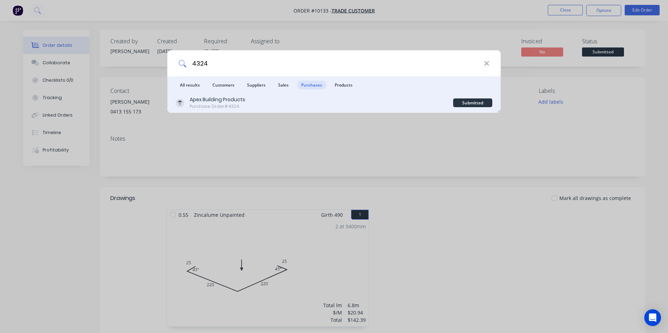
click at [287, 102] on div "Apex Building Products Purchase Order #4324" at bounding box center [315, 103] width 278 height 14
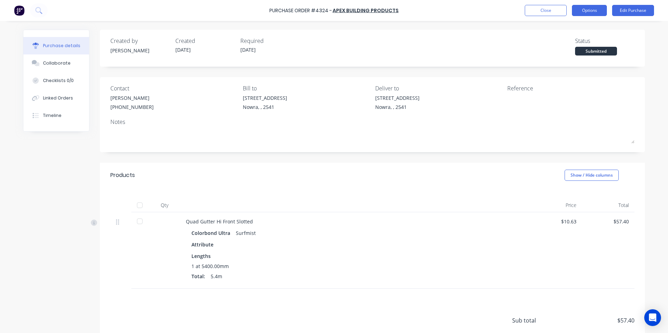
click at [599, 10] on button "Options" at bounding box center [589, 10] width 35 height 11
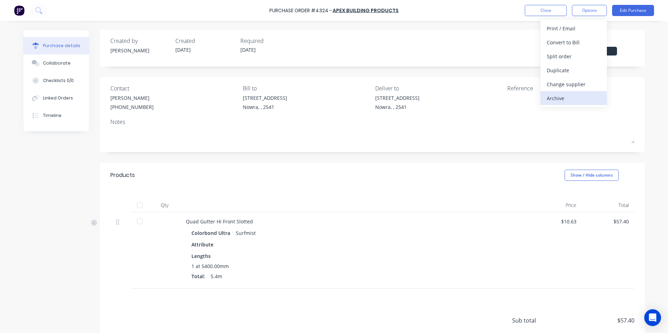
click at [566, 98] on div "Archive" at bounding box center [574, 98] width 54 height 10
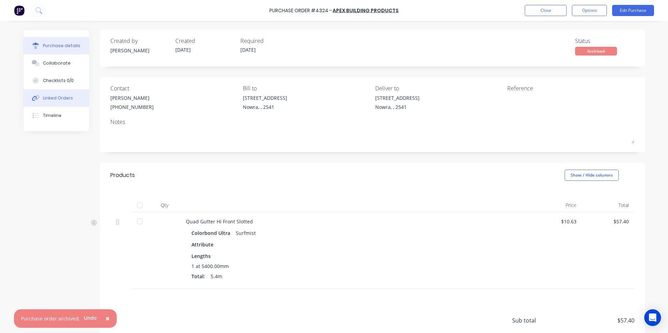
click at [53, 103] on button "Linked Orders" at bounding box center [56, 97] width 66 height 17
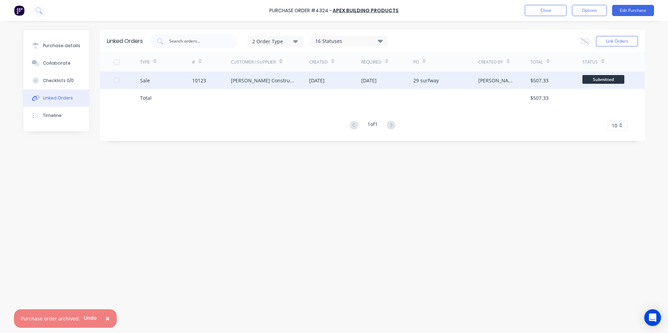
click at [266, 80] on div "[PERSON_NAME] Constructions" at bounding box center [263, 80] width 64 height 7
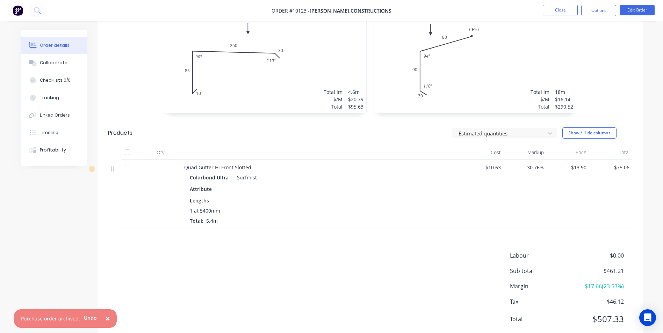
scroll to position [241, 0]
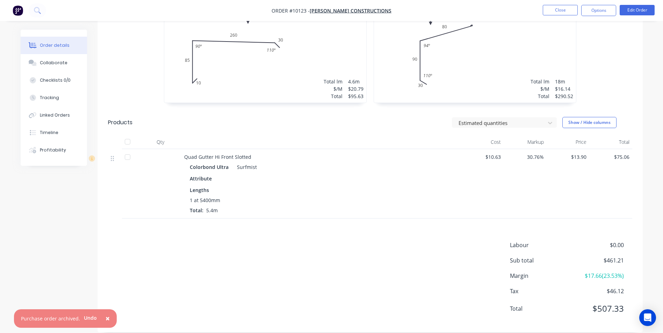
click at [641, 3] on nav "Order #10123 - Hobbs Constructions Close Options Edit Order" at bounding box center [331, 10] width 663 height 21
click at [640, 8] on button "Edit Order" at bounding box center [637, 10] width 35 height 10
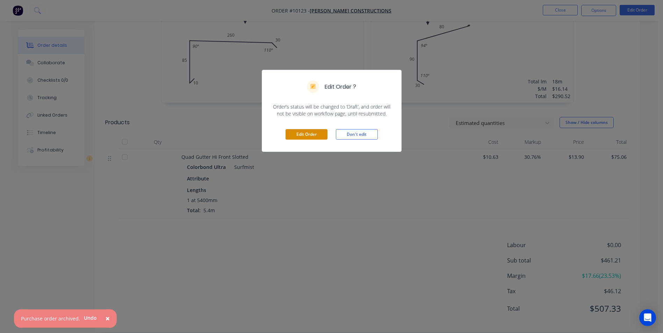
click at [304, 134] on button "Edit Order" at bounding box center [307, 134] width 42 height 10
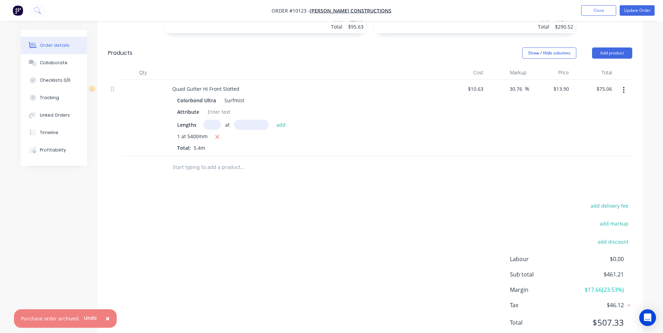
scroll to position [338, 0]
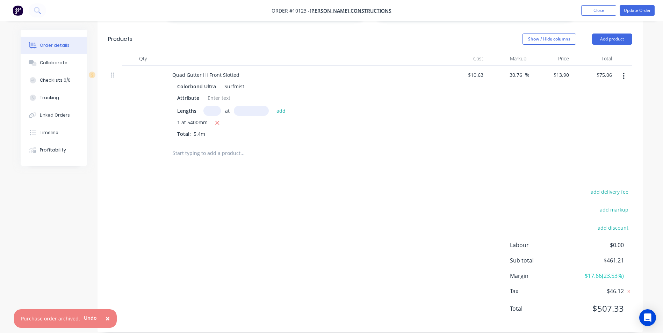
click at [626, 70] on button "button" at bounding box center [624, 76] width 16 height 13
click at [602, 131] on div "Delete" at bounding box center [599, 136] width 54 height 10
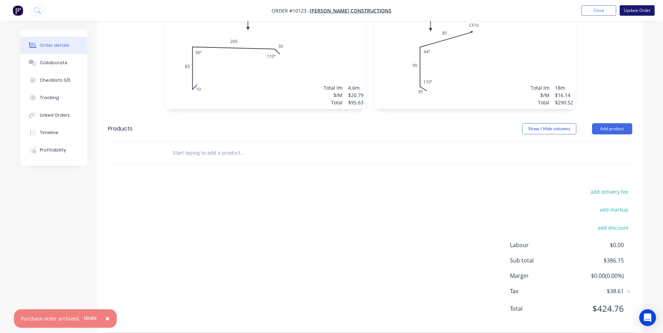
click at [627, 9] on button "Update Order" at bounding box center [637, 10] width 35 height 10
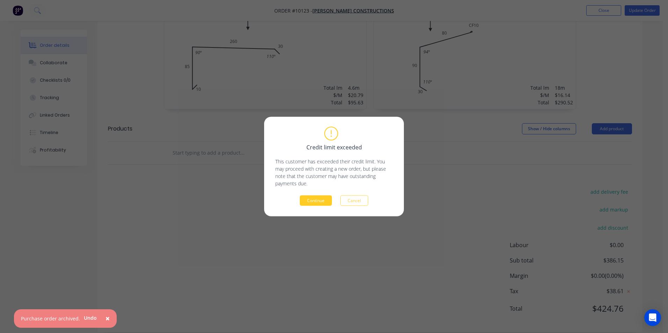
click at [316, 203] on button "Continue" at bounding box center [316, 201] width 32 height 10
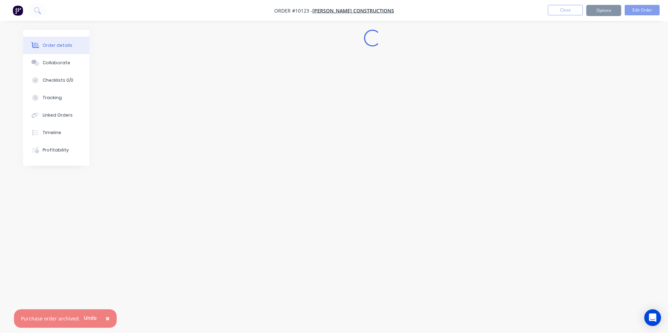
scroll to position [0, 0]
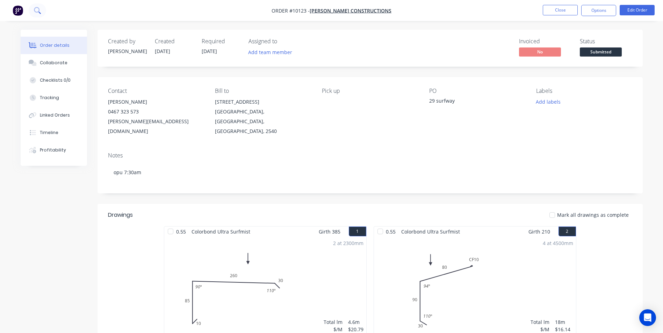
click at [37, 9] on icon at bounding box center [37, 10] width 7 height 7
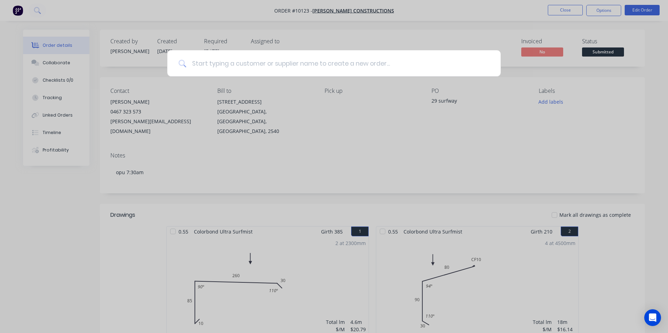
click at [207, 61] on input at bounding box center [337, 63] width 303 height 26
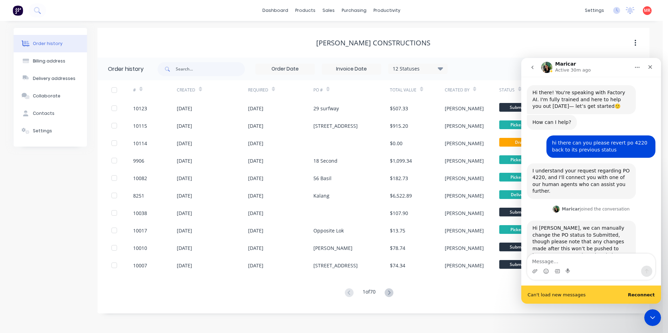
scroll to position [1, 0]
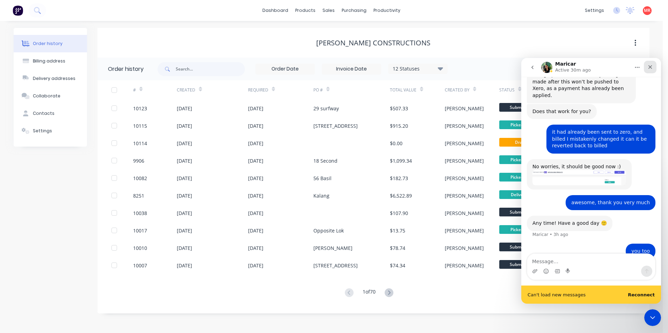
click at [649, 71] on div "Close" at bounding box center [650, 67] width 13 height 13
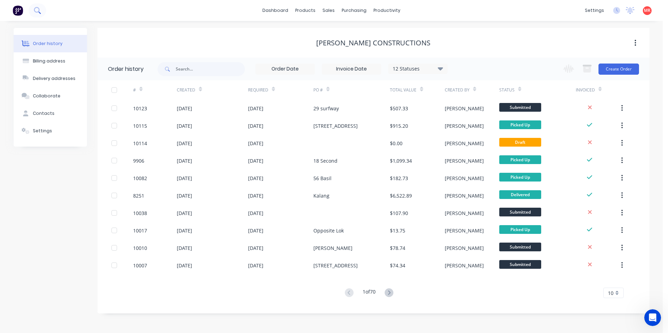
click at [38, 12] on icon at bounding box center [37, 10] width 6 height 6
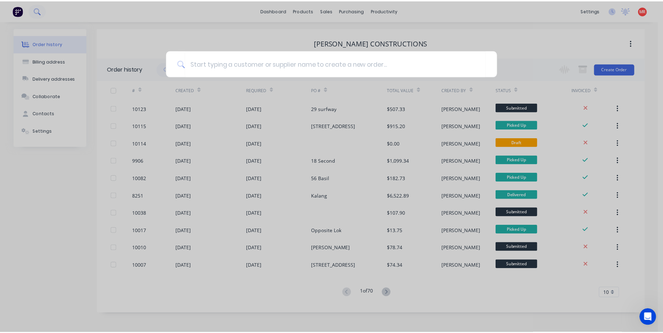
scroll to position [148, 0]
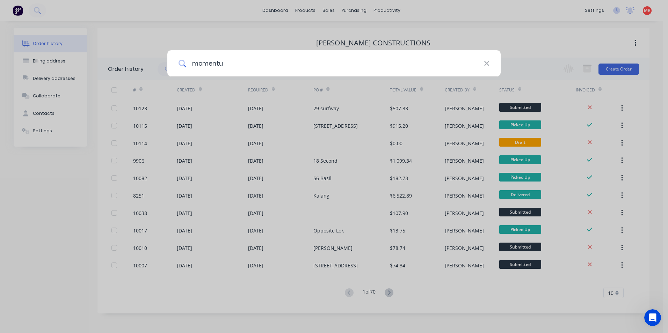
type input "momentum"
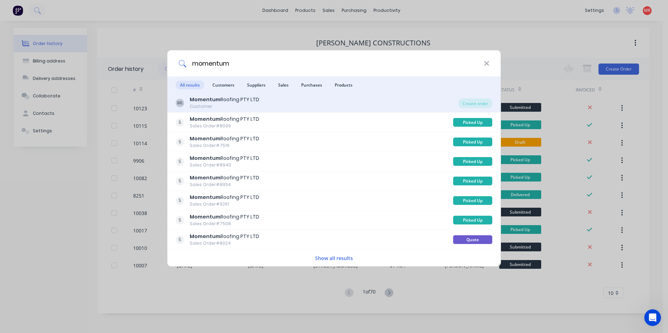
click at [350, 103] on div "ML Momentum Roofing PTY LTD Customer" at bounding box center [317, 103] width 283 height 14
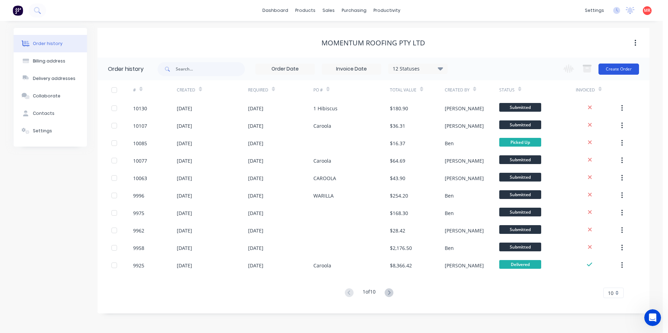
click at [611, 66] on button "Create Order" at bounding box center [619, 69] width 41 height 11
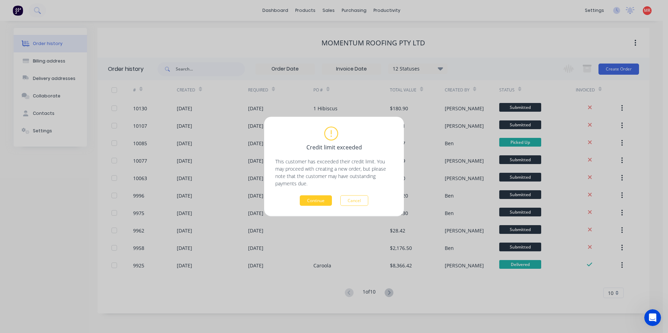
click at [316, 199] on button "Continue" at bounding box center [316, 201] width 32 height 10
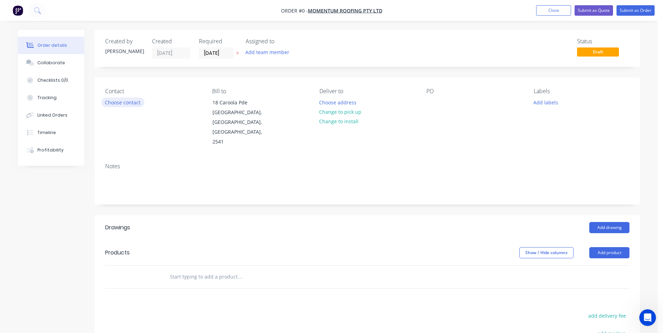
click at [127, 105] on button "Choose contact" at bounding box center [122, 102] width 43 height 9
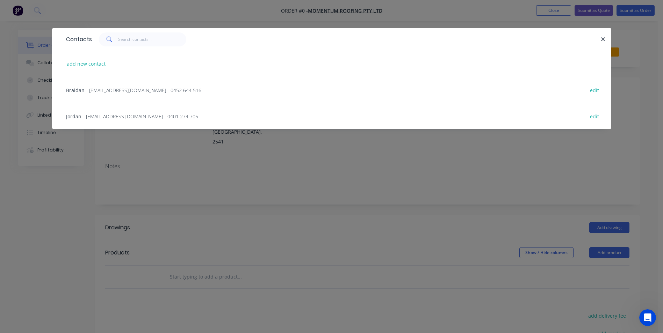
click at [116, 116] on span "- jordan@momentumroofing.com.au - 0401 274 705" at bounding box center [140, 116] width 115 height 7
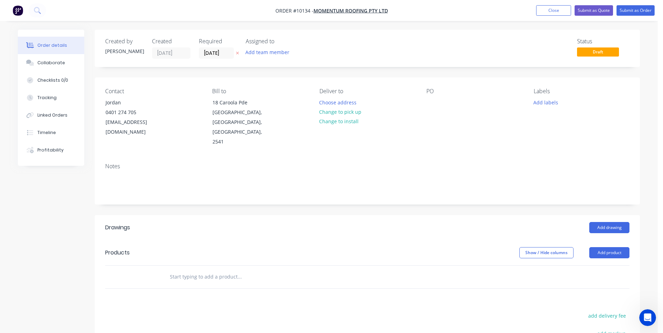
click at [354, 113] on button "Change to pick up" at bounding box center [341, 111] width 50 height 9
click at [206, 270] on input "text" at bounding box center [240, 277] width 140 height 14
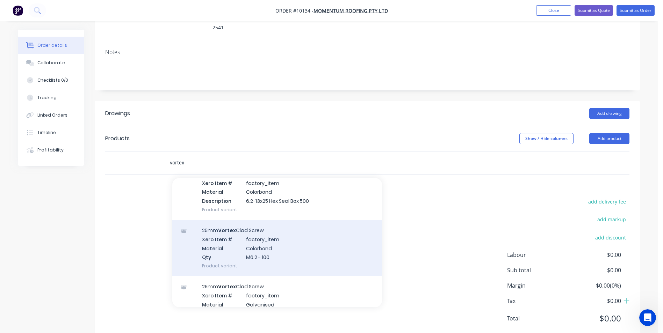
scroll to position [105, 0]
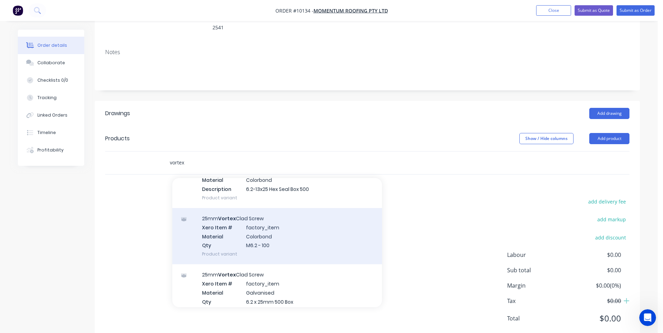
type input "vortex"
click at [286, 215] on div "25mm Vortex Clad Screw Xero Item # factory_item Material Colorbond Qty M6.2 - 1…" at bounding box center [277, 236] width 210 height 56
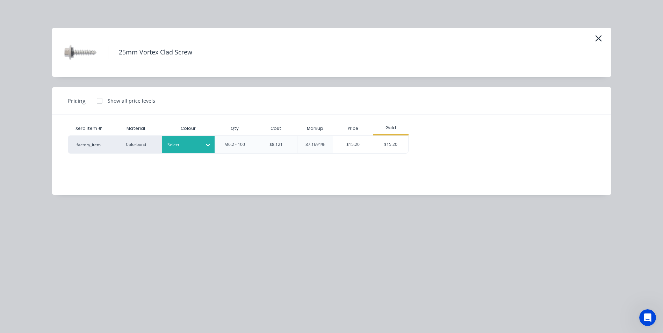
click at [186, 137] on div "Select" at bounding box center [188, 144] width 52 height 17
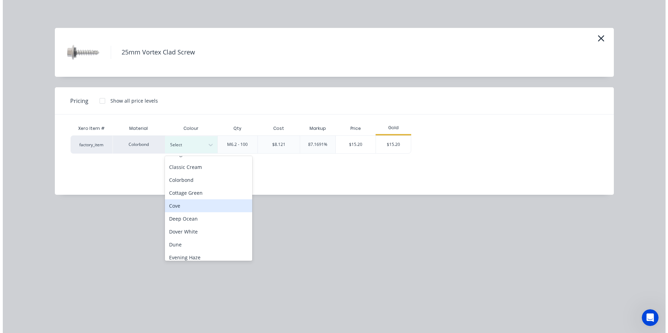
scroll to position [35, 0]
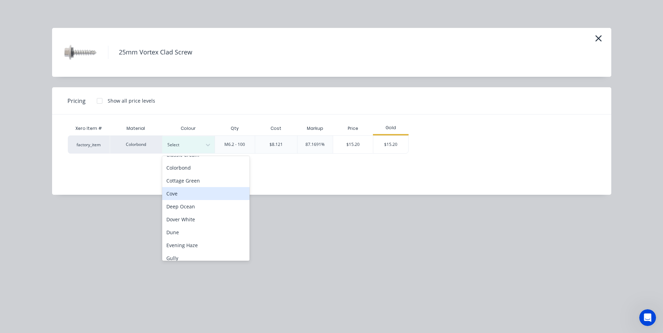
click at [198, 232] on div "Dune" at bounding box center [205, 232] width 87 height 13
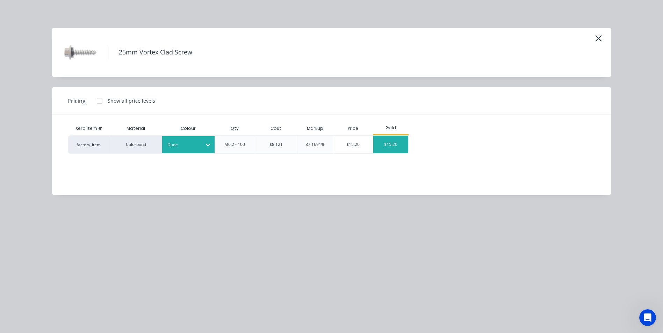
click at [404, 138] on div "$15.20" at bounding box center [390, 144] width 35 height 17
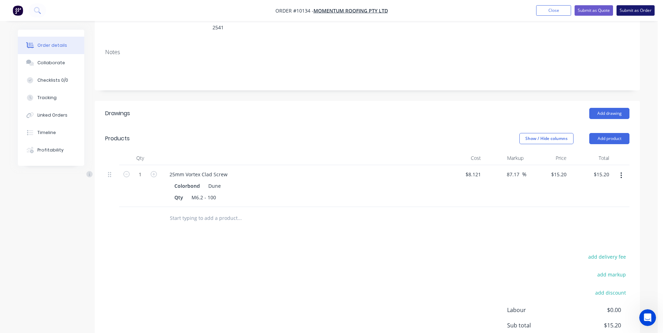
click at [623, 10] on button "Submit as Order" at bounding box center [636, 10] width 38 height 10
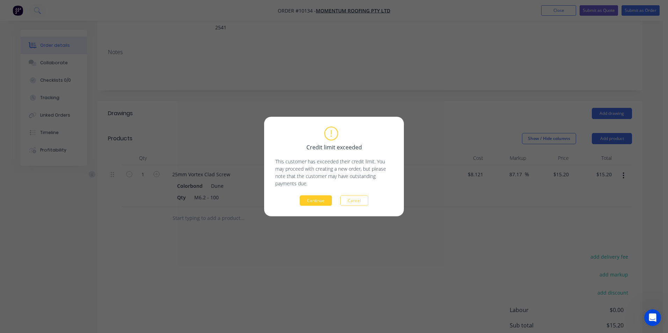
click at [313, 204] on button "Continue" at bounding box center [316, 201] width 32 height 10
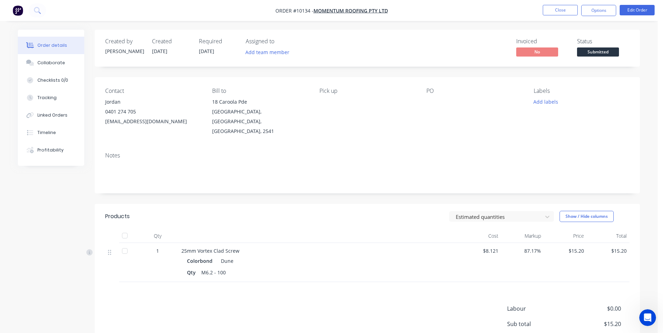
click at [598, 48] on span "Submitted" at bounding box center [598, 52] width 42 height 9
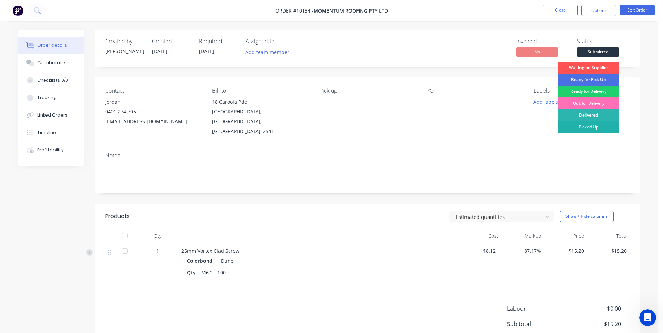
click at [586, 128] on div "Picked Up" at bounding box center [588, 127] width 61 height 12
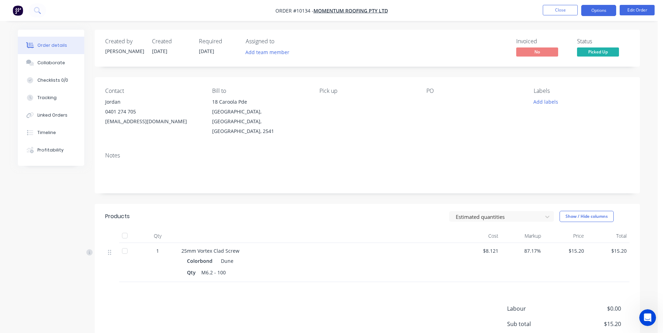
click at [589, 12] on button "Options" at bounding box center [598, 10] width 35 height 11
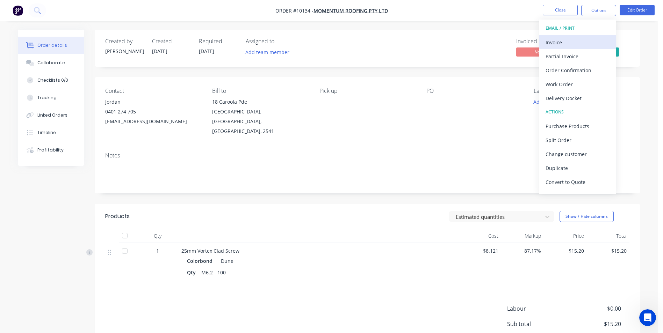
click at [570, 41] on div "Invoice" at bounding box center [578, 42] width 64 height 10
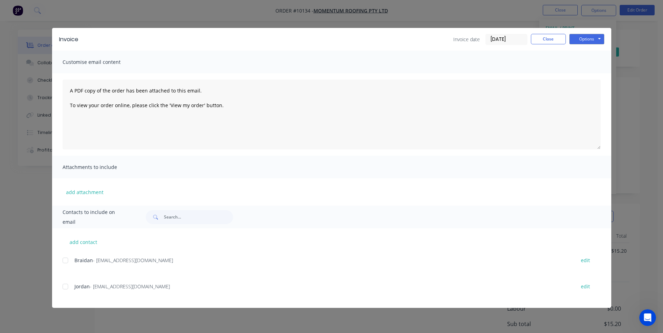
drag, startPoint x: 65, startPoint y: 291, endPoint x: 200, endPoint y: 244, distance: 143.3
click at [65, 290] on div at bounding box center [65, 287] width 14 height 14
click at [588, 40] on button "Options" at bounding box center [586, 39] width 35 height 10
click at [582, 72] on button "Email" at bounding box center [591, 75] width 45 height 12
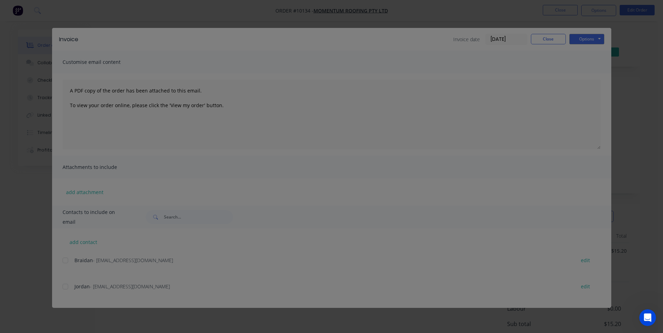
click at [558, 43] on div "Sending to your accounting package... Loading... This may take a few moments. P…" at bounding box center [331, 166] width 663 height 333
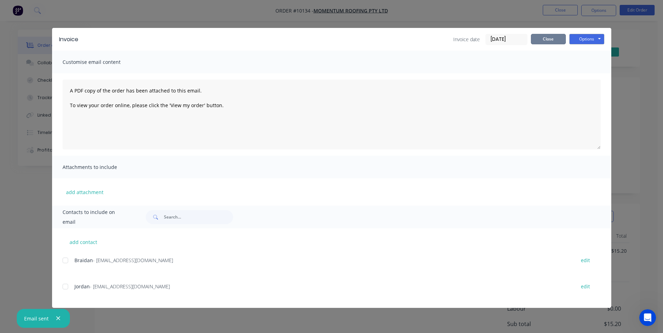
click at [547, 38] on button "Close" at bounding box center [548, 39] width 35 height 10
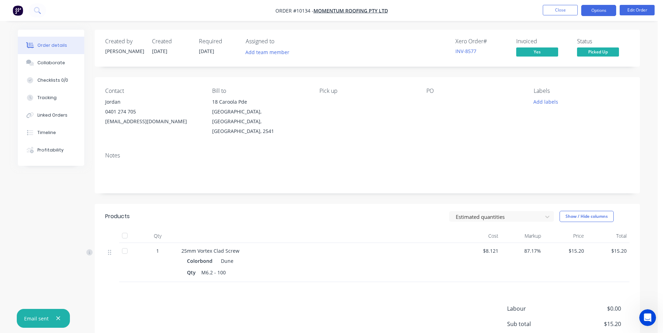
click at [594, 10] on button "Options" at bounding box center [598, 10] width 35 height 11
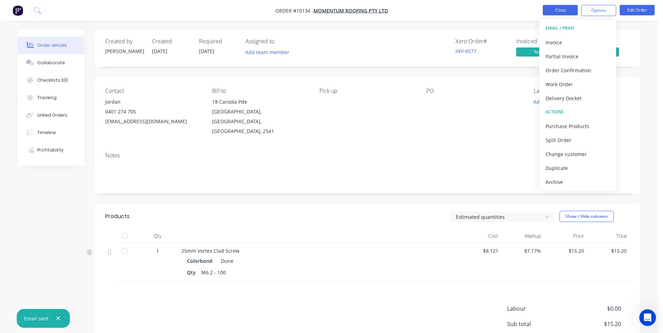
click at [569, 12] on button "Close" at bounding box center [560, 10] width 35 height 10
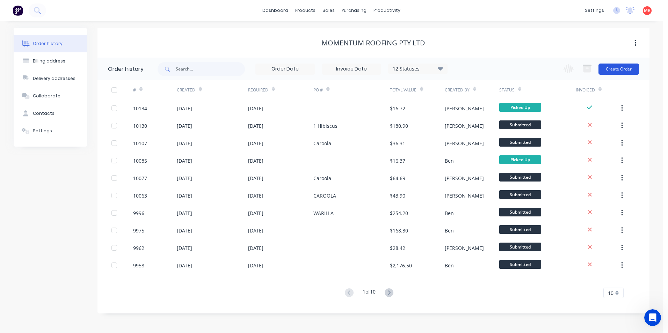
click at [612, 69] on button "Create Order" at bounding box center [619, 69] width 41 height 11
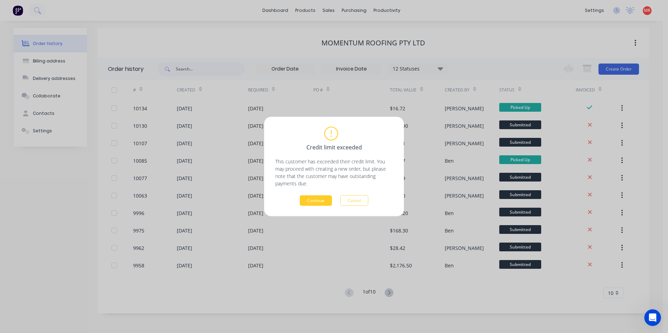
click at [326, 204] on button "Continue" at bounding box center [316, 201] width 32 height 10
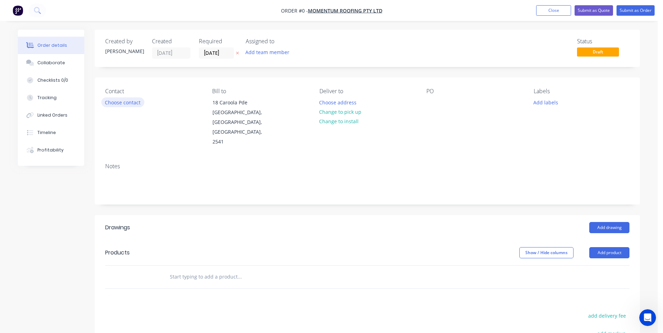
click at [128, 106] on button "Choose contact" at bounding box center [122, 102] width 43 height 9
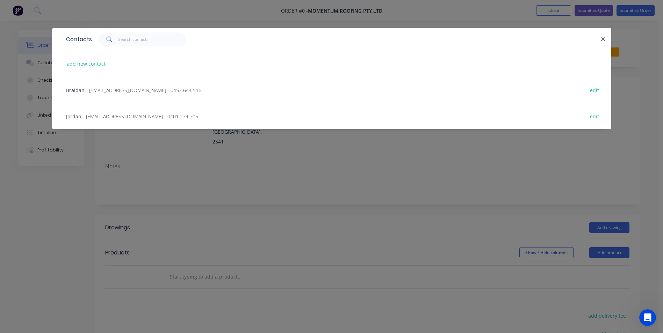
click at [128, 116] on span "- jordan@momentumroofing.com.au - 0401 274 705" at bounding box center [140, 116] width 115 height 7
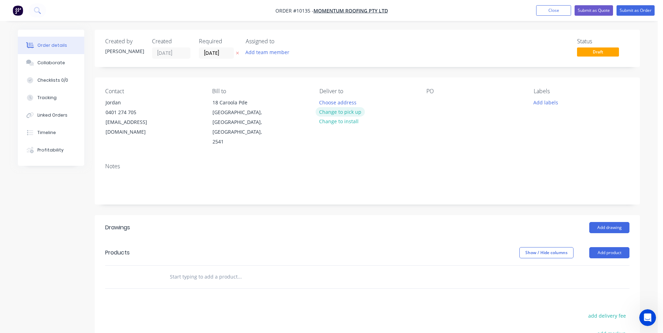
click at [354, 112] on button "Change to pick up" at bounding box center [341, 111] width 50 height 9
click at [433, 105] on div at bounding box center [431, 103] width 11 height 10
click at [208, 58] on label "[DATE]" at bounding box center [216, 53] width 35 height 11
click at [208, 58] on input "[DATE]" at bounding box center [216, 53] width 34 height 10
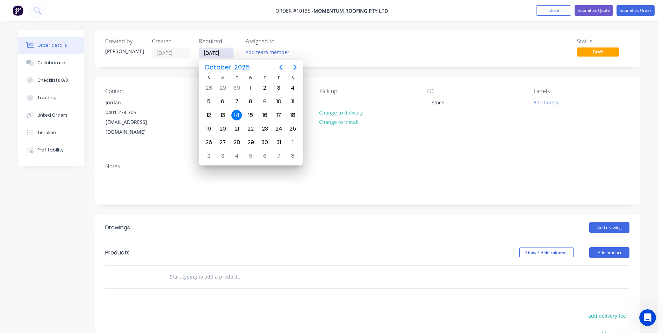
click at [209, 53] on input "[DATE]" at bounding box center [216, 53] width 34 height 10
click at [249, 119] on div "15" at bounding box center [251, 115] width 10 height 10
type input "[DATE]"
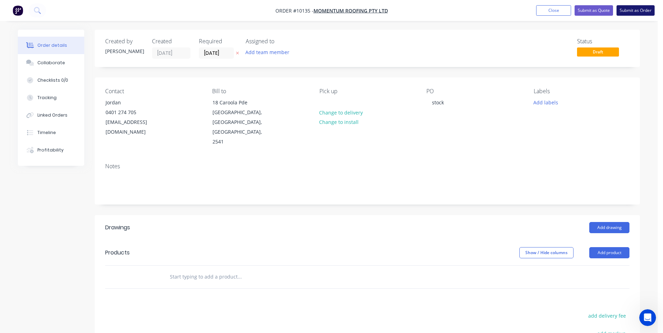
click at [621, 13] on button "Submit as Order" at bounding box center [636, 10] width 38 height 10
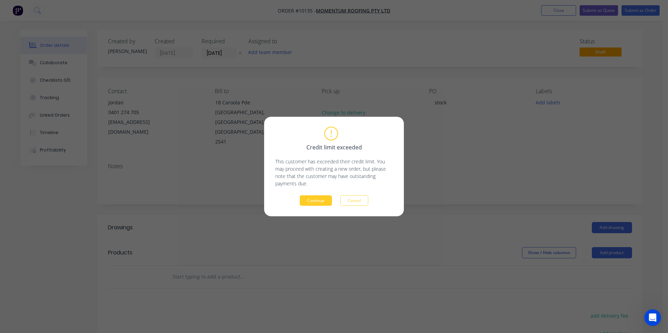
click at [325, 200] on button "Continue" at bounding box center [316, 201] width 32 height 10
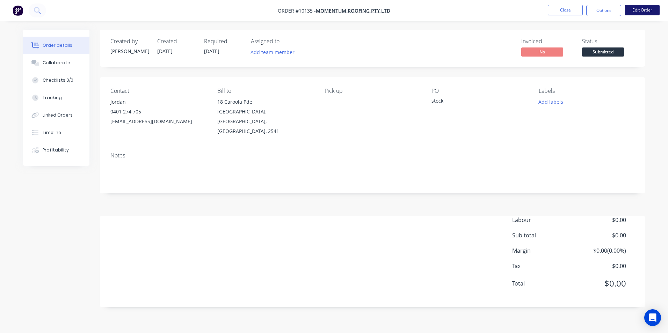
click at [632, 10] on button "Edit Order" at bounding box center [642, 10] width 35 height 10
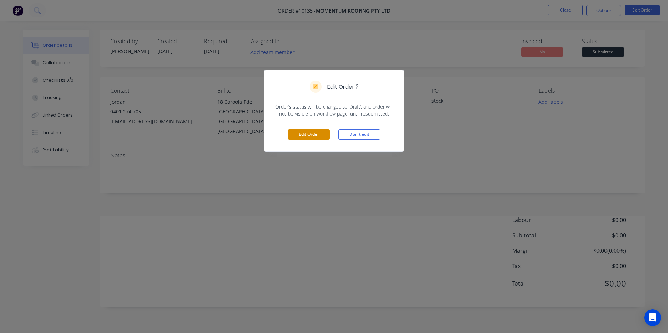
click at [310, 132] on button "Edit Order" at bounding box center [309, 134] width 42 height 10
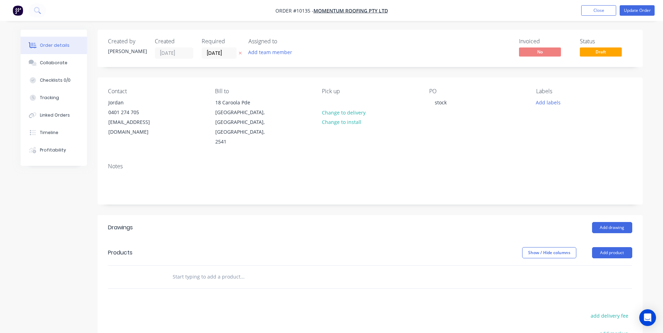
click at [186, 270] on input "text" at bounding box center [242, 277] width 140 height 14
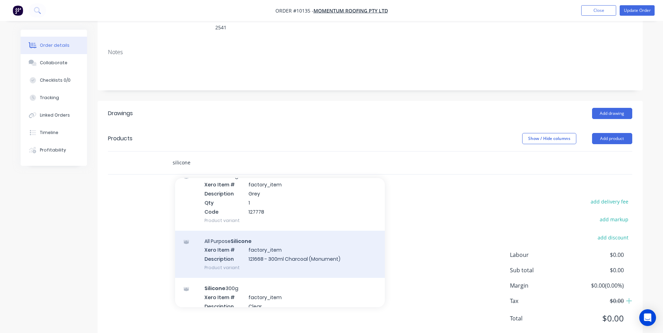
scroll to position [105, 0]
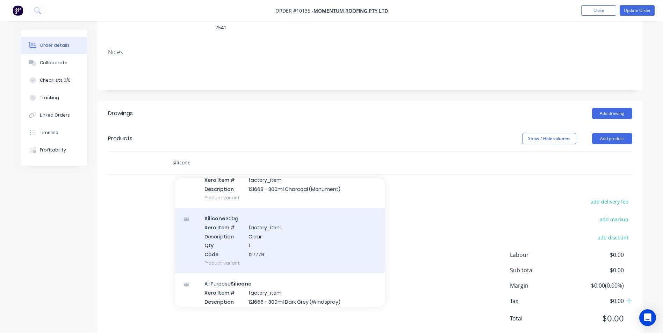
type input "silicone"
click at [301, 222] on div "Silicone 300g Xero Item # factory_item Description Clear Qty 1 Code 127779 Prod…" at bounding box center [280, 240] width 210 height 65
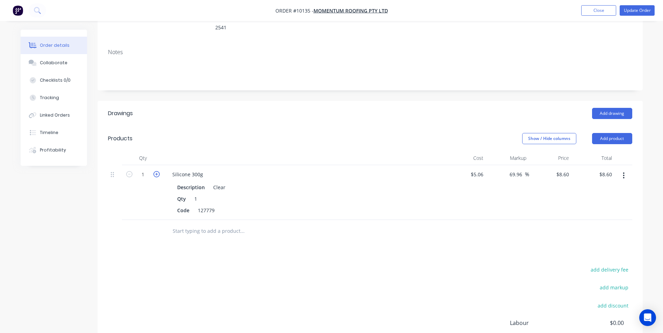
click at [159, 171] on icon "button" at bounding box center [156, 174] width 6 height 6
type input "2"
type input "$17.20"
click at [156, 171] on icon "button" at bounding box center [156, 174] width 6 height 6
type input "3"
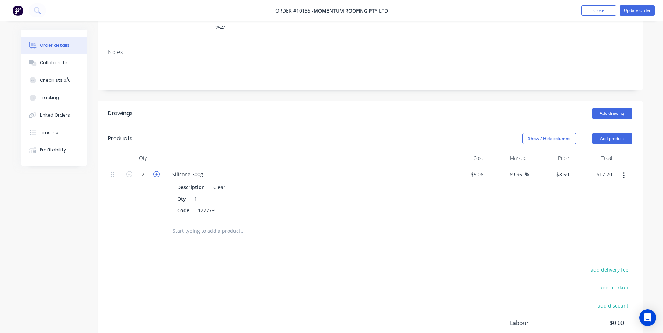
type input "$25.80"
click at [156, 171] on icon "button" at bounding box center [156, 174] width 6 height 6
type input "4"
type input "$34.40"
click at [156, 171] on icon "button" at bounding box center [156, 174] width 6 height 6
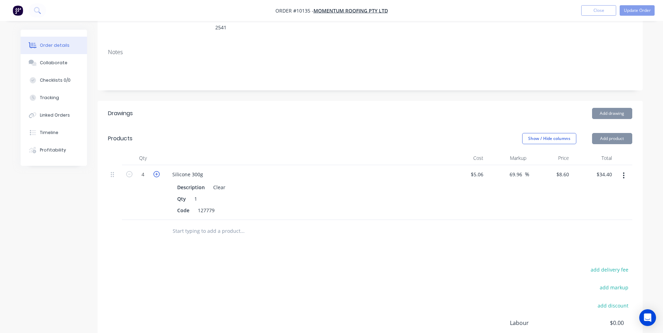
type input "5"
type input "$43.00"
click at [156, 171] on icon "button" at bounding box center [156, 174] width 6 height 6
type input "6"
type input "$51.60"
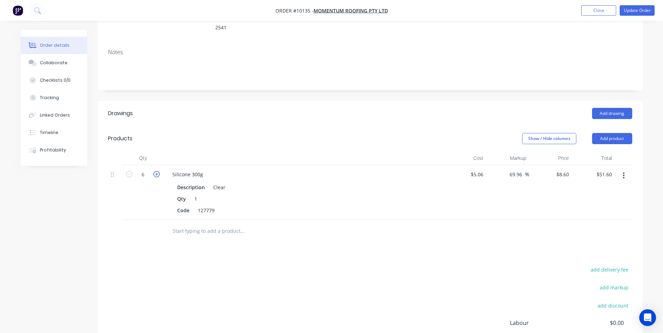
click at [156, 171] on icon "button" at bounding box center [156, 174] width 6 height 6
type input "7"
type input "$60.20"
click at [156, 171] on icon "button" at bounding box center [156, 174] width 6 height 6
type input "8"
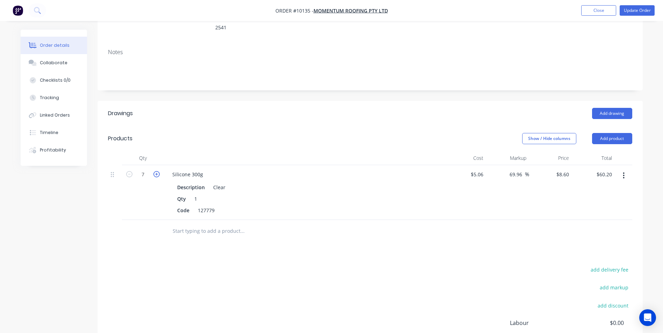
type input "$68.80"
click at [156, 171] on icon "button" at bounding box center [156, 174] width 6 height 6
type input "9"
type input "$77.40"
click at [156, 171] on icon "button" at bounding box center [156, 174] width 6 height 6
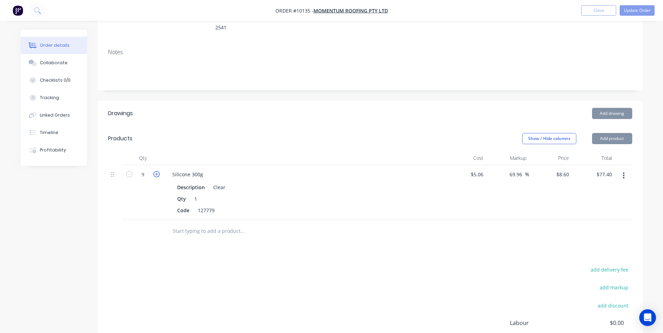
type input "10"
type input "$86.00"
click at [156, 171] on icon "button" at bounding box center [156, 174] width 6 height 6
type input "11"
type input "$94.60"
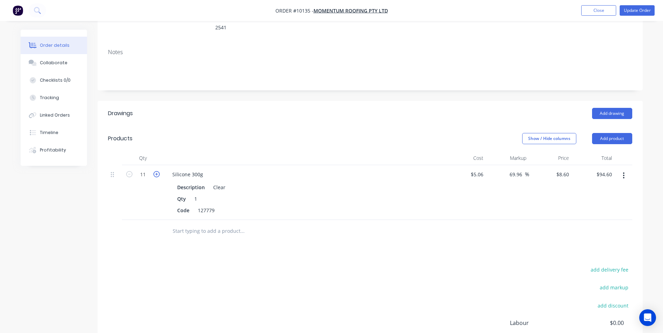
click at [156, 171] on icon "button" at bounding box center [156, 174] width 6 height 6
type input "12"
type input "$103.20"
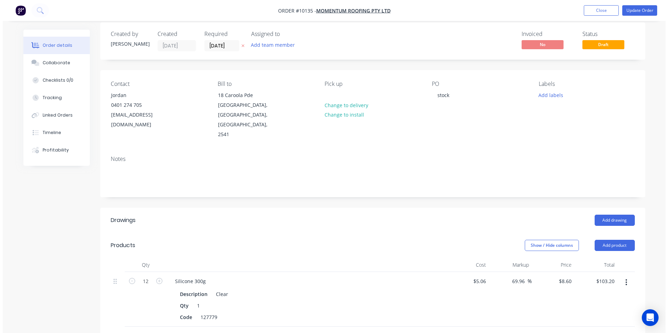
scroll to position [0, 0]
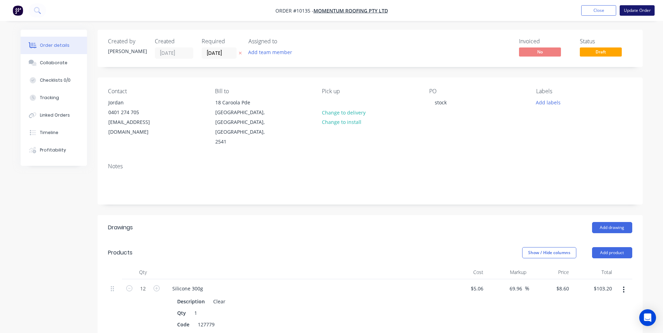
click at [625, 6] on button "Update Order" at bounding box center [637, 10] width 35 height 10
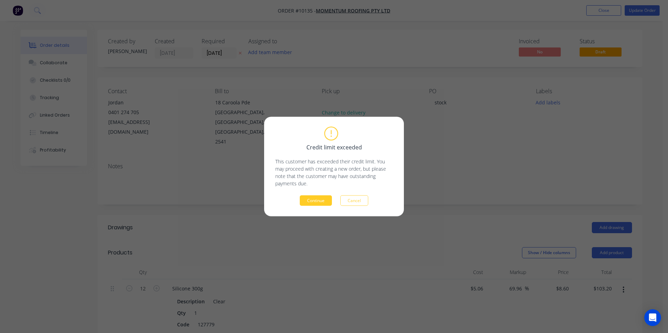
click at [319, 201] on button "Continue" at bounding box center [316, 201] width 32 height 10
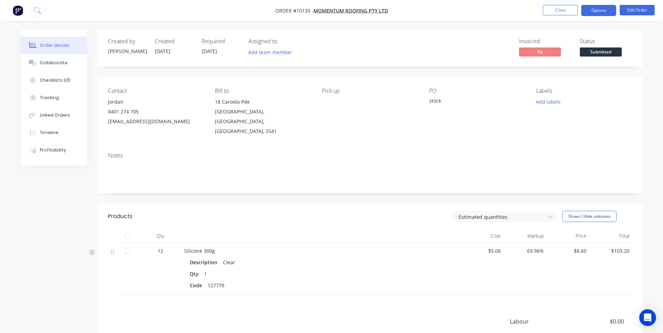
click at [606, 12] on button "Options" at bounding box center [598, 10] width 35 height 11
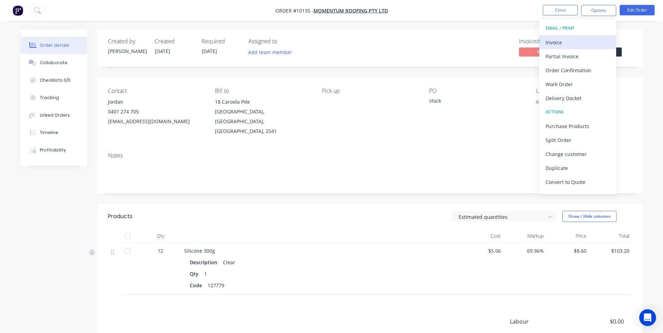
click at [589, 38] on div "Invoice" at bounding box center [578, 42] width 64 height 10
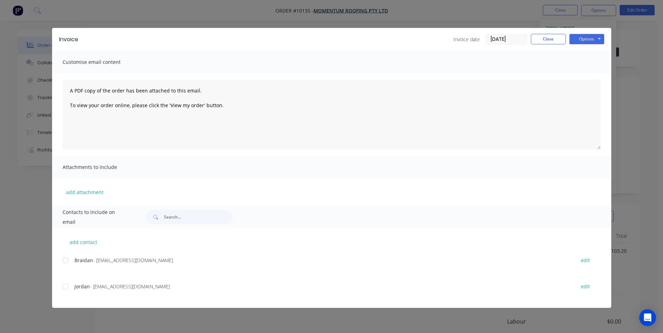
click at [69, 282] on div at bounding box center [65, 287] width 14 height 14
click at [585, 43] on button "Options" at bounding box center [586, 39] width 35 height 10
drag, startPoint x: 591, startPoint y: 78, endPoint x: 588, endPoint y: 76, distance: 3.7
click at [588, 76] on button "Email" at bounding box center [591, 75] width 45 height 12
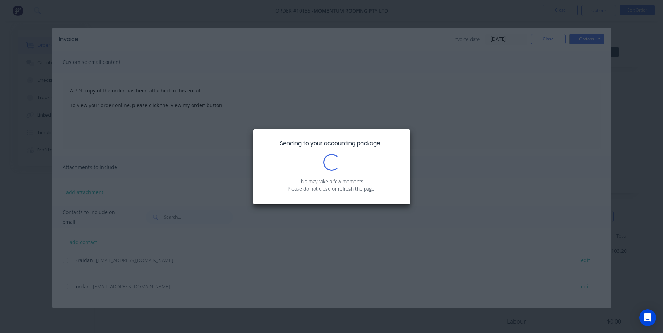
click at [555, 40] on div "Sending to your accounting package... Loading... This may take a few moments. P…" at bounding box center [331, 166] width 663 height 333
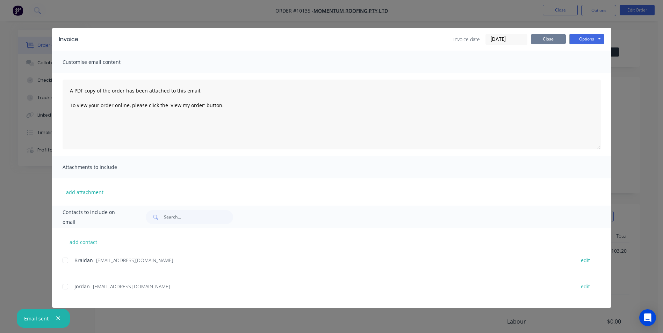
click at [554, 40] on button "Close" at bounding box center [548, 39] width 35 height 10
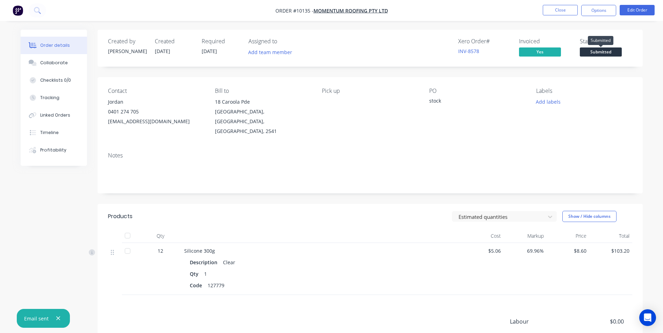
click at [614, 55] on span "Submitted" at bounding box center [601, 52] width 42 height 9
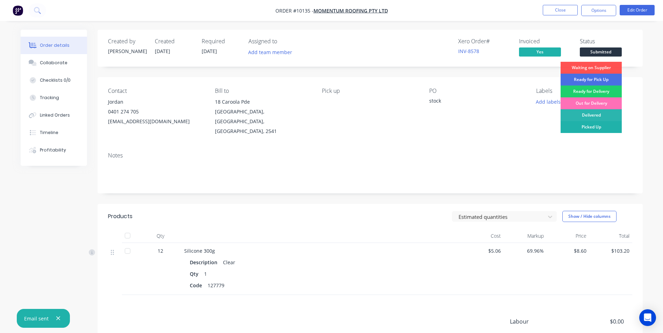
click at [594, 127] on div "Picked Up" at bounding box center [591, 127] width 61 height 12
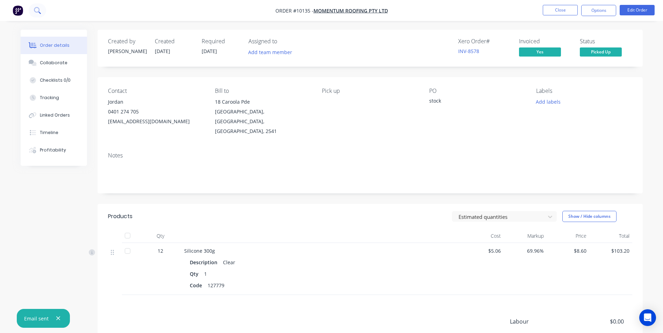
click at [38, 10] on icon at bounding box center [37, 10] width 7 height 7
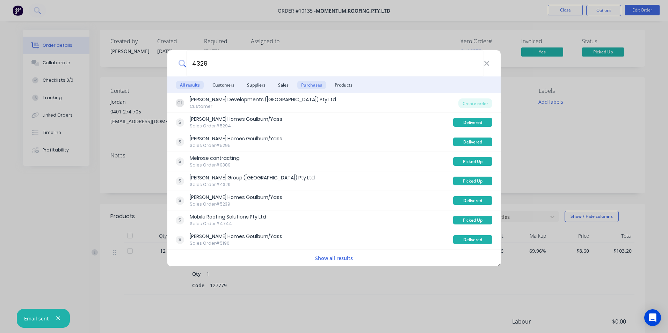
type input "4329"
click at [315, 81] on span "Purchases" at bounding box center [311, 85] width 29 height 9
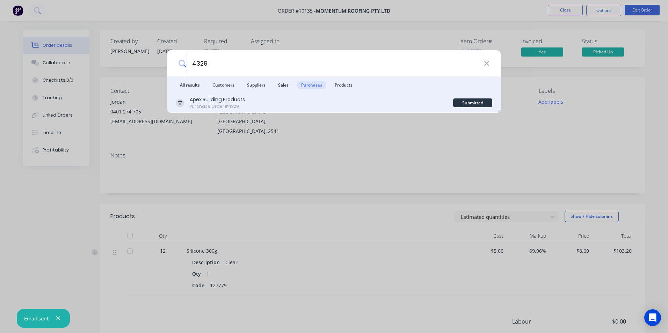
click at [308, 102] on div "Apex Building Products Purchase Order #4329" at bounding box center [315, 103] width 278 height 14
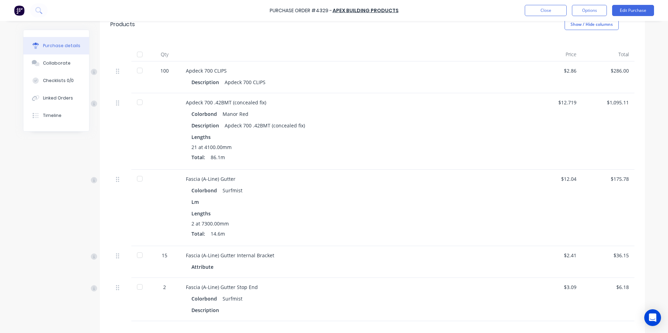
scroll to position [134, 0]
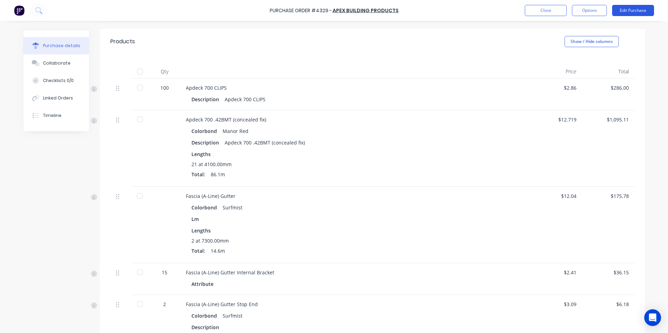
click at [622, 11] on button "Edit Purchase" at bounding box center [633, 10] width 42 height 11
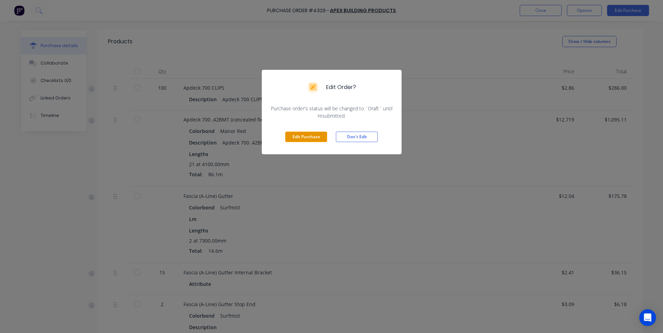
click at [310, 137] on button "Edit Purchase" at bounding box center [306, 137] width 42 height 10
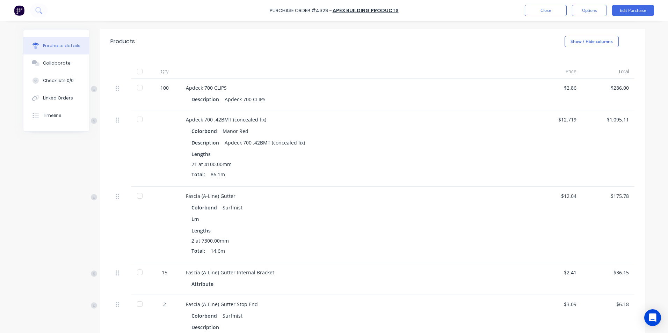
scroll to position [145, 0]
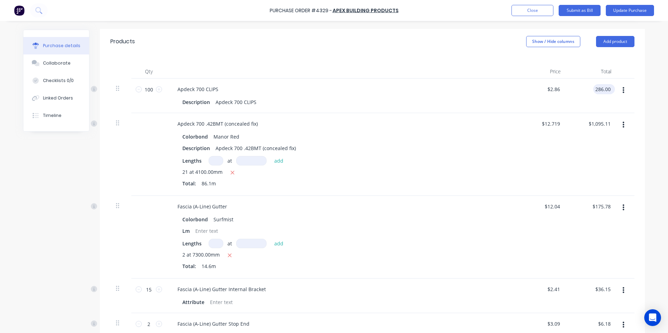
drag, startPoint x: 594, startPoint y: 91, endPoint x: 606, endPoint y: 91, distance: 11.5
click at [606, 91] on input "286.00" at bounding box center [603, 89] width 19 height 10
drag, startPoint x: 610, startPoint y: 89, endPoint x: 599, endPoint y: 89, distance: 10.8
click at [599, 89] on div "$286.00 $286.00" at bounding box center [603, 89] width 24 height 10
drag, startPoint x: 608, startPoint y: 88, endPoint x: 595, endPoint y: 88, distance: 13.3
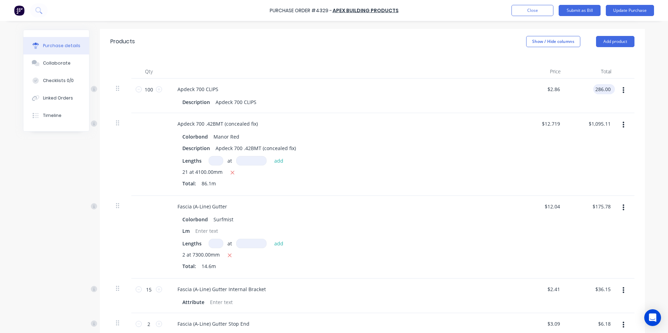
click at [595, 88] on input "286.00" at bounding box center [603, 89] width 19 height 10
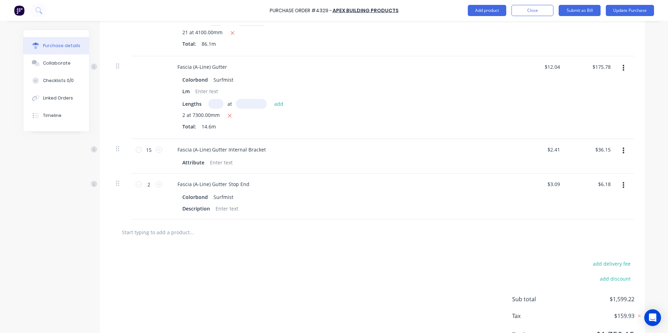
scroll to position [318, 0]
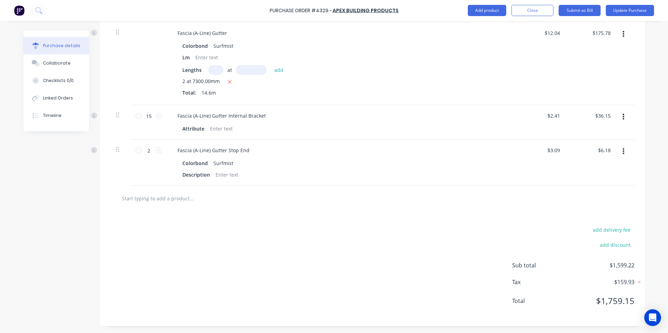
type input "185"
type input "$1.85"
type input "$185.00"
click at [367, 246] on div "add delivery fee add discount Sub total $1,599.22 Tax $159.93 Total $1,759.15" at bounding box center [372, 268] width 545 height 115
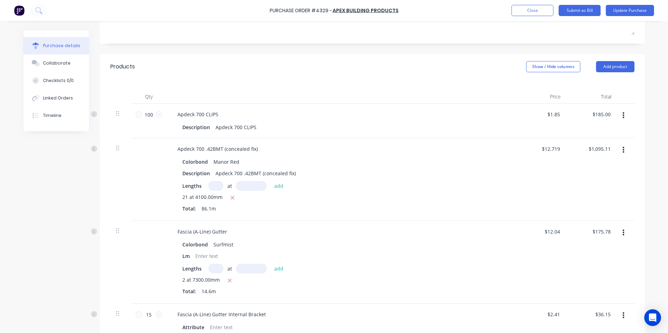
scroll to position [109, 0]
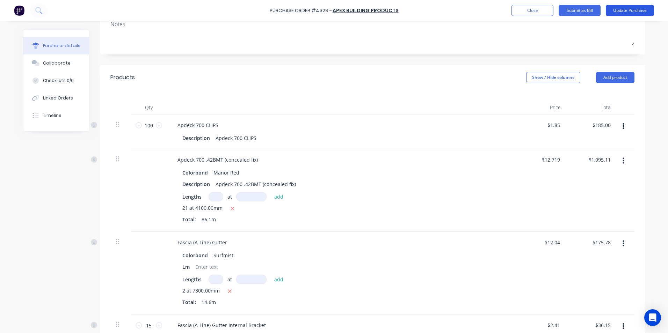
click at [615, 9] on button "Update Purchase" at bounding box center [630, 10] width 48 height 11
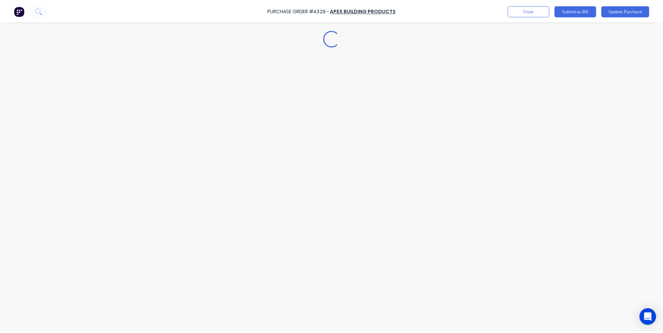
scroll to position [0, 0]
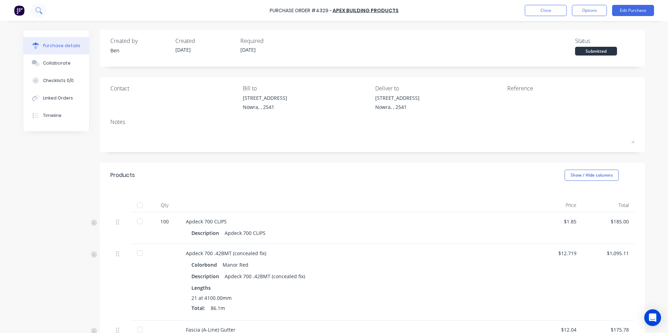
click at [38, 8] on icon at bounding box center [38, 10] width 7 height 7
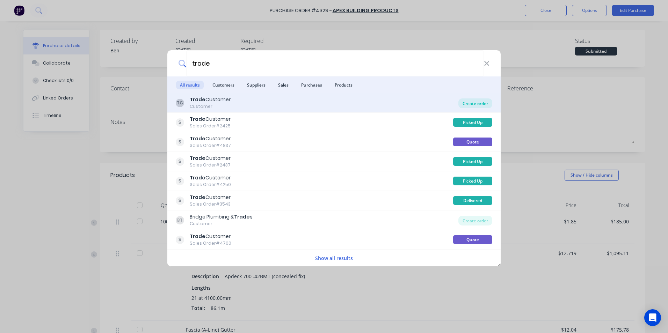
type input "trade"
click at [479, 101] on div "Create order" at bounding box center [476, 104] width 34 height 10
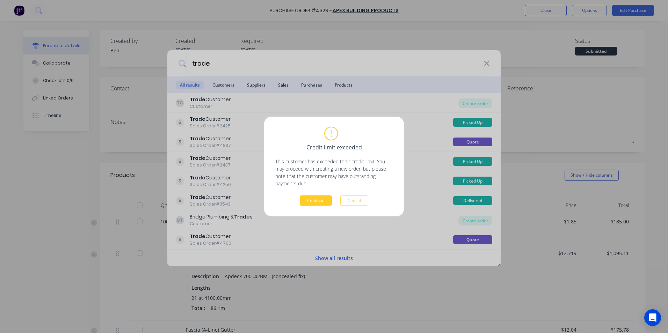
click at [319, 202] on button "Continue" at bounding box center [316, 201] width 32 height 10
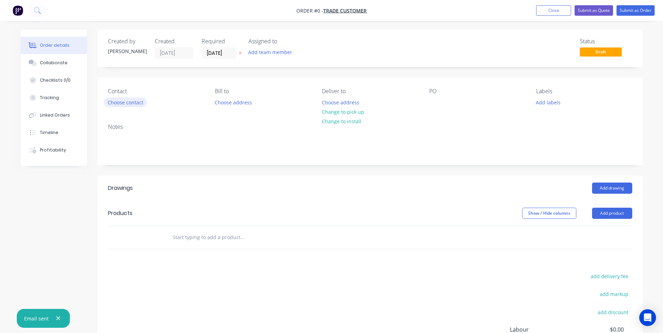
click at [140, 100] on button "Choose contact" at bounding box center [125, 102] width 43 height 9
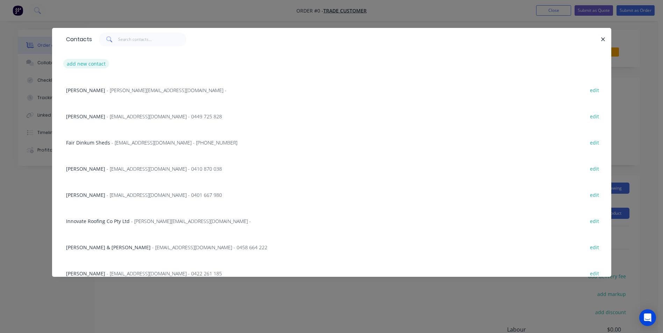
click at [89, 63] on button "add new contact" at bounding box center [86, 63] width 46 height 9
select select "AU"
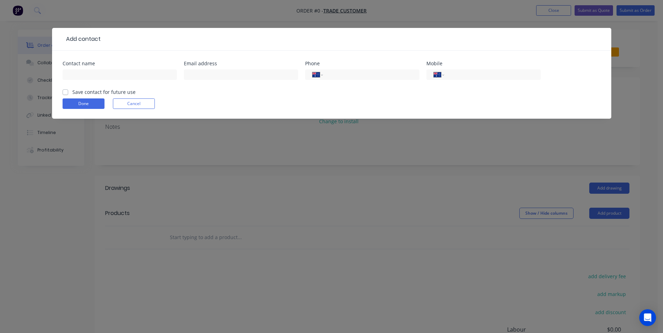
click at [93, 69] on div at bounding box center [120, 78] width 114 height 21
click at [93, 72] on input "text" at bounding box center [120, 75] width 114 height 10
click at [100, 76] on input "[PERSON_NAME]" at bounding box center [120, 75] width 114 height 10
type input "[PERSON_NAME]"
click at [492, 77] on input "tel" at bounding box center [491, 75] width 84 height 8
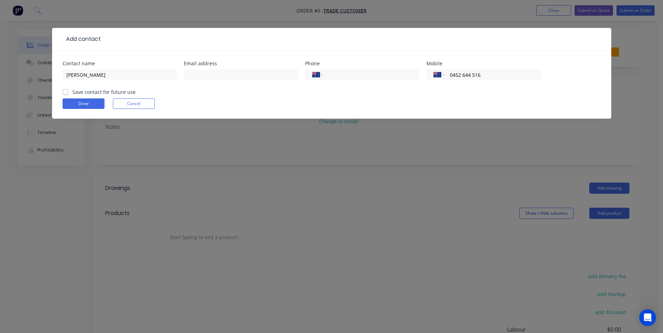
type input "0452 644 516"
click at [72, 93] on label "Save contact for future use" at bounding box center [103, 91] width 63 height 7
click at [66, 93] on input "Save contact for future use" at bounding box center [66, 91] width 6 height 7
checkbox input "true"
click at [74, 101] on button "Done" at bounding box center [84, 104] width 42 height 10
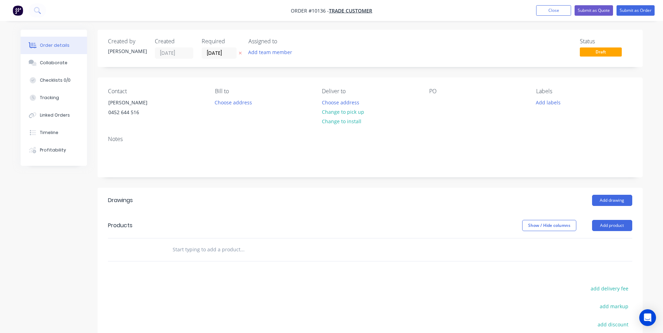
click at [196, 252] on input "text" at bounding box center [242, 250] width 140 height 14
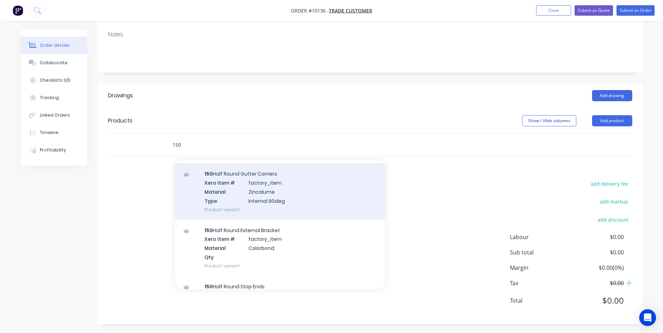
scroll to position [245, 0]
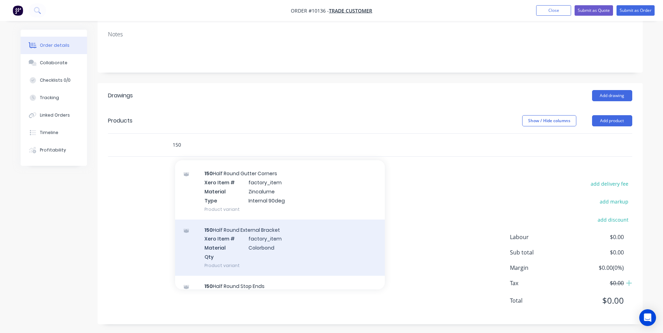
type input "150"
click at [292, 229] on div "150 Half Round External Bracket Xero Item # factory_item Material Colorbond Qty…" at bounding box center [280, 248] width 210 height 56
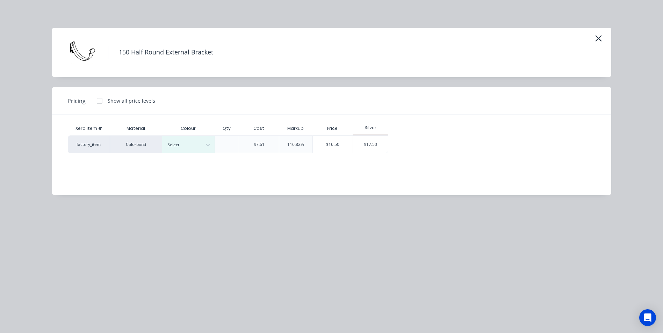
click at [100, 101] on div at bounding box center [100, 101] width 14 height 14
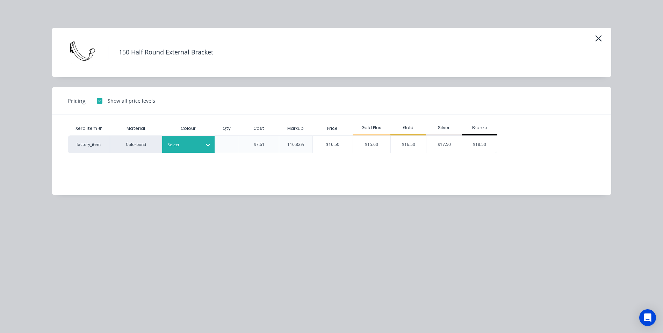
click at [201, 139] on div "Select" at bounding box center [188, 144] width 52 height 17
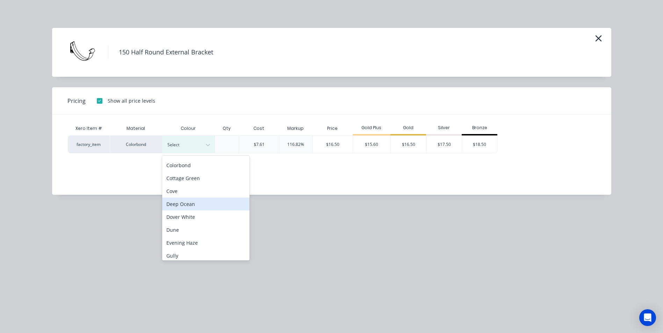
scroll to position [140, 0]
click at [197, 204] on div "Monument" at bounding box center [205, 205] width 87 height 13
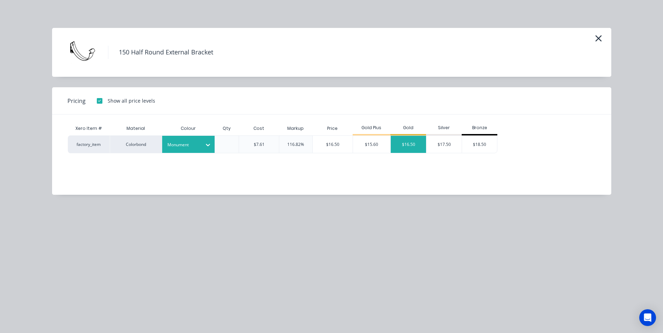
click at [419, 148] on div "$16.50" at bounding box center [408, 144] width 35 height 17
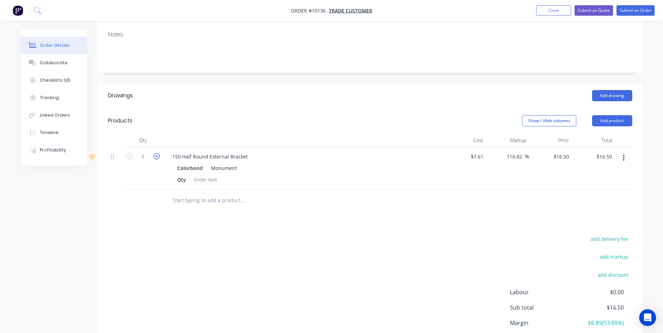
click at [159, 156] on icon "button" at bounding box center [156, 156] width 6 height 6
type input "2"
type input "$33.00"
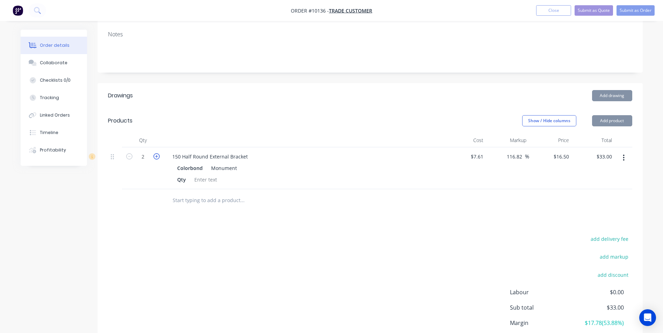
click at [159, 156] on icon "button" at bounding box center [156, 156] width 6 height 6
type input "3"
type input "$49.50"
click at [159, 156] on icon "button" at bounding box center [156, 156] width 6 height 6
type input "4"
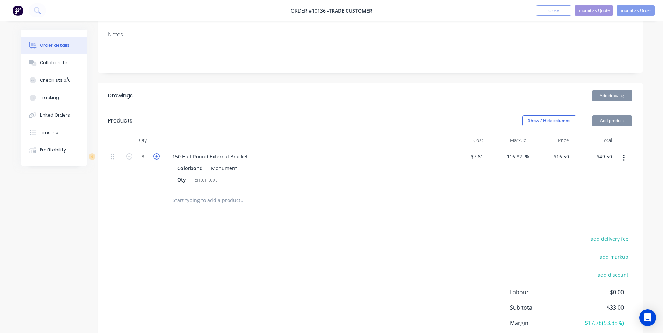
type input "$66.00"
click at [159, 156] on icon "button" at bounding box center [156, 156] width 6 height 6
type input "5"
type input "$82.50"
click at [159, 156] on icon "button" at bounding box center [156, 156] width 6 height 6
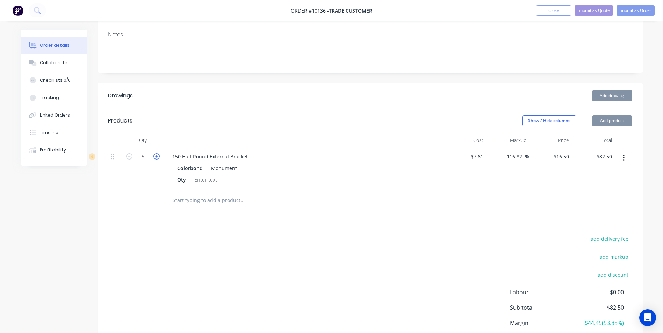
type input "6"
type input "$99.00"
click at [159, 156] on icon "button" at bounding box center [156, 156] width 6 height 6
type input "7"
type input "$115.50"
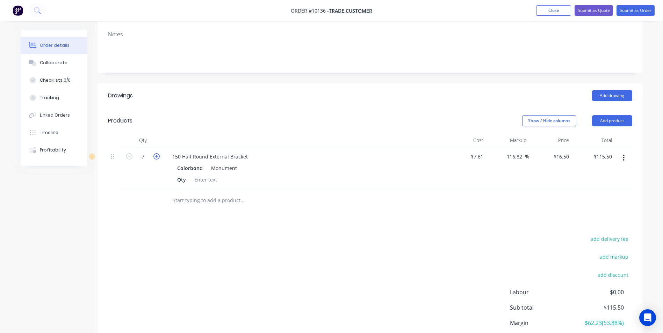
click at [159, 156] on icon "button" at bounding box center [156, 156] width 6 height 6
type input "8"
type input "$132.00"
click at [159, 156] on icon "button" at bounding box center [156, 156] width 6 height 6
type input "9"
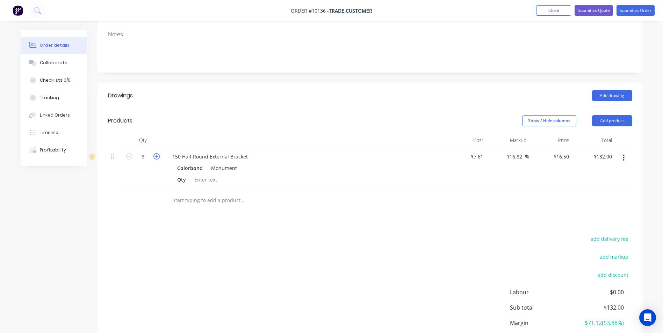
type input "$148.50"
click at [159, 156] on icon "button" at bounding box center [156, 156] width 6 height 6
type input "10"
type input "$165.00"
click at [159, 156] on icon "button" at bounding box center [156, 156] width 6 height 6
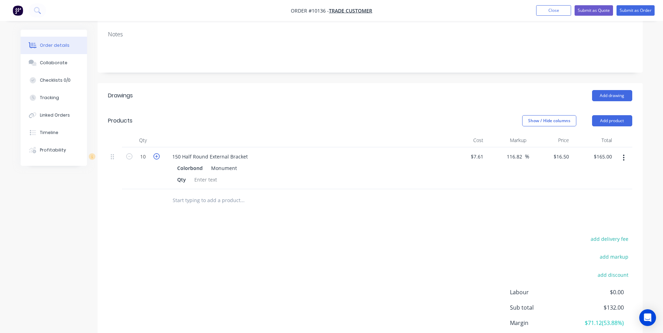
type input "11"
type input "$181.50"
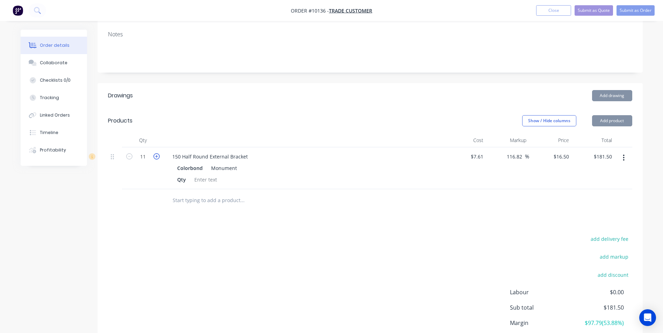
click at [159, 156] on icon "button" at bounding box center [156, 156] width 6 height 6
type input "12"
type input "$198.00"
click at [159, 156] on icon "button" at bounding box center [156, 156] width 6 height 6
type input "13"
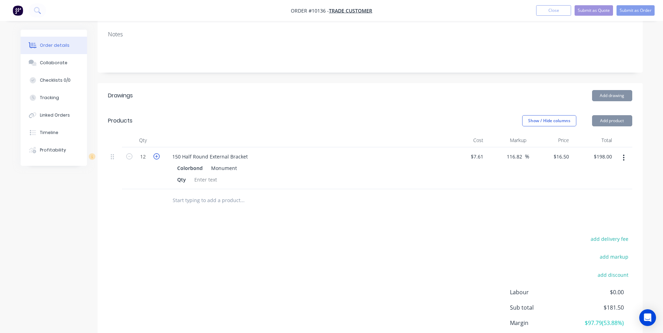
type input "$214.50"
click at [159, 156] on icon "button" at bounding box center [156, 156] width 6 height 6
type input "14"
type input "$231.00"
click at [159, 156] on icon "button" at bounding box center [156, 156] width 6 height 6
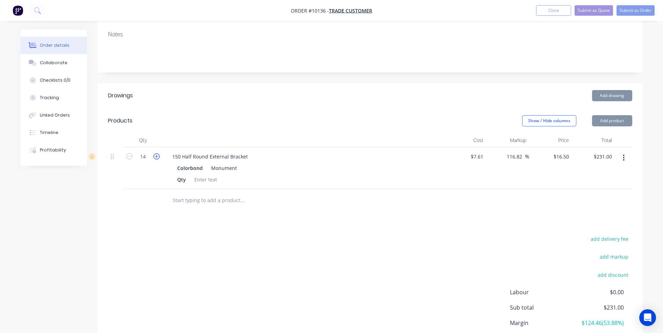
type input "15"
type input "$247.50"
click at [159, 156] on icon "button" at bounding box center [156, 156] width 6 height 6
type input "16"
type input "$264.00"
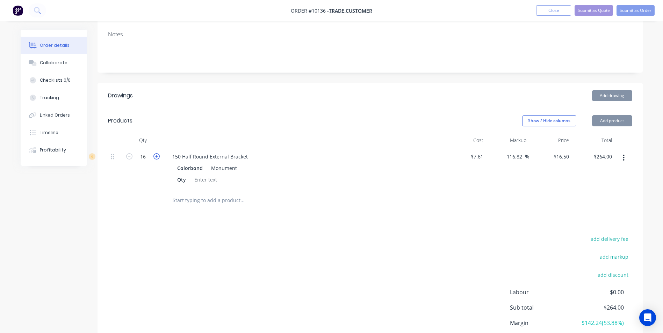
click at [159, 156] on icon "button" at bounding box center [156, 156] width 6 height 6
type input "17"
type input "$280.50"
click at [159, 155] on icon "button" at bounding box center [156, 156] width 6 height 6
type input "18"
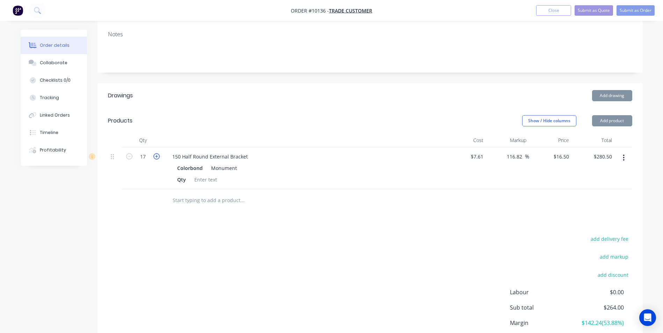
type input "$297.00"
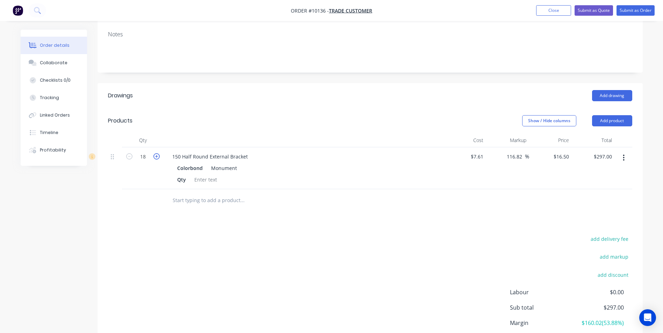
click at [159, 155] on icon "button" at bounding box center [156, 156] width 6 height 6
type input "19"
type input "$313.50"
click at [159, 156] on icon "button" at bounding box center [156, 156] width 6 height 6
type input "20"
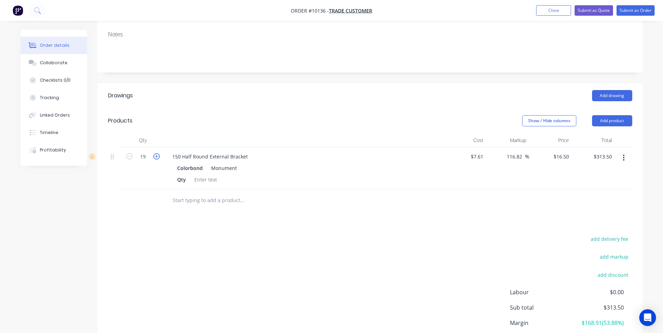
type input "$330.00"
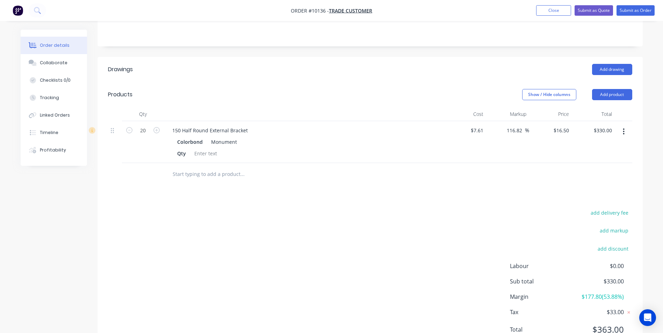
scroll to position [162, 0]
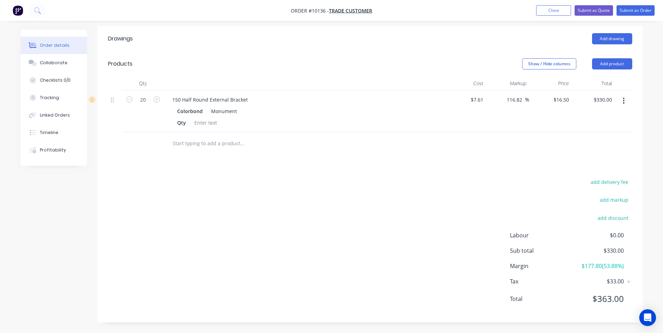
click at [206, 140] on input "text" at bounding box center [242, 144] width 140 height 14
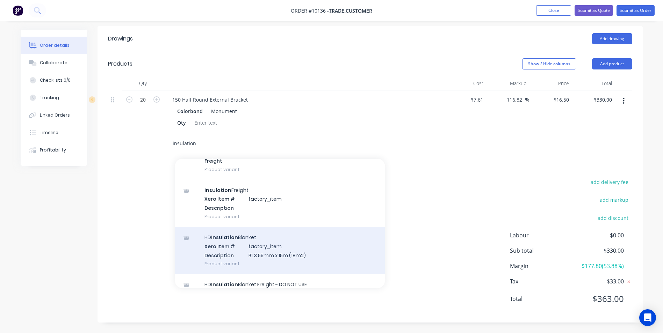
scroll to position [245, 0]
type input "insulation"
click at [279, 250] on div "HD Insulation Blanket Xero Item # factory_item Description R1.3 55mm x 15m (18m…" at bounding box center [280, 251] width 210 height 47
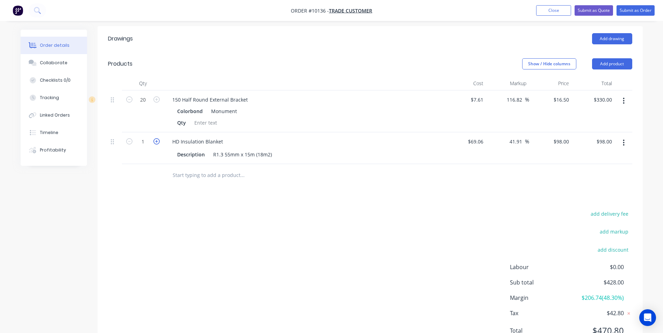
click at [157, 139] on icon "button" at bounding box center [156, 141] width 6 height 6
type input "2"
type input "$196.00"
click at [157, 139] on icon "button" at bounding box center [156, 141] width 6 height 6
type input "3"
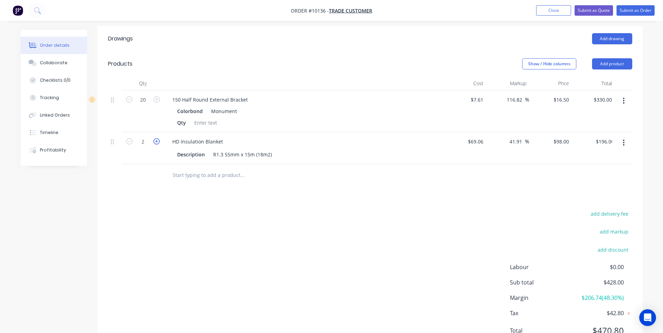
type input "$294.00"
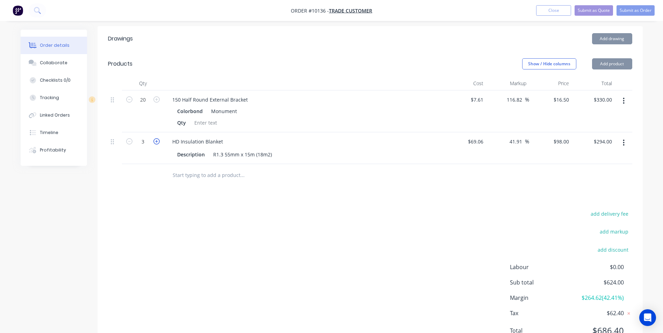
click at [157, 139] on icon "button" at bounding box center [156, 141] width 6 height 6
type input "4"
type input "$392.00"
click at [157, 139] on icon "button" at bounding box center [156, 141] width 6 height 6
type input "5"
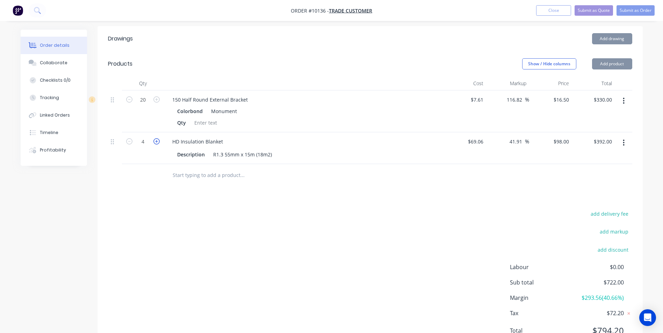
type input "$490.00"
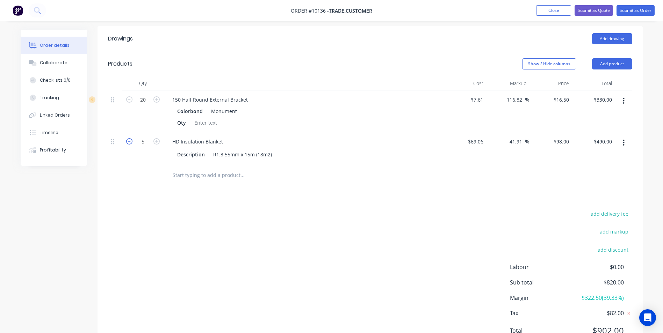
click at [132, 141] on icon "button" at bounding box center [129, 141] width 6 height 6
type input "4"
type input "$392.00"
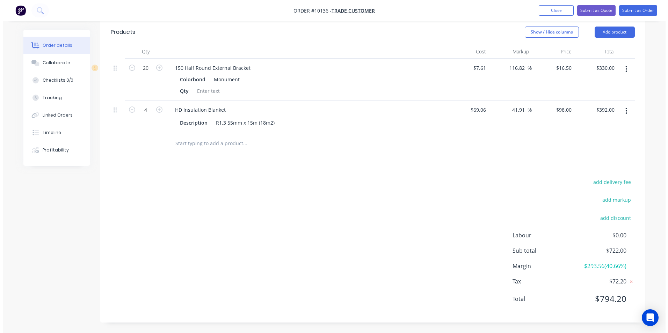
scroll to position [0, 0]
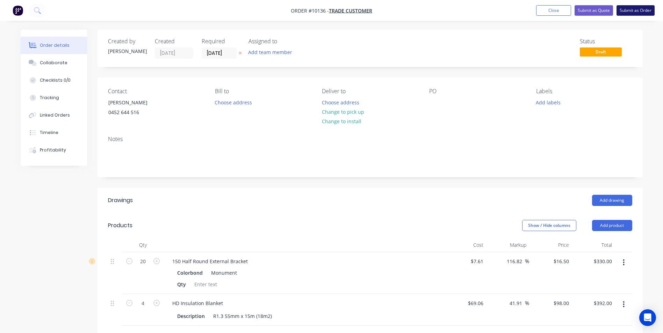
click at [640, 11] on button "Submit as Order" at bounding box center [636, 10] width 38 height 10
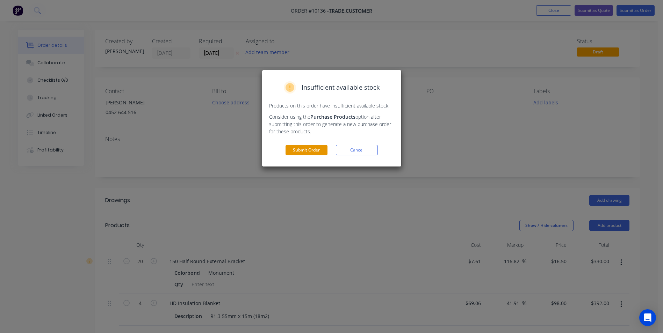
click at [306, 151] on button "Submit Order" at bounding box center [307, 150] width 42 height 10
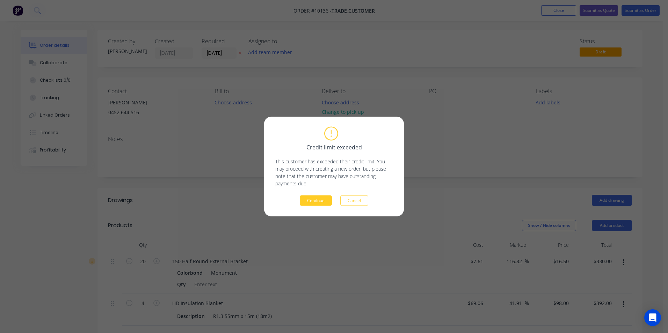
click at [311, 202] on button "Continue" at bounding box center [316, 201] width 32 height 10
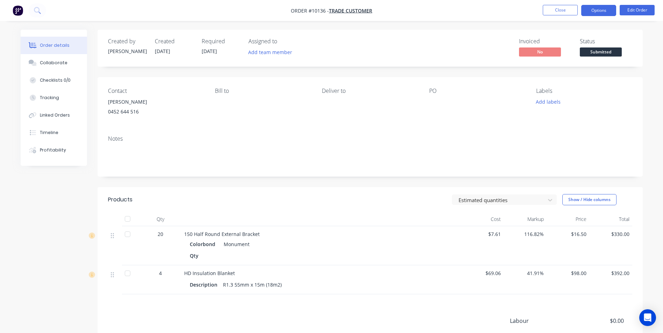
click at [602, 12] on button "Options" at bounding box center [598, 10] width 35 height 11
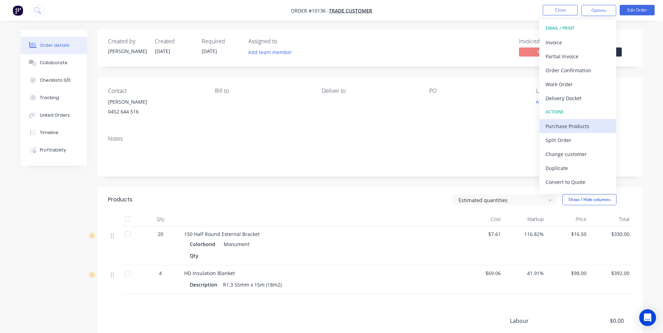
click at [568, 125] on div "Purchase Products" at bounding box center [578, 126] width 64 height 10
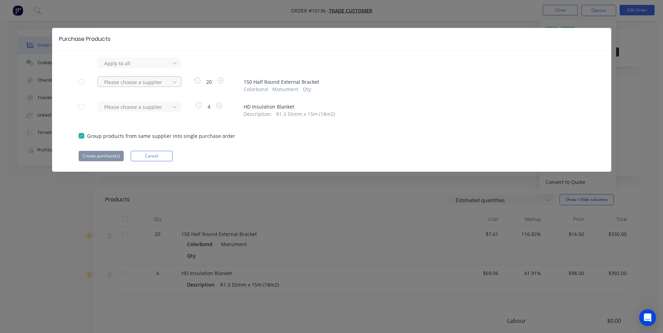
click at [164, 87] on div "Please choose a supplier" at bounding box center [134, 82] width 67 height 10
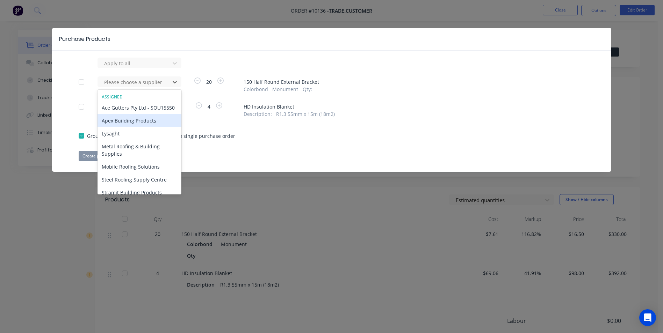
click at [141, 127] on div "Apex Building Products" at bounding box center [140, 120] width 84 height 13
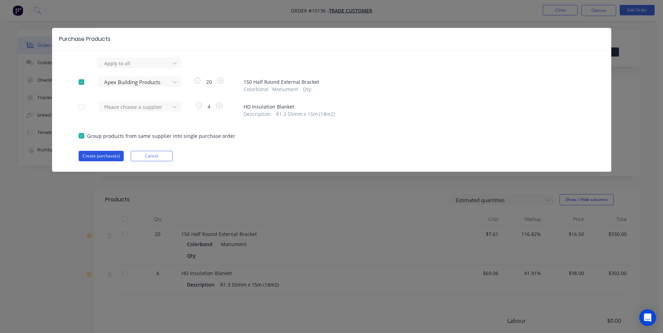
click at [103, 157] on button "Create purchase(s)" at bounding box center [101, 156] width 45 height 10
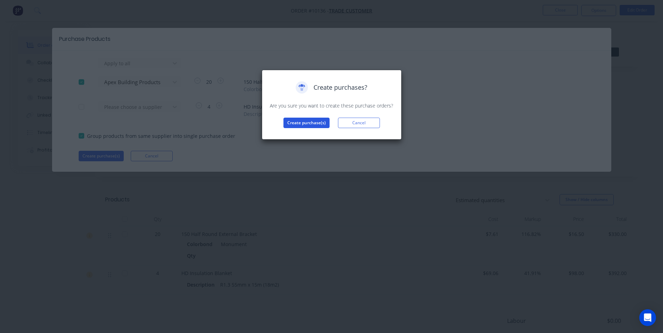
click at [315, 121] on button "Create purchase(s)" at bounding box center [306, 123] width 46 height 10
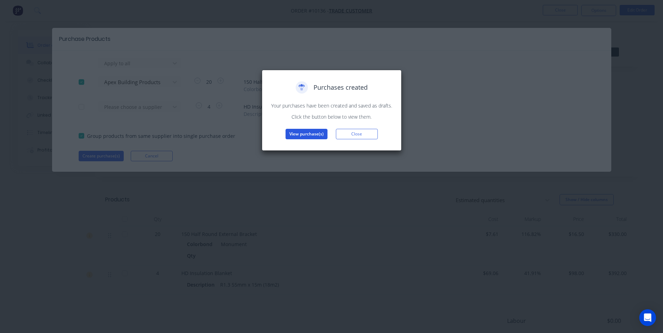
click at [310, 136] on button "View purchase(s)" at bounding box center [307, 134] width 42 height 10
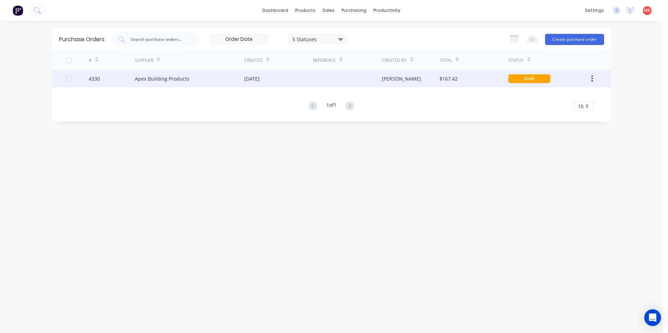
click at [260, 79] on div "[DATE]" at bounding box center [251, 78] width 15 height 7
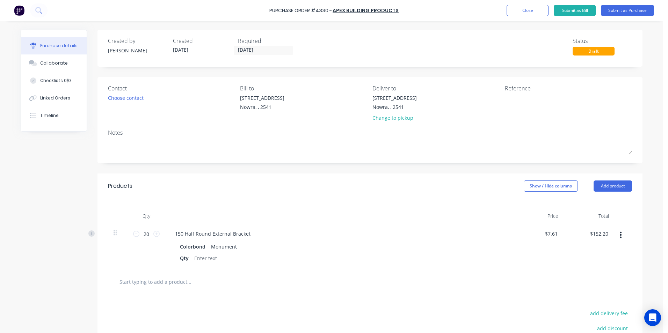
click at [118, 104] on div "Contact Choose contact" at bounding box center [171, 104] width 127 height 41
click at [119, 101] on div "Choose contact" at bounding box center [126, 97] width 36 height 7
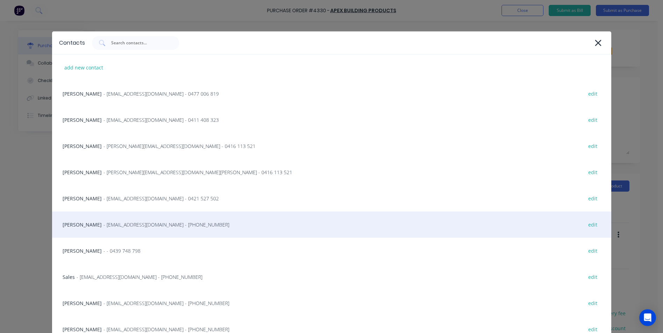
click at [114, 217] on div "Matt - [EMAIL_ADDRESS][DOMAIN_NAME] - [PHONE_NUMBER] edit" at bounding box center [331, 225] width 559 height 26
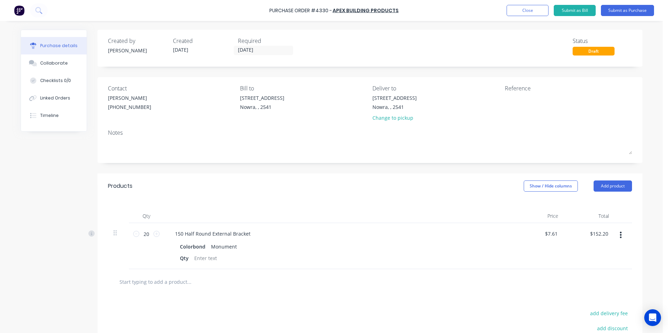
click at [255, 55] on div "Required [DATE]" at bounding box center [267, 46] width 59 height 19
click at [255, 49] on input "[DATE]" at bounding box center [263, 50] width 59 height 9
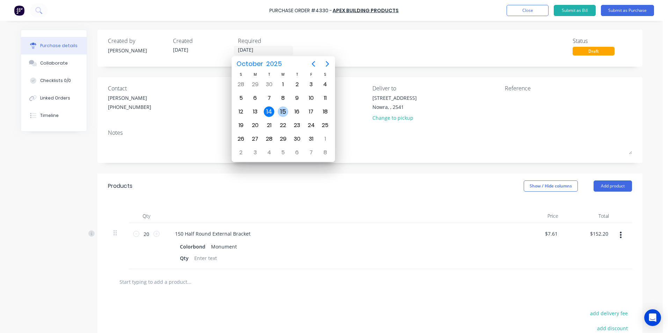
click at [279, 113] on div "15" at bounding box center [283, 112] width 10 height 10
type input "[DATE]"
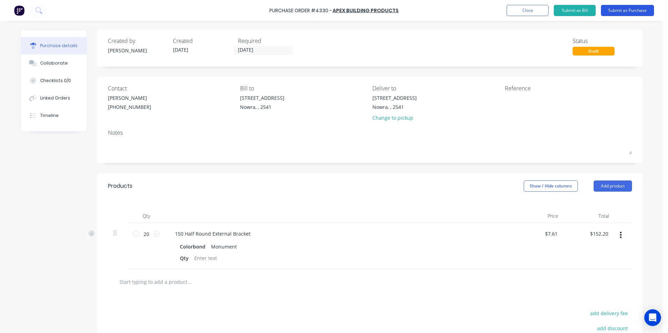
click at [629, 13] on button "Submit as Purchase" at bounding box center [627, 10] width 53 height 11
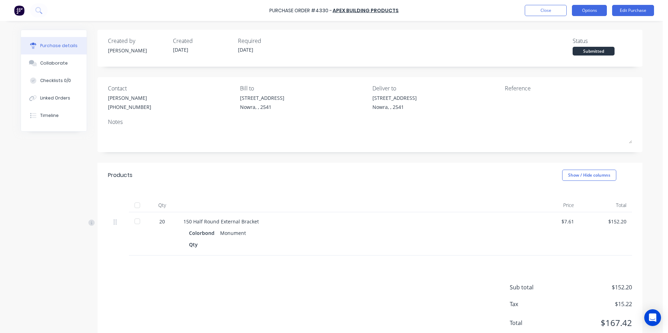
click at [597, 10] on button "Options" at bounding box center [589, 10] width 35 height 11
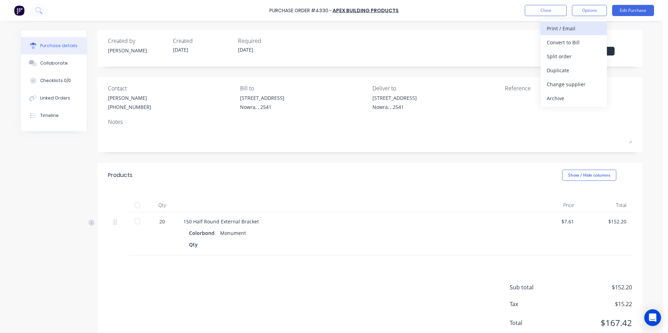
click at [579, 30] on div "Print / Email" at bounding box center [574, 28] width 54 height 10
click at [582, 38] on div "With pricing" at bounding box center [574, 42] width 54 height 10
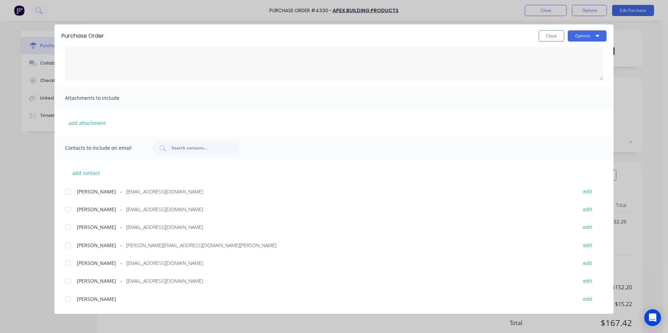
scroll to position [118, 0]
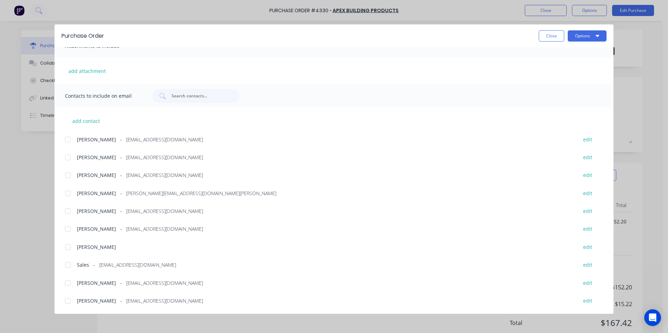
click at [69, 265] on div at bounding box center [68, 265] width 14 height 14
click at [588, 30] on button "Options" at bounding box center [587, 35] width 39 height 11
click at [577, 82] on div "Email" at bounding box center [574, 82] width 54 height 10
click at [557, 35] on button "Close" at bounding box center [552, 35] width 26 height 11
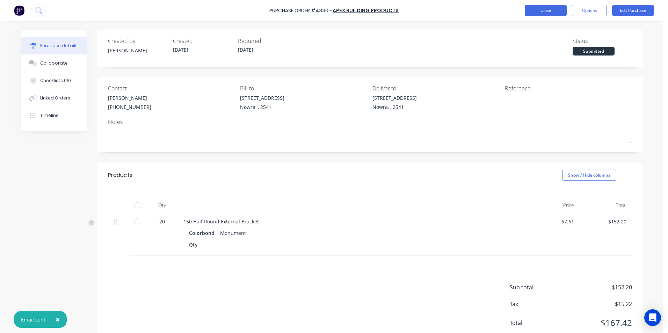
click at [551, 9] on button "Close" at bounding box center [546, 10] width 42 height 11
click at [65, 95] on div "Linked Orders" at bounding box center [55, 98] width 30 height 6
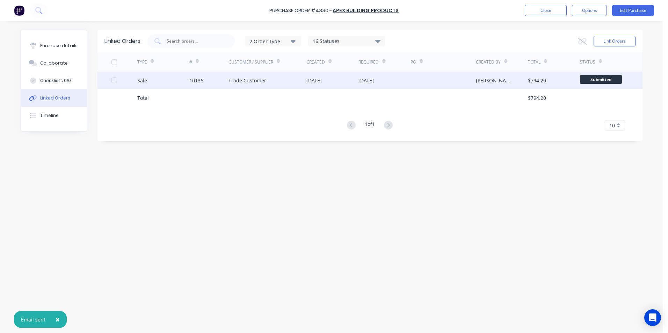
click at [470, 81] on div at bounding box center [443, 80] width 65 height 17
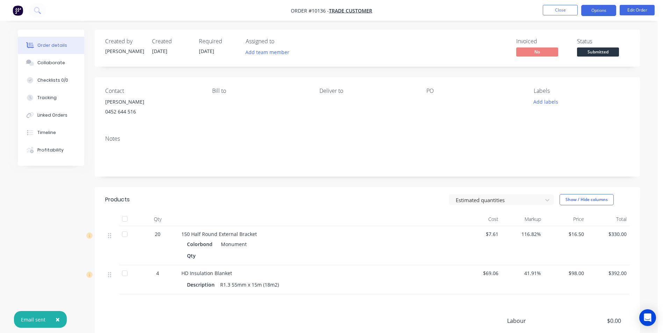
click at [593, 7] on button "Options" at bounding box center [598, 10] width 35 height 11
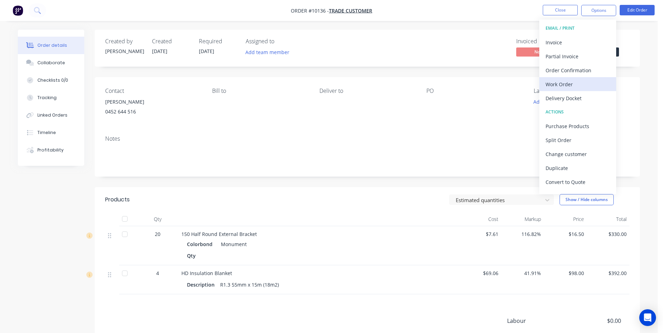
click at [554, 84] on div "Work Order" at bounding box center [578, 84] width 64 height 10
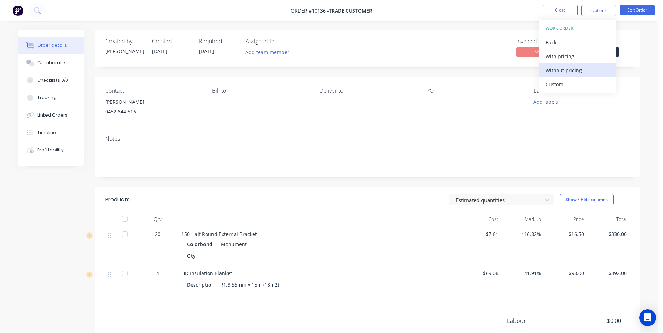
click at [559, 71] on div "Without pricing" at bounding box center [578, 70] width 64 height 10
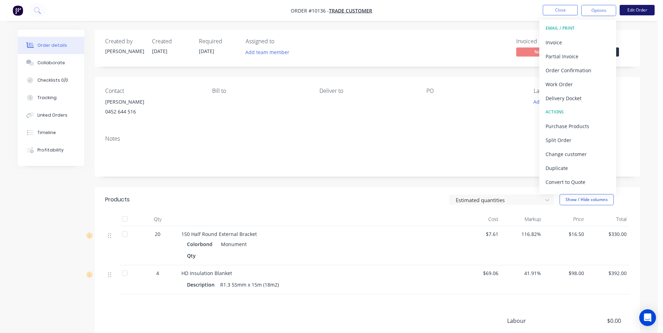
click at [642, 8] on button "Edit Order" at bounding box center [637, 10] width 35 height 10
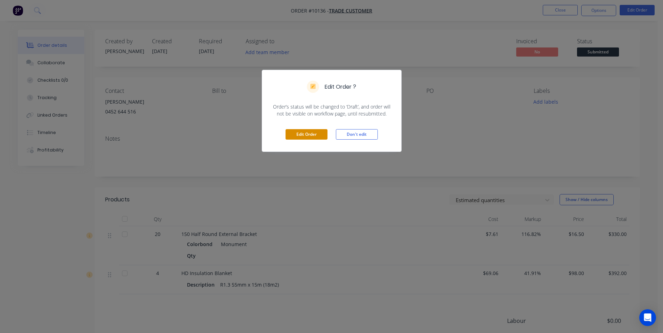
click at [315, 133] on button "Edit Order" at bounding box center [307, 134] width 42 height 10
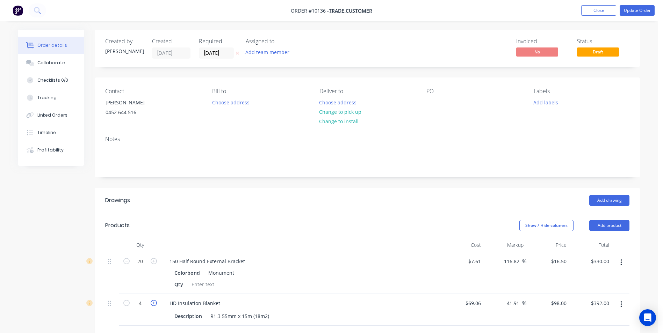
click at [153, 303] on icon "button" at bounding box center [154, 303] width 6 height 6
type input "5"
type input "$490.00"
click at [632, 10] on button "Update Order" at bounding box center [637, 10] width 35 height 10
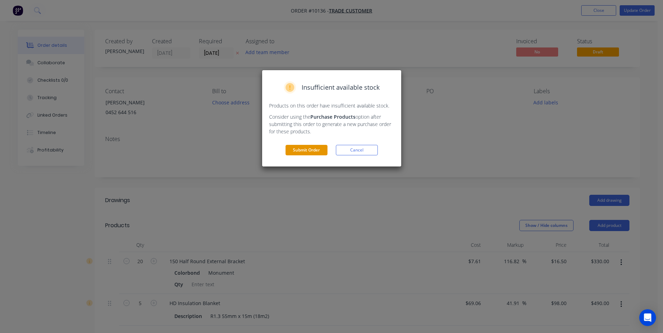
click at [311, 149] on button "Submit Order" at bounding box center [307, 150] width 42 height 10
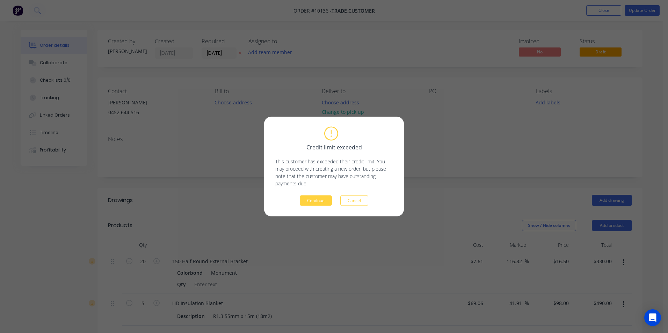
click at [319, 207] on div "Credit limit exceeded This customer has exceeded their credit limit. You may pr…" at bounding box center [334, 167] width 140 height 100
click at [317, 202] on button "Continue" at bounding box center [316, 201] width 32 height 10
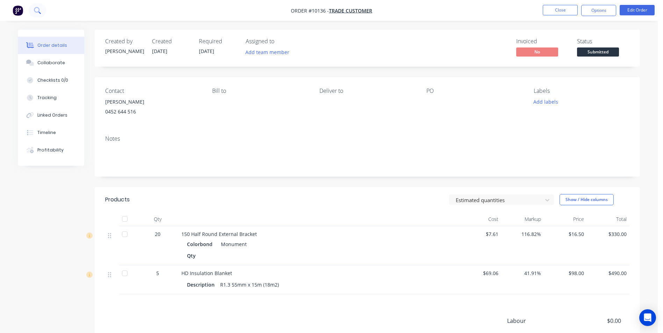
click at [38, 13] on icon at bounding box center [37, 10] width 7 height 7
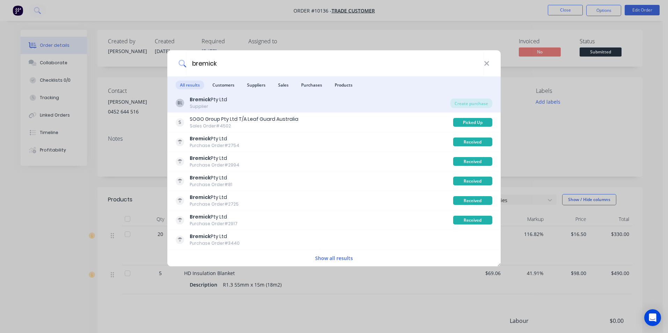
type input "bremick"
click at [244, 104] on div "[PERSON_NAME] Pty Ltd Supplier" at bounding box center [313, 103] width 275 height 14
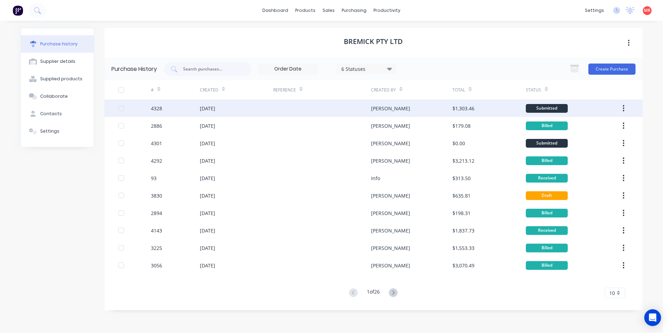
click at [342, 110] on div at bounding box center [322, 108] width 98 height 17
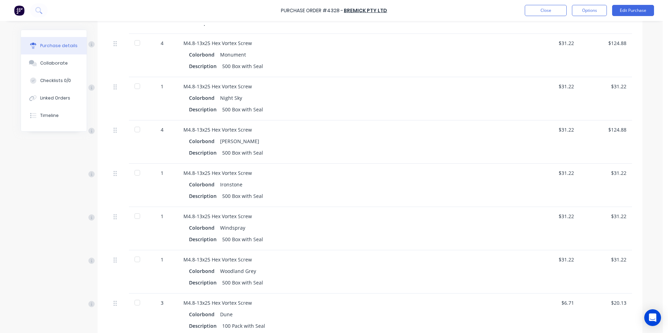
scroll to position [210, 0]
